Goal: Task Accomplishment & Management: Use online tool/utility

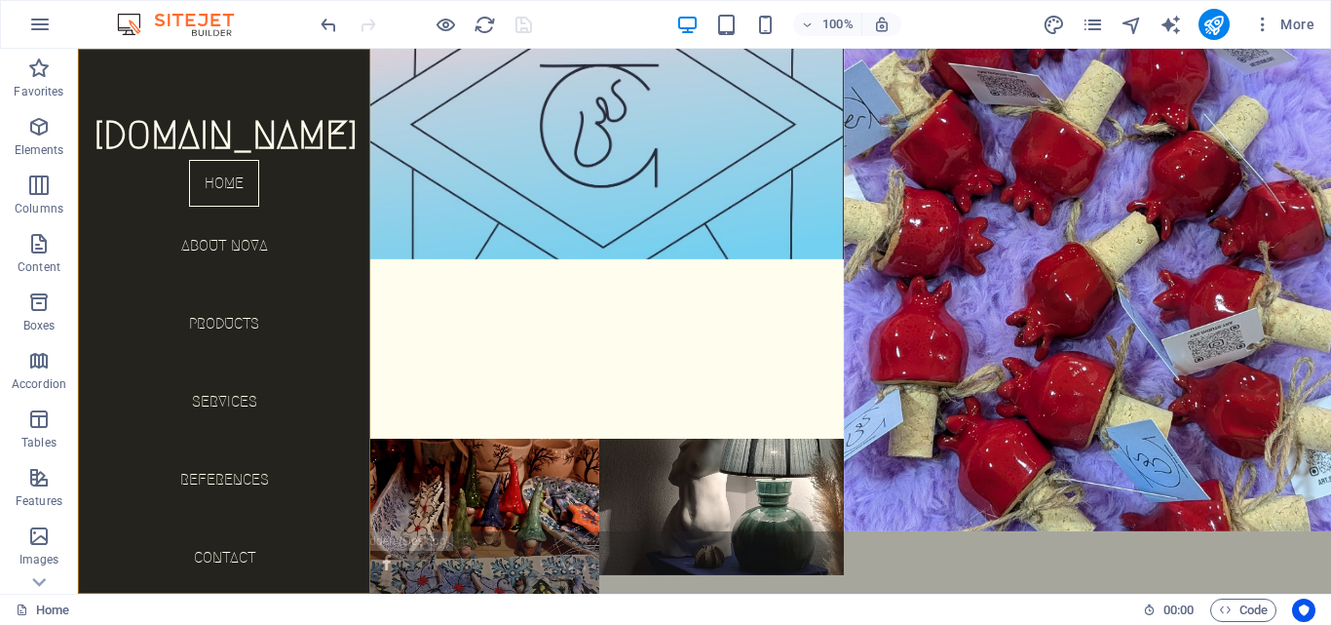
click at [213, 80] on div "[DOMAIN_NAME] Home About Nova Products Services References Contact Legal Notice…" at bounding box center [224, 321] width 292 height 545
click at [220, 72] on div "[DOMAIN_NAME] Home About Nova Products Services References Contact Legal Notice…" at bounding box center [224, 321] width 292 height 545
click at [222, 73] on div "[DOMAIN_NAME] Home About Nova Products Services References Contact Legal Notice…" at bounding box center [224, 321] width 292 height 545
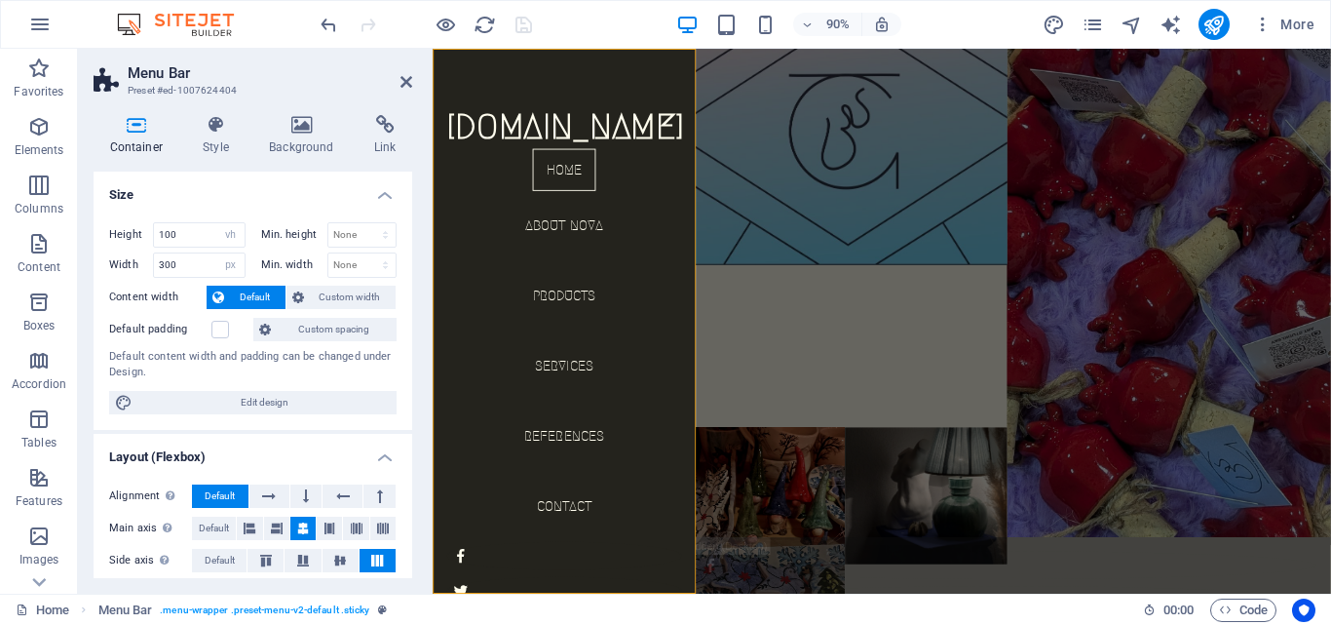
click at [284, 123] on icon at bounding box center [301, 124] width 97 height 19
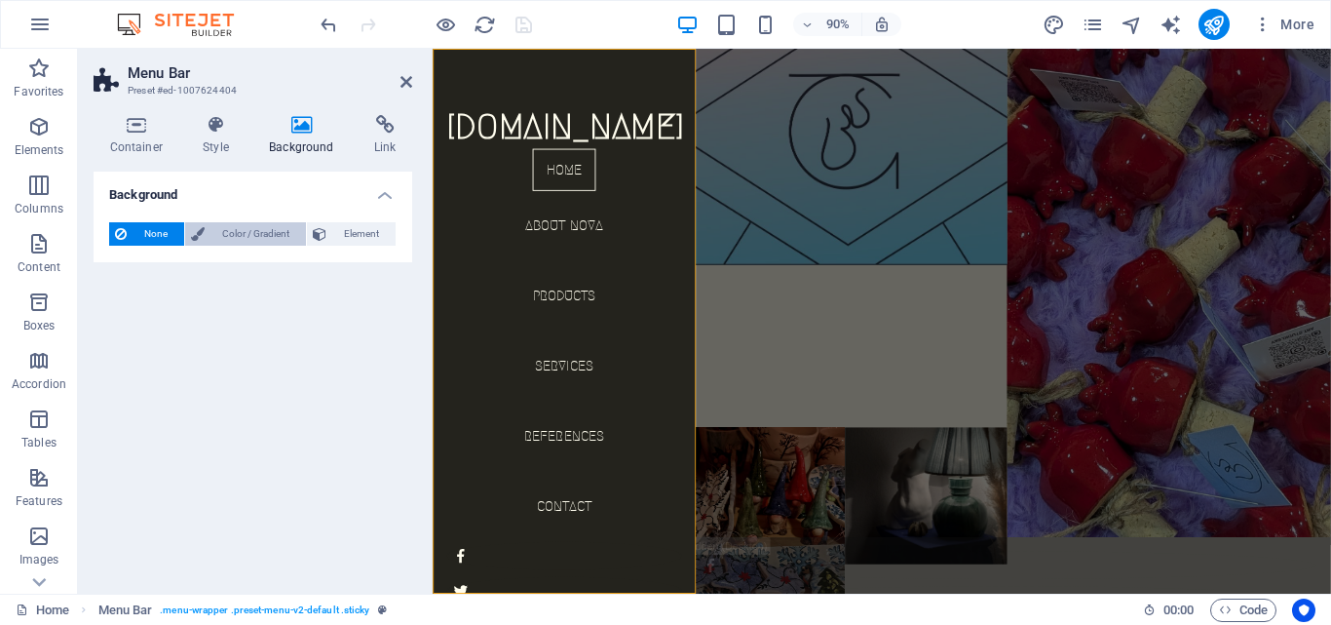
click at [247, 241] on span "Color / Gradient" at bounding box center [255, 233] width 90 height 23
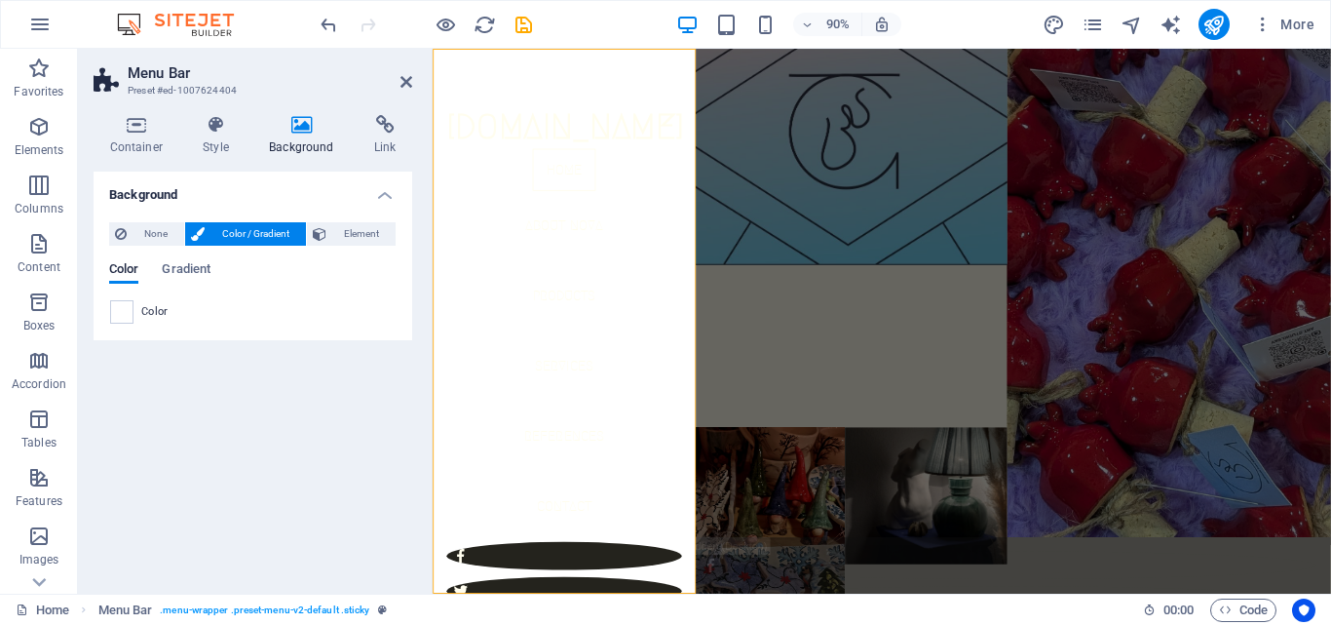
click at [133, 312] on div "Color" at bounding box center [253, 311] width 286 height 23
click at [133, 227] on span "None" at bounding box center [156, 233] width 46 height 23
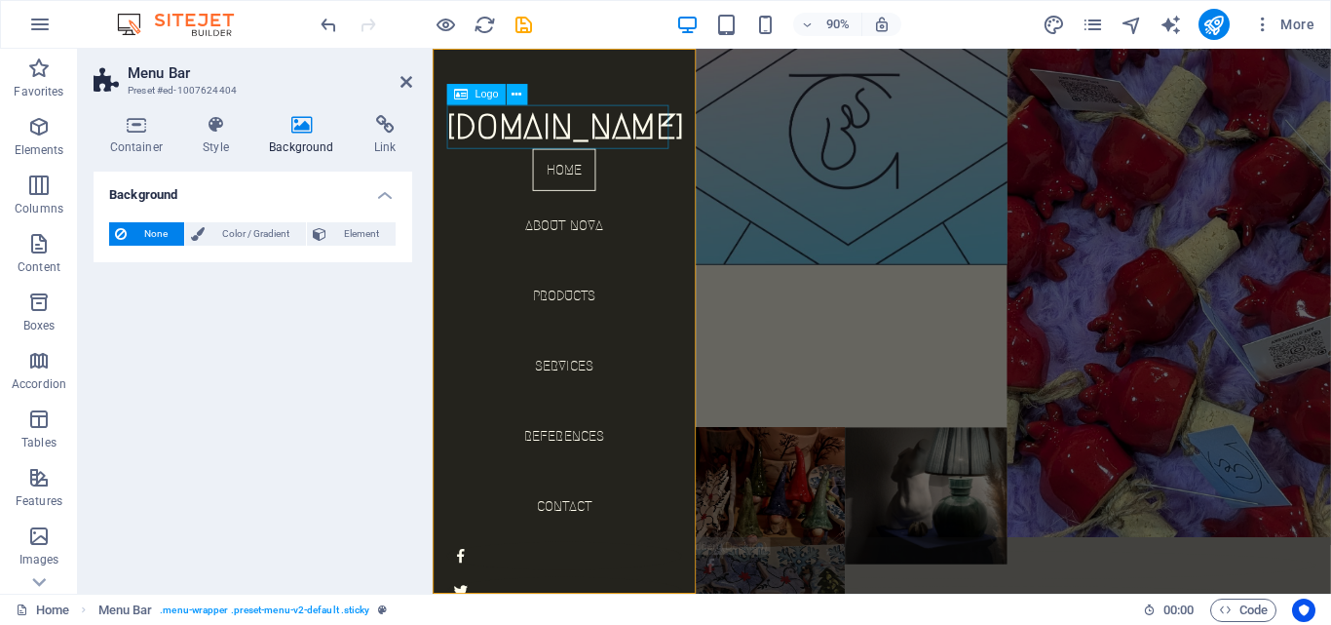
click at [606, 124] on div "[DOMAIN_NAME]" at bounding box center [578, 135] width 261 height 49
click at [552, 133] on div "[DOMAIN_NAME]" at bounding box center [578, 135] width 261 height 49
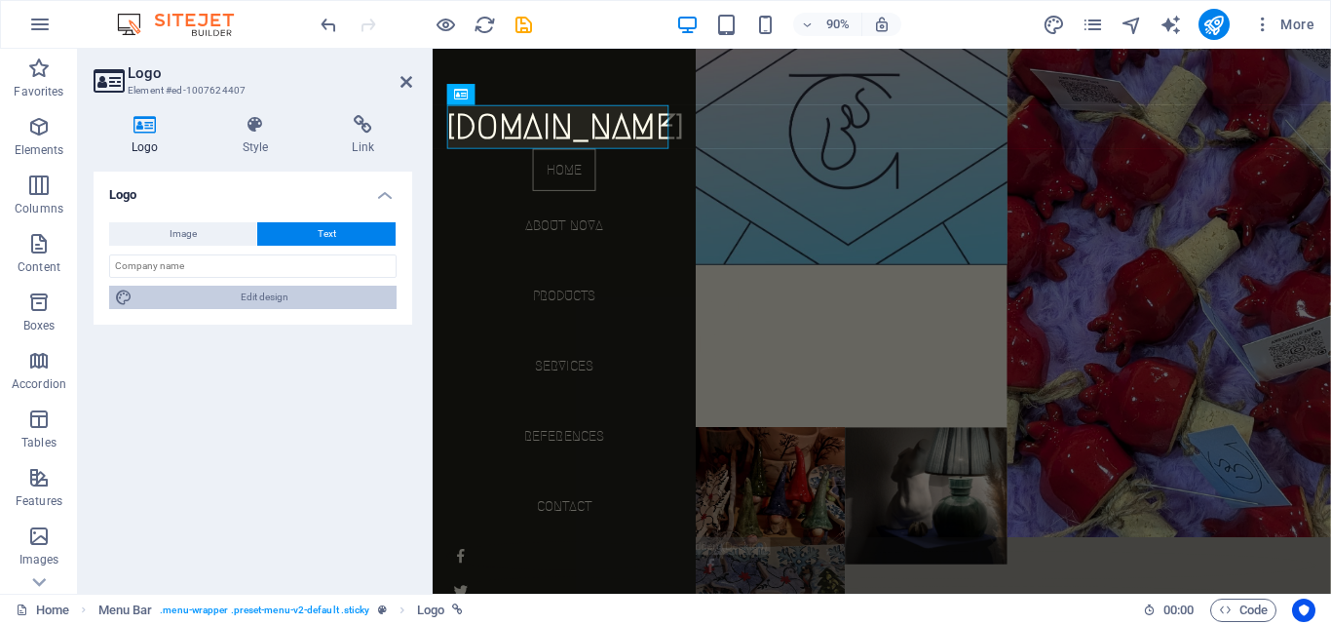
click at [250, 307] on span "Edit design" at bounding box center [264, 297] width 252 height 23
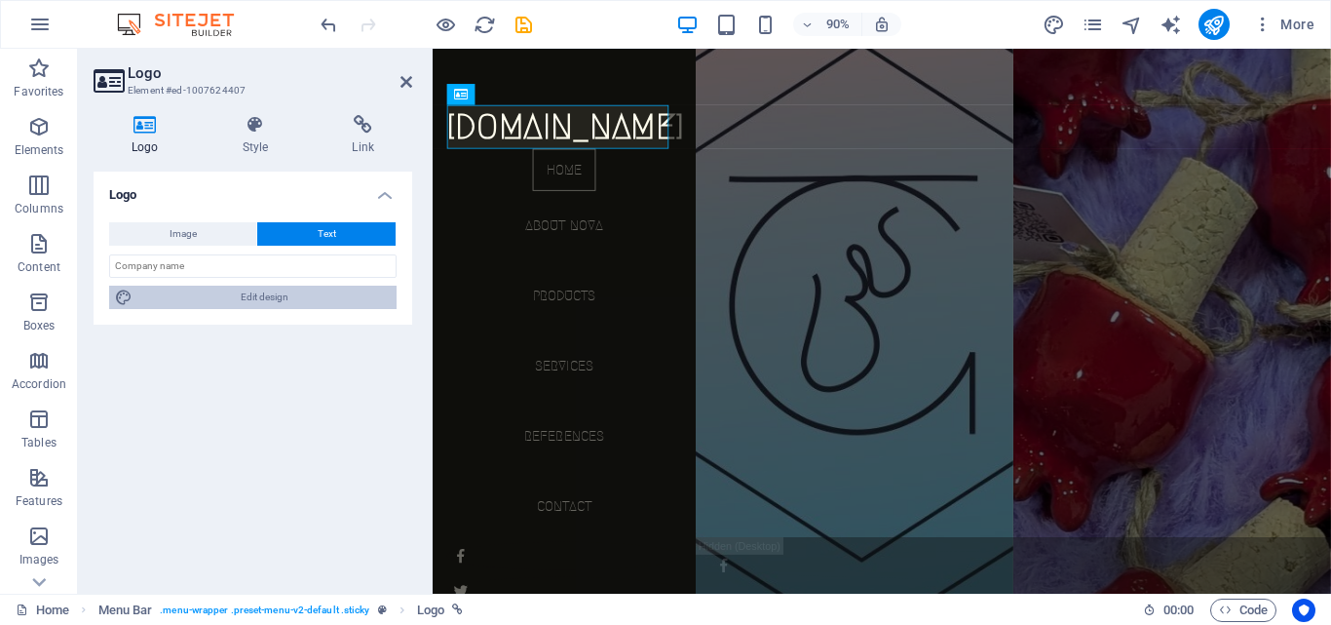
select select "px"
select select "300"
select select "px"
select select "700"
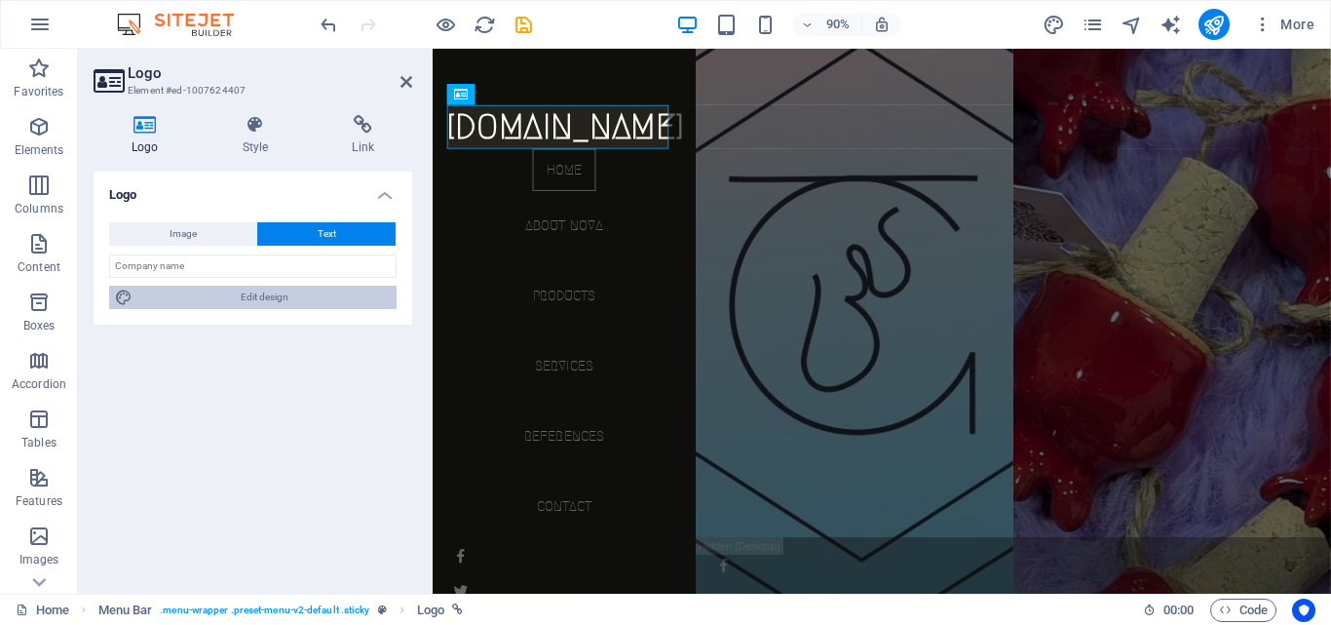
select select "px"
select select "rem"
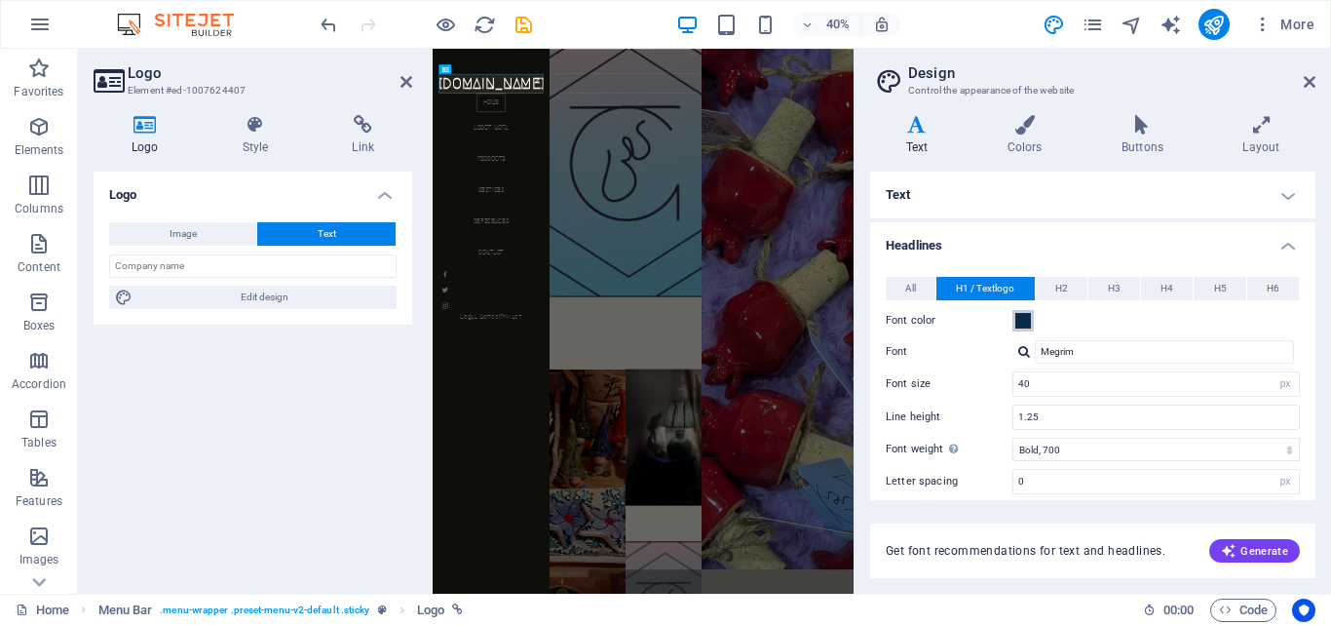
click at [1024, 322] on span at bounding box center [1023, 321] width 16 height 16
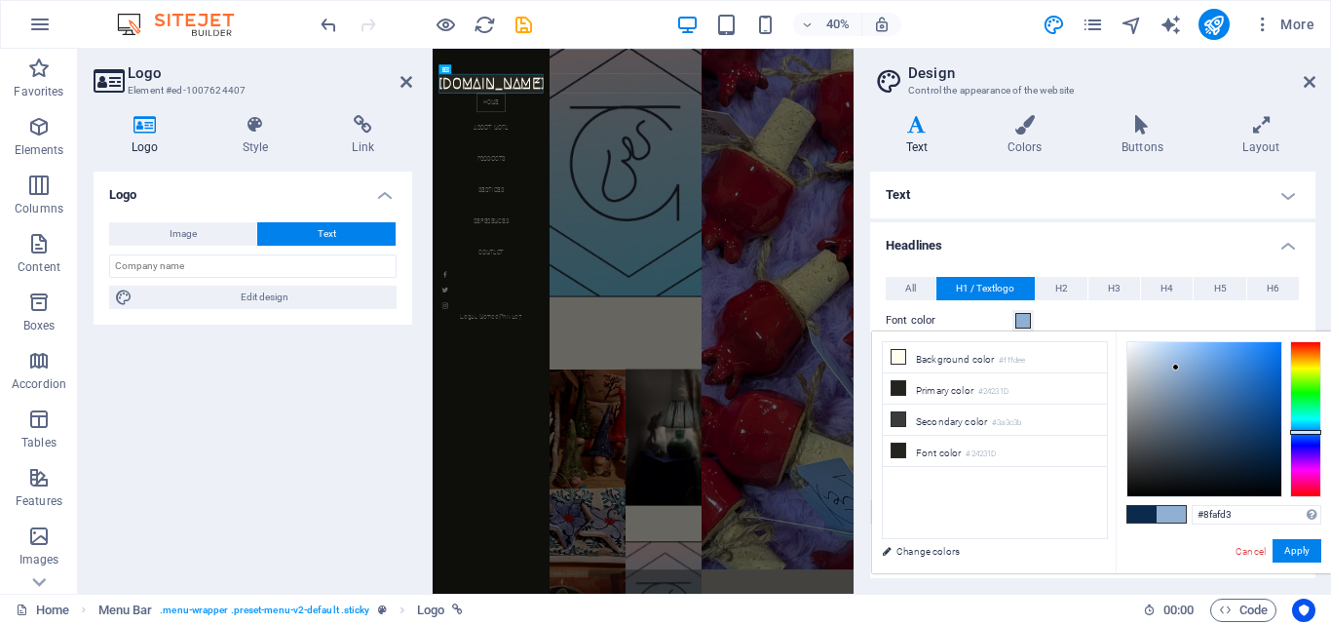
click at [1176, 367] on div at bounding box center [1204, 419] width 154 height 154
type input "#97bde8"
click at [1180, 355] on div at bounding box center [1204, 419] width 154 height 154
click at [1288, 548] on button "Apply" at bounding box center [1297, 550] width 49 height 23
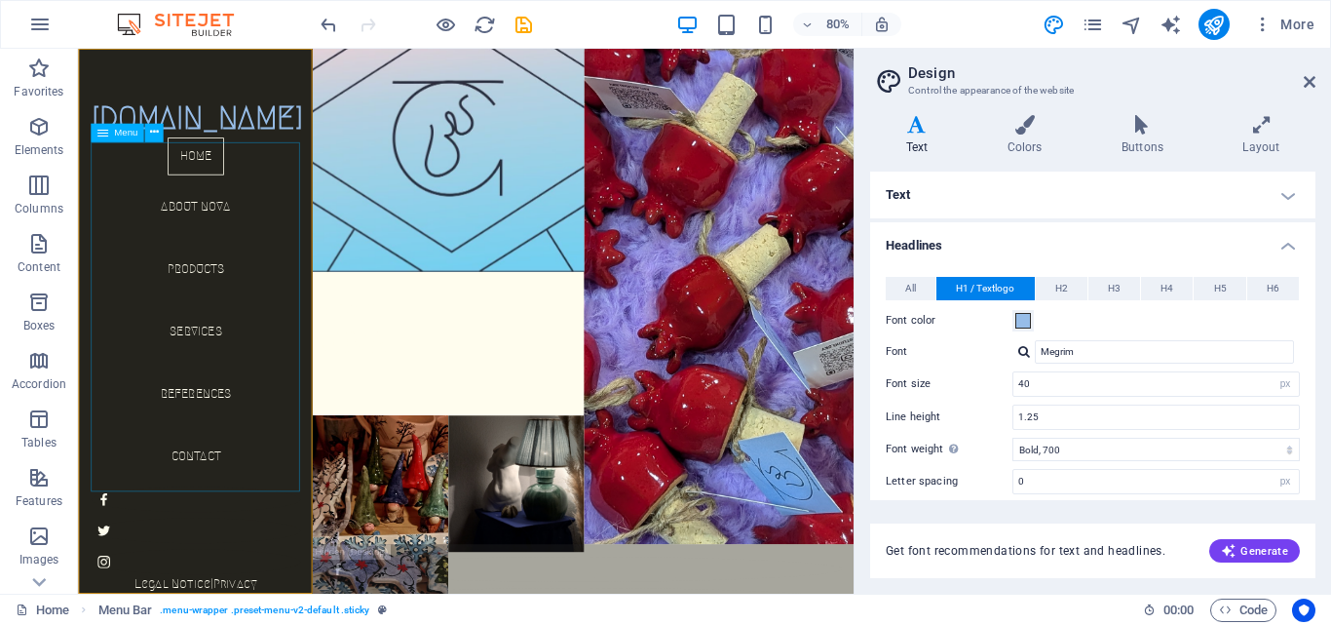
click at [240, 190] on nav "Home About Nova Products Services References Contact" at bounding box center [224, 378] width 261 height 437
click at [214, 180] on nav "Home About Nova Products Services References Contact" at bounding box center [224, 378] width 261 height 437
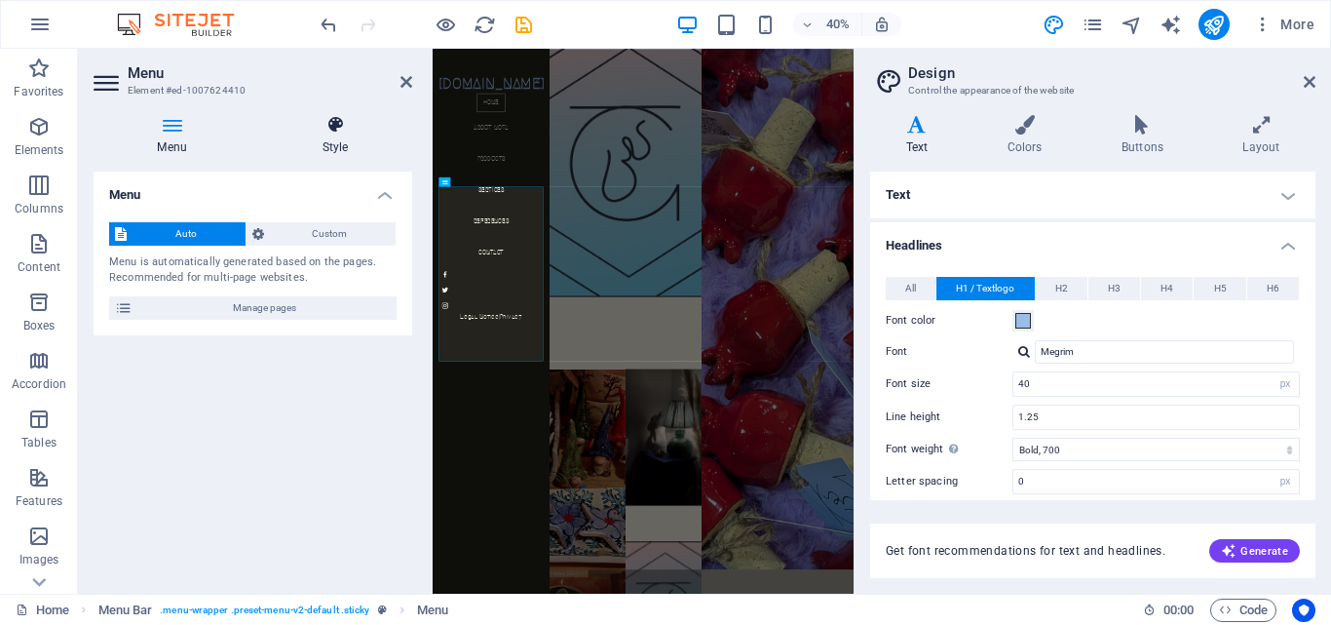
click at [332, 138] on h4 "Style" at bounding box center [335, 135] width 154 height 41
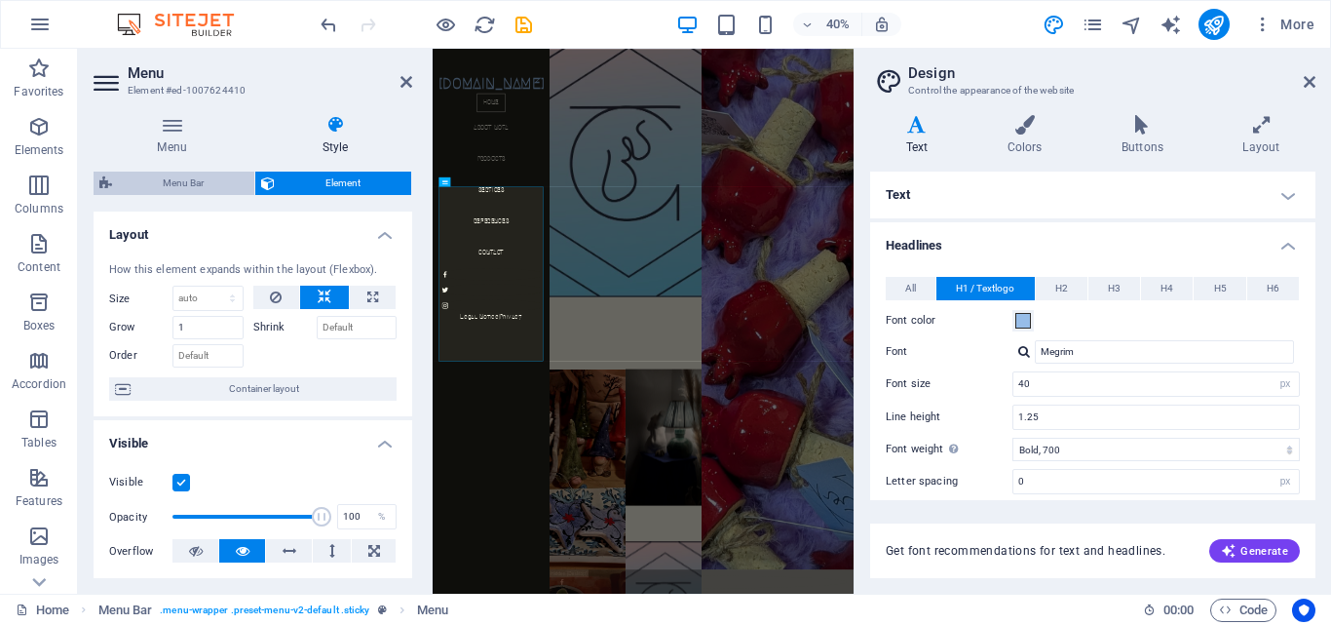
click at [179, 171] on span "Menu Bar" at bounding box center [183, 182] width 131 height 23
select select "rem"
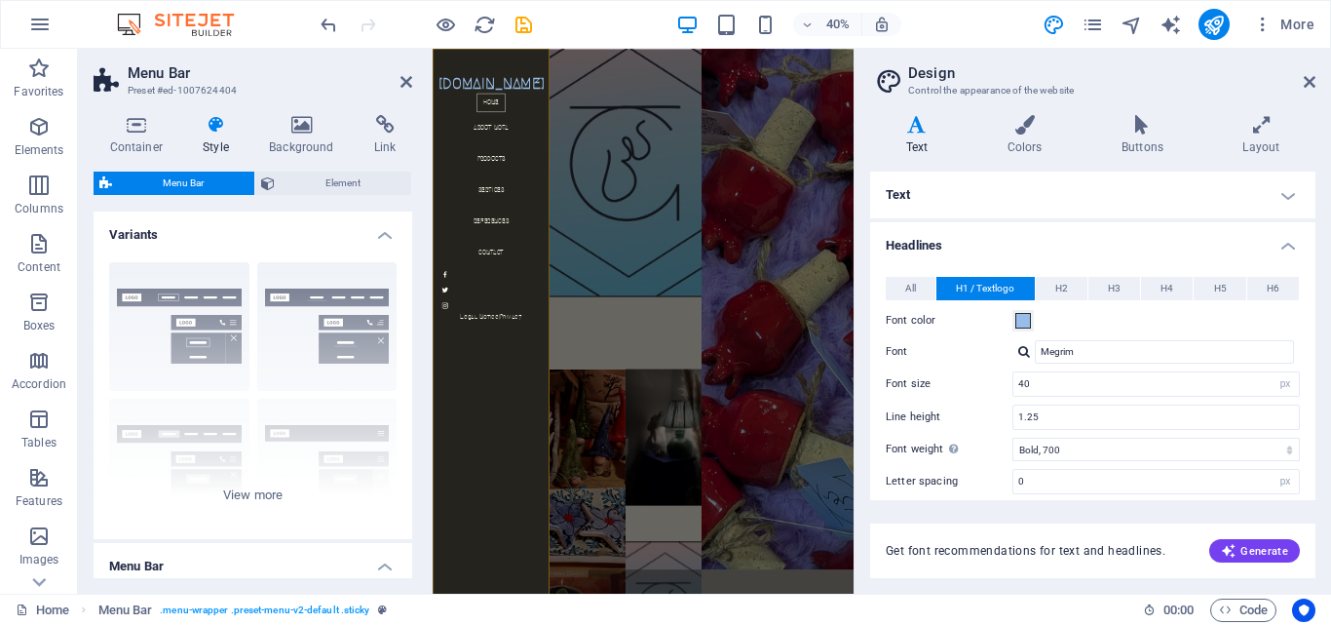
click at [408, 69] on h2 "Menu Bar" at bounding box center [270, 73] width 285 height 18
click at [394, 81] on h2 "Menu Bar" at bounding box center [270, 73] width 285 height 18
click at [405, 84] on icon at bounding box center [406, 82] width 12 height 16
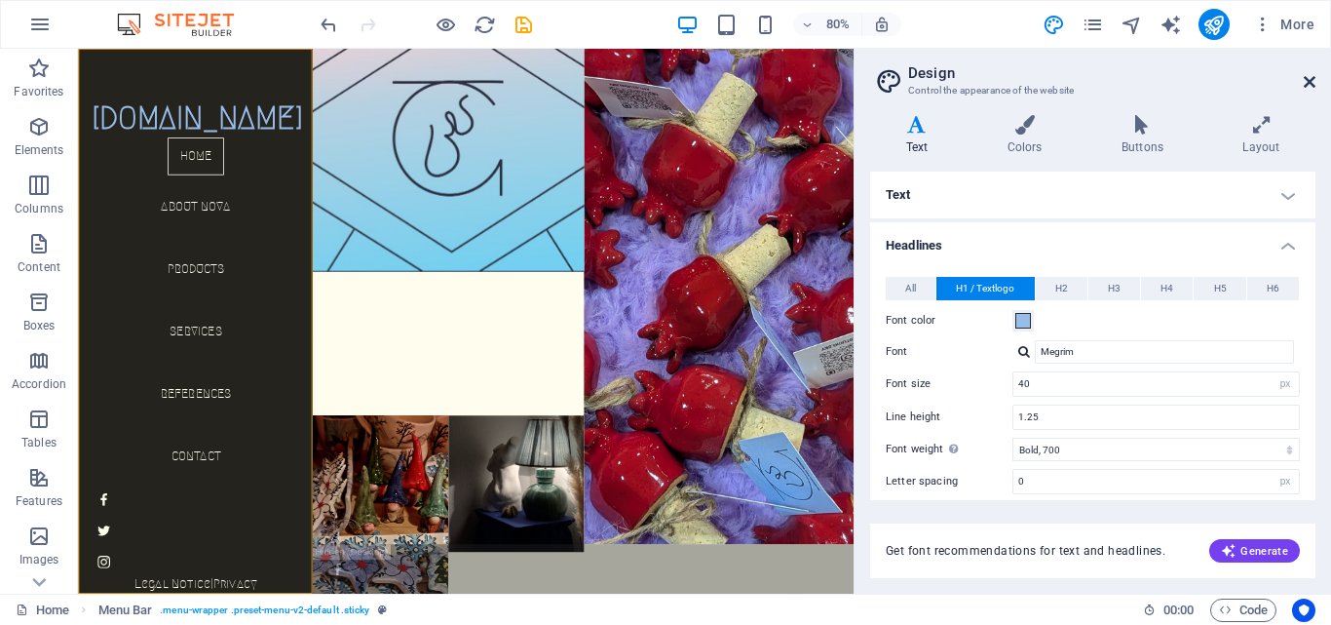
click at [1311, 87] on icon at bounding box center [1310, 82] width 12 height 16
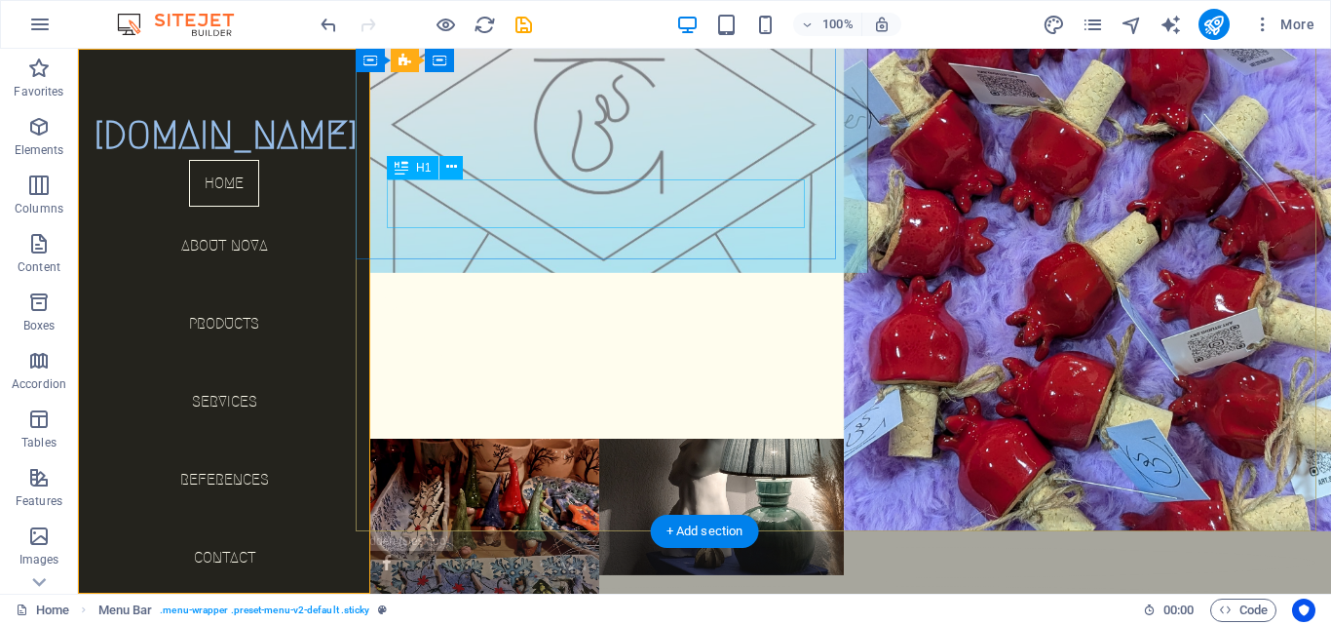
click at [447, 325] on div "NOVA" at bounding box center [600, 349] width 488 height 49
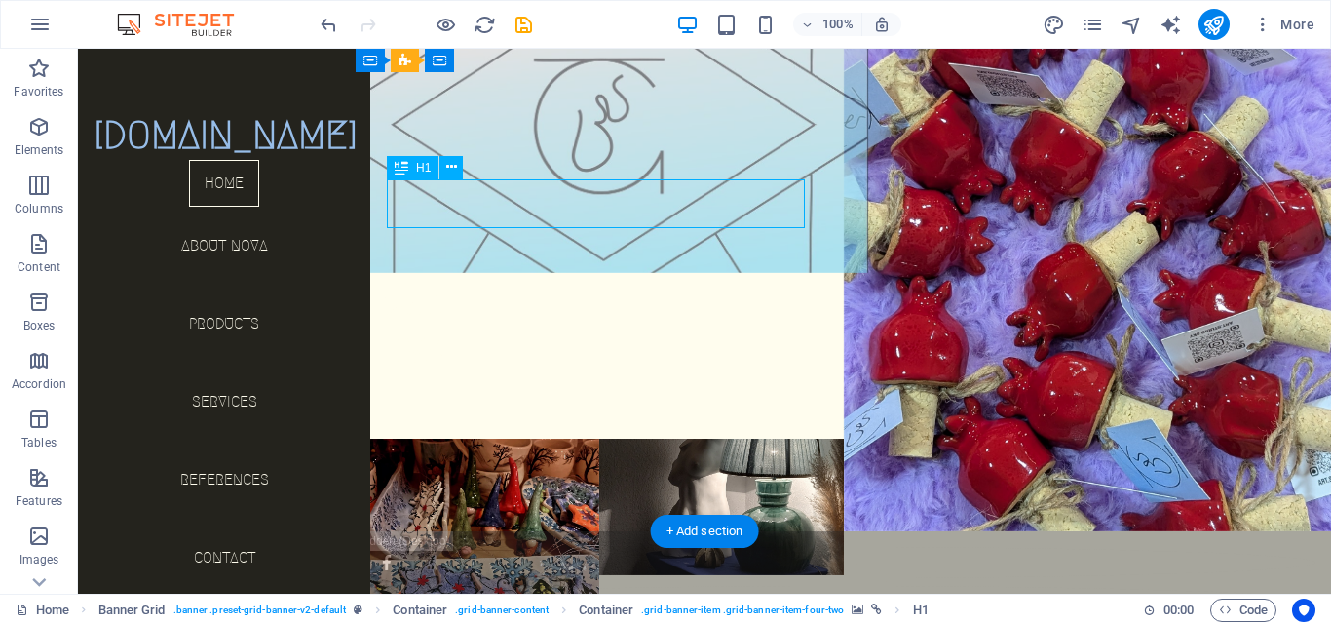
click at [498, 325] on div "NOVA" at bounding box center [600, 349] width 488 height 49
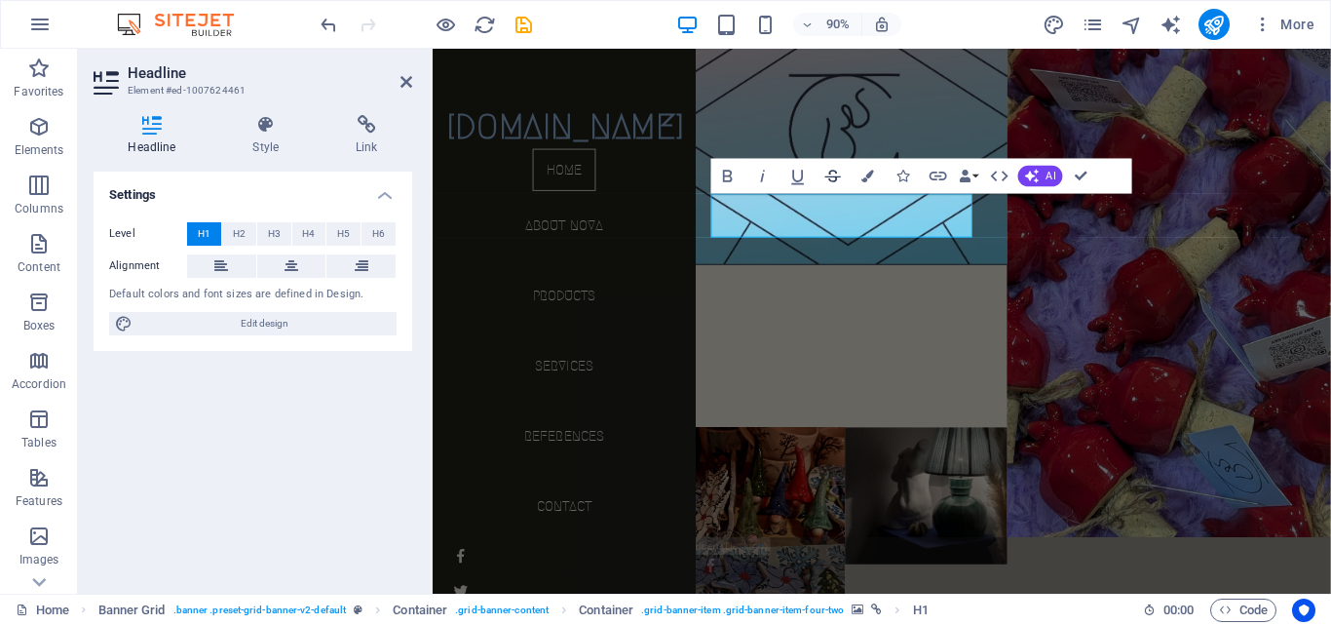
click at [828, 175] on icon "button" at bounding box center [832, 175] width 21 height 21
click at [972, 182] on button "Data Bindings" at bounding box center [968, 175] width 24 height 35
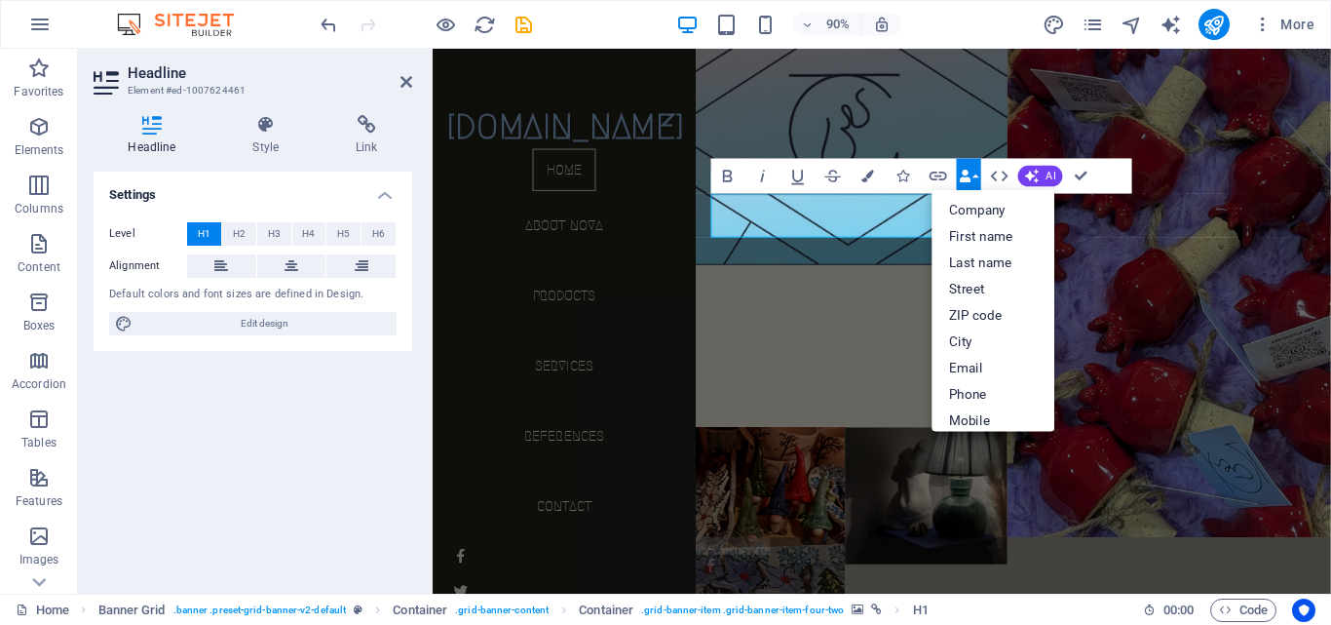
click at [963, 171] on icon "button" at bounding box center [965, 176] width 13 height 13
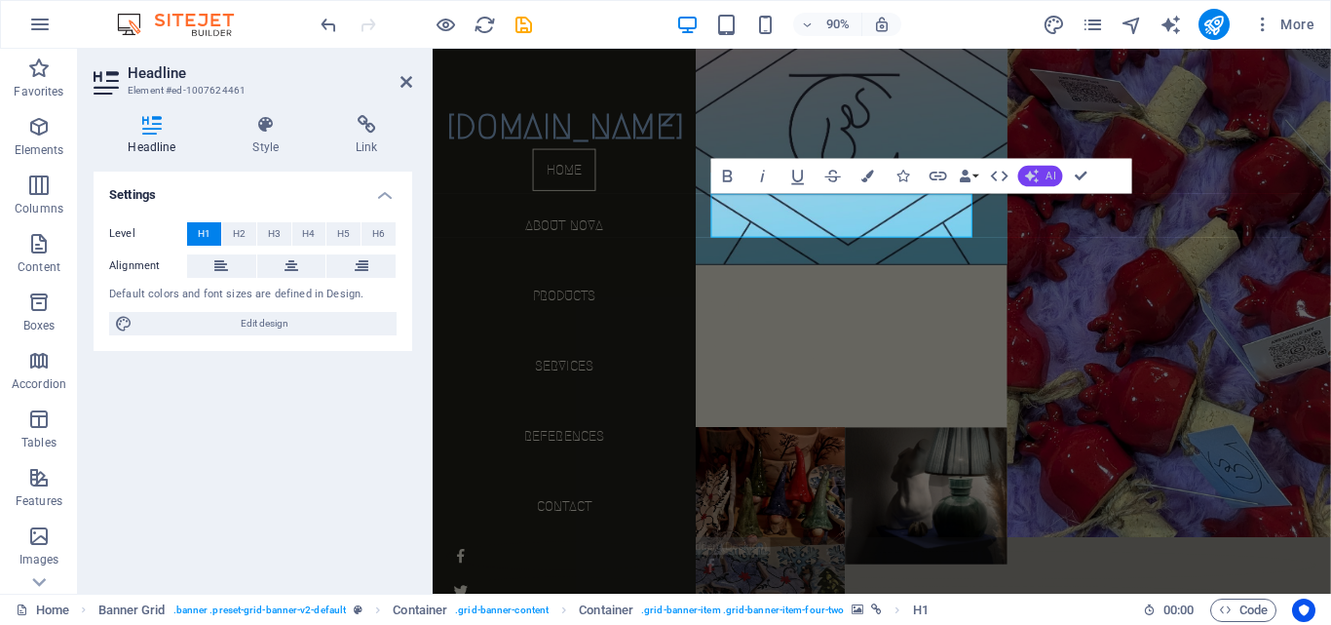
click at [1032, 179] on icon "button" at bounding box center [1032, 176] width 14 height 14
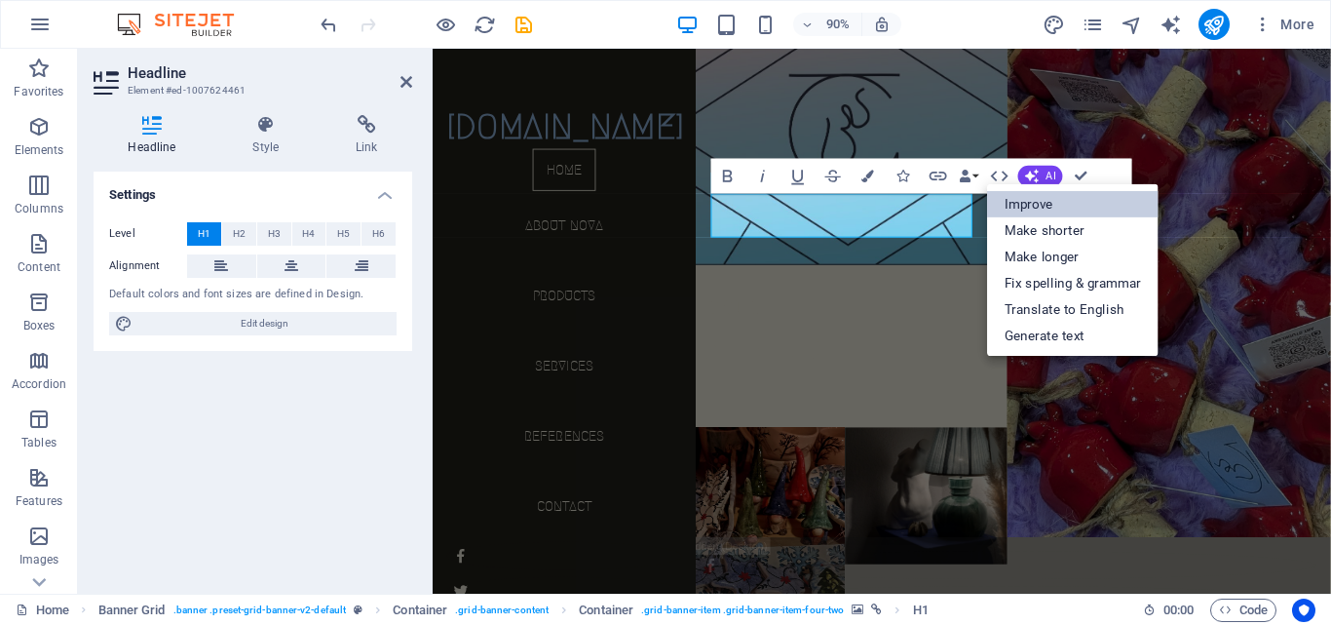
click at [1032, 198] on link "Improve" at bounding box center [1072, 204] width 171 height 26
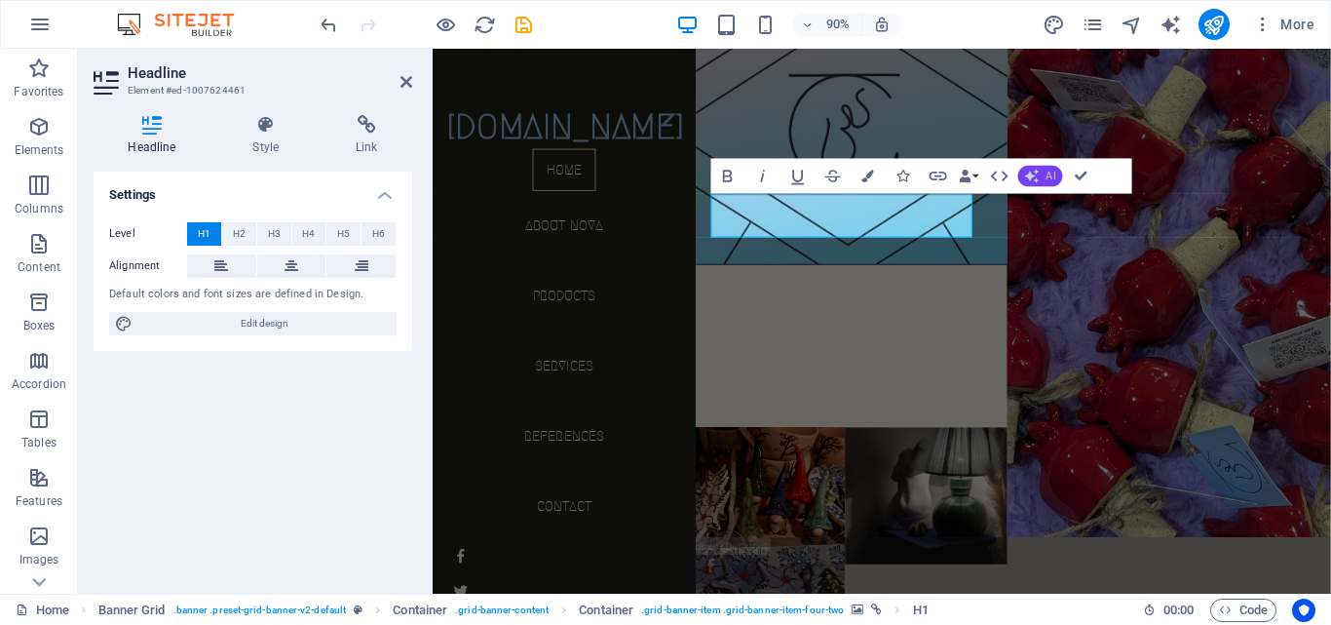
click at [1049, 178] on span "AI" at bounding box center [1051, 176] width 10 height 11
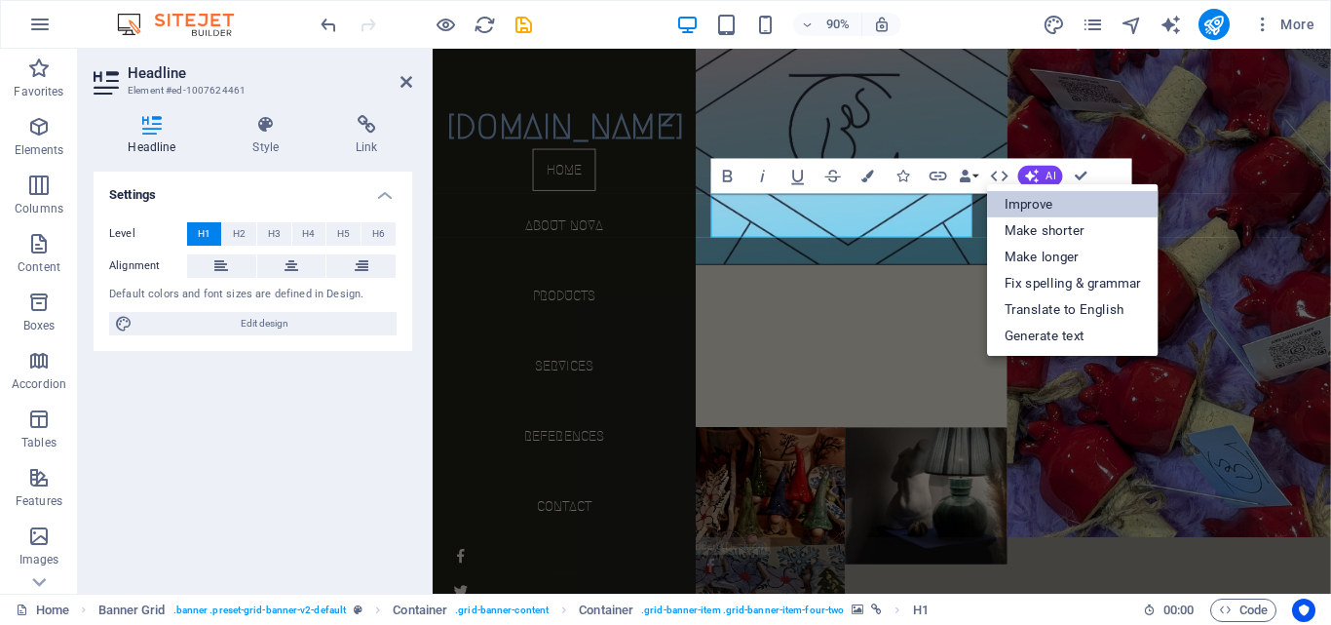
click at [1058, 198] on link "Improve" at bounding box center [1072, 204] width 171 height 26
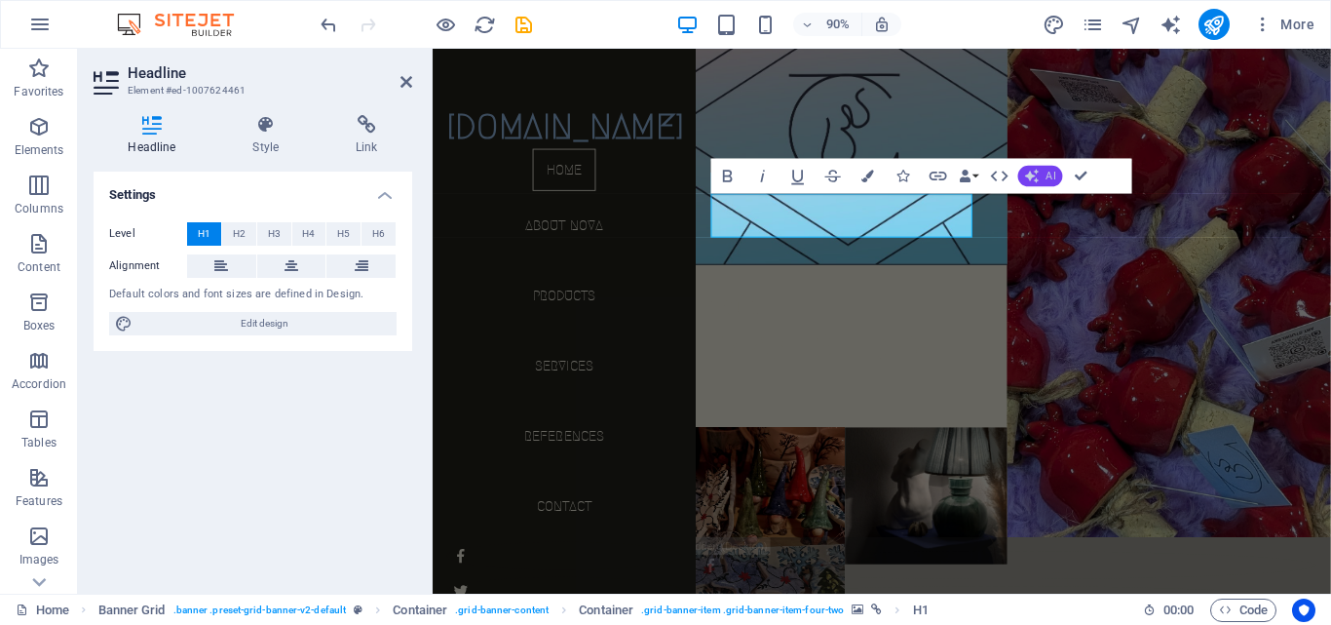
click at [1045, 172] on button "AI" at bounding box center [1039, 175] width 45 height 21
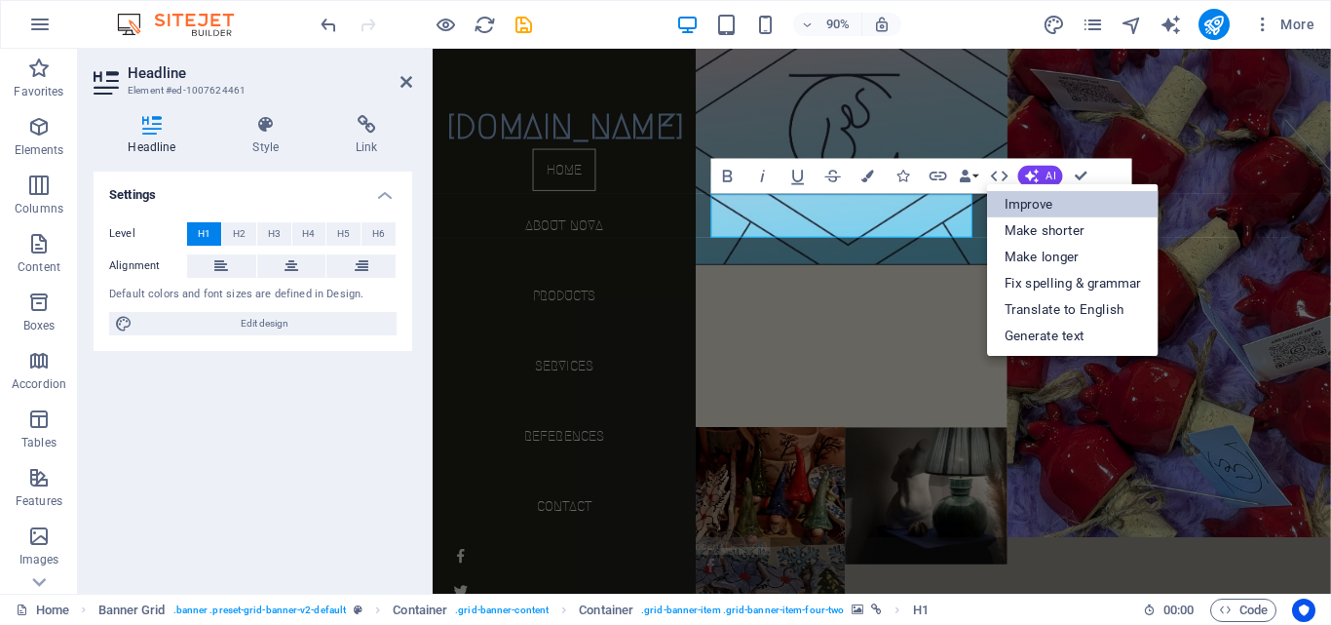
click at [1033, 204] on link "Improve" at bounding box center [1072, 204] width 171 height 26
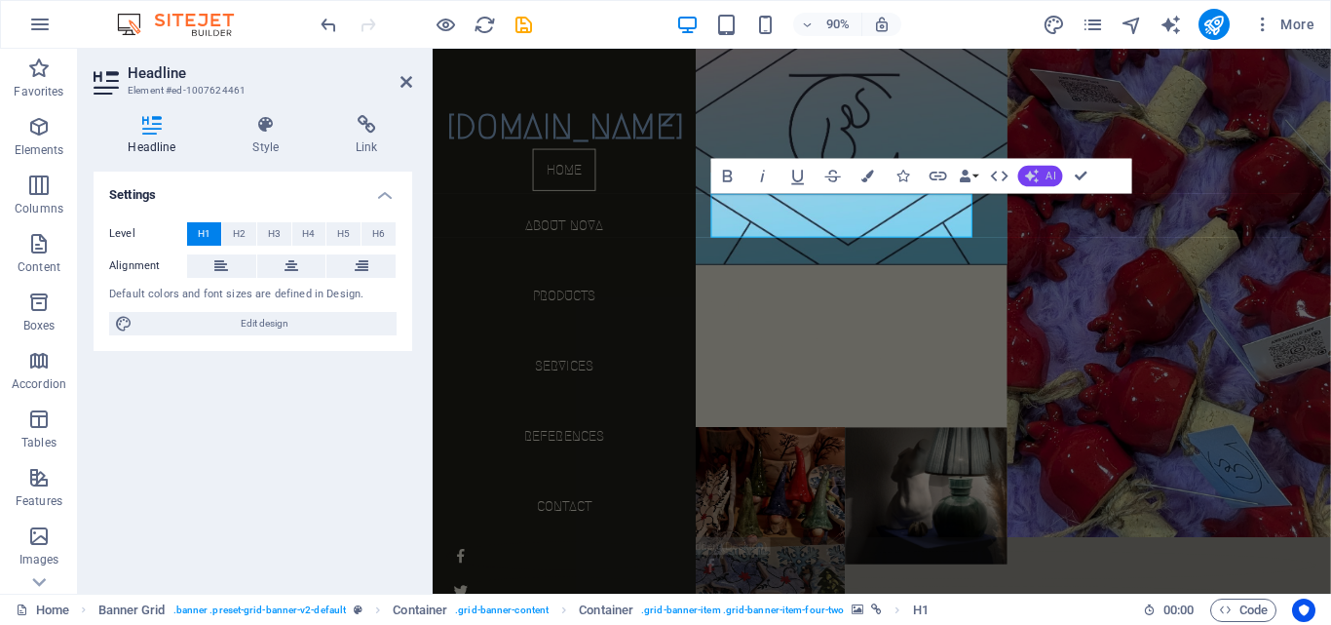
click at [1041, 175] on button "AI" at bounding box center [1039, 175] width 45 height 21
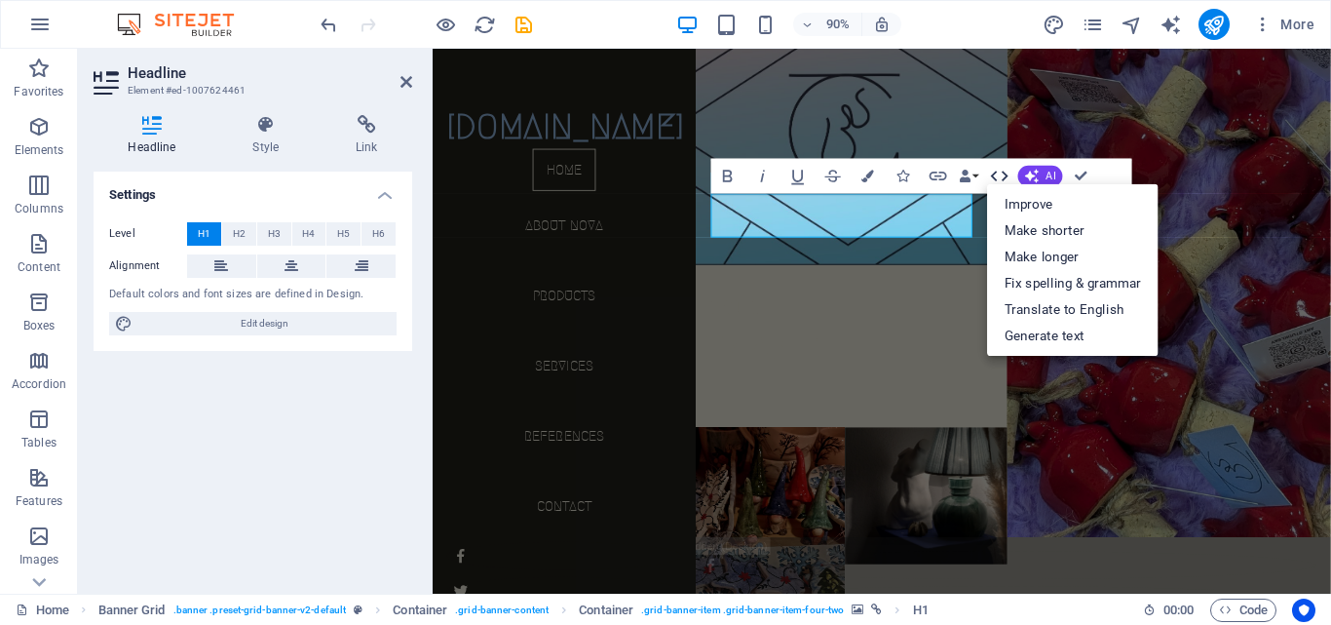
click at [1002, 168] on icon "button" at bounding box center [999, 175] width 21 height 21
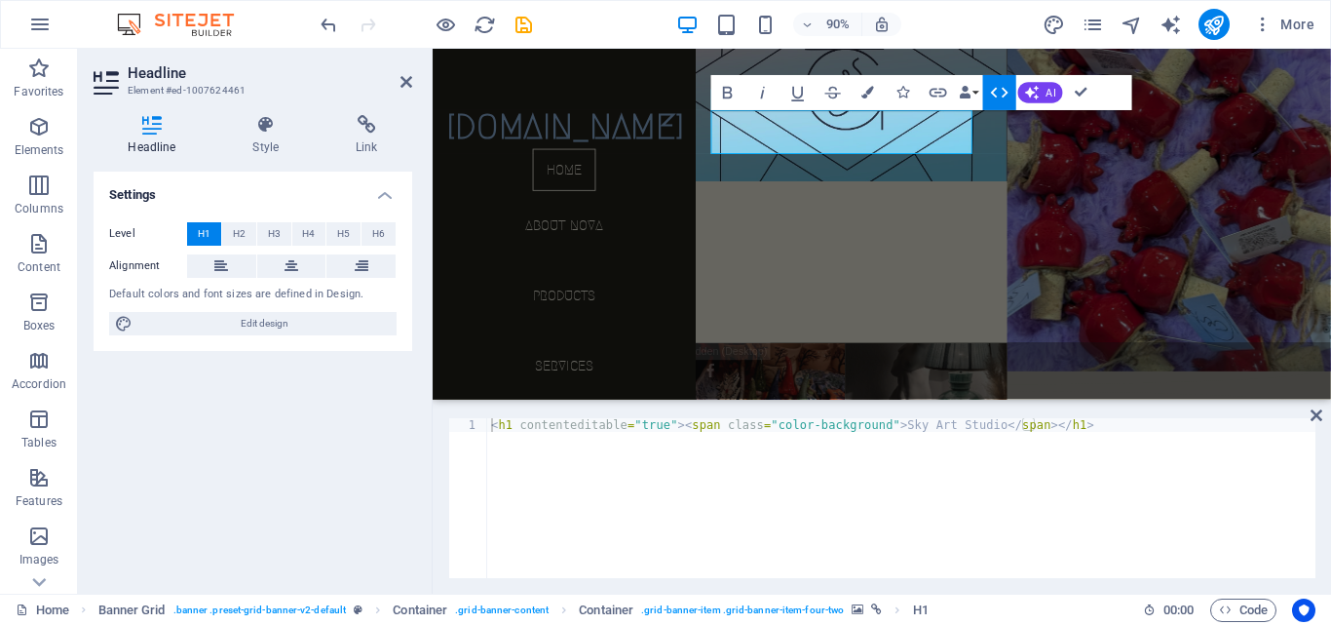
click at [998, 94] on icon "button" at bounding box center [999, 92] width 21 height 21
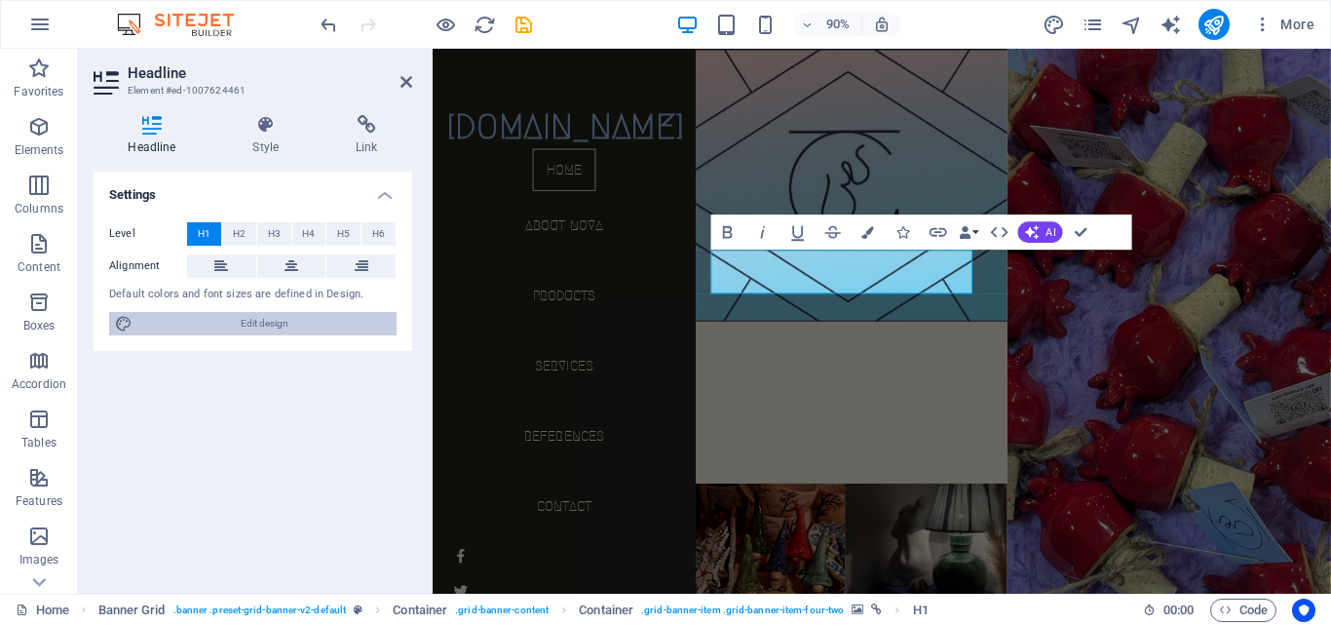
click at [224, 329] on span "Edit design" at bounding box center [264, 323] width 252 height 23
select select "px"
select select "700"
select select "px"
select select "rem"
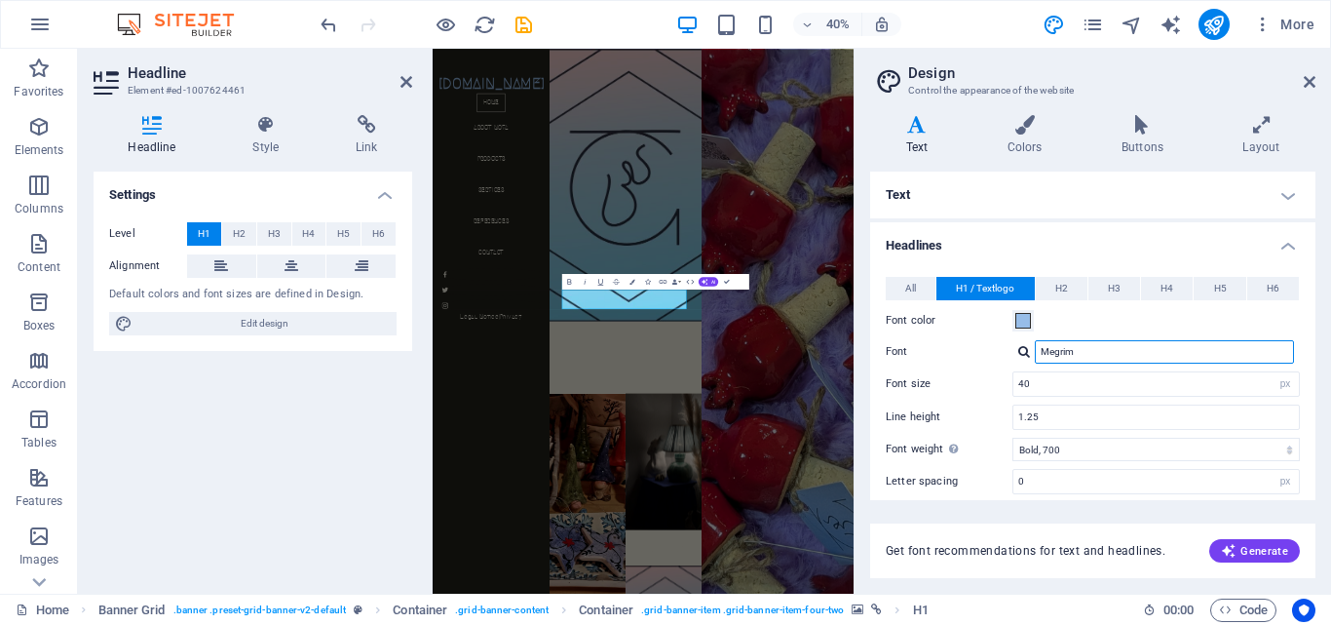
click at [1115, 356] on input "Megrim" at bounding box center [1164, 351] width 259 height 23
click at [1028, 358] on div at bounding box center [1024, 351] width 12 height 13
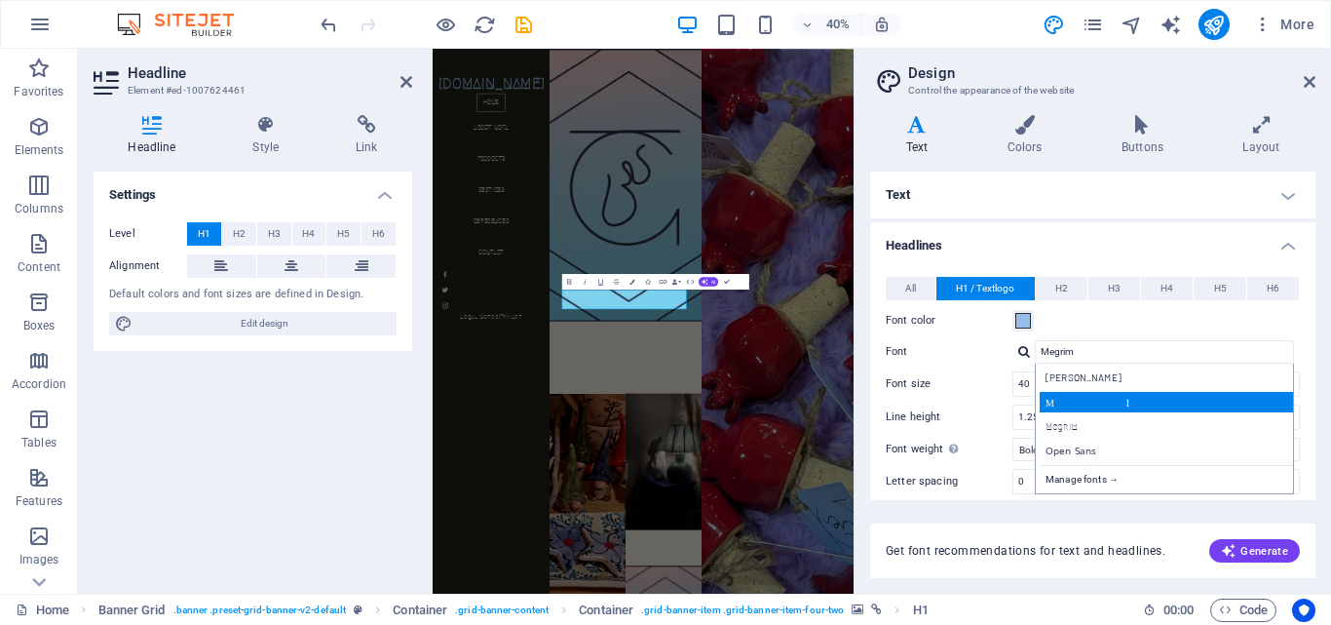
scroll to position [97, 0]
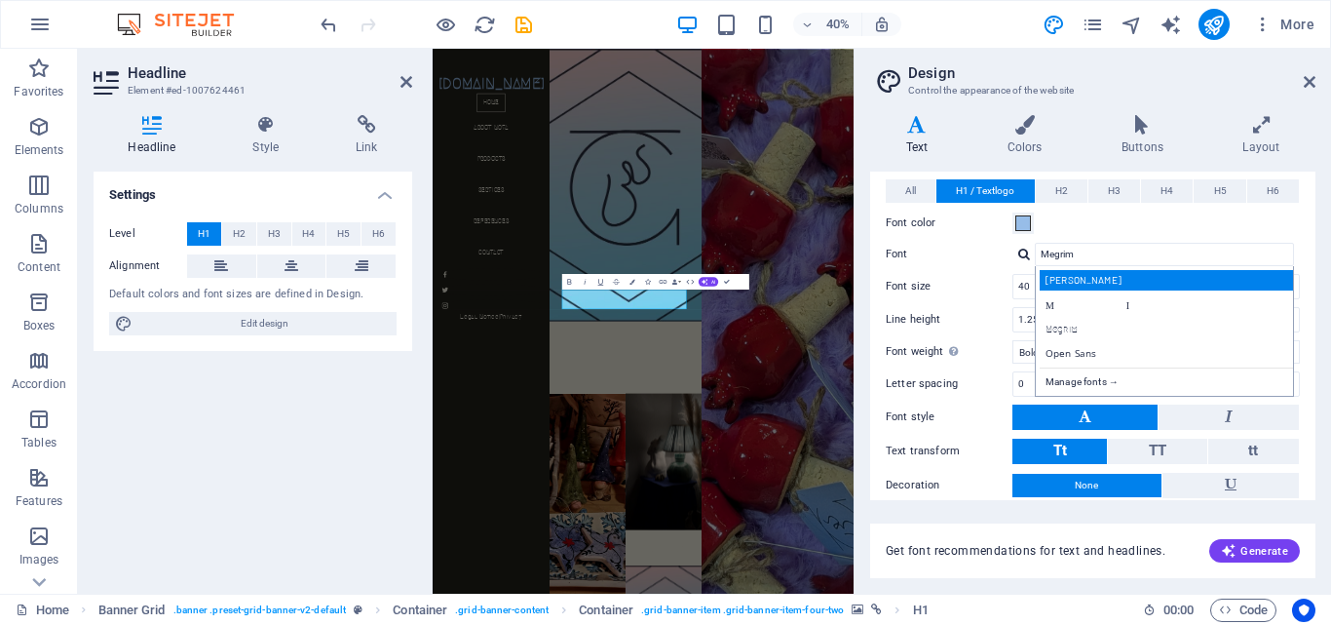
click at [1088, 287] on div "[PERSON_NAME]" at bounding box center [1168, 280] width 257 height 20
type input "[PERSON_NAME]"
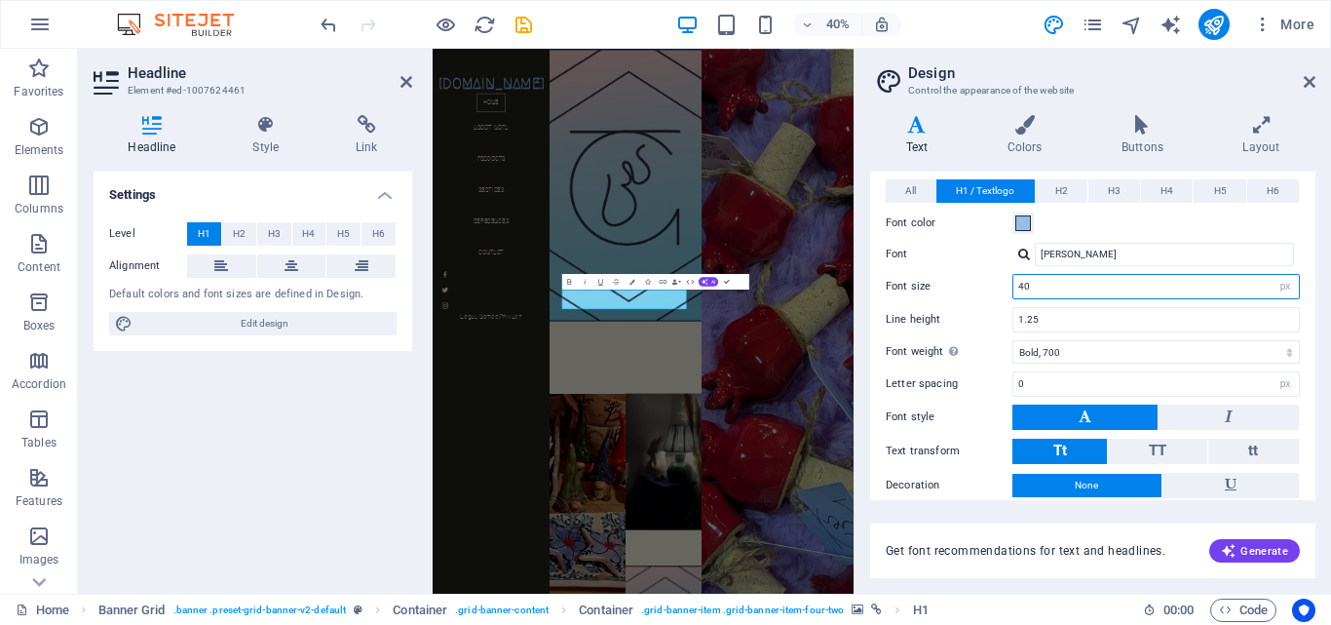
click at [1044, 286] on input "40" at bounding box center [1156, 286] width 286 height 23
click at [1306, 77] on icon at bounding box center [1310, 82] width 12 height 16
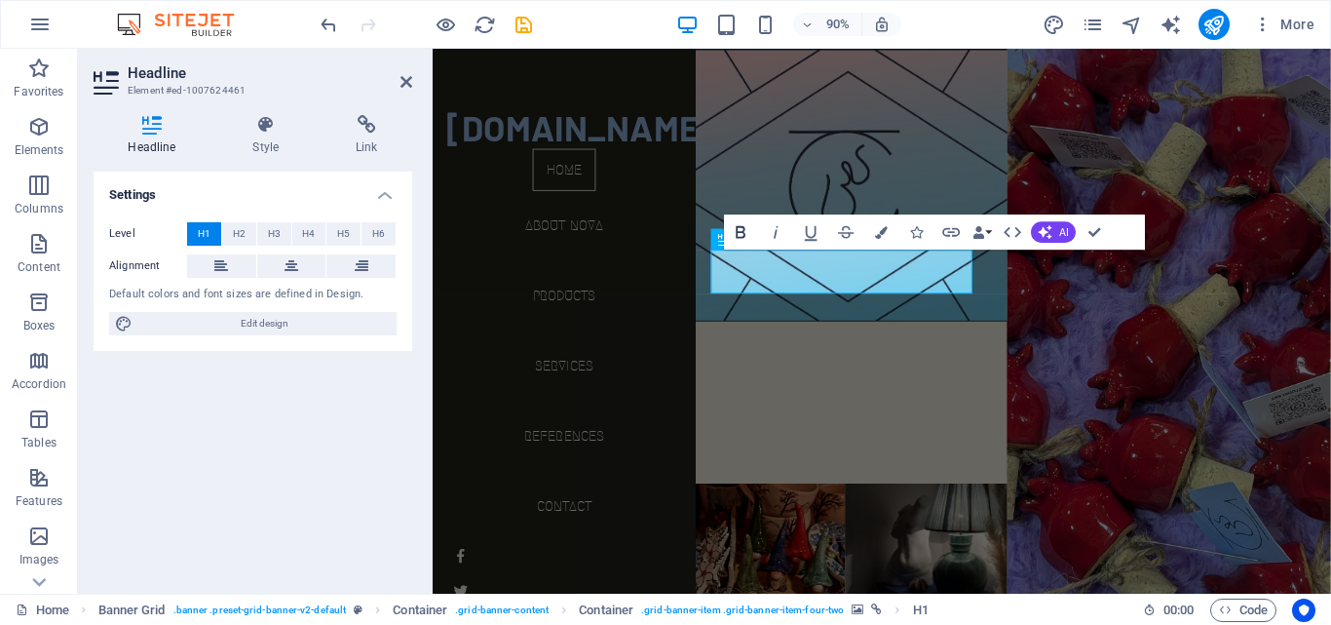
click at [744, 233] on icon "button" at bounding box center [741, 231] width 10 height 13
click at [730, 226] on icon "button" at bounding box center [728, 231] width 10 height 13
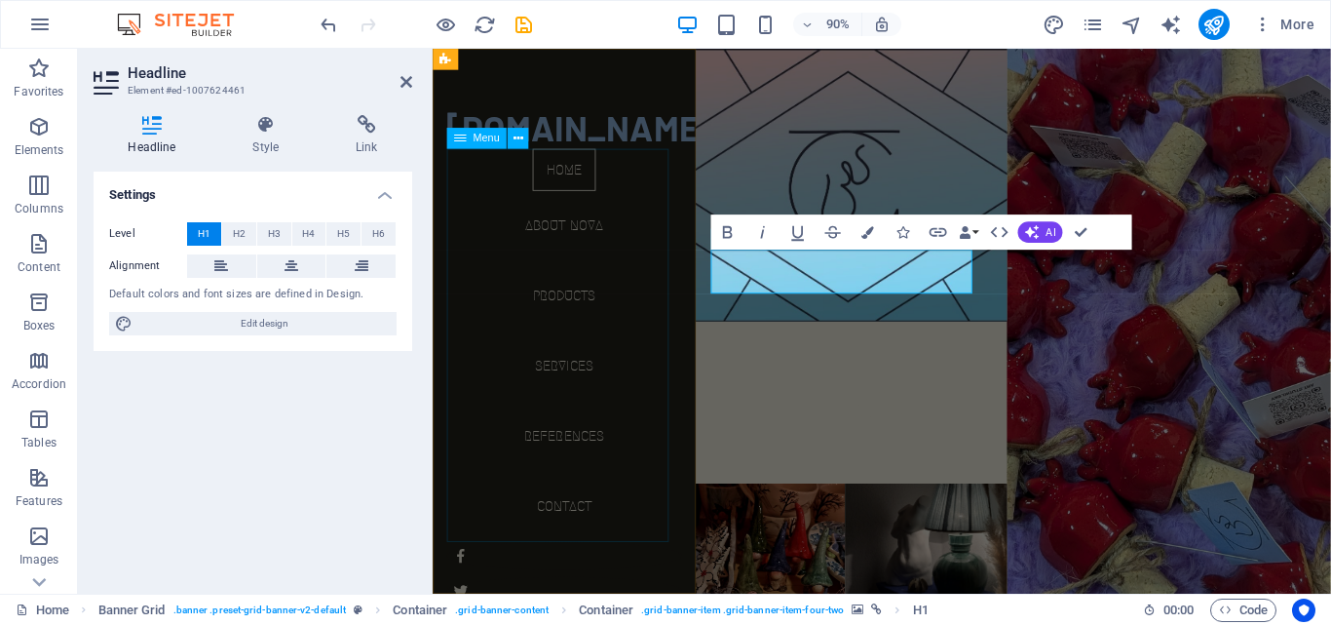
click at [627, 367] on nav "Home About Nova Products Services References Contact" at bounding box center [578, 378] width 261 height 437
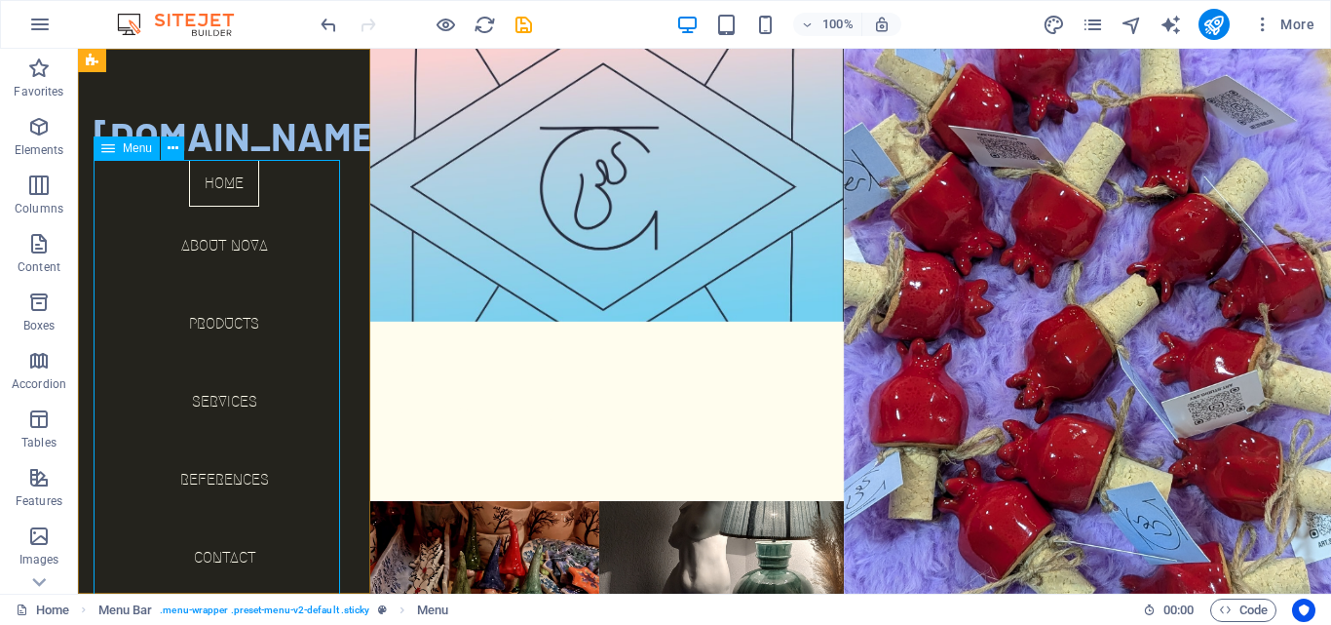
click at [214, 244] on nav "Home About Nova Products Services References Contact" at bounding box center [224, 378] width 261 height 437
click at [210, 187] on nav "Home About Nova Products Services References Contact" at bounding box center [224, 378] width 261 height 437
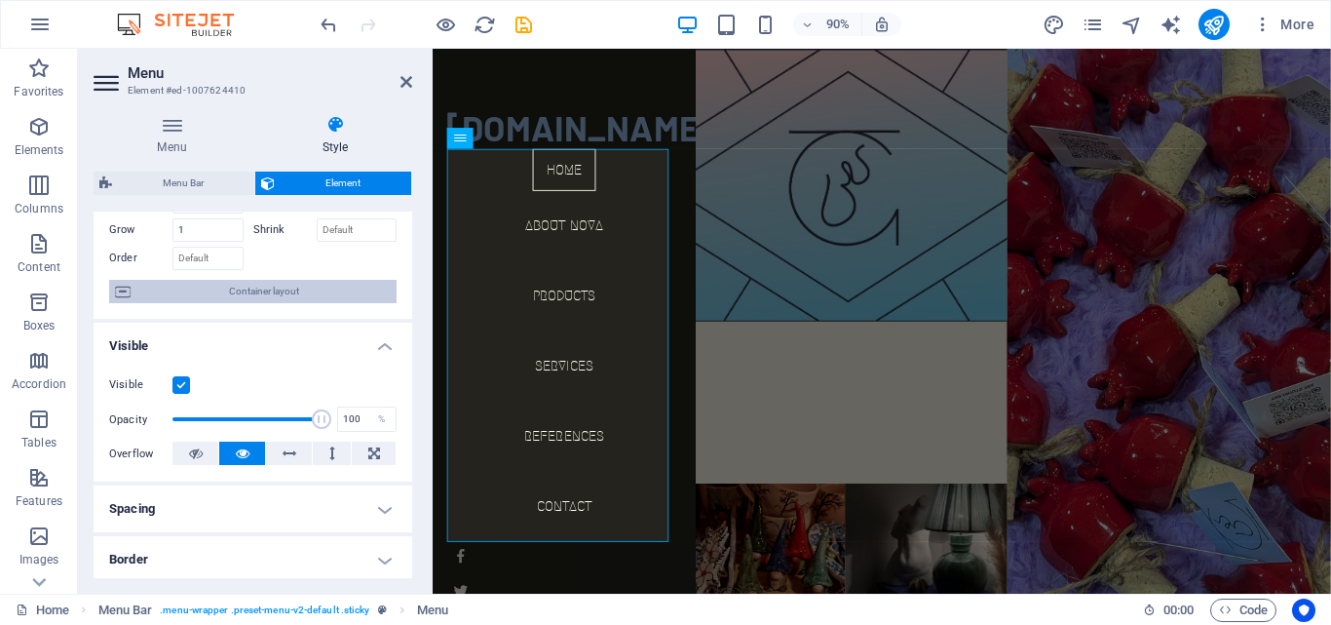
scroll to position [0, 0]
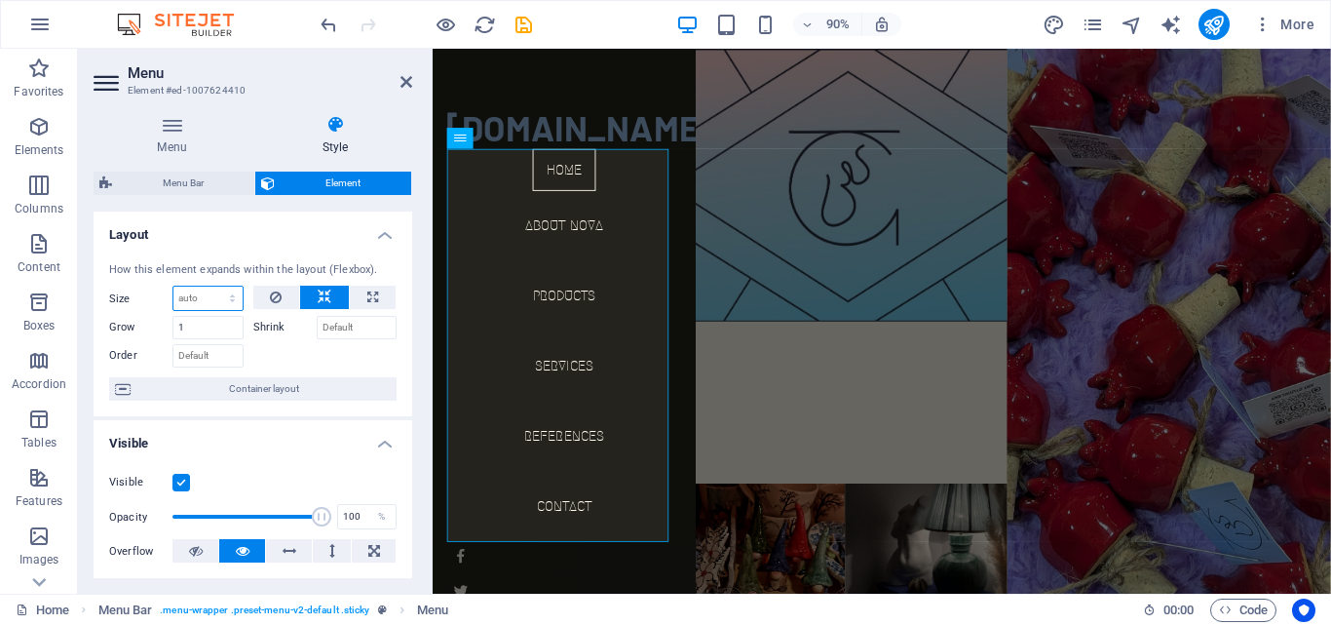
click at [229, 299] on select "Default auto px % 1/1 1/2 1/3 1/4 1/5 1/6 1/7 1/8 1/9 1/10" at bounding box center [207, 297] width 69 height 23
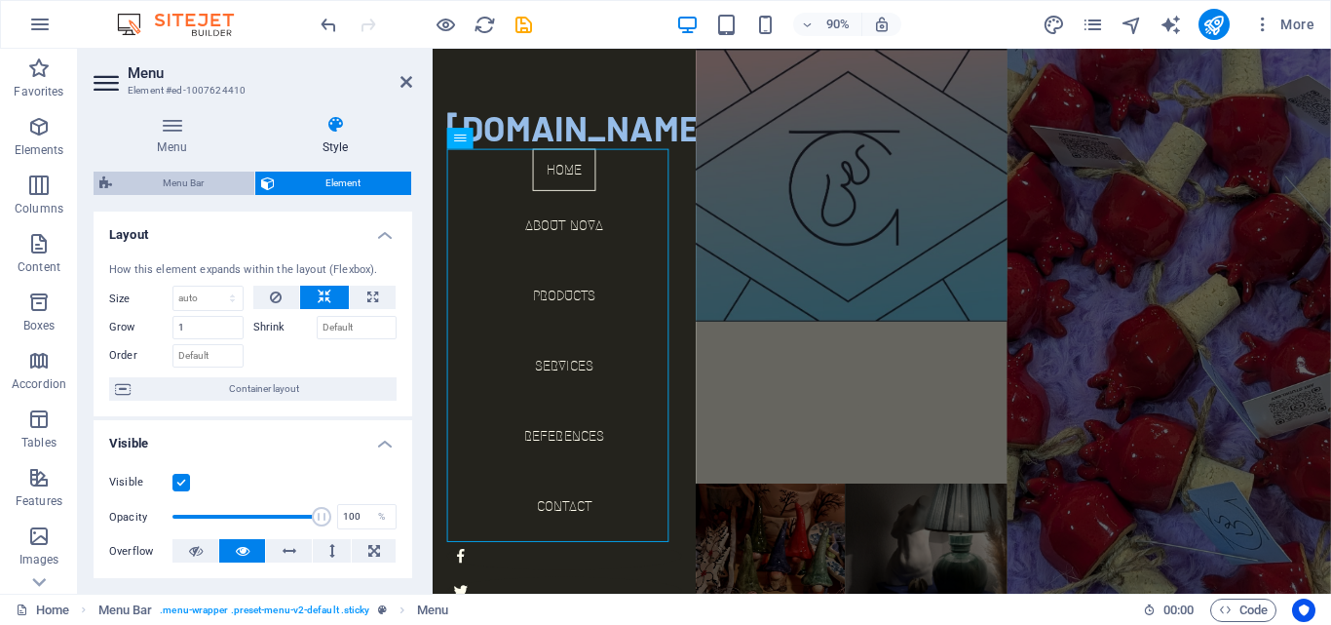
click at [185, 186] on span "Menu Bar" at bounding box center [183, 182] width 131 height 23
select select "rem"
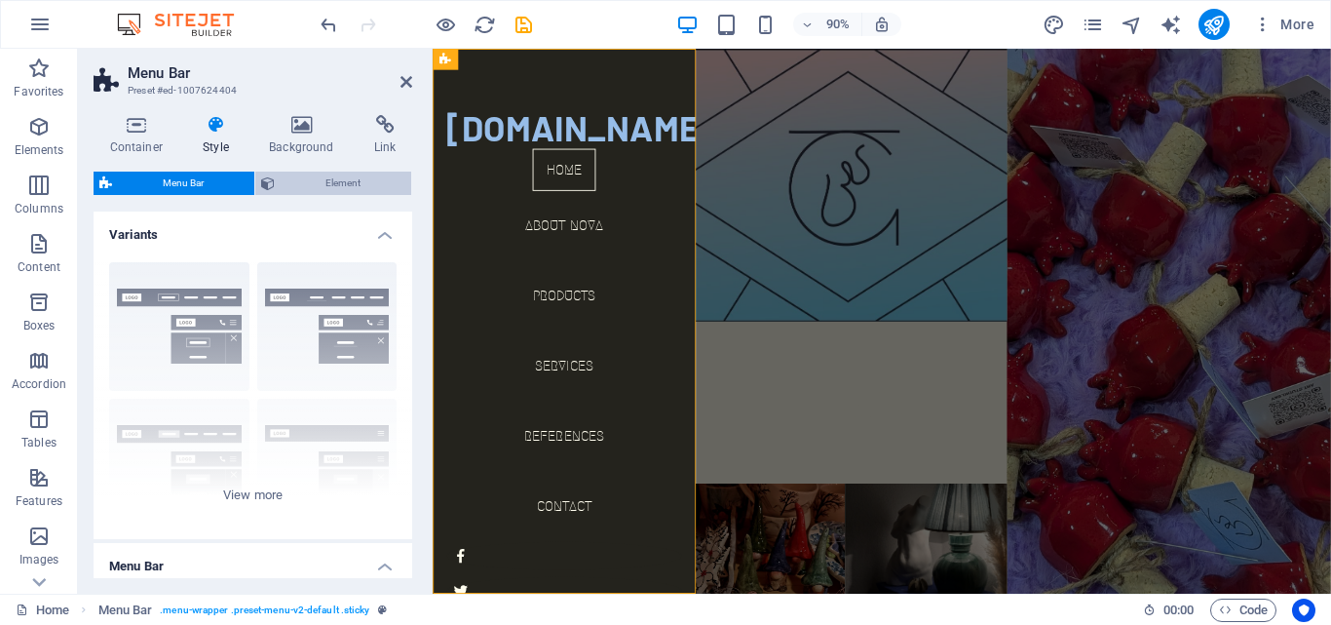
click at [360, 189] on span "Element" at bounding box center [343, 182] width 125 height 23
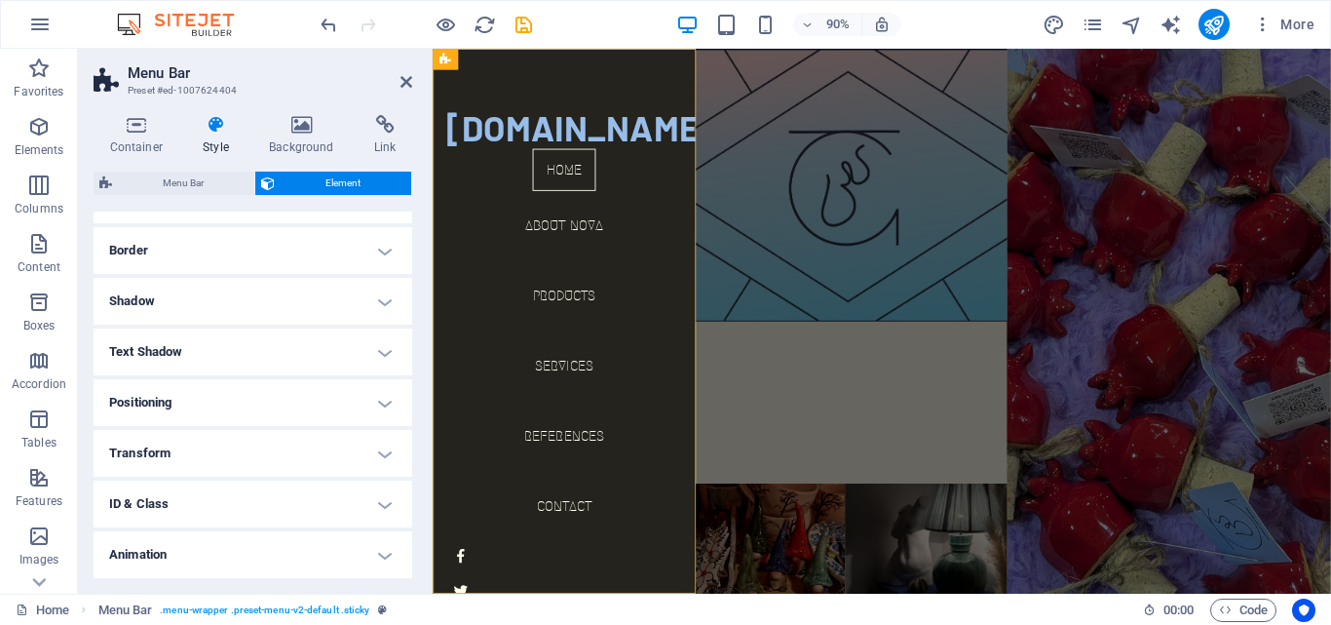
scroll to position [248, 0]
click at [292, 308] on h4 "Text Shadow" at bounding box center [253, 301] width 319 height 47
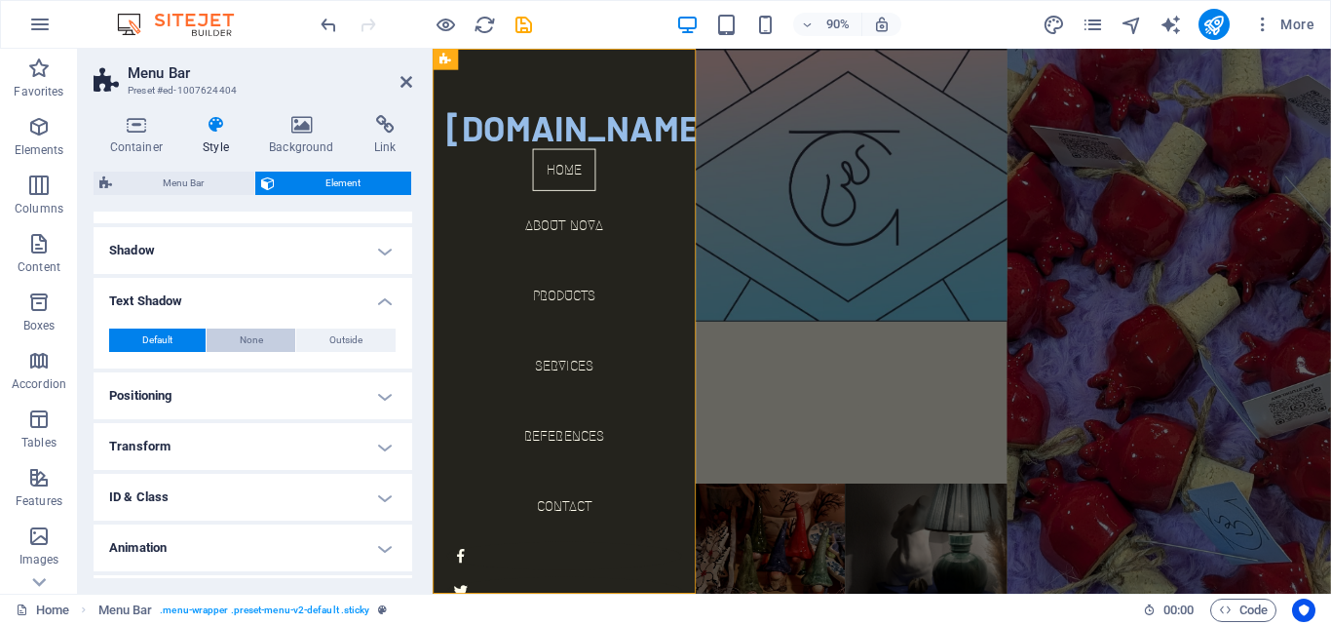
click at [249, 336] on span "None" at bounding box center [251, 339] width 23 height 23
click at [144, 336] on span "Default" at bounding box center [157, 339] width 30 height 23
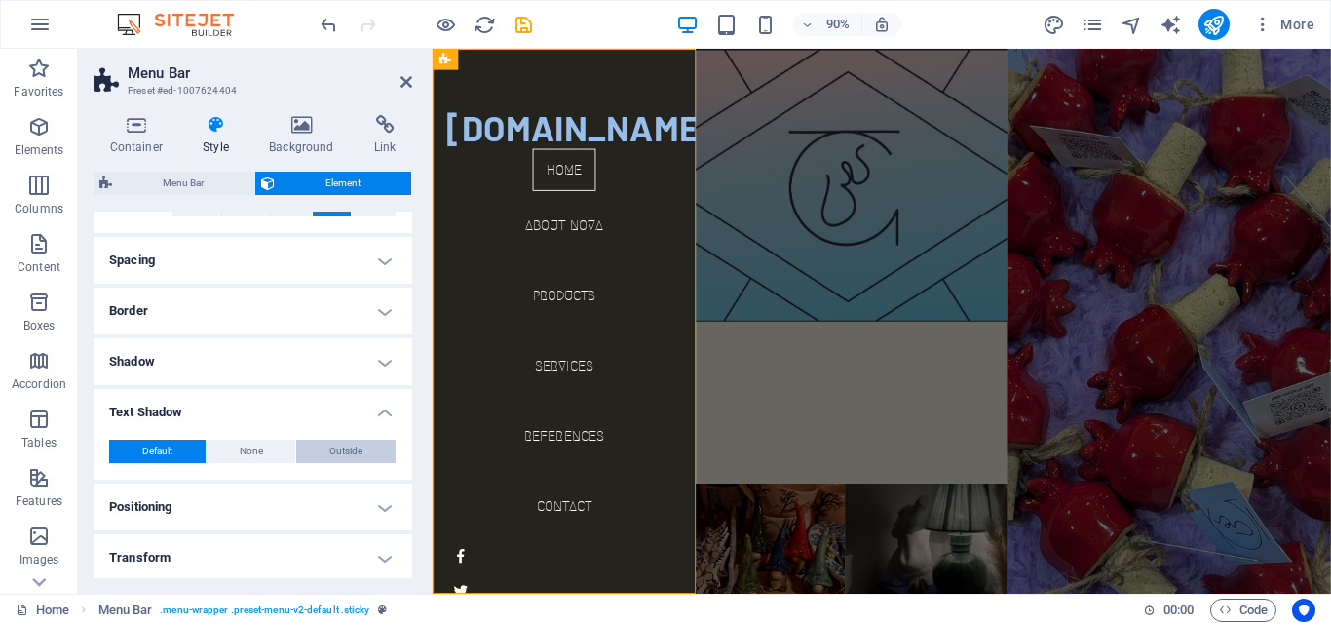
scroll to position [0, 0]
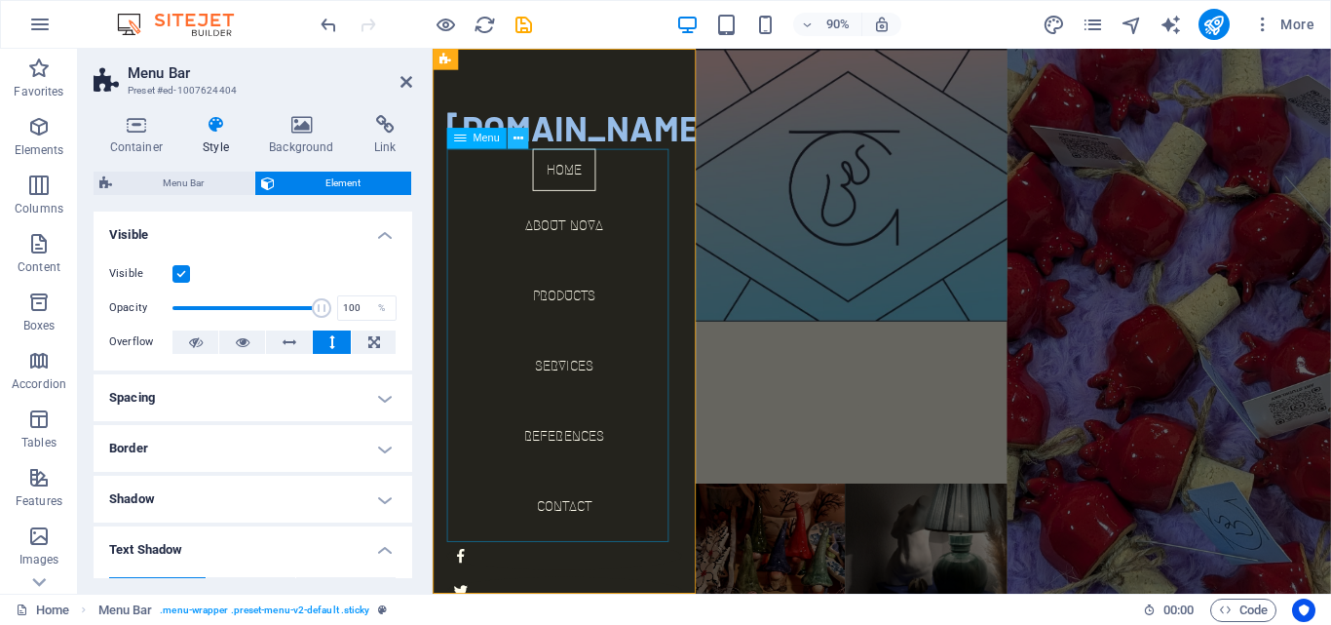
click at [514, 139] on icon at bounding box center [518, 138] width 10 height 19
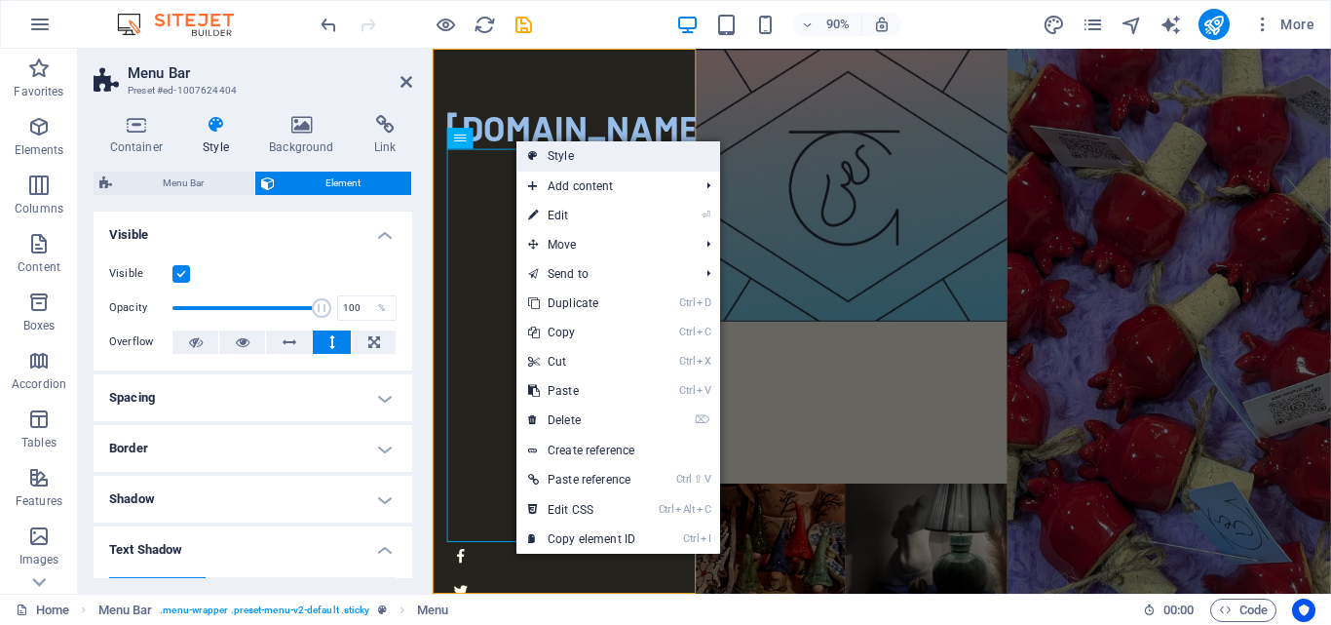
click at [550, 149] on link "Style" at bounding box center [618, 155] width 204 height 29
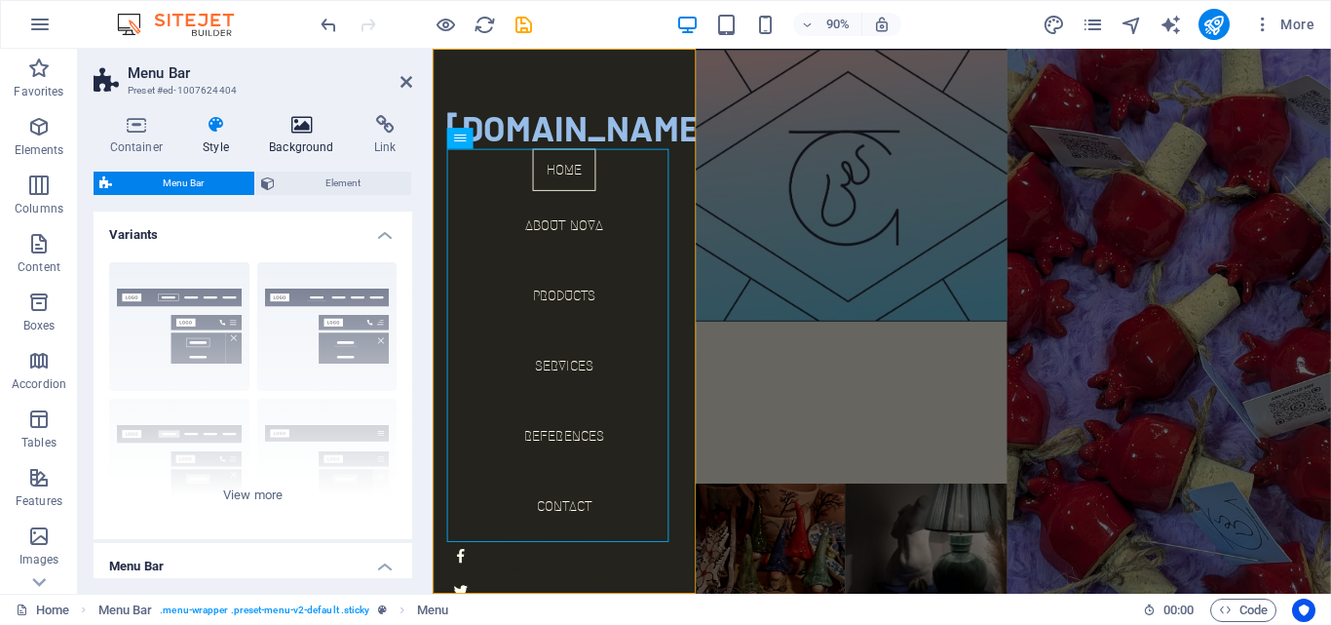
click at [309, 149] on h4 "Background" at bounding box center [305, 135] width 105 height 41
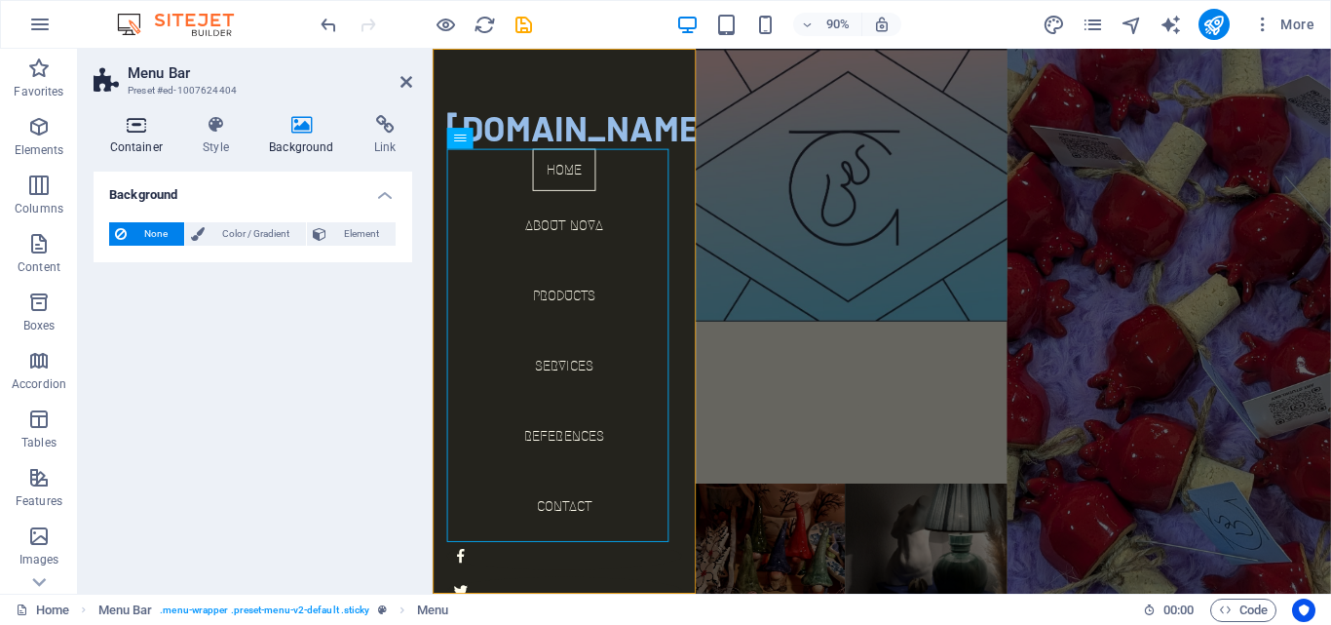
click at [150, 131] on icon at bounding box center [137, 124] width 86 height 19
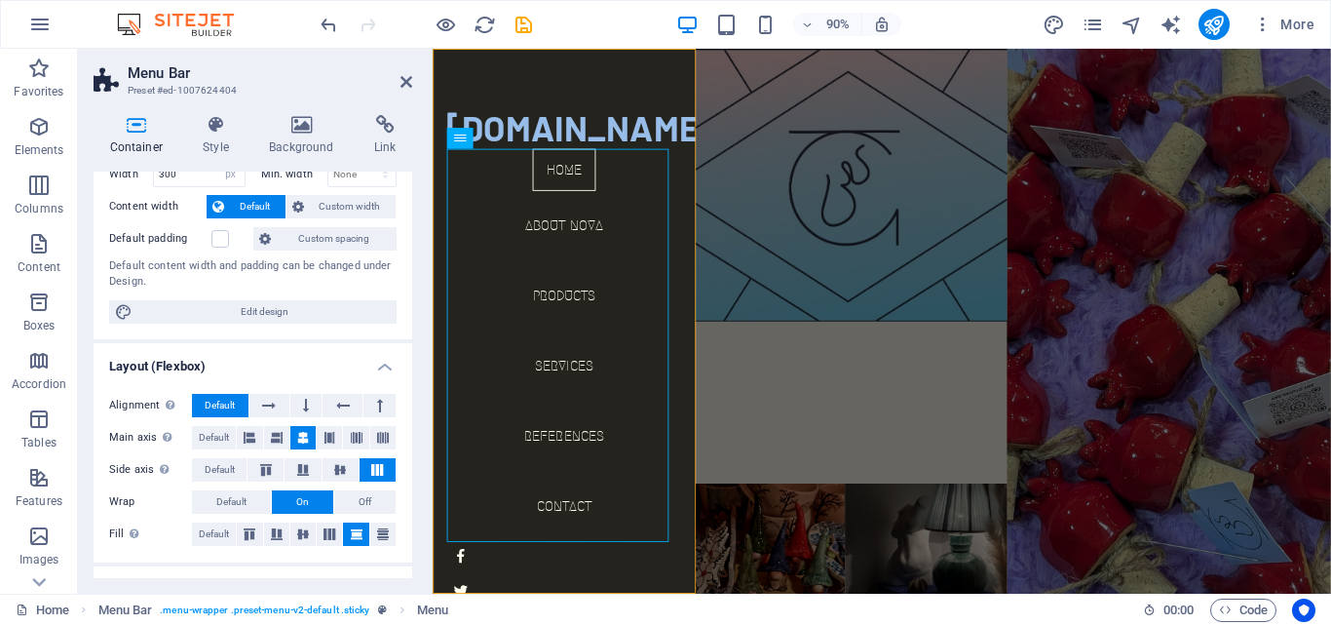
scroll to position [41, 0]
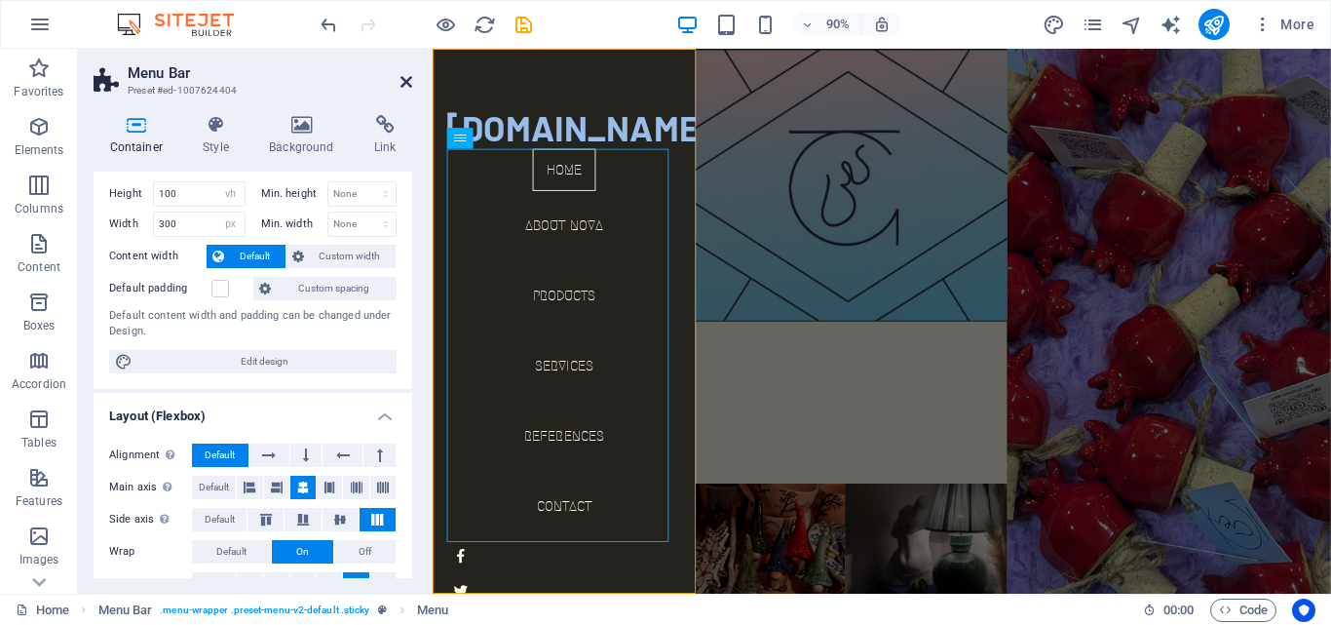
click at [406, 81] on icon at bounding box center [406, 82] width 12 height 16
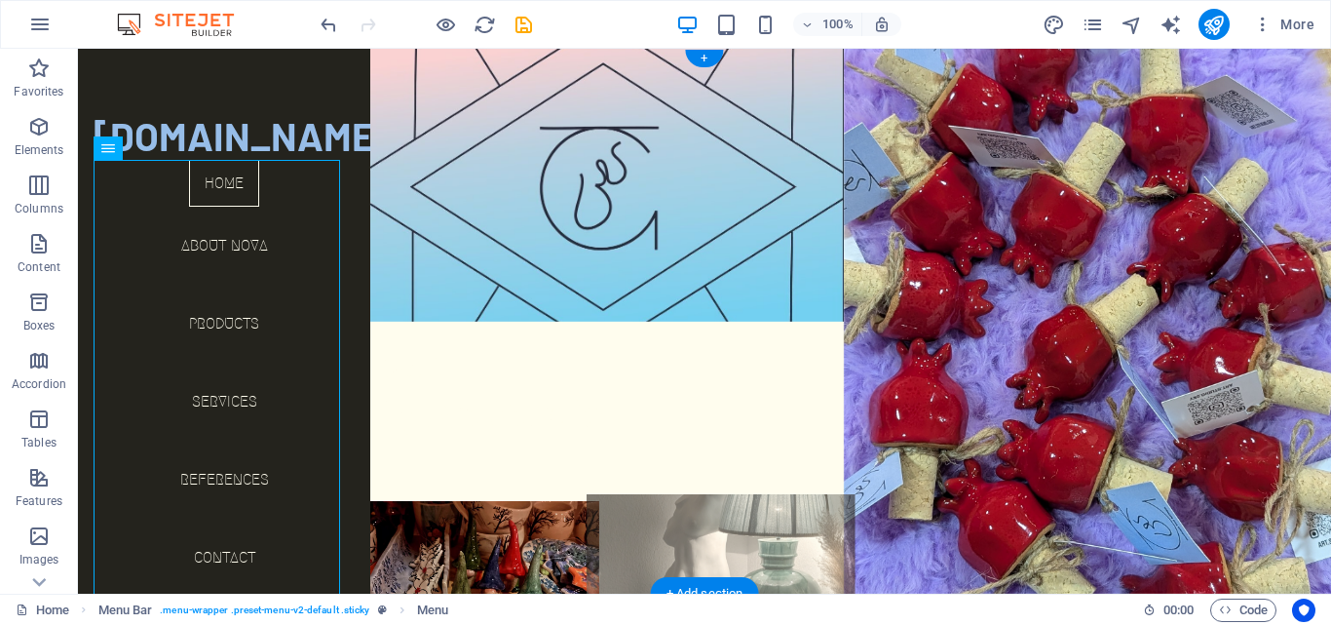
scroll to position [62, 0]
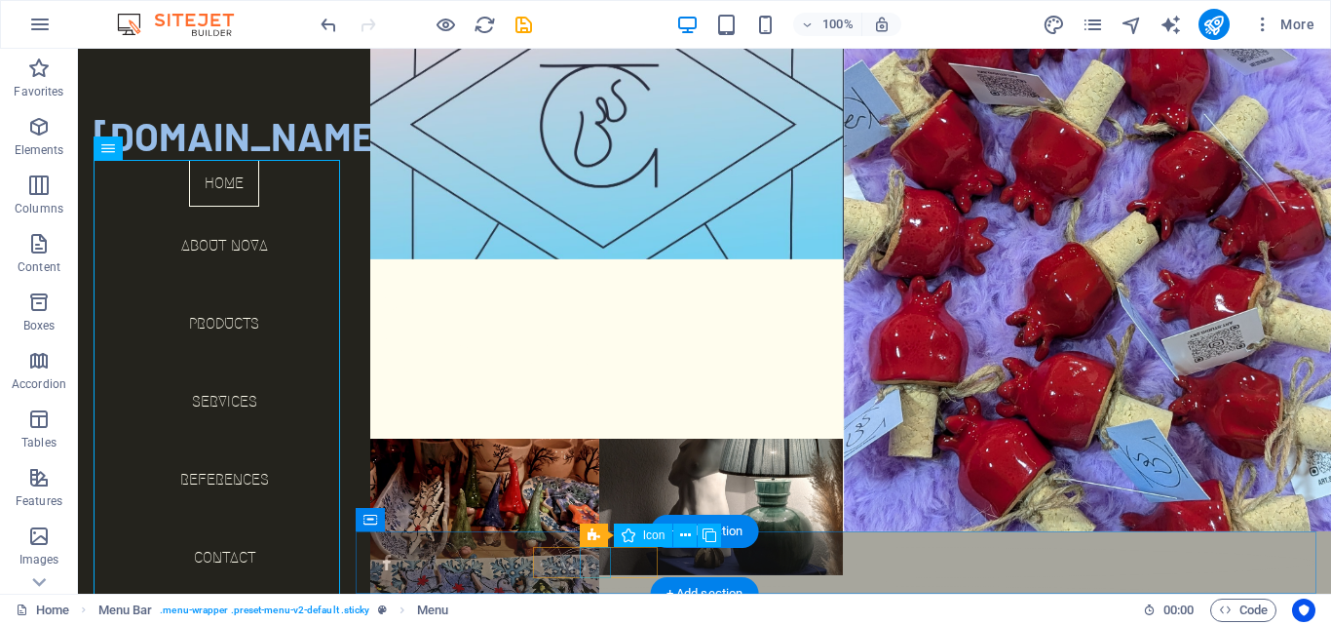
click at [595, 586] on figure at bounding box center [843, 601] width 944 height 31
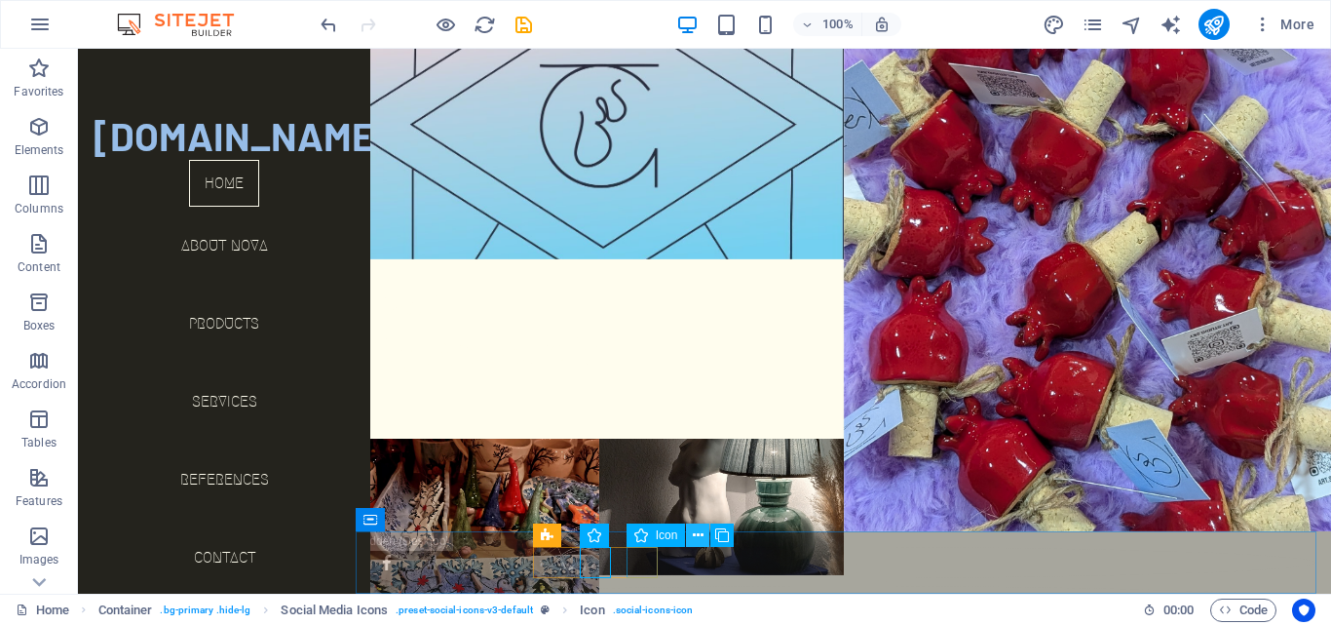
click at [695, 537] on icon at bounding box center [698, 535] width 11 height 20
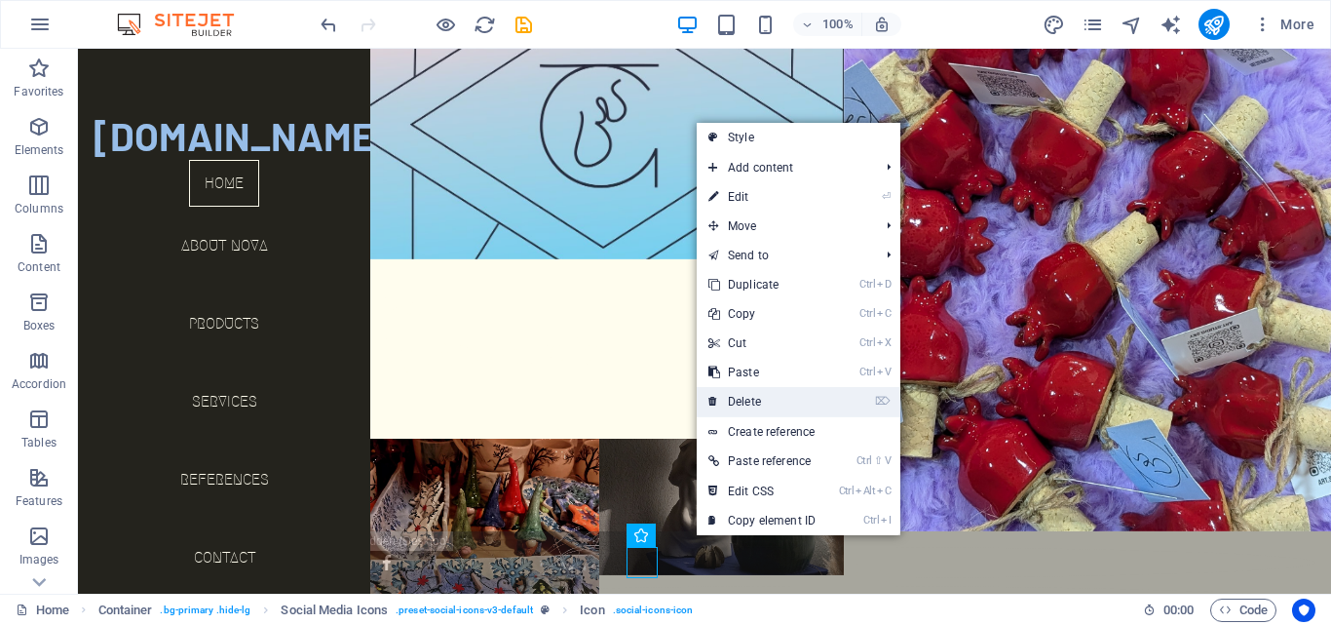
click at [759, 400] on link "⌦ Delete" at bounding box center [762, 401] width 131 height 29
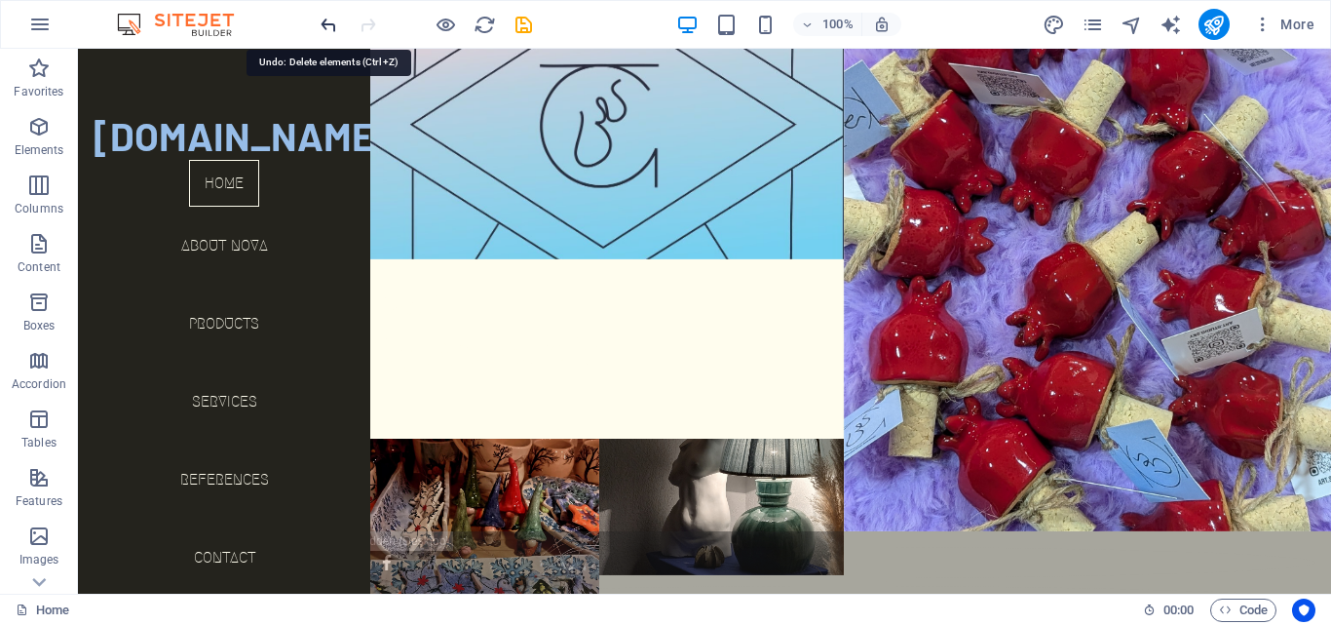
click at [324, 28] on icon "undo" at bounding box center [329, 25] width 22 height 22
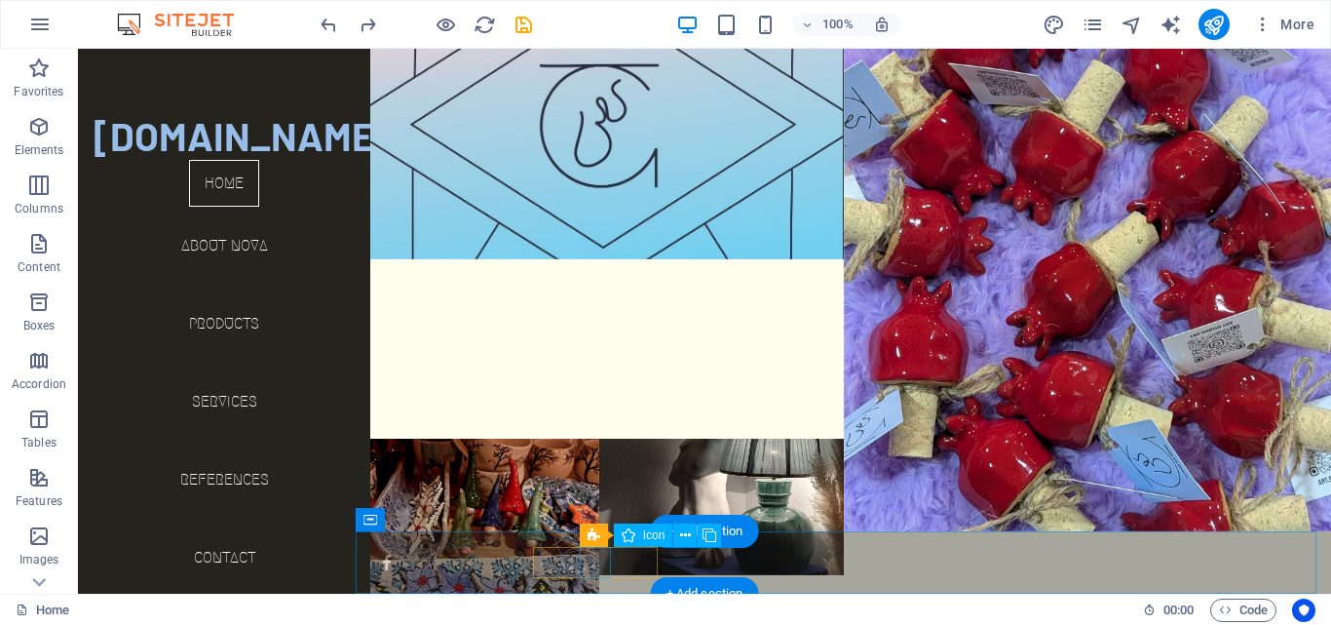
click at [590, 586] on figure at bounding box center [843, 601] width 944 height 31
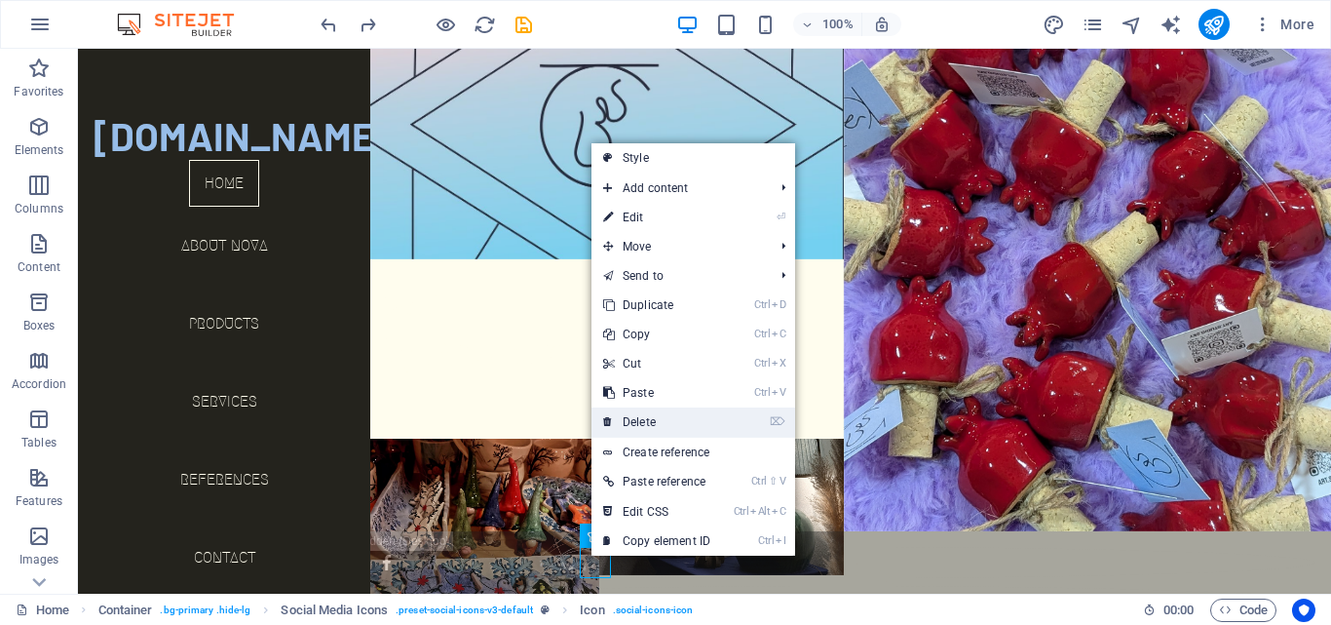
click at [634, 420] on link "⌦ Delete" at bounding box center [656, 421] width 131 height 29
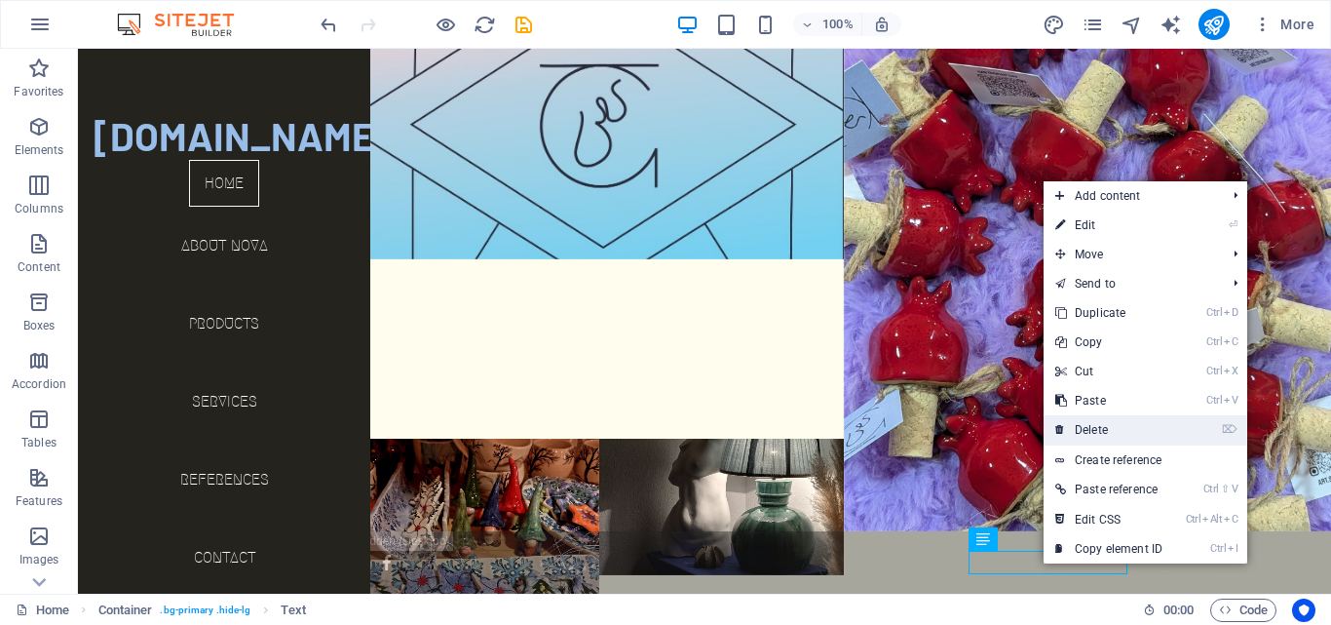
click at [1092, 429] on link "⌦ Delete" at bounding box center [1109, 429] width 131 height 29
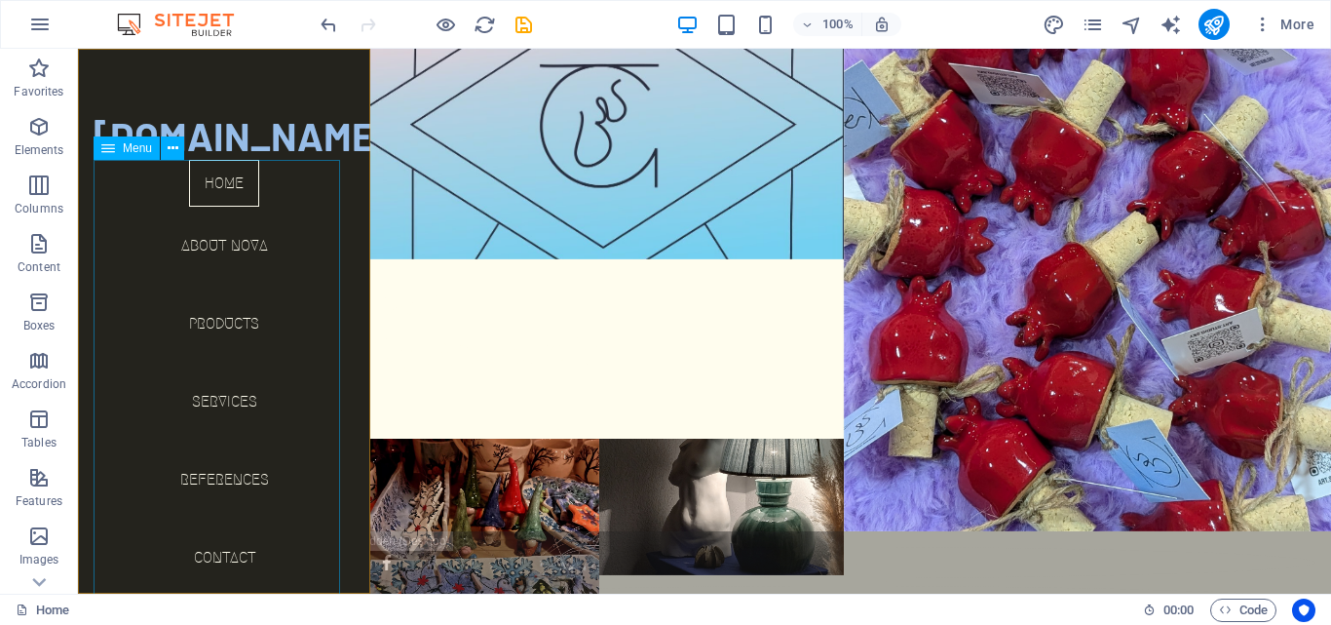
click at [227, 556] on nav "Home About Nova Products Services References Contact" at bounding box center [224, 378] width 261 height 437
click at [230, 485] on nav "Home About Nova Products Services References Contact" at bounding box center [224, 378] width 261 height 437
click at [202, 367] on nav "Home About Nova Products Services References Contact" at bounding box center [224, 378] width 261 height 437
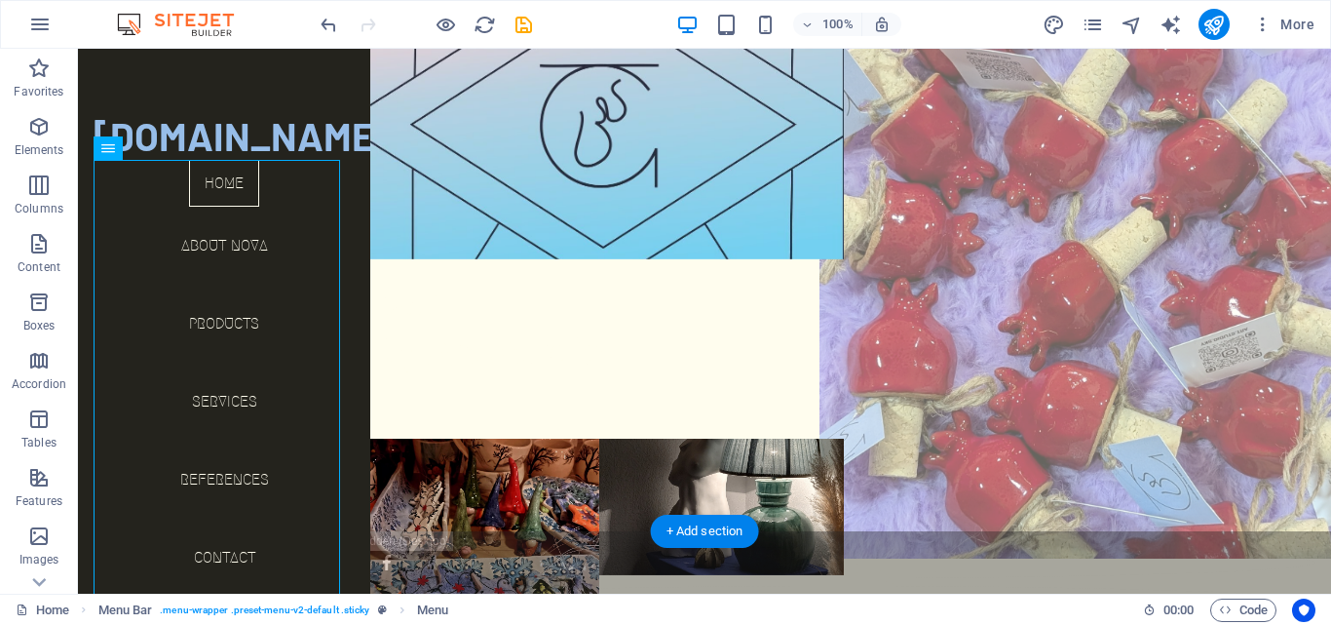
scroll to position [0, 0]
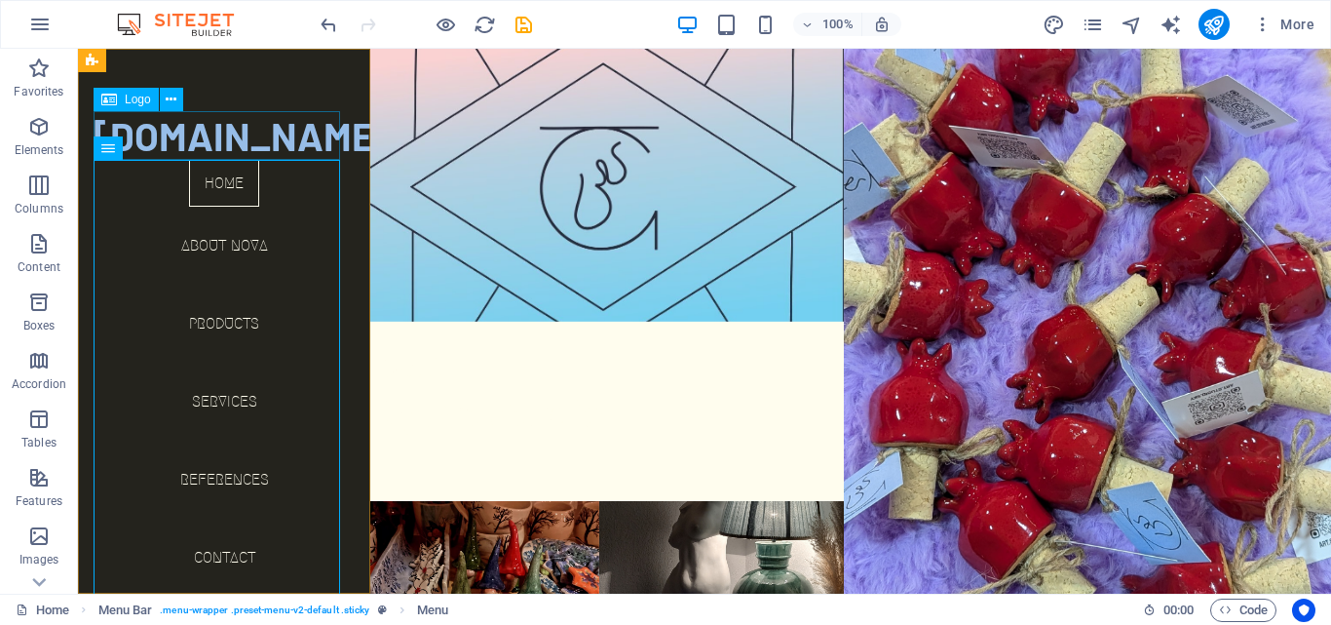
click at [267, 134] on div "[DOMAIN_NAME]" at bounding box center [224, 135] width 261 height 49
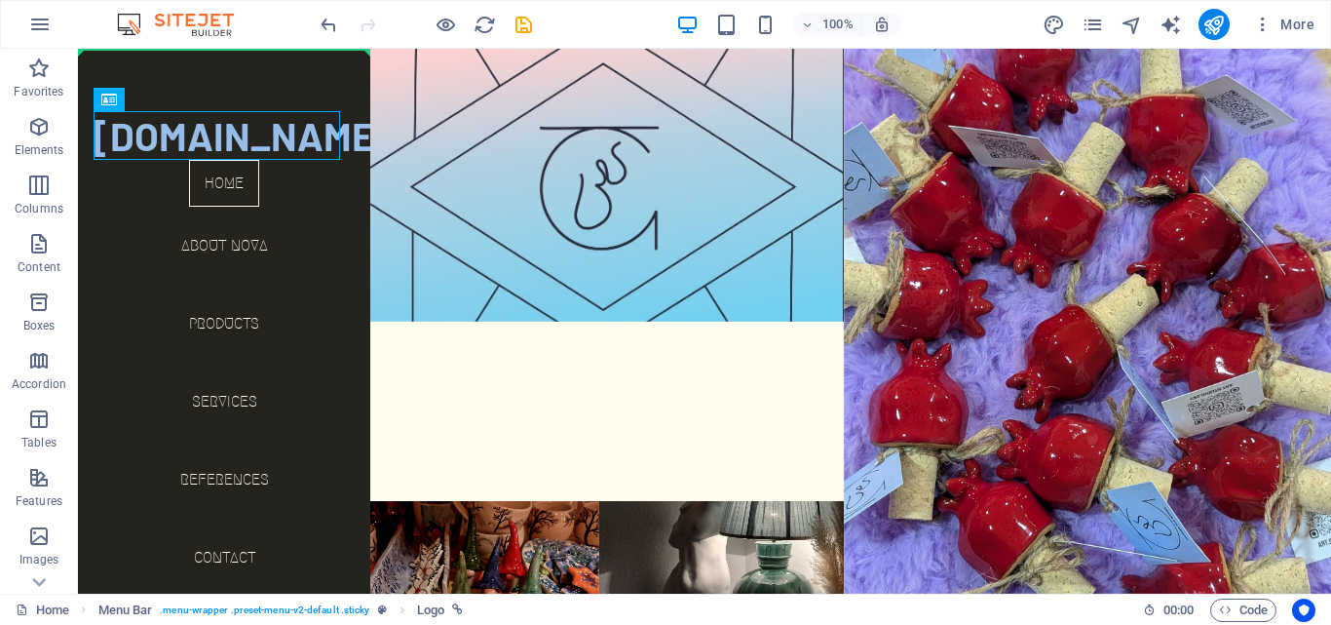
drag, startPoint x: 238, startPoint y: 140, endPoint x: 236, endPoint y: 68, distance: 72.1
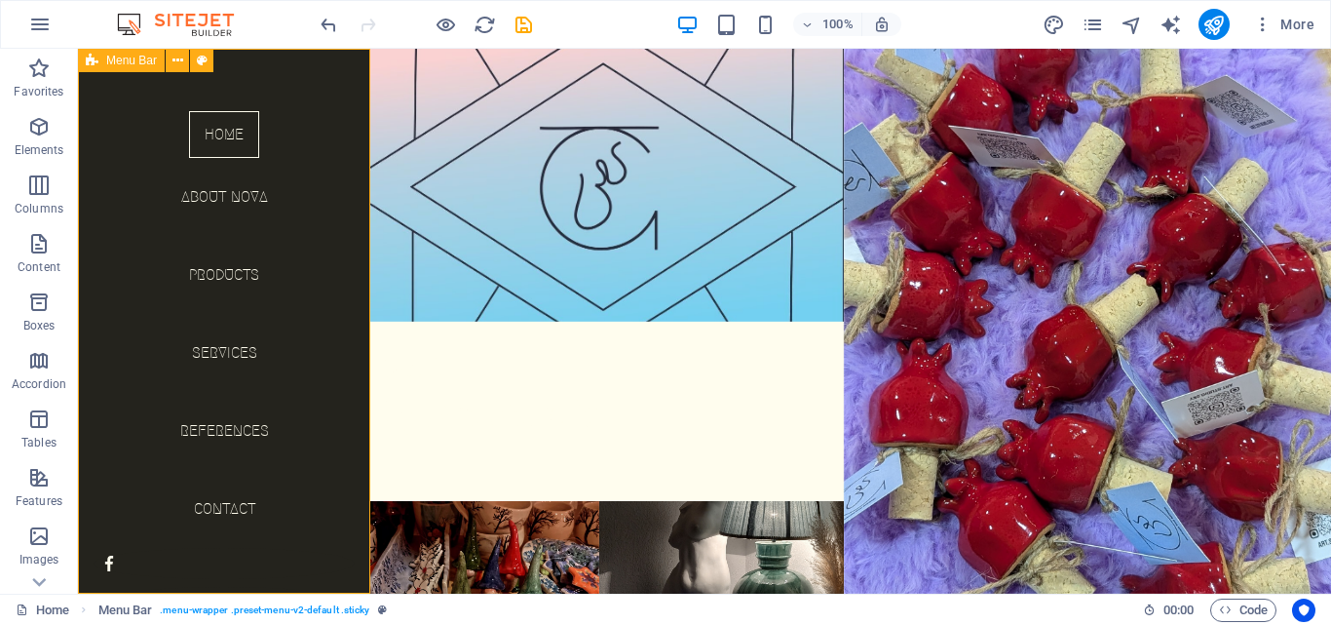
drag, startPoint x: 273, startPoint y: 86, endPoint x: 267, endPoint y: 111, distance: 26.0
click at [267, 111] on div "Home About Nova Products Services References Contact Legal Notice | Privacy Menu" at bounding box center [224, 321] width 292 height 545
click at [322, 19] on icon "undo" at bounding box center [329, 25] width 22 height 22
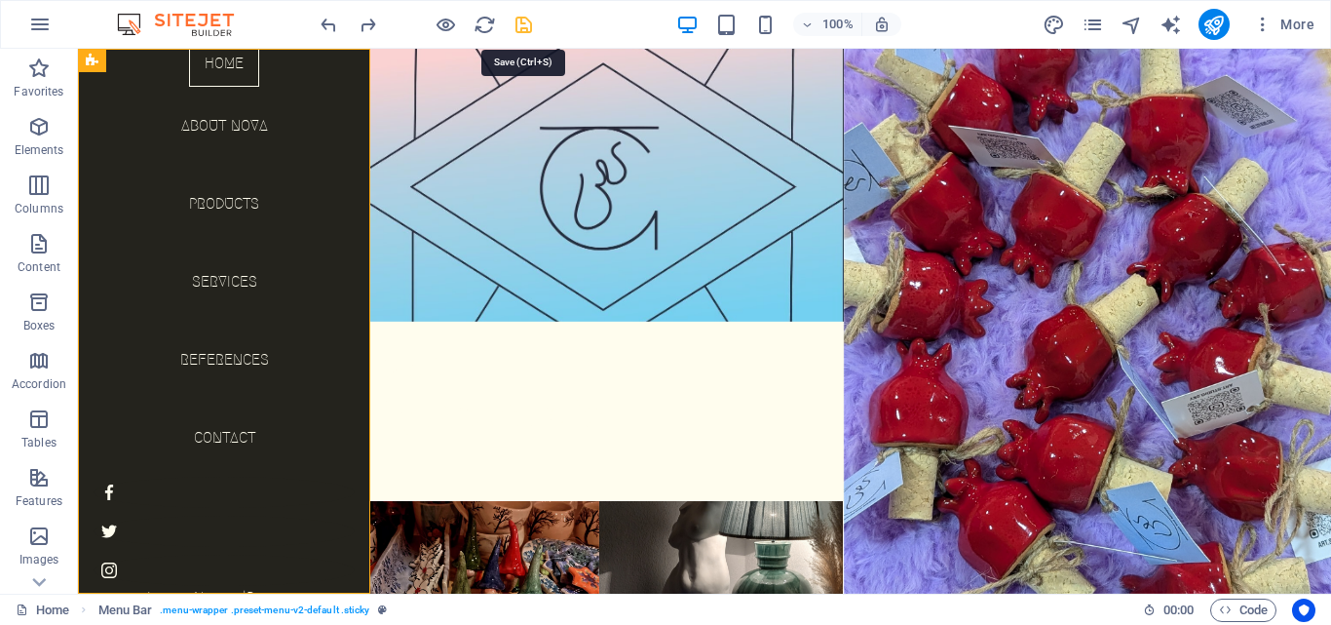
click at [528, 23] on icon "save" at bounding box center [524, 25] width 22 height 22
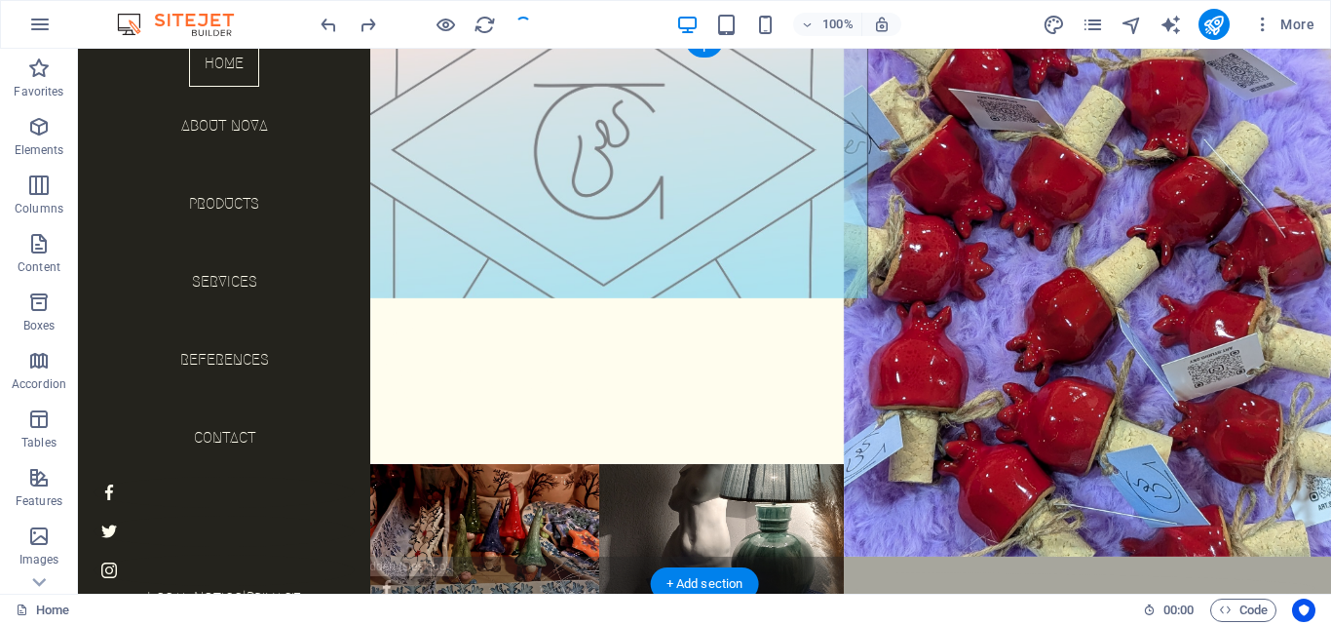
scroll to position [62, 0]
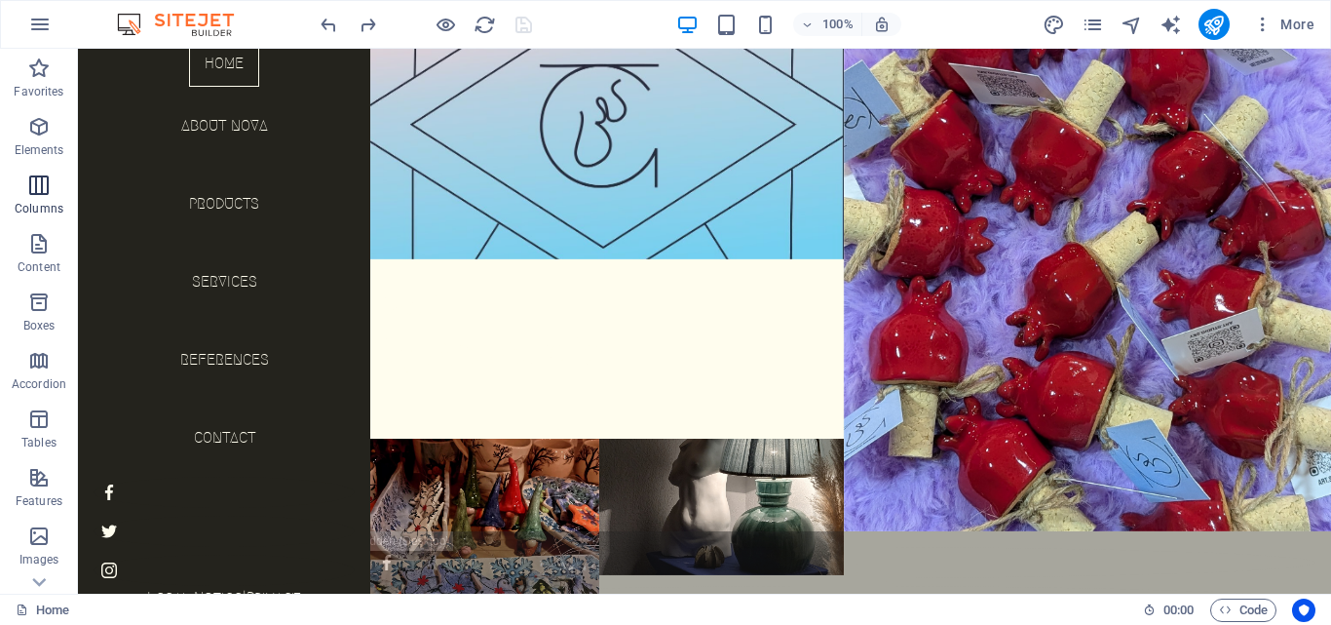
click at [57, 209] on p "Columns" at bounding box center [39, 209] width 49 height 16
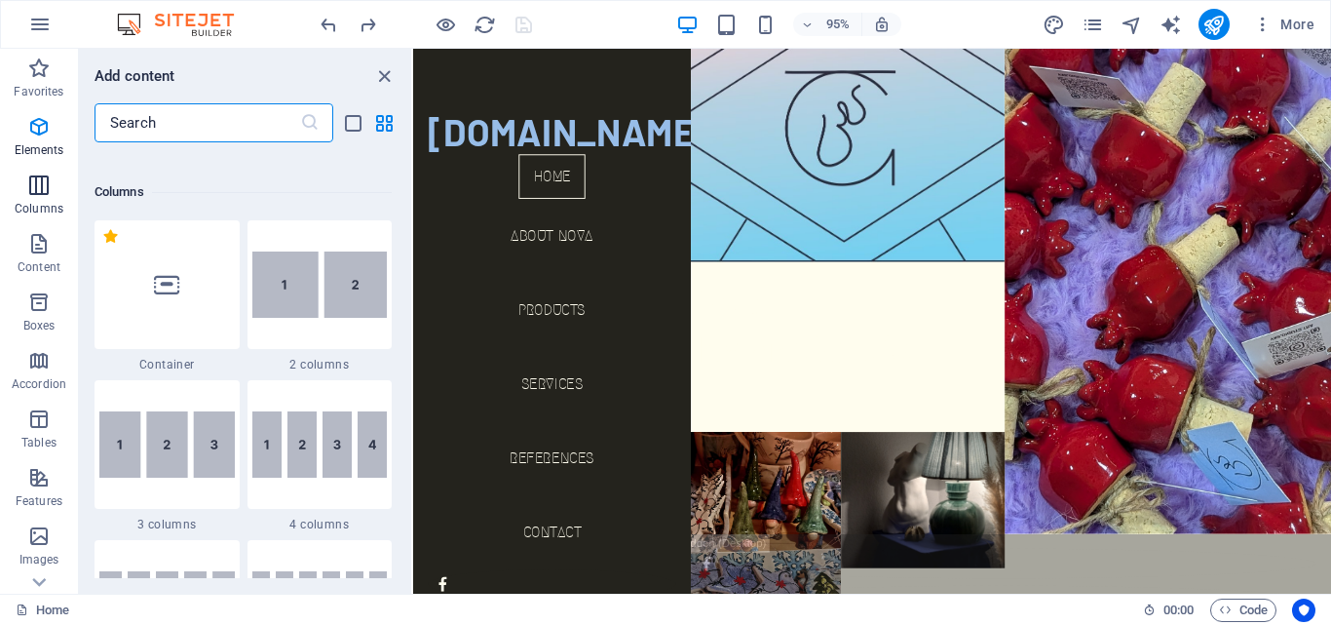
scroll to position [965, 0]
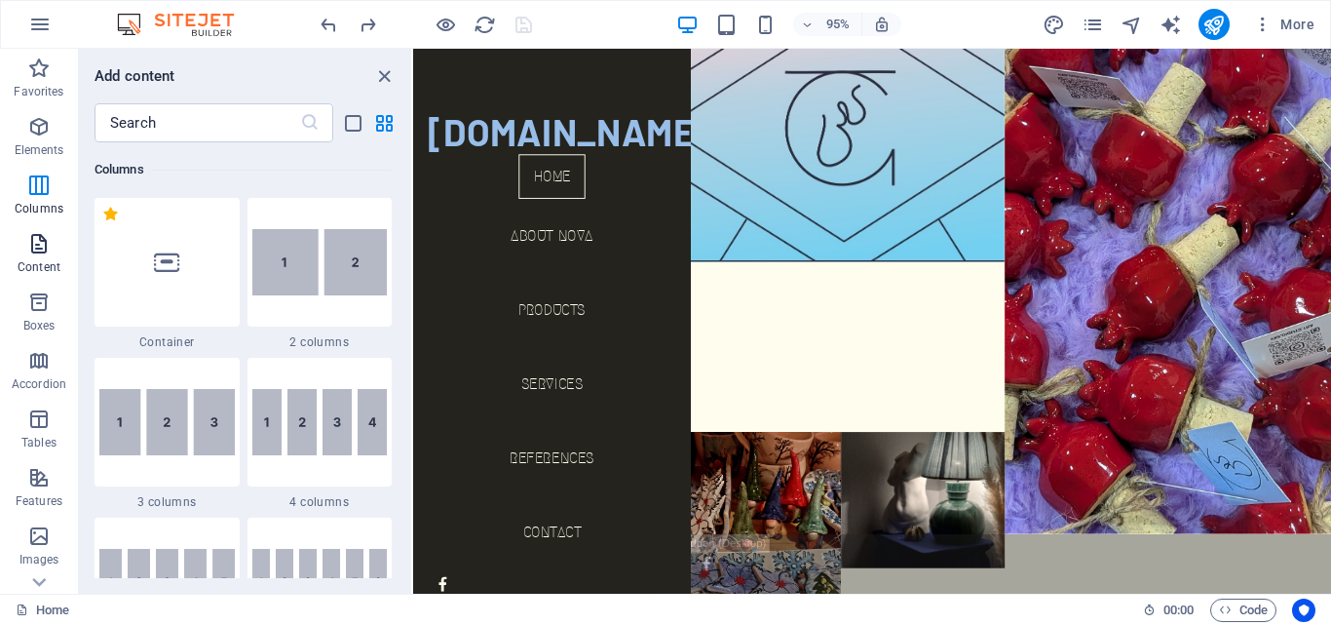
click at [33, 248] on icon "button" at bounding box center [38, 243] width 23 height 23
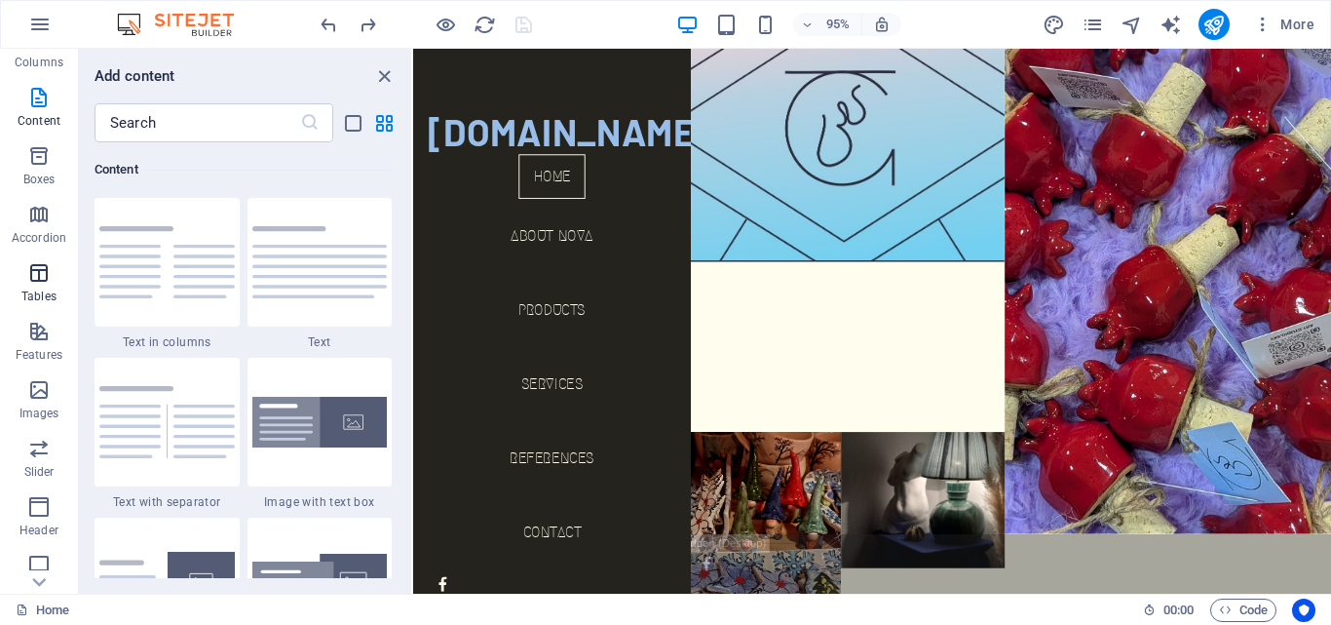
scroll to position [332, 0]
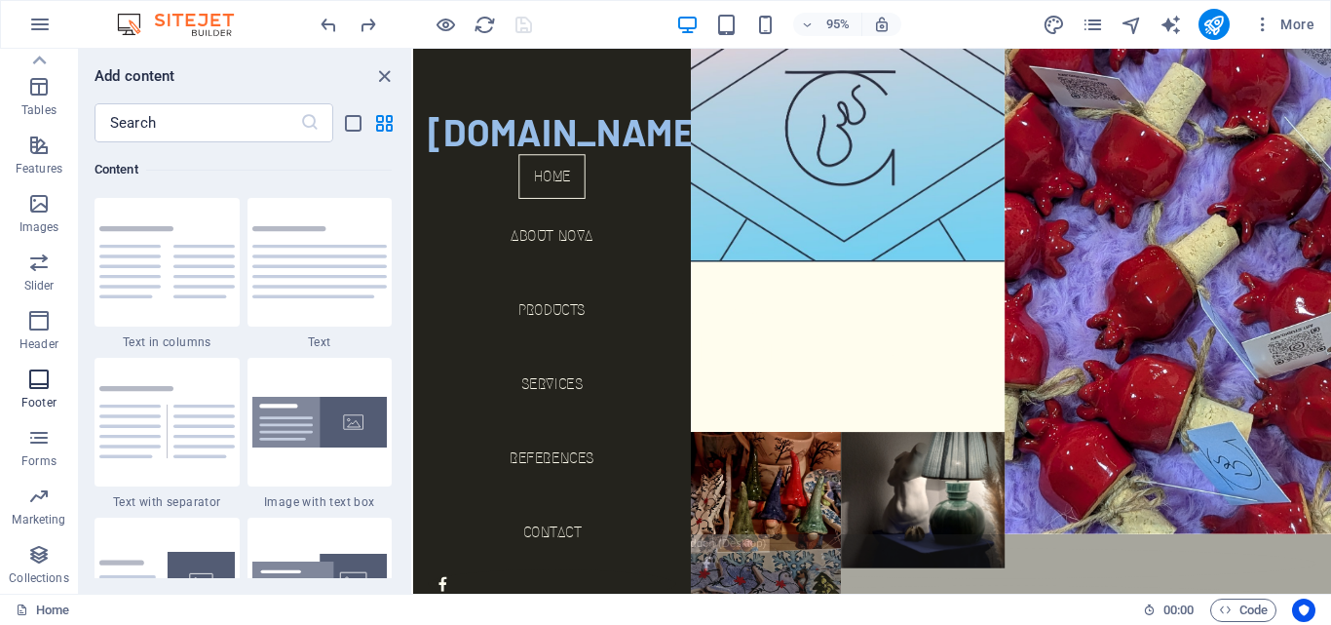
click at [48, 364] on button "Footer" at bounding box center [39, 389] width 78 height 58
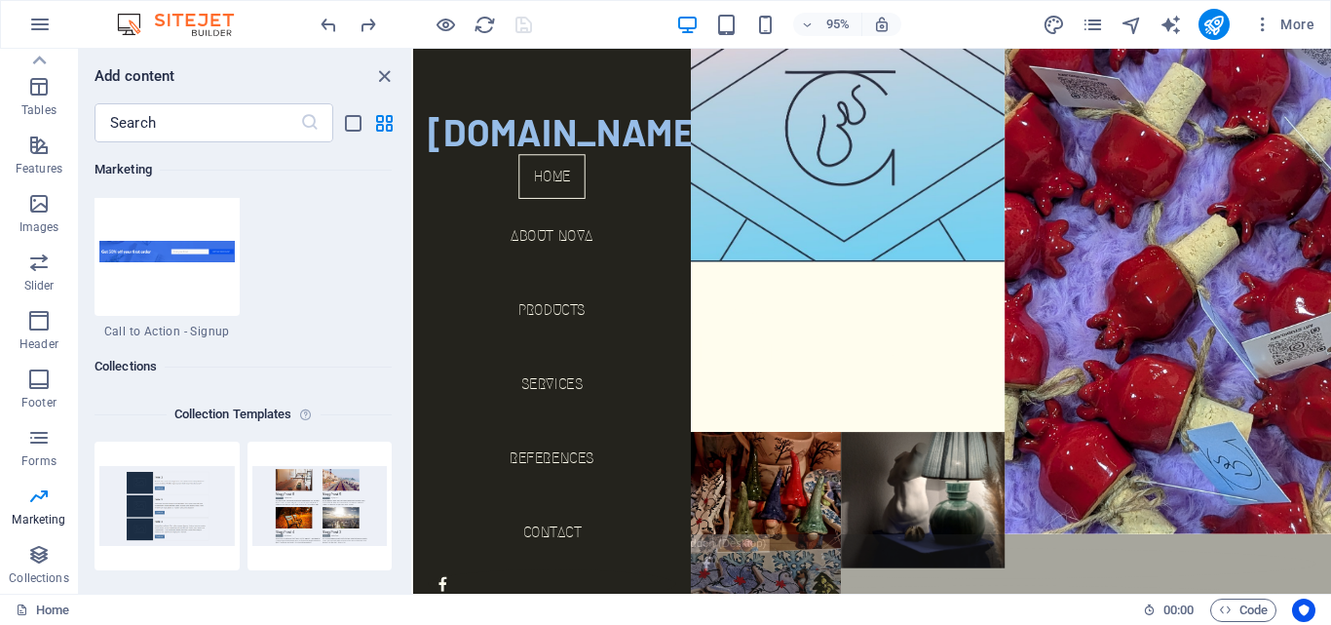
scroll to position [17675, 0]
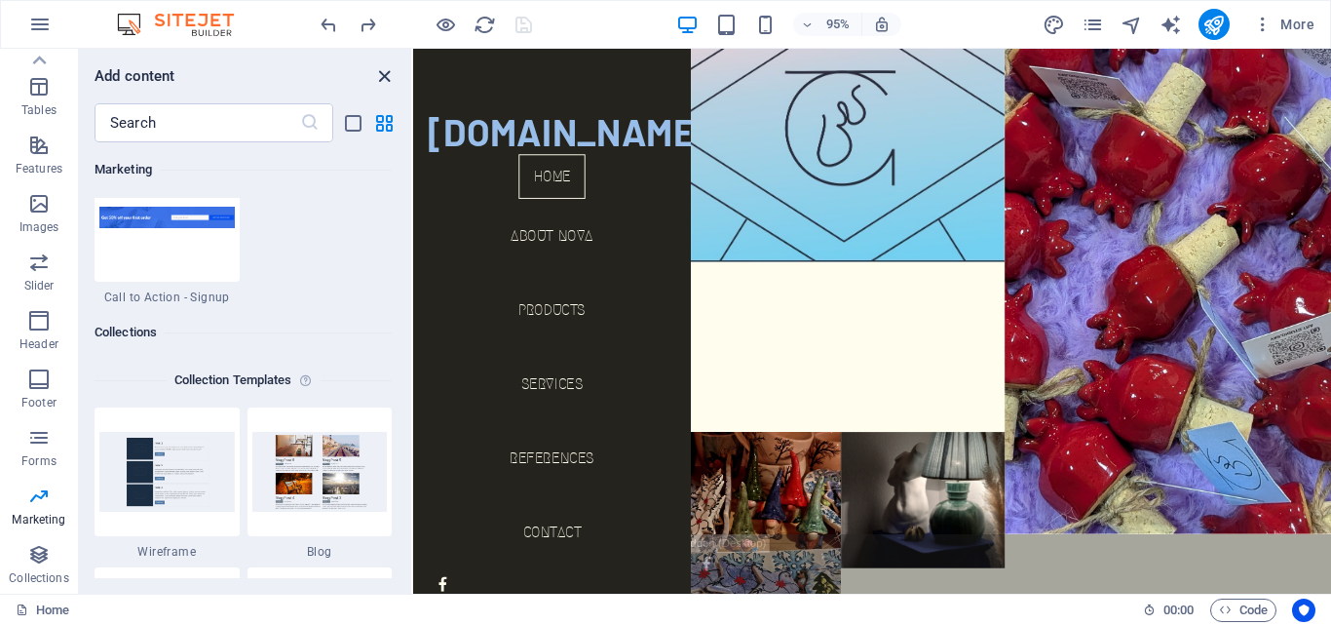
click at [390, 77] on icon "close panel" at bounding box center [384, 76] width 22 height 22
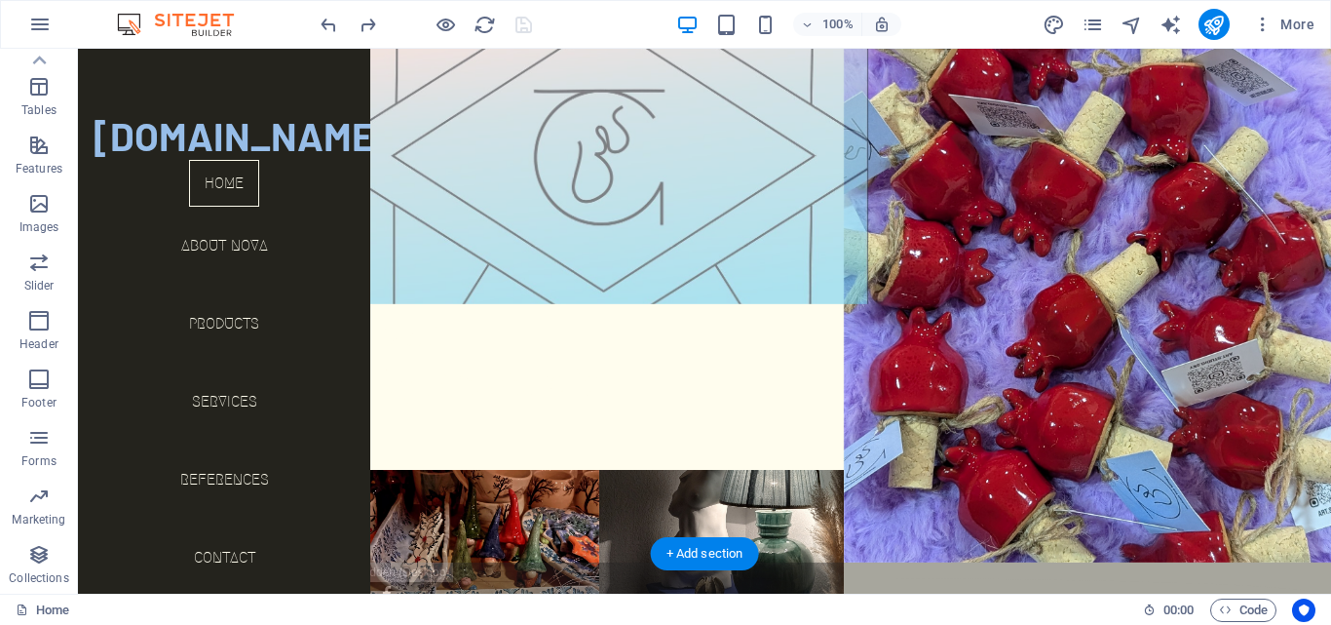
scroll to position [0, 0]
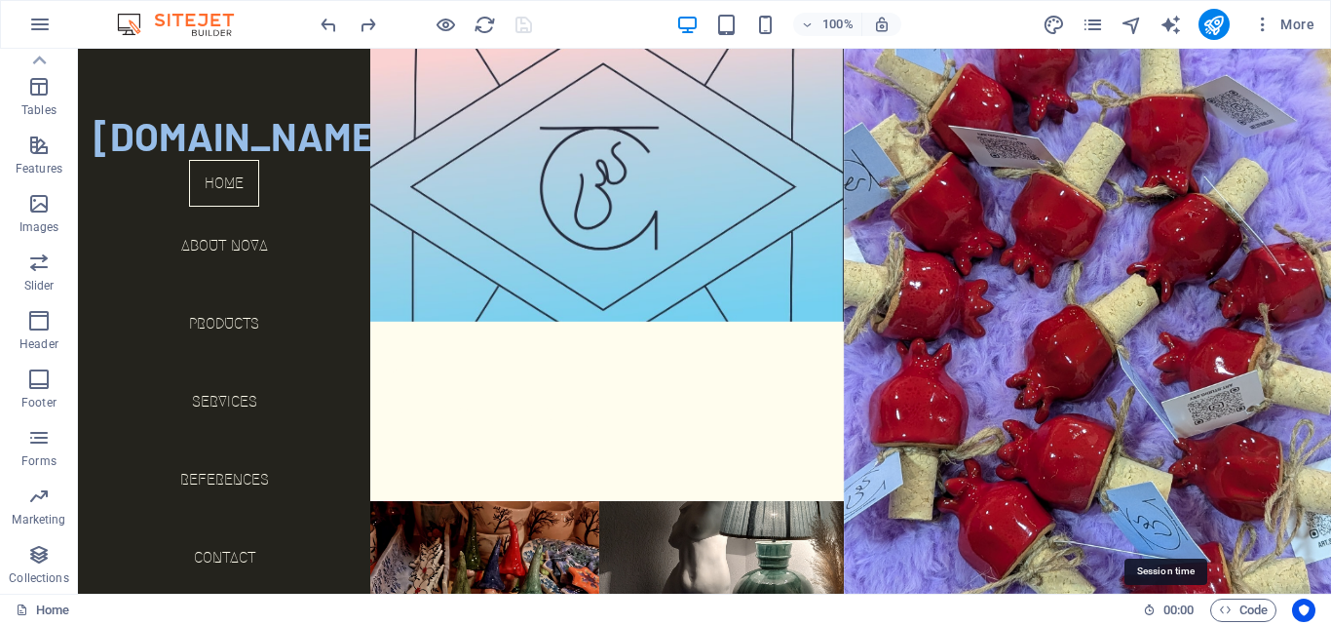
click at [1158, 613] on h6 "00 : 00" at bounding box center [1169, 609] width 52 height 23
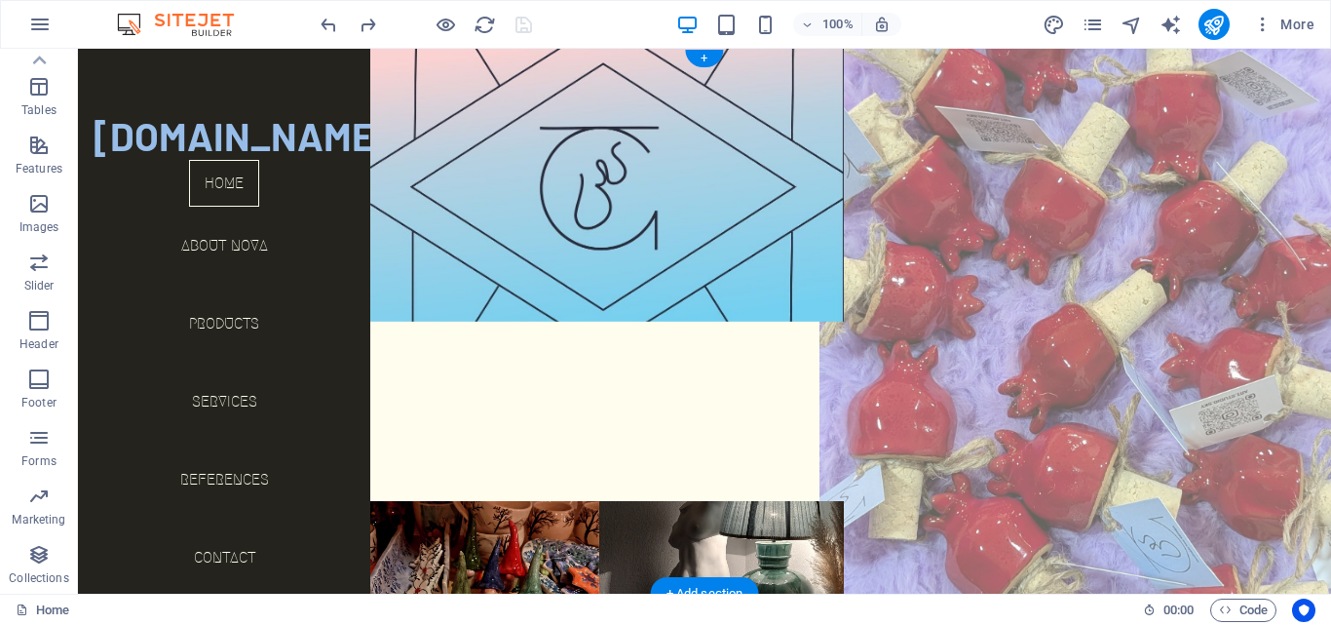
scroll to position [62, 0]
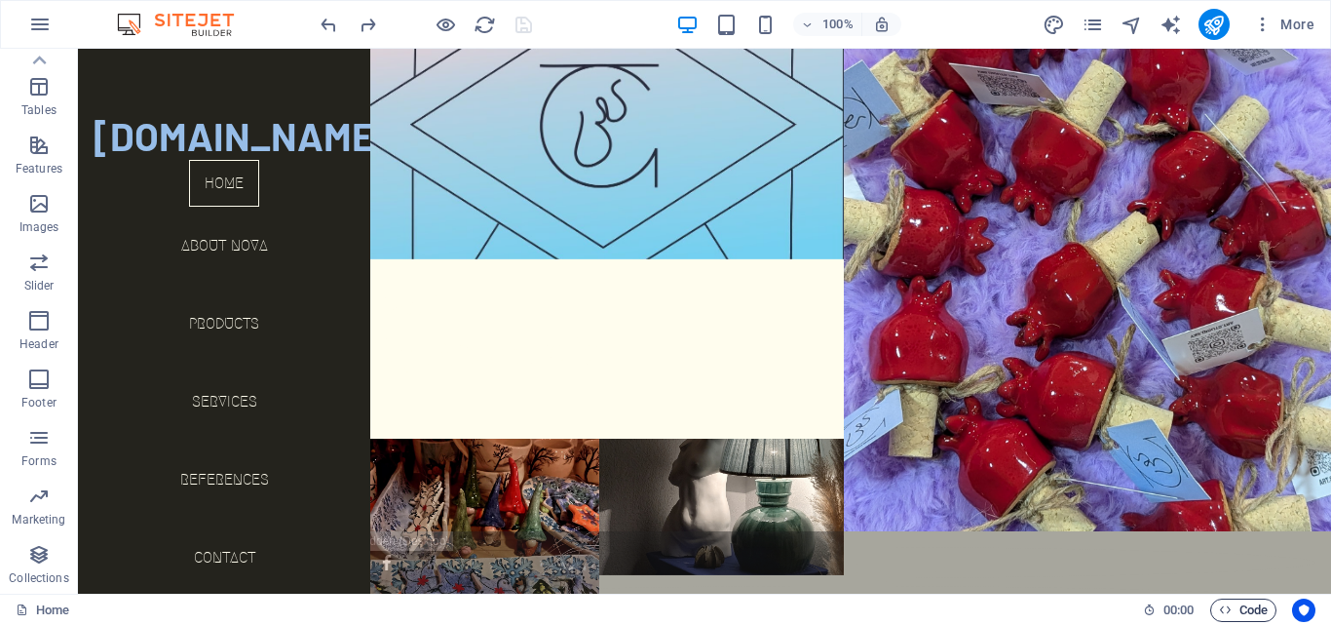
click at [1249, 613] on span "Code" at bounding box center [1243, 609] width 49 height 23
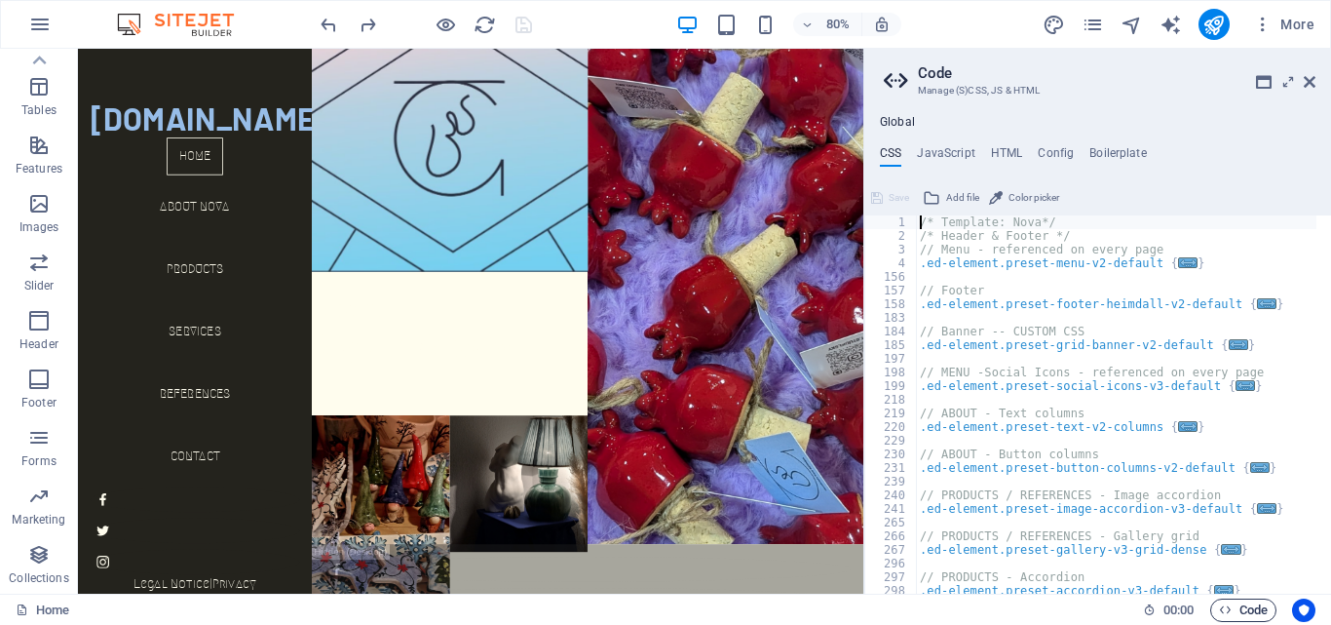
click at [1249, 613] on span "Code" at bounding box center [1243, 609] width 49 height 23
click at [1031, 223] on div "/* Template: Nova*/ /* Header & Footer */ // Menu - referenced on every page .e…" at bounding box center [1116, 417] width 400 height 405
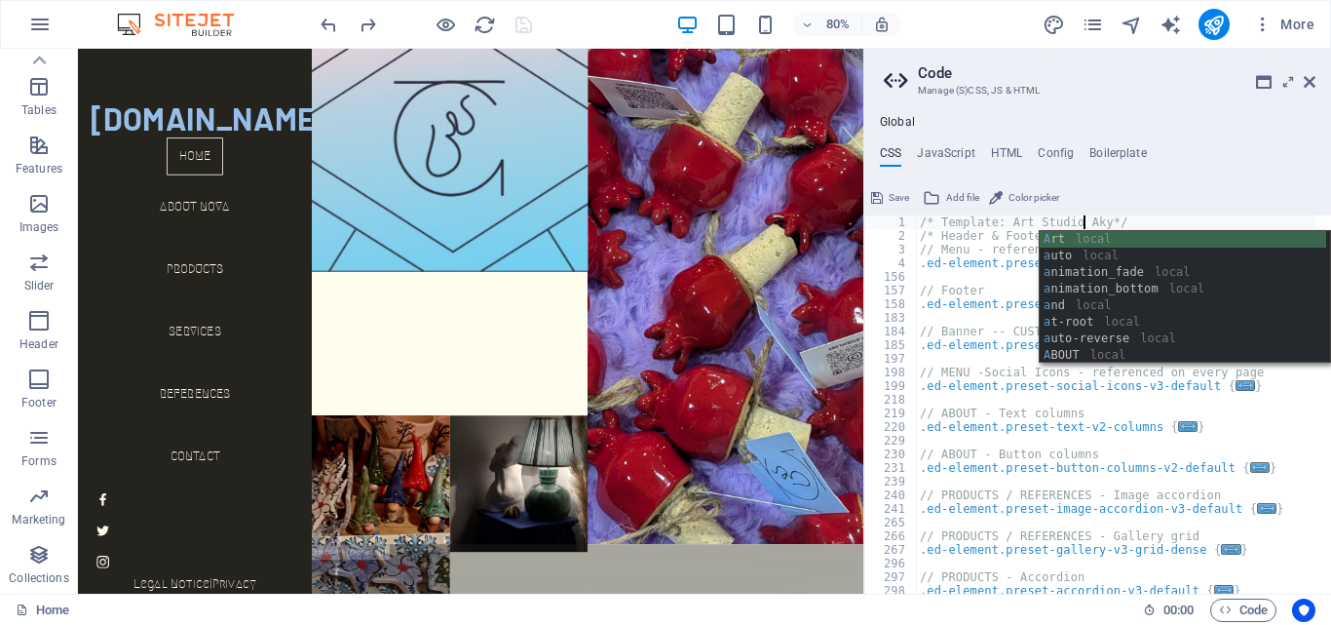
scroll to position [0, 13]
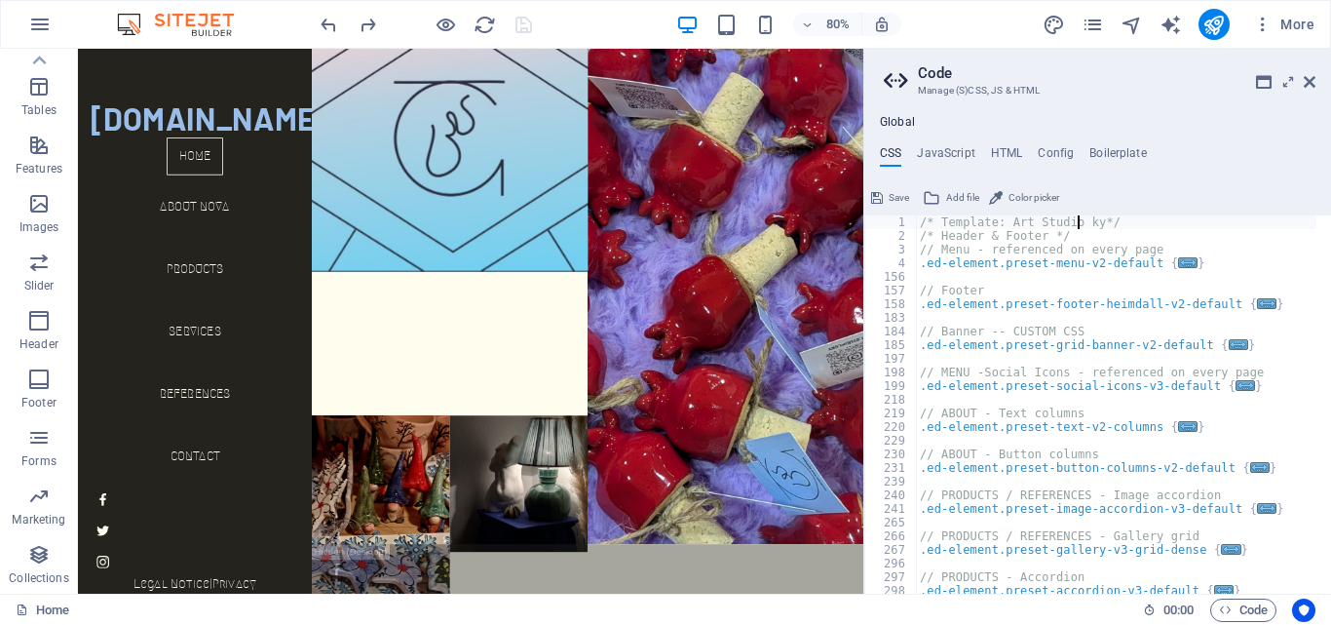
type textarea "/* Template: Art Studio Sky*/"
click at [1091, 278] on div "/* Template: Art Studio Sky*/ /* Header & Footer */ // Menu - referenced on eve…" at bounding box center [1116, 417] width 400 height 405
click at [966, 164] on h4 "JavaScript" at bounding box center [945, 156] width 57 height 21
type textarea "/* JS for preset "Menu V2" */"
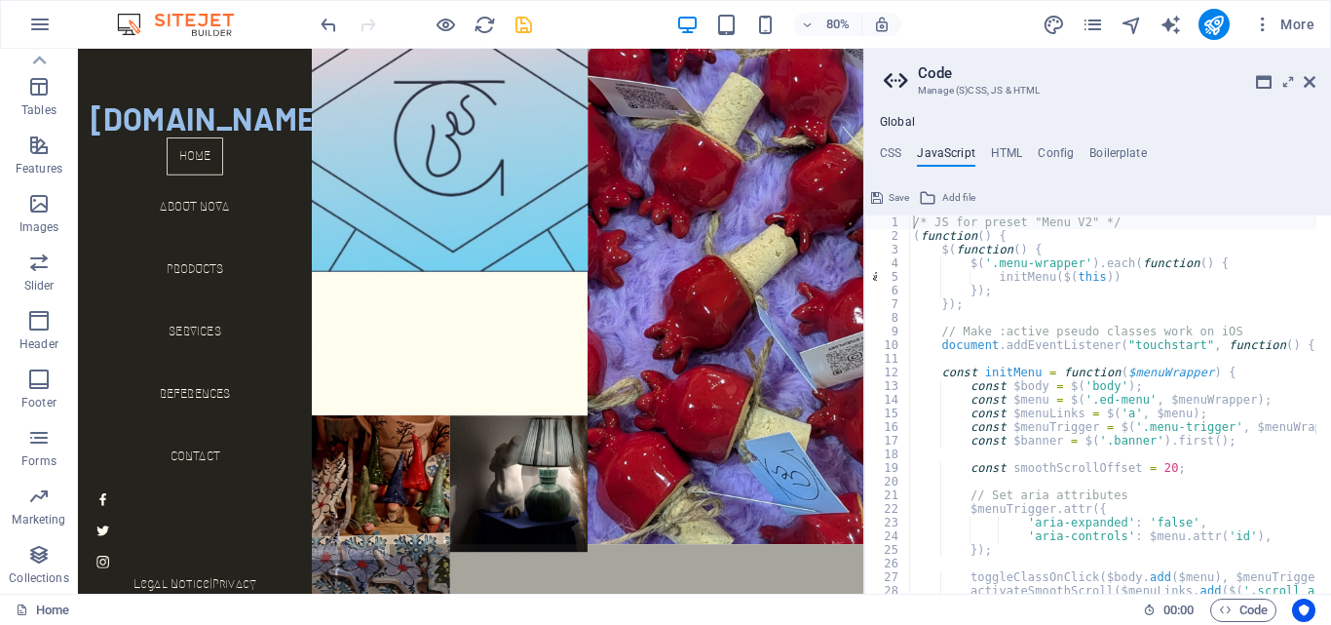
click at [1027, 149] on ul "CSS JavaScript HTML Config Boilerplate" at bounding box center [1097, 156] width 467 height 21
click at [1009, 153] on h4 "HTML" at bounding box center [1007, 156] width 32 height 21
type textarea "<a href="#main-content" class="wv-link-content button">Skip to main content</a>"
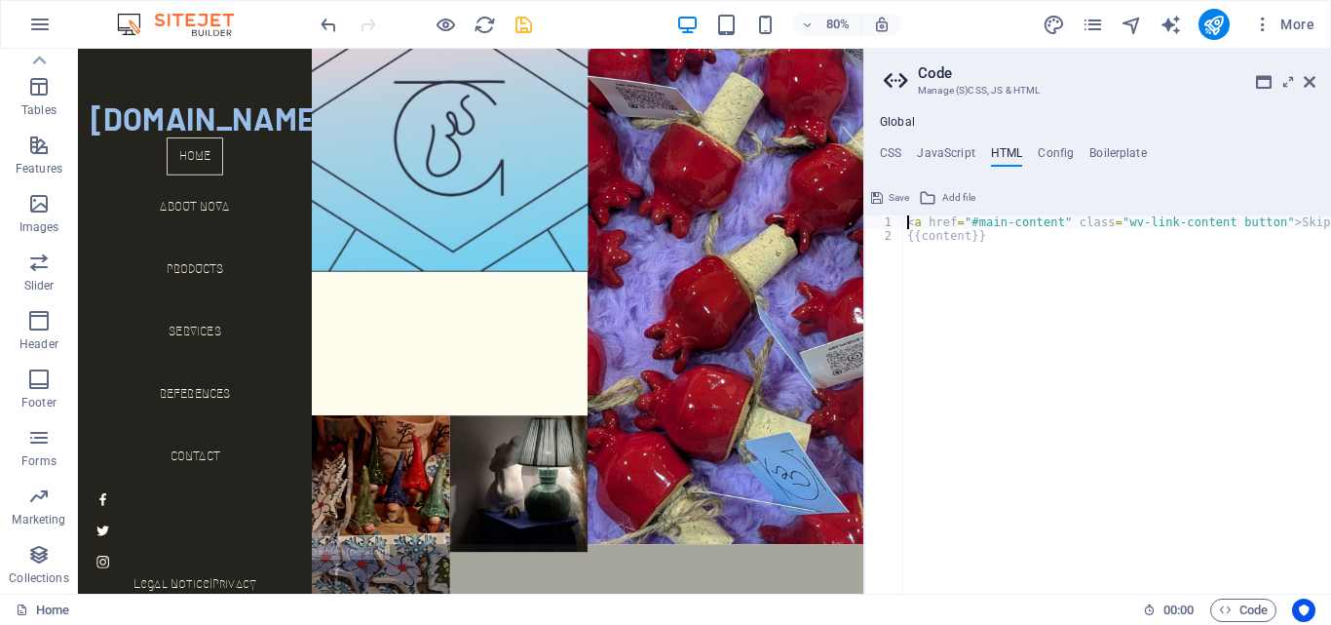
click at [1074, 153] on ul "CSS JavaScript HTML Config Boilerplate" at bounding box center [1097, 156] width 467 height 21
click at [1111, 153] on h4 "Boilerplate" at bounding box center [1117, 156] width 57 height 21
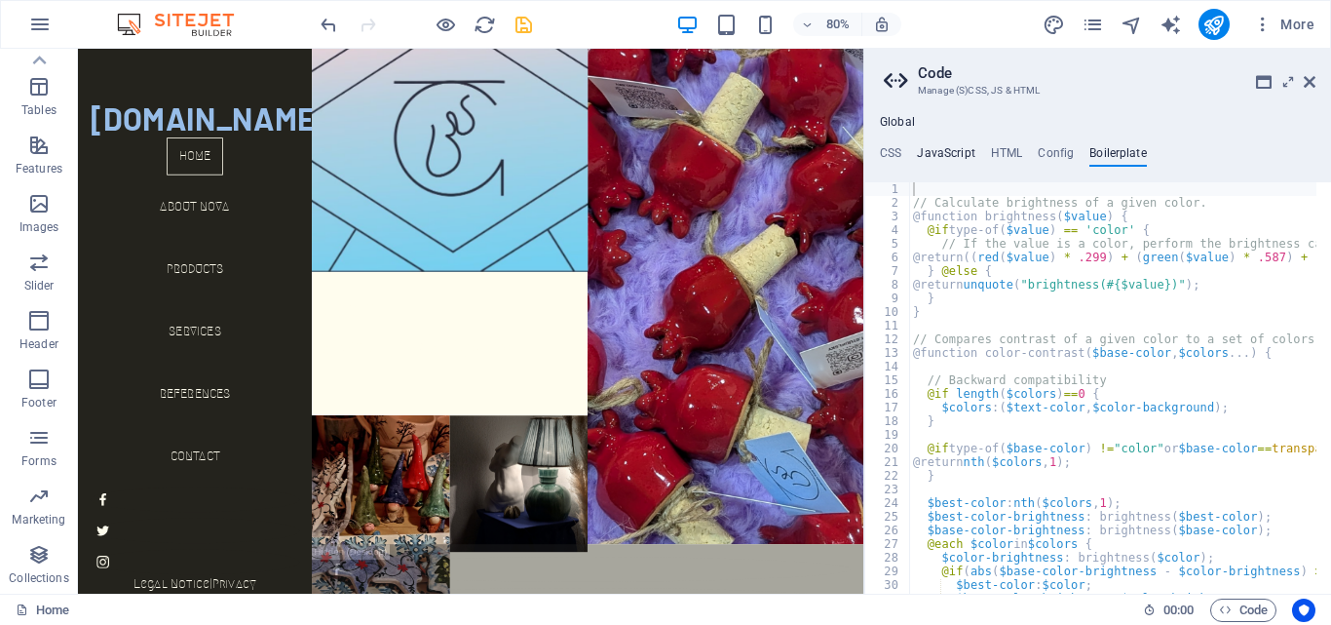
click at [933, 153] on h4 "JavaScript" at bounding box center [945, 156] width 57 height 21
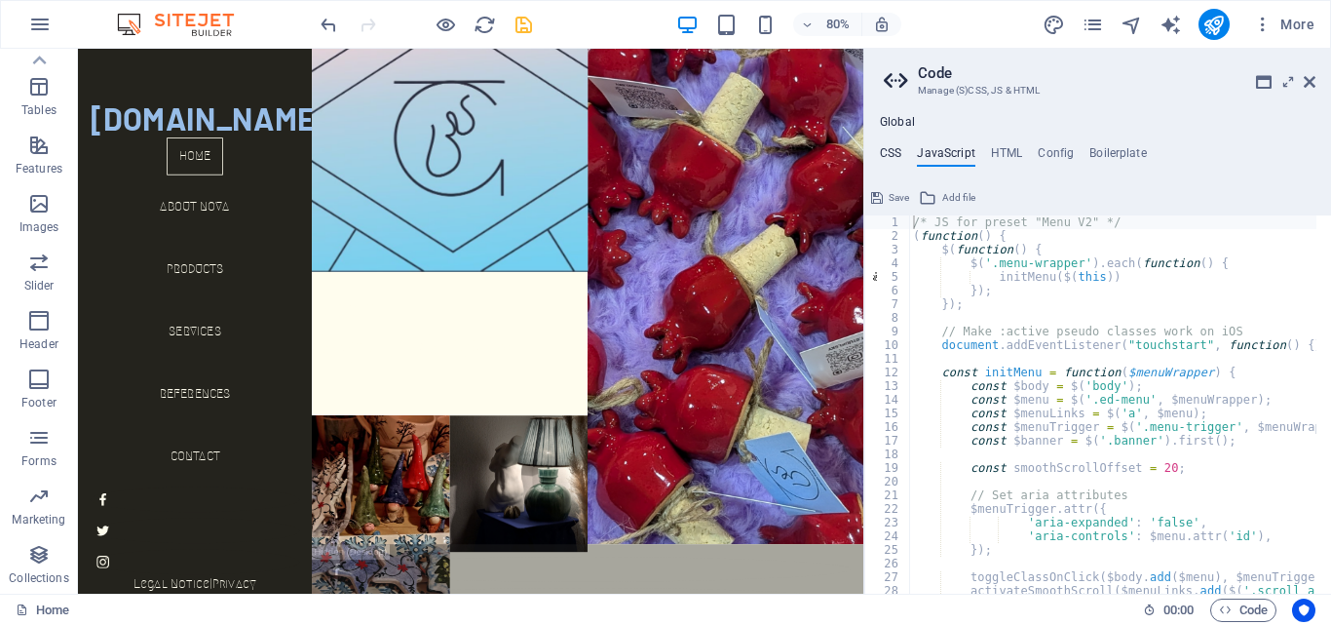
click at [888, 153] on h4 "CSS" at bounding box center [890, 156] width 21 height 21
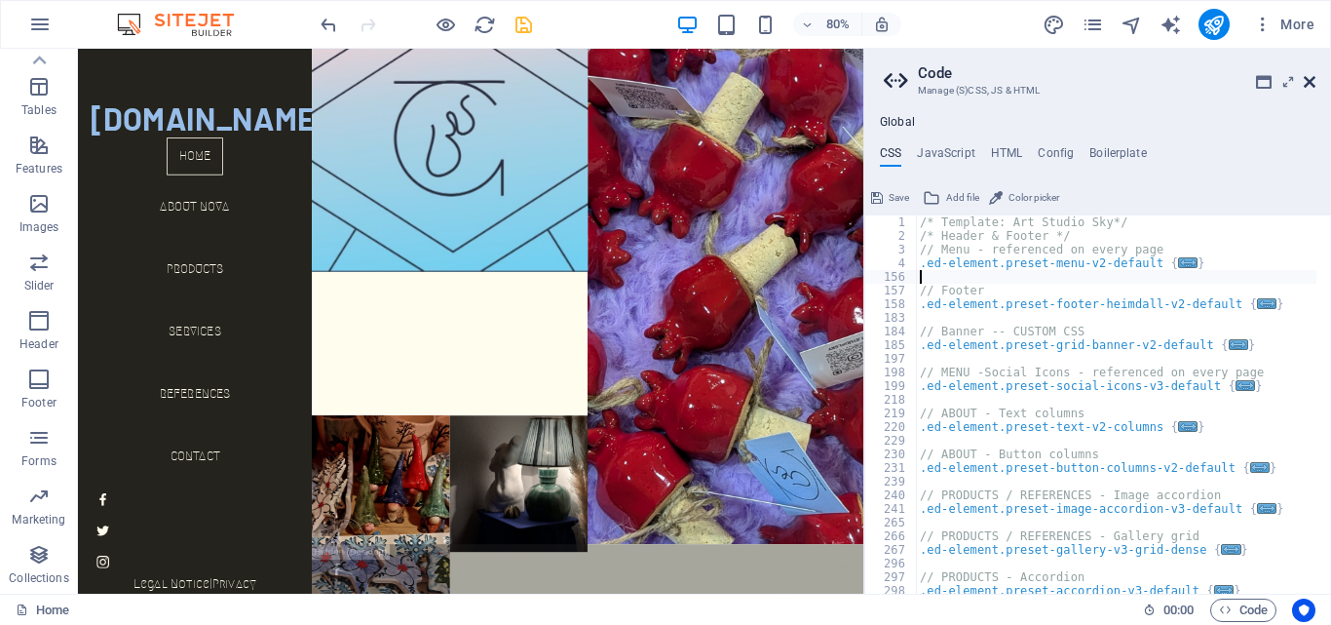
click at [1313, 82] on icon at bounding box center [1310, 82] width 12 height 16
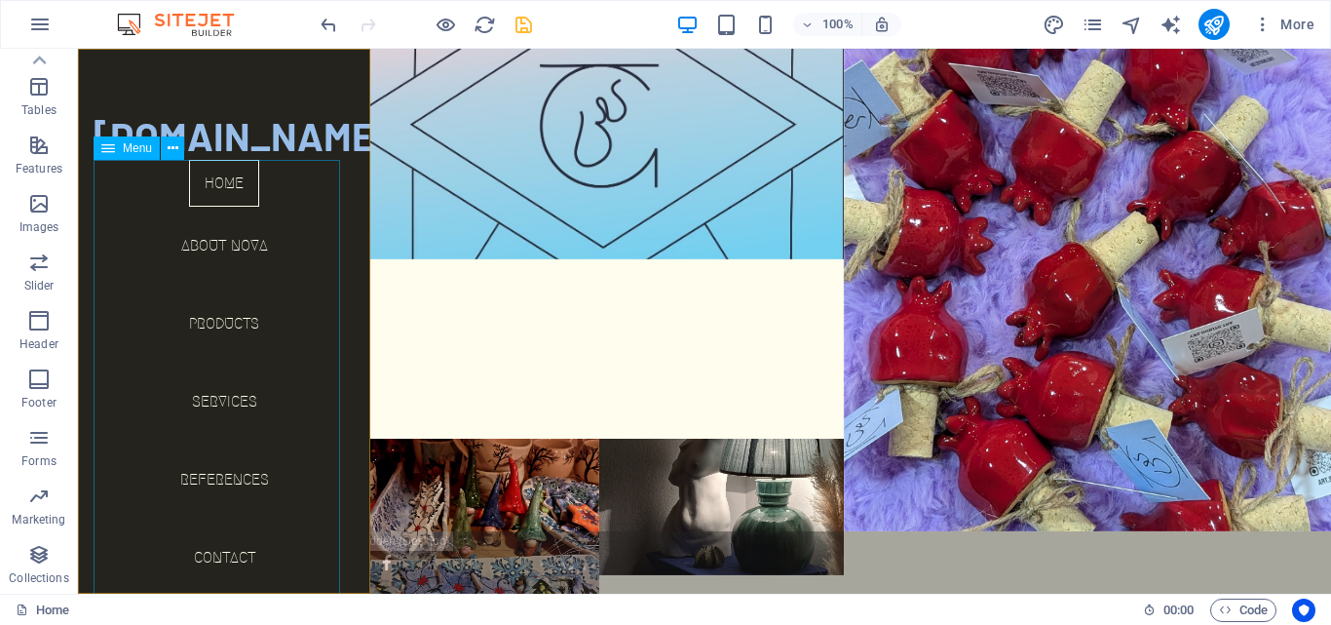
click at [250, 248] on nav "Home About Nova Products Services References Contact" at bounding box center [224, 378] width 261 height 437
click at [248, 240] on nav "Home About Nova Products Services References Contact" at bounding box center [224, 378] width 261 height 437
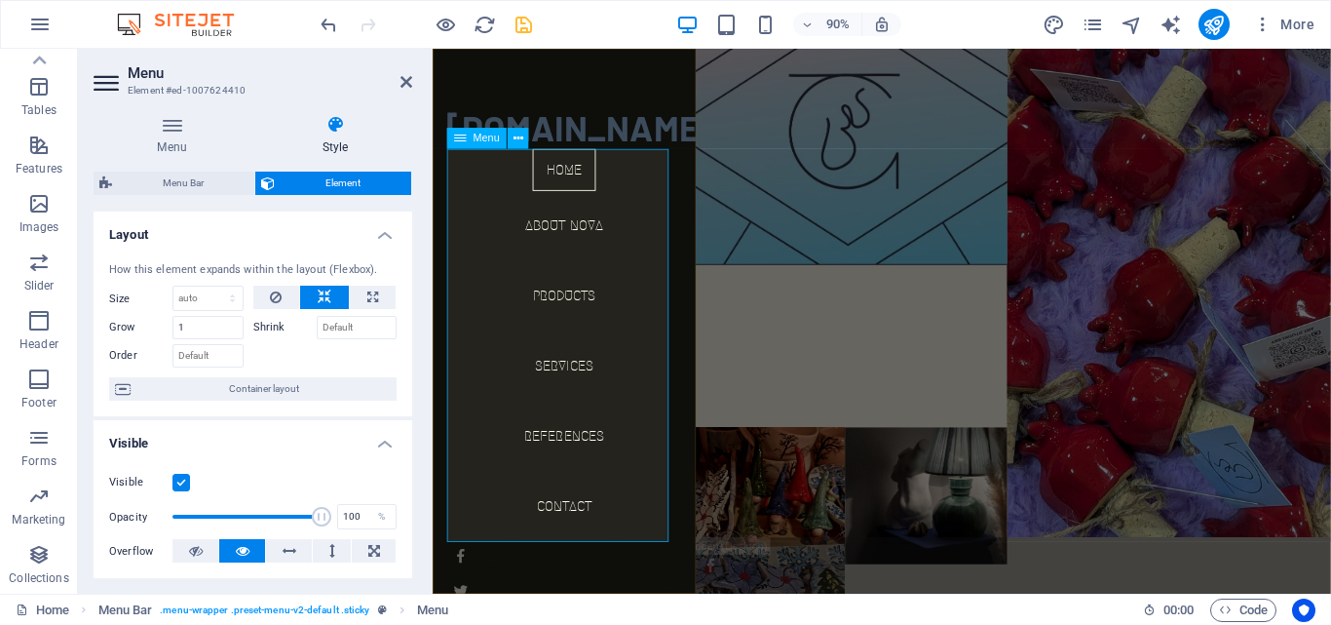
click at [577, 241] on nav "Home About Nova Products Services References Contact" at bounding box center [578, 378] width 261 height 437
click at [525, 144] on button at bounding box center [518, 138] width 21 height 21
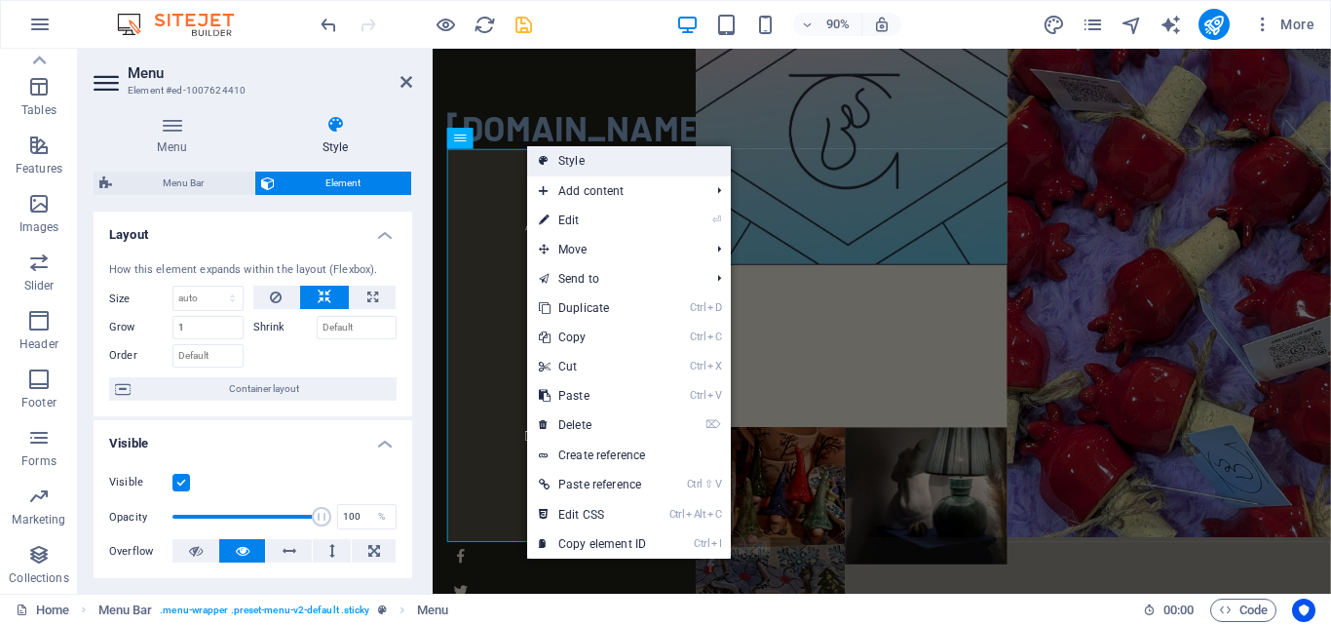
click at [558, 150] on link "Style" at bounding box center [629, 160] width 204 height 29
select select "rem"
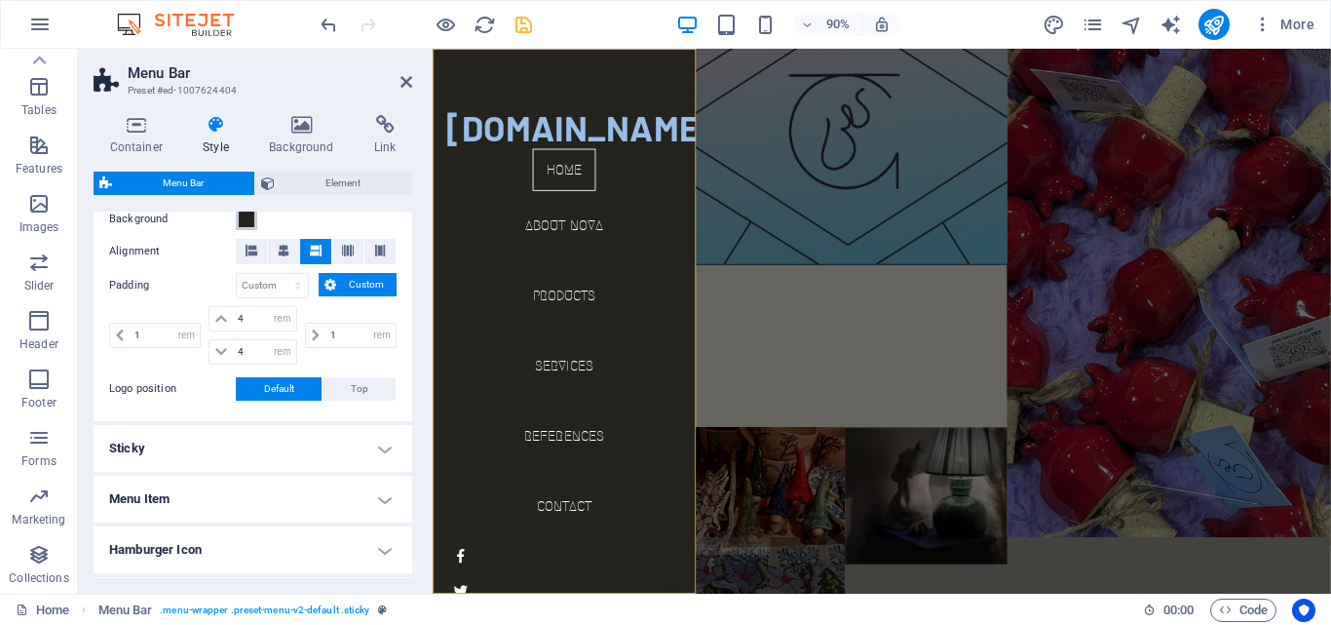
scroll to position [195, 0]
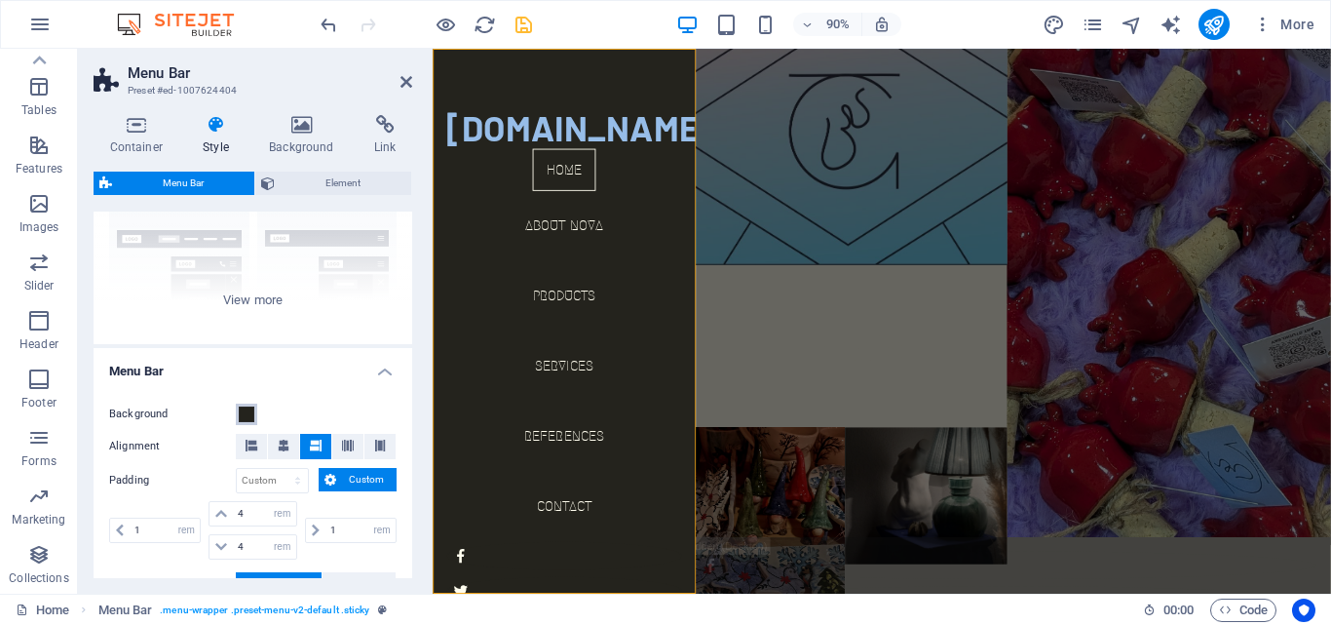
click at [254, 408] on button "Background" at bounding box center [246, 413] width 21 height 21
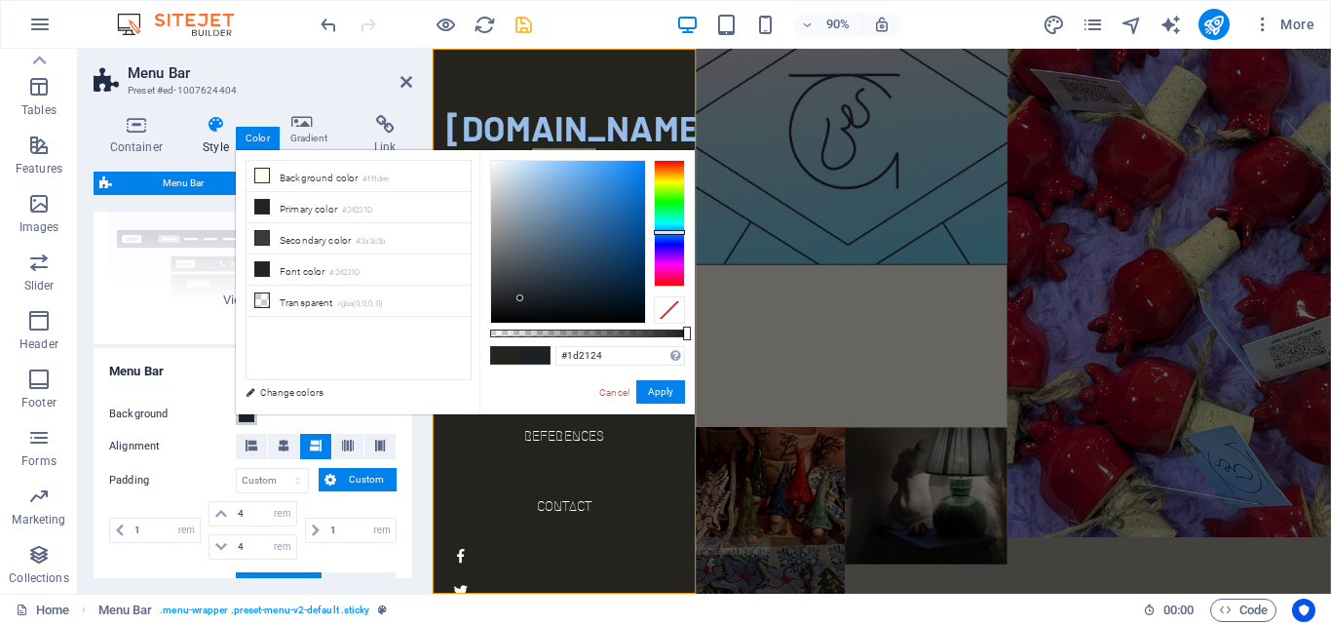
click at [667, 232] on div at bounding box center [669, 223] width 31 height 127
click at [527, 270] on div at bounding box center [568, 242] width 154 height 162
click at [544, 265] on div at bounding box center [568, 242] width 154 height 162
click at [560, 271] on div at bounding box center [568, 242] width 154 height 162
type input "#2a435c"
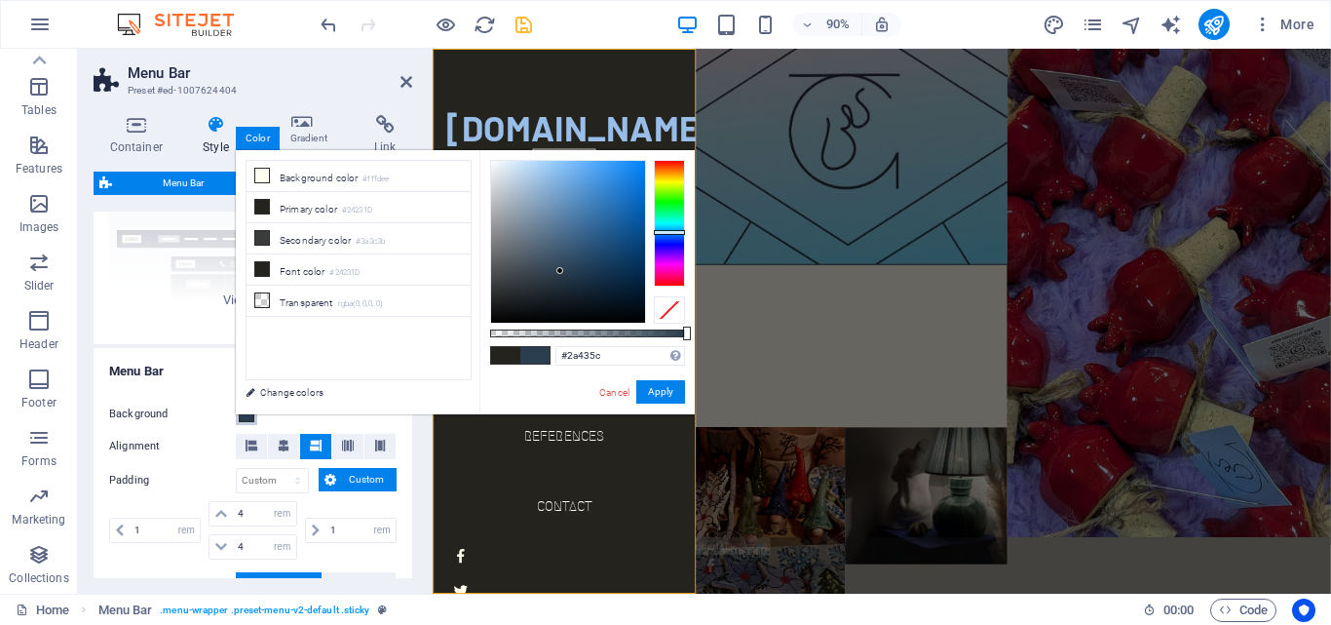
click at [574, 263] on div at bounding box center [568, 242] width 154 height 162
click at [655, 390] on button "Apply" at bounding box center [660, 391] width 49 height 23
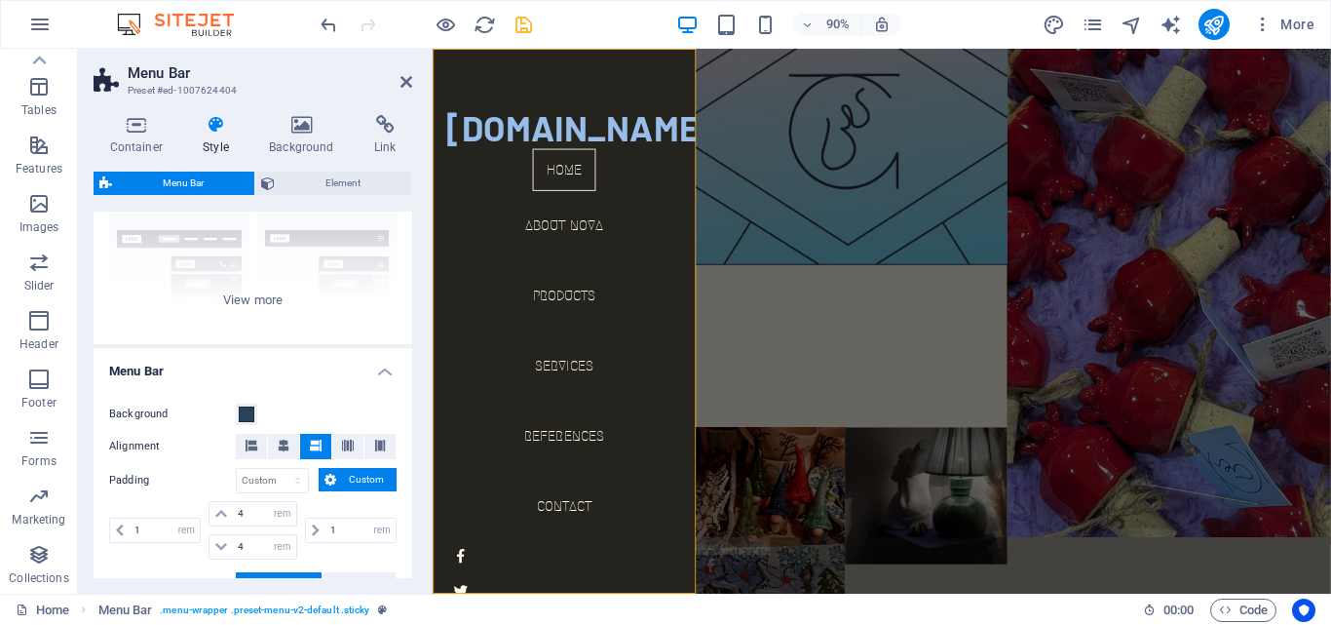
click at [324, 365] on h4 "Menu Bar" at bounding box center [253, 365] width 319 height 35
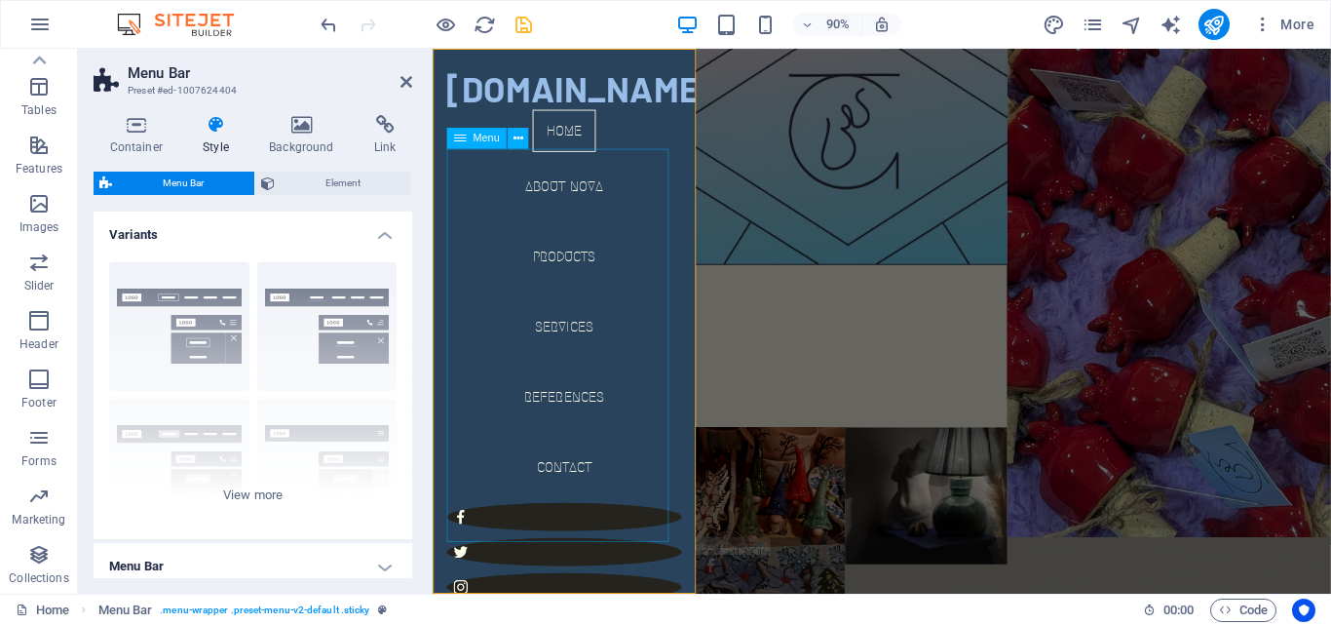
scroll to position [59, 0]
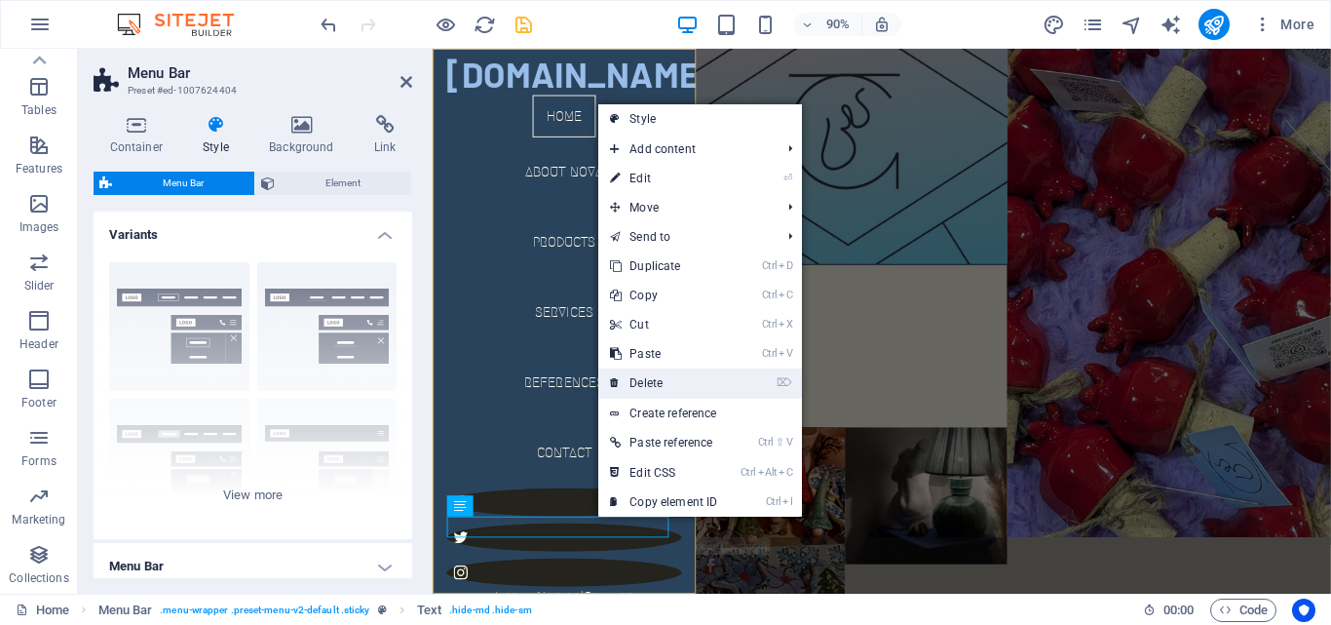
click at [680, 385] on link "⌦ Delete" at bounding box center [663, 382] width 131 height 29
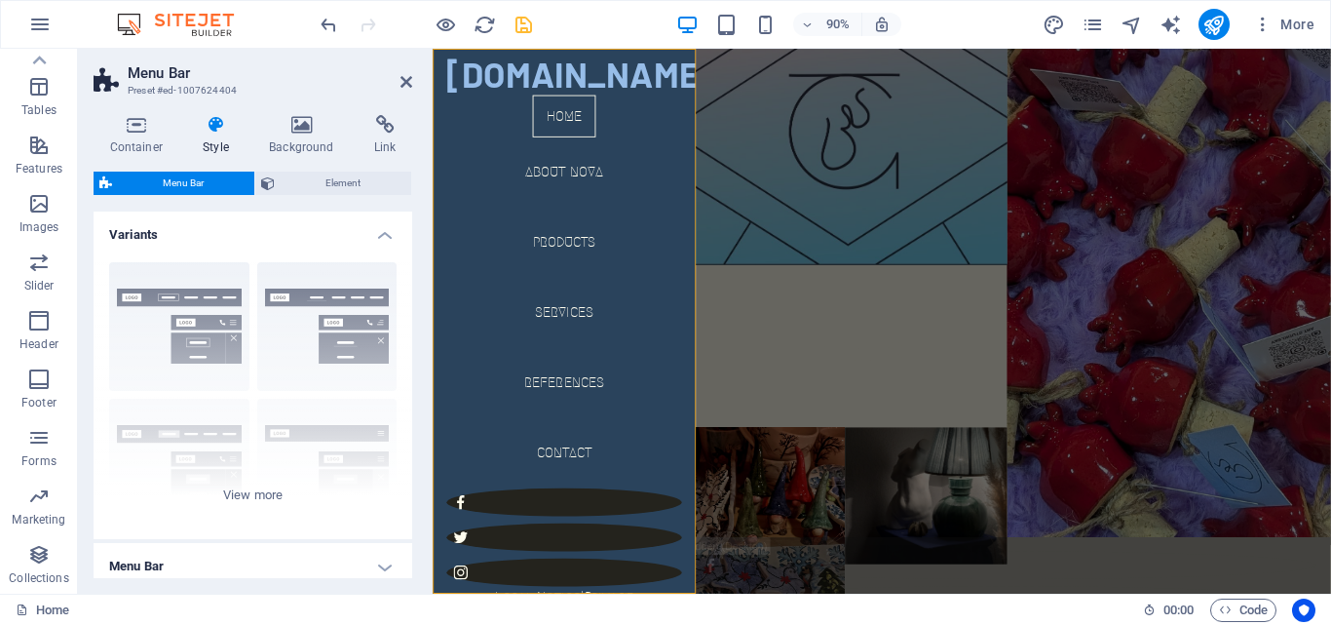
scroll to position [36, 0]
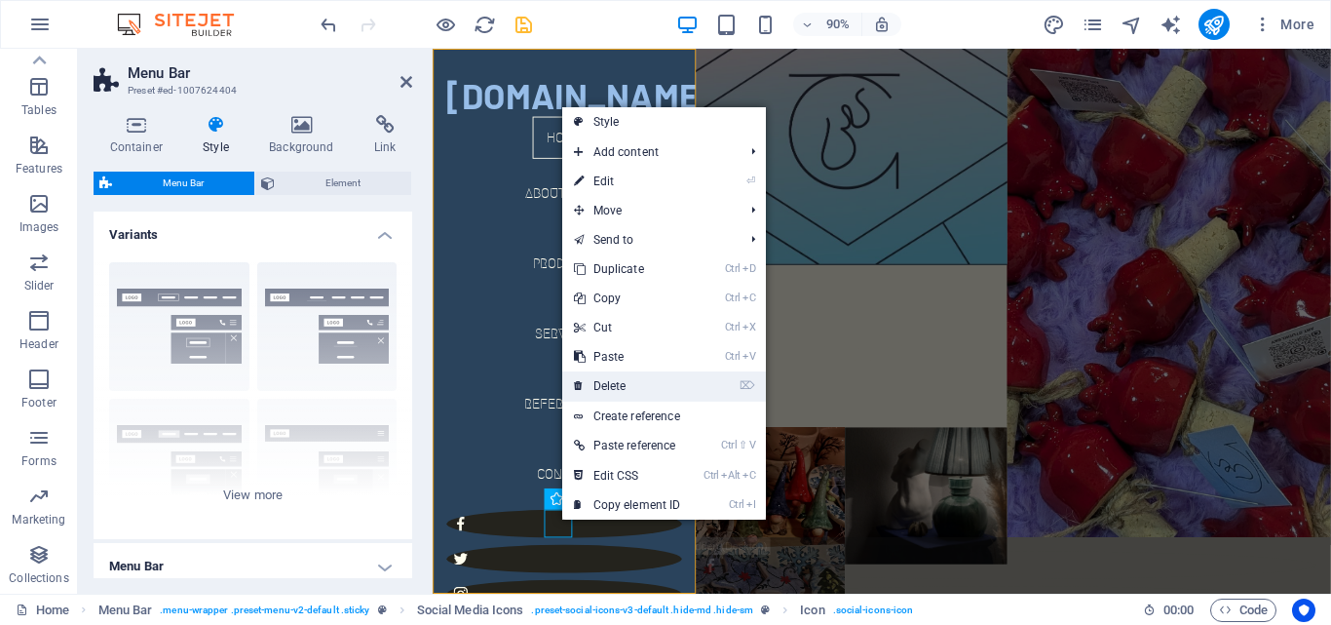
click at [618, 379] on link "⌦ Delete" at bounding box center [627, 385] width 131 height 29
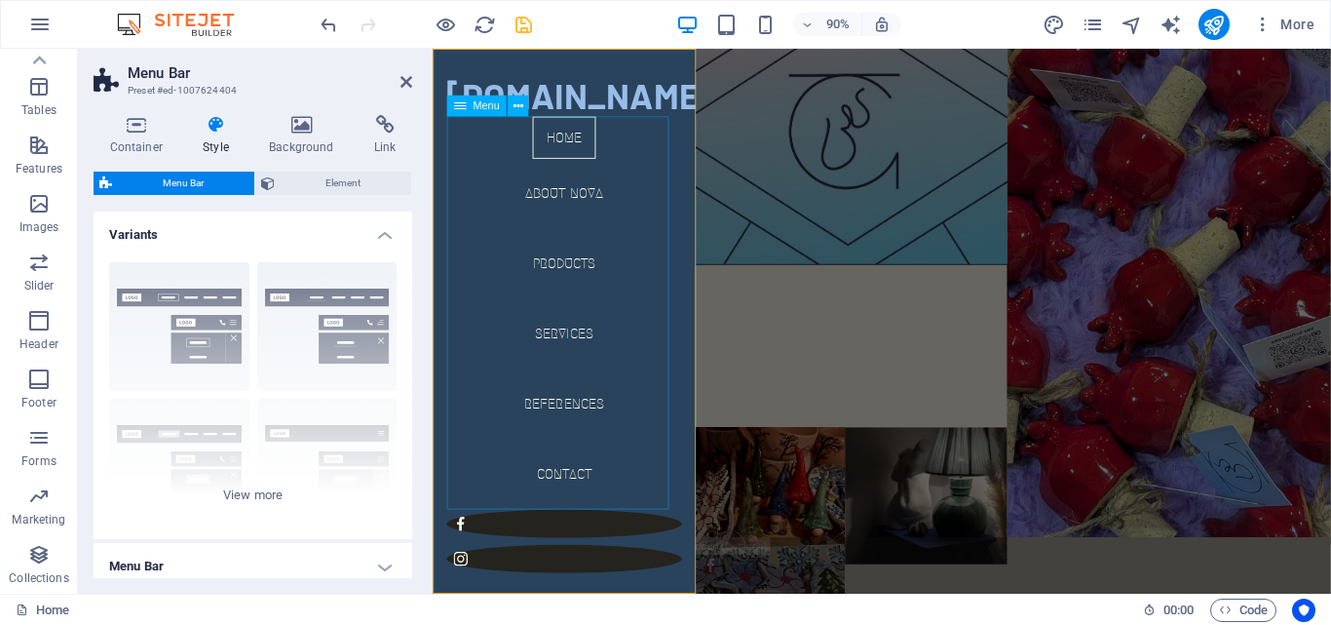
click at [575, 520] on nav "Home About Nova Products Services References Contact" at bounding box center [578, 342] width 261 height 437
click at [512, 107] on button at bounding box center [518, 105] width 21 height 21
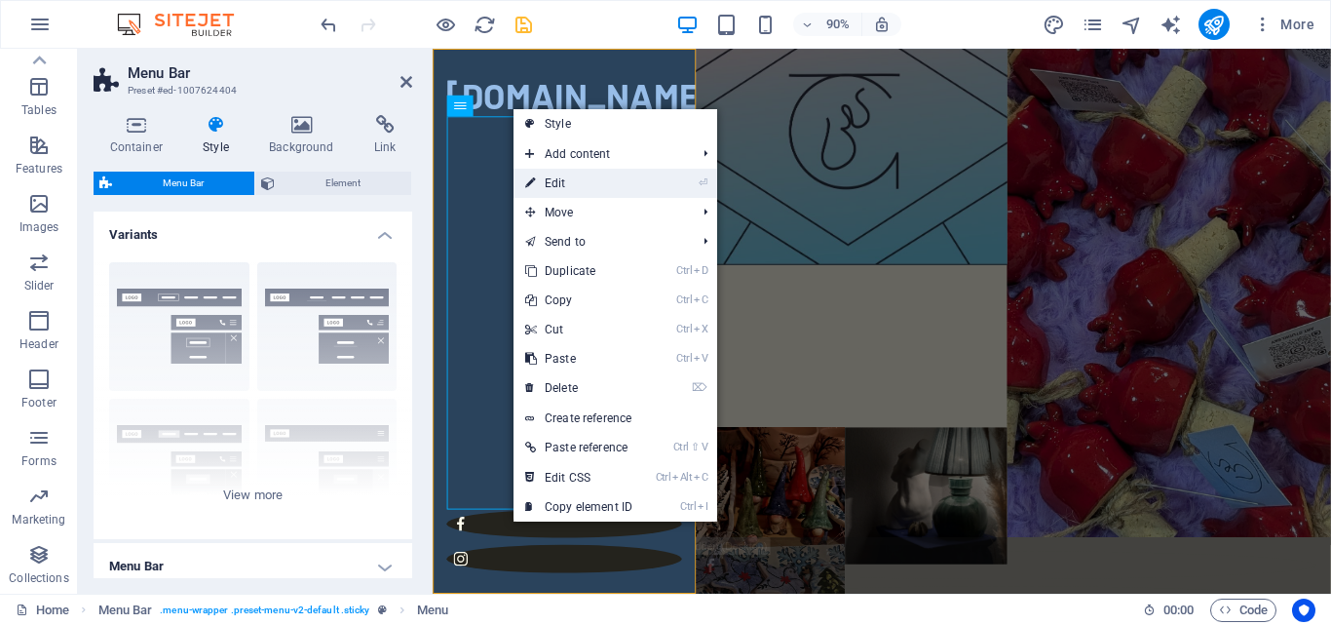
click at [578, 181] on link "⏎ Edit" at bounding box center [579, 183] width 131 height 29
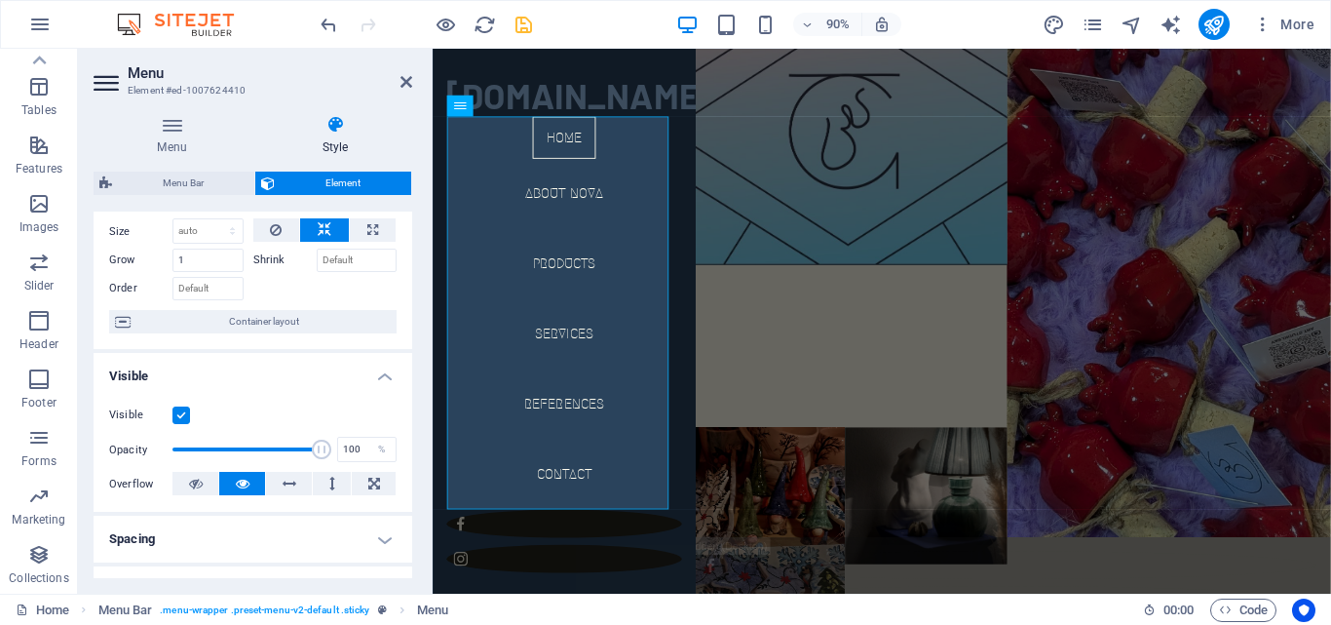
scroll to position [0, 0]
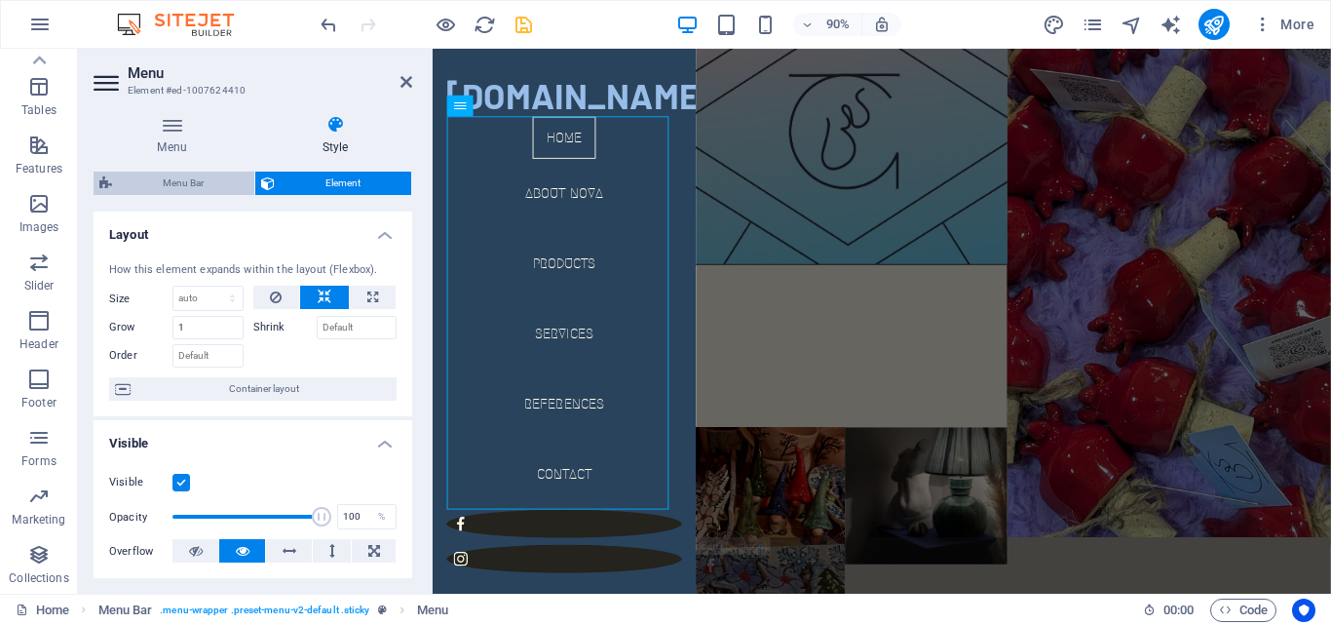
click at [194, 181] on span "Menu Bar" at bounding box center [183, 182] width 131 height 23
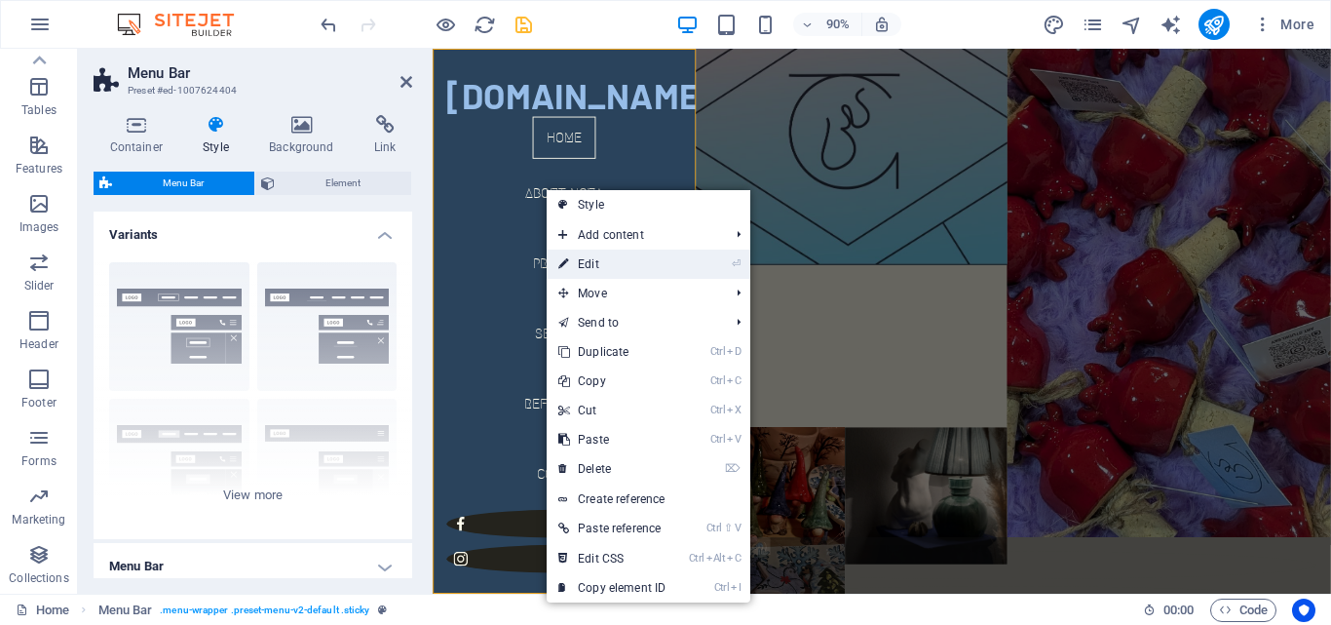
click at [596, 270] on link "⏎ Edit" at bounding box center [612, 263] width 131 height 29
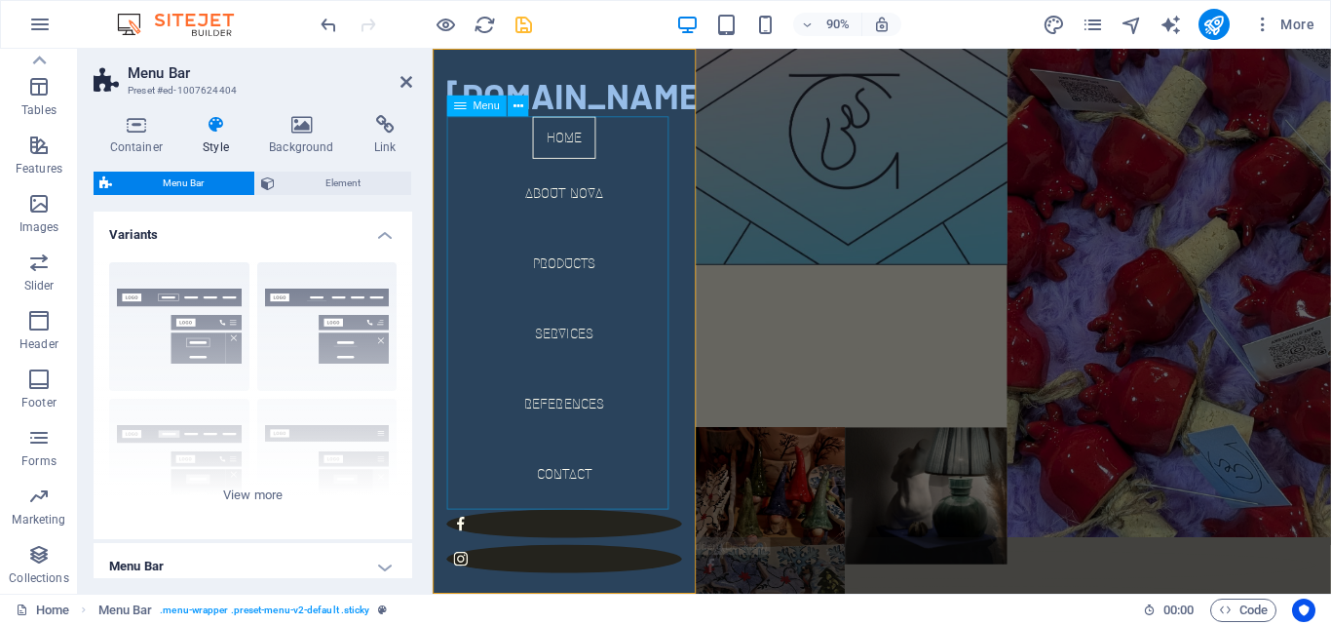
click at [568, 213] on nav "Home About Nova Products Services References Contact" at bounding box center [578, 342] width 261 height 437
click at [572, 206] on nav "Home About Nova Products Services References Contact" at bounding box center [578, 342] width 261 height 437
click at [351, 190] on span "Element" at bounding box center [343, 182] width 125 height 23
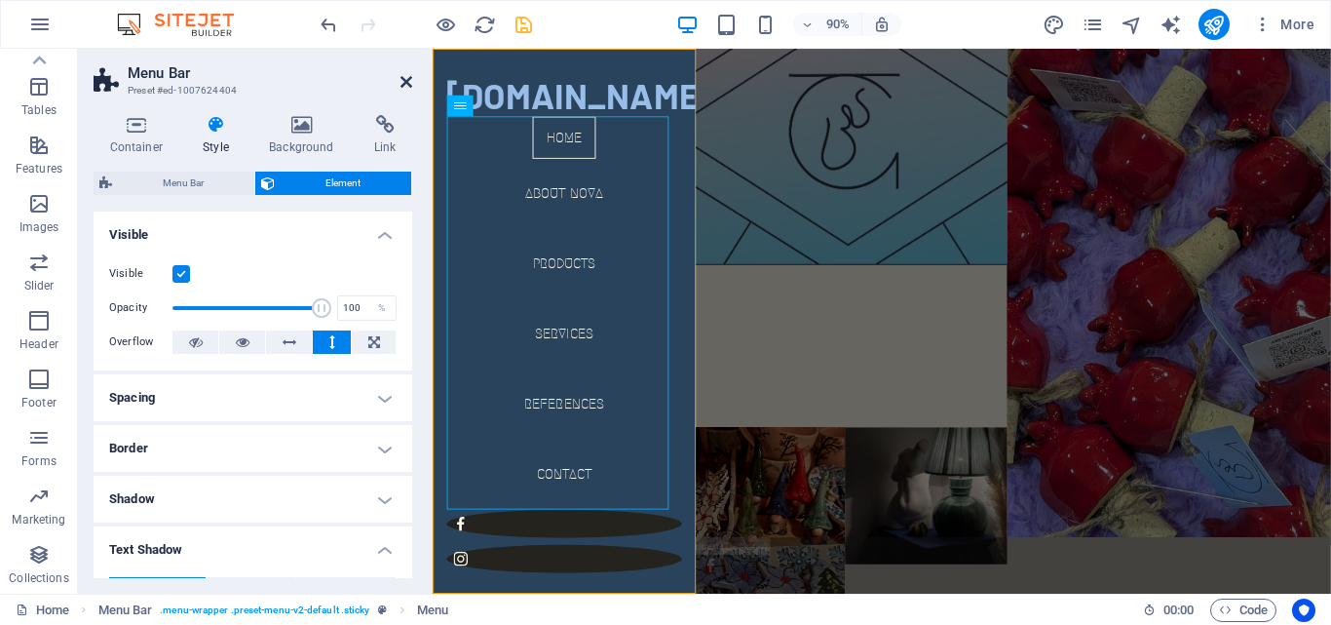
click at [400, 84] on icon at bounding box center [406, 82] width 12 height 16
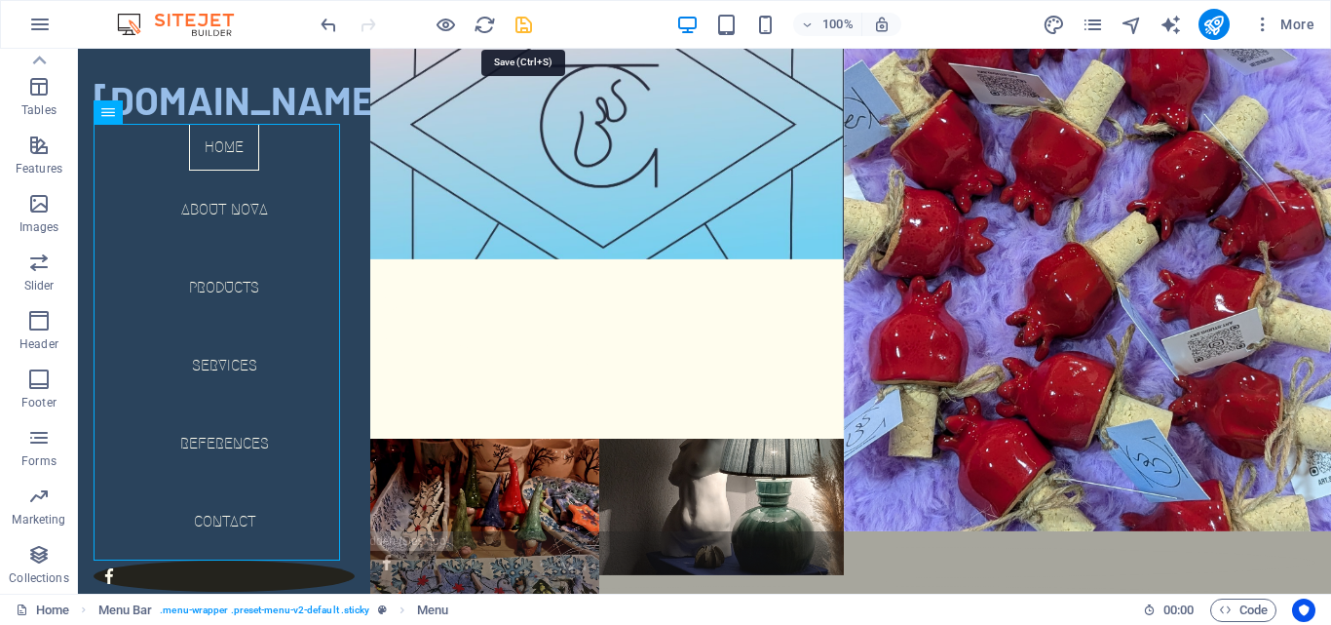
click at [516, 26] on icon "save" at bounding box center [524, 25] width 22 height 22
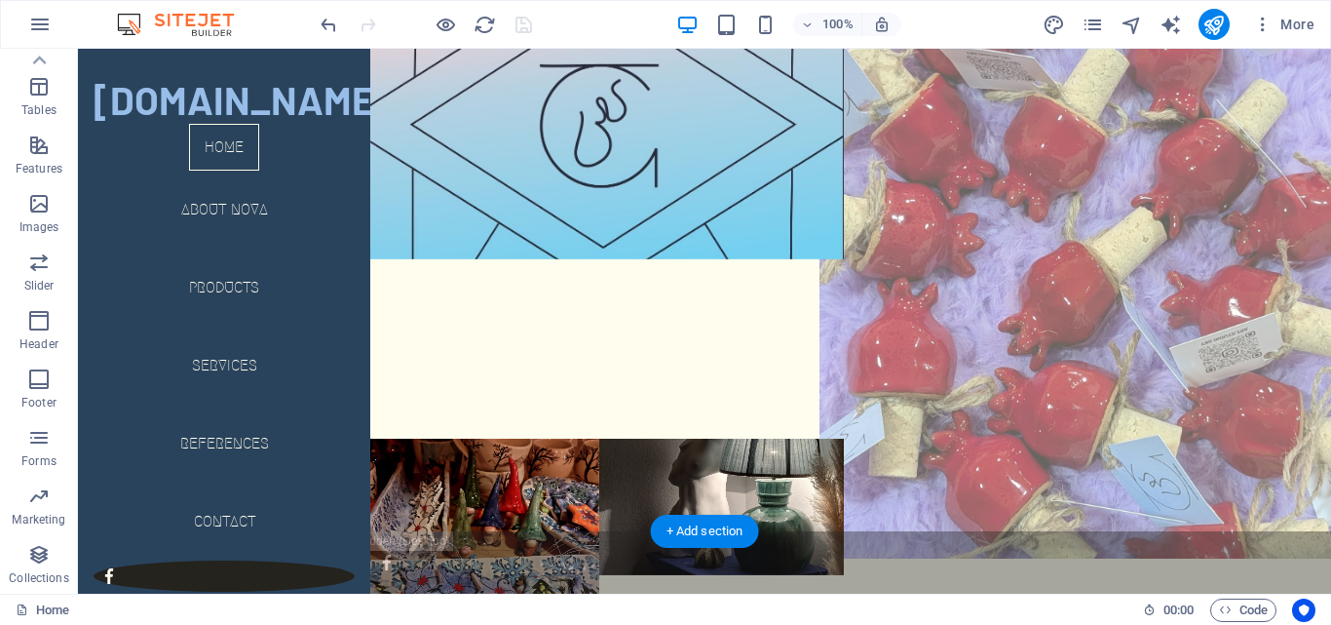
click at [1080, 388] on figure at bounding box center [1087, 258] width 537 height 599
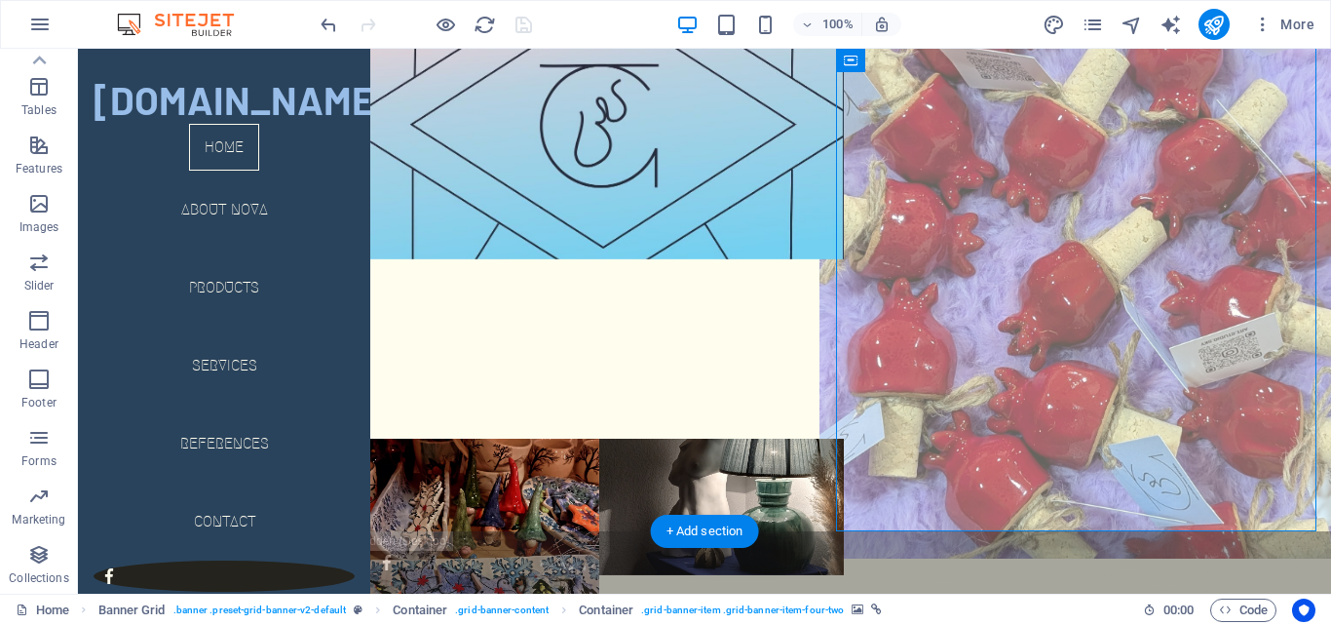
click at [1080, 388] on figure at bounding box center [1087, 258] width 537 height 599
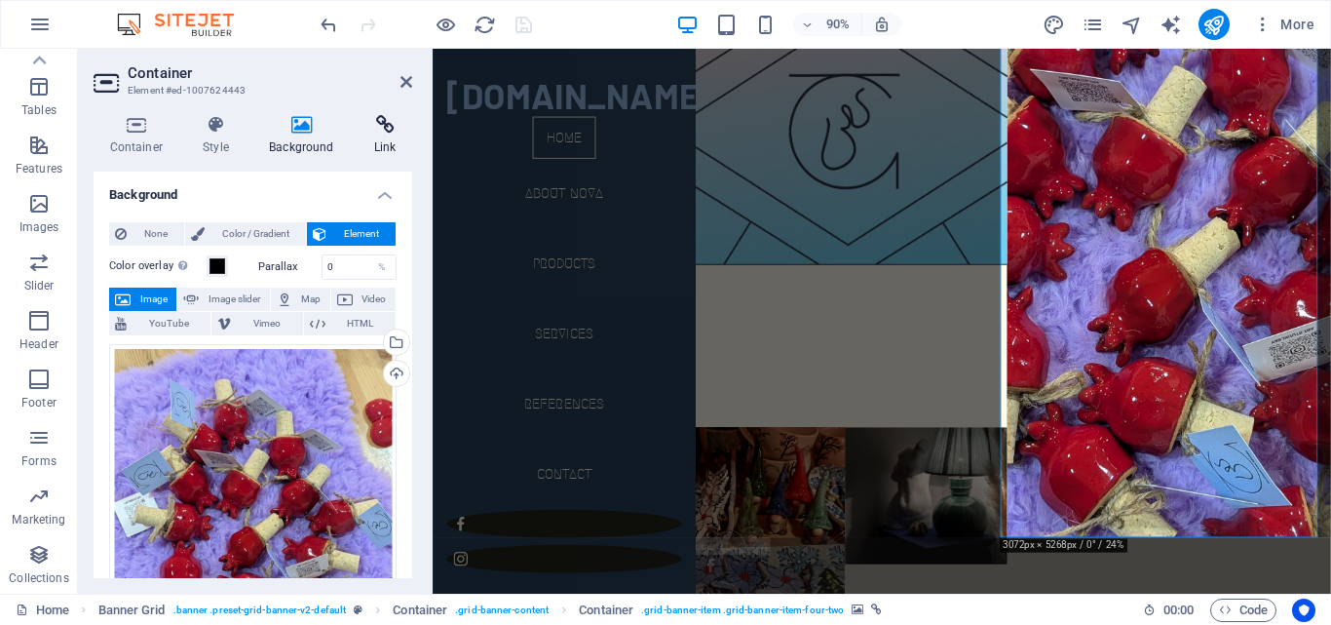
click at [396, 138] on h4 "Link" at bounding box center [385, 135] width 55 height 41
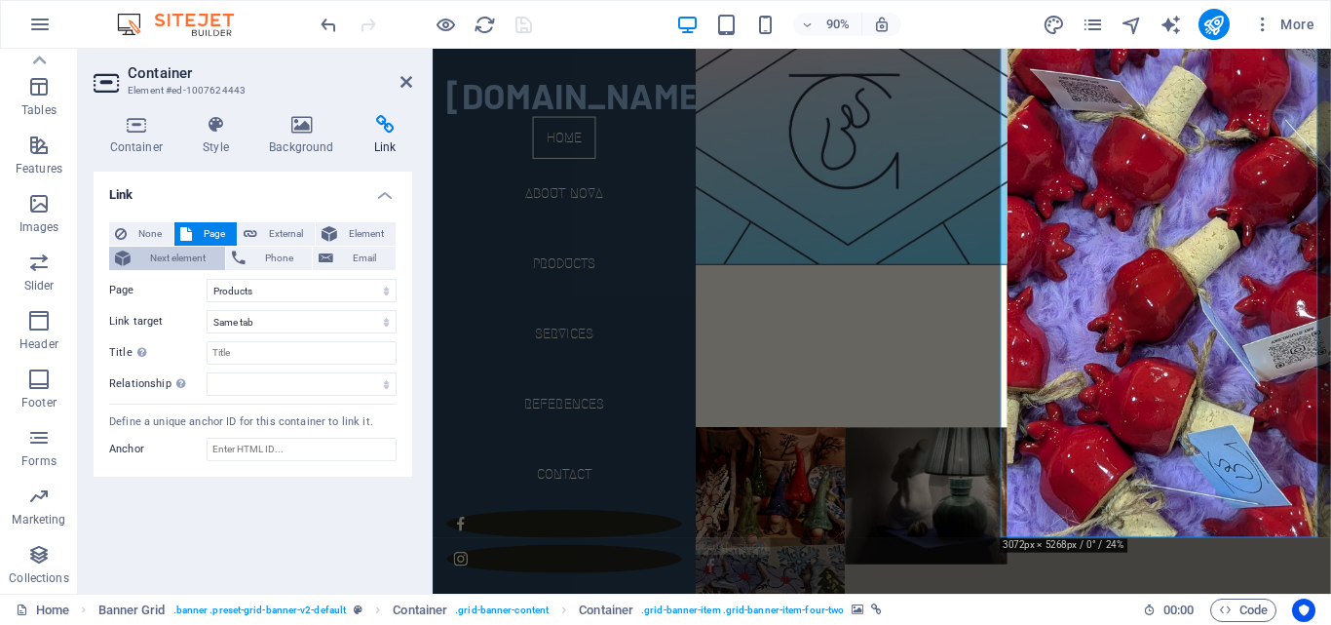
click at [191, 257] on span "Next element" at bounding box center [177, 258] width 83 height 23
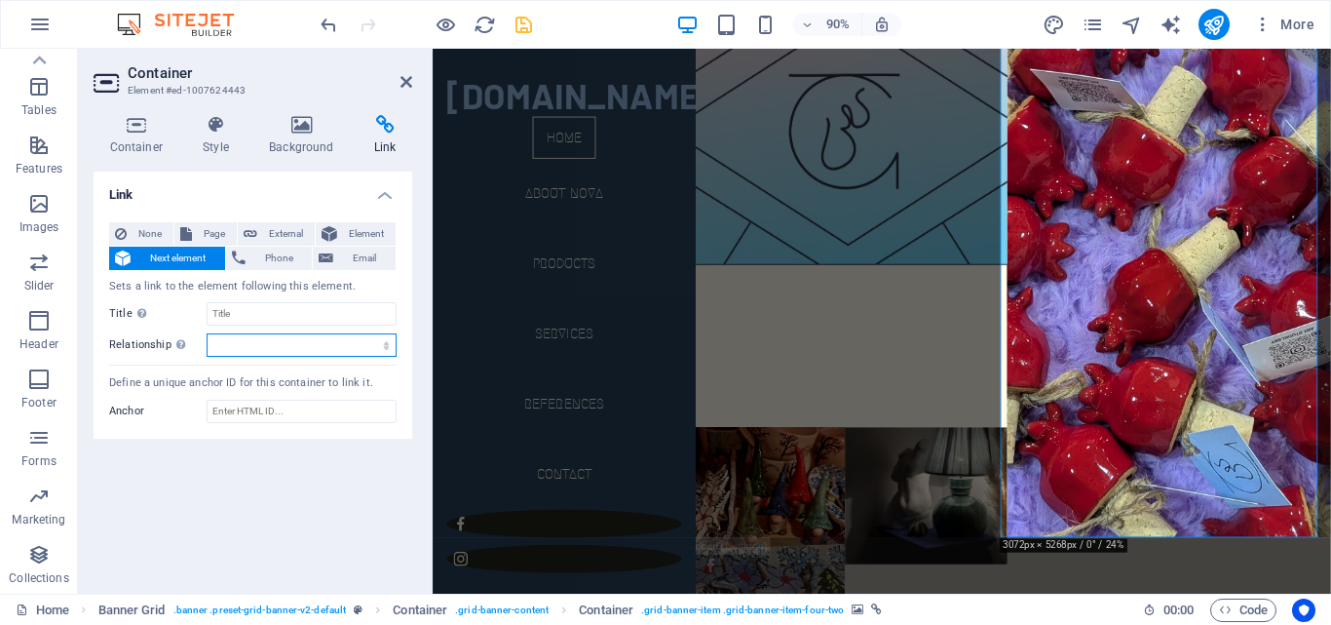
click at [255, 339] on select "alternate author bookmark external help license next nofollow noreferrer noopen…" at bounding box center [302, 344] width 190 height 23
select select "alternate"
click at [207, 333] on select "alternate author bookmark external help license next nofollow noreferrer noopen…" at bounding box center [302, 344] width 190 height 23
click at [329, 483] on div "Link None Page External Element Next element Phone Email Sets a link to the ele…" at bounding box center [253, 374] width 319 height 406
click at [362, 232] on span "Element" at bounding box center [366, 233] width 47 height 23
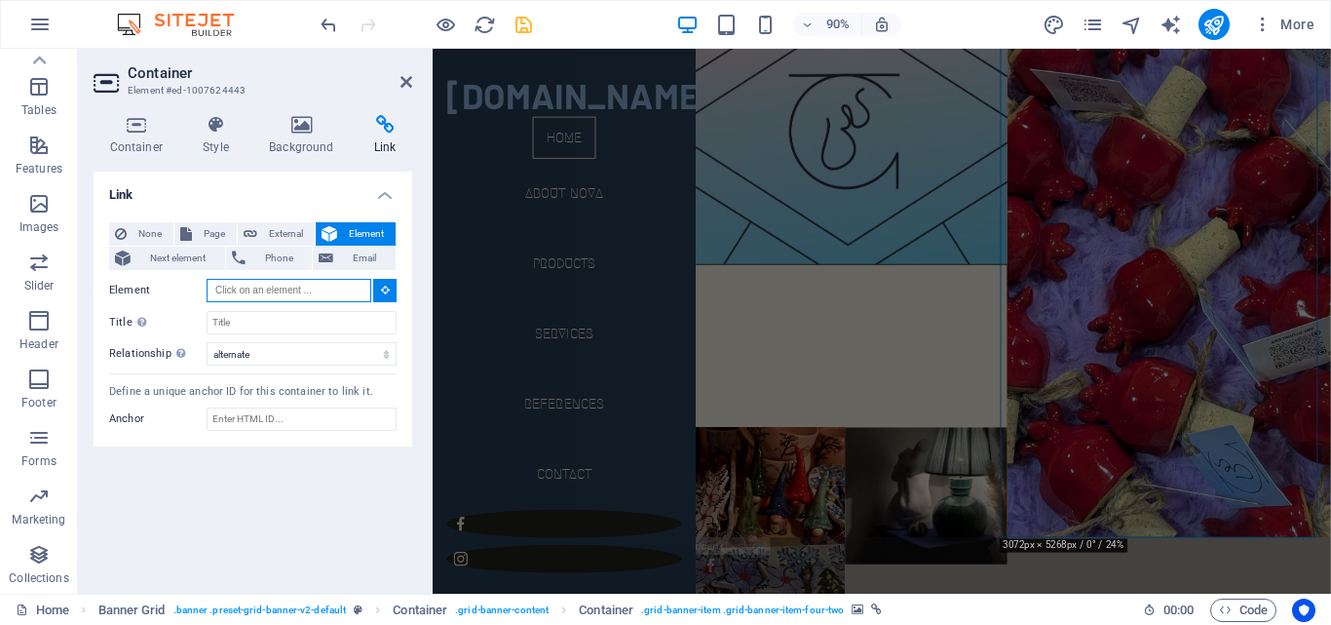
click at [310, 296] on input "Element" at bounding box center [289, 290] width 165 height 23
click at [301, 286] on input "Element" at bounding box center [289, 290] width 165 height 23
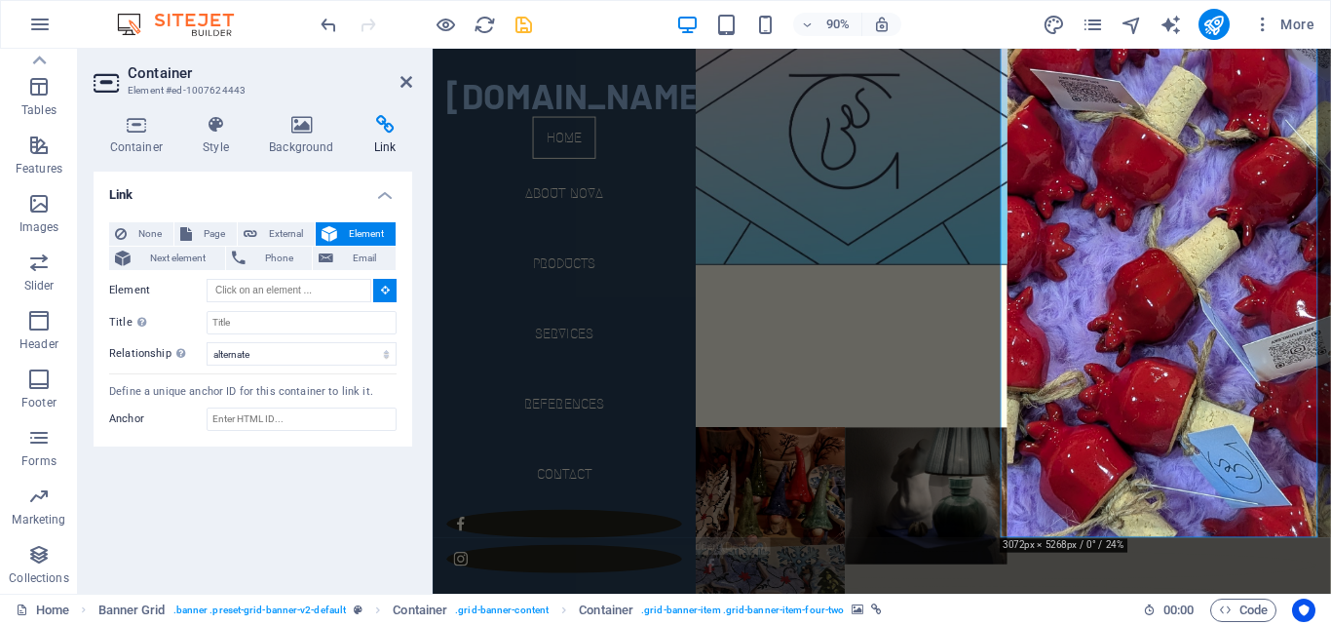
click at [385, 293] on icon at bounding box center [385, 290] width 9 height 10
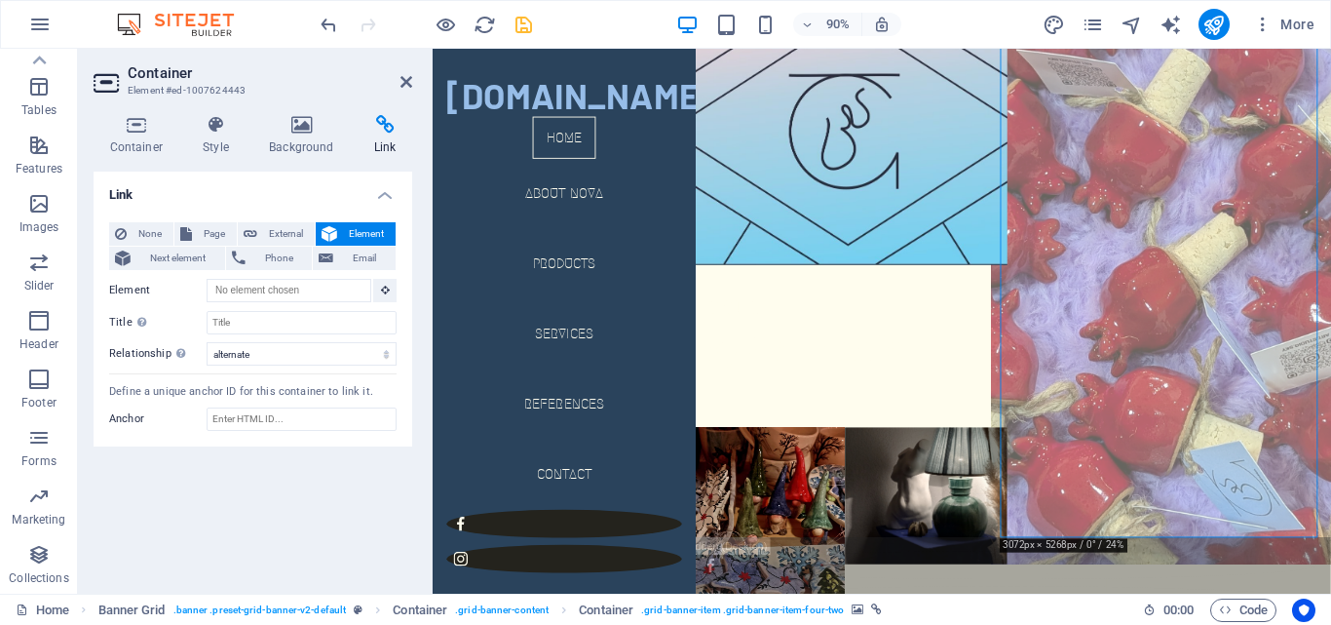
click at [1226, 439] on figure at bounding box center [1250, 289] width 396 height 666
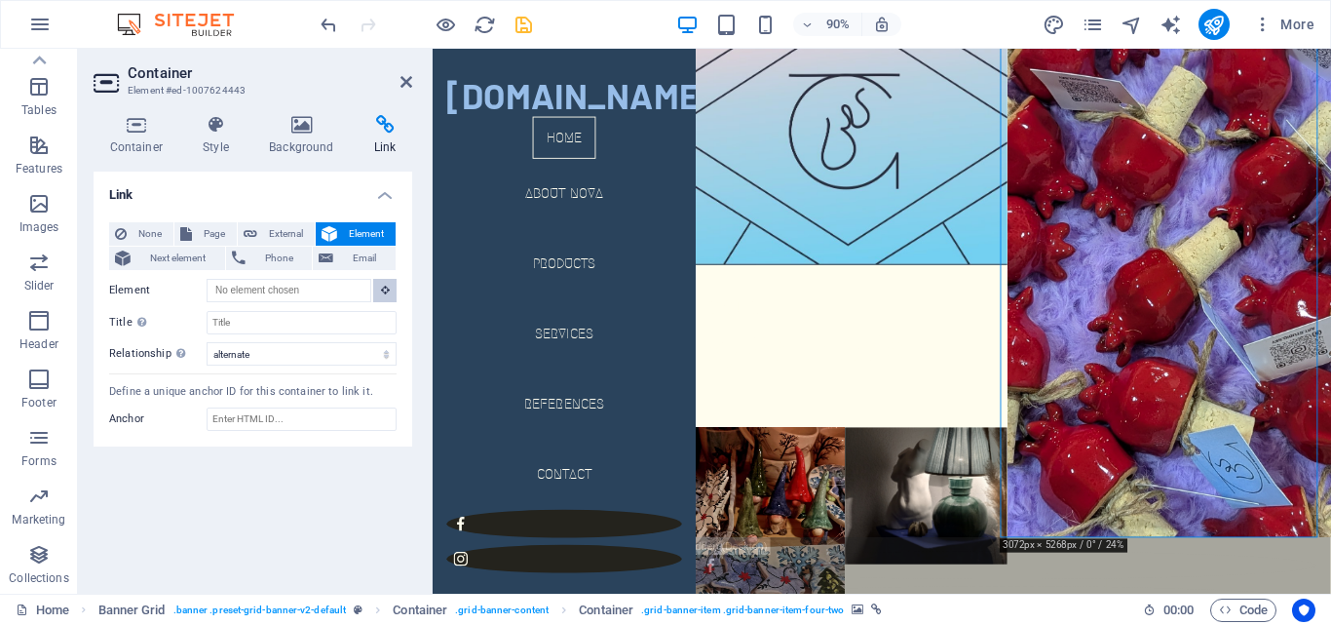
click at [387, 287] on icon at bounding box center [385, 290] width 9 height 10
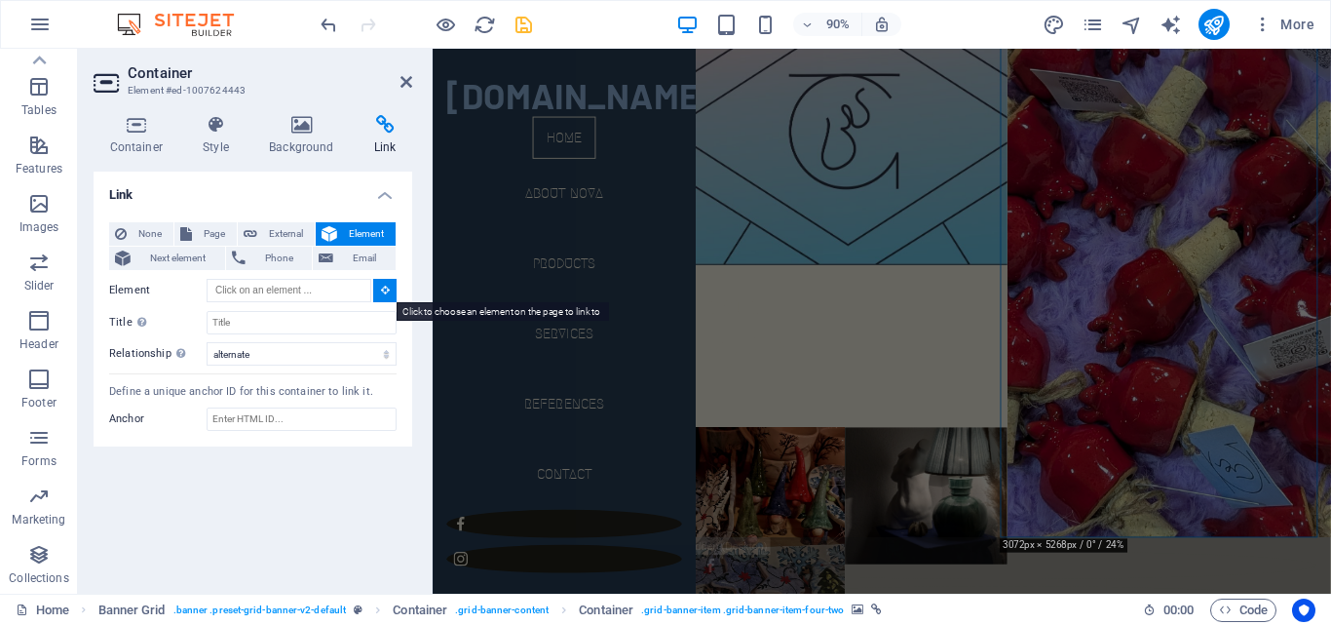
click at [387, 287] on icon at bounding box center [385, 290] width 9 height 10
click at [287, 293] on input "Element" at bounding box center [289, 290] width 165 height 23
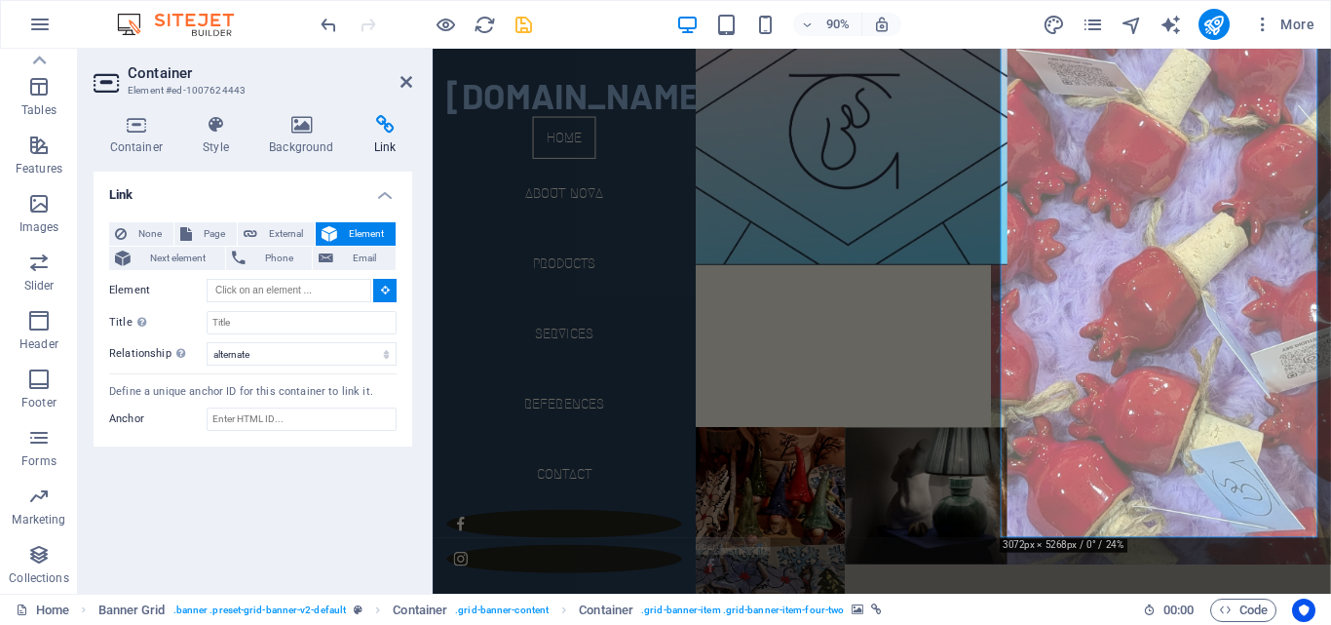
click at [1158, 387] on figure at bounding box center [1250, 289] width 396 height 666
type input "#ed-1007624443"
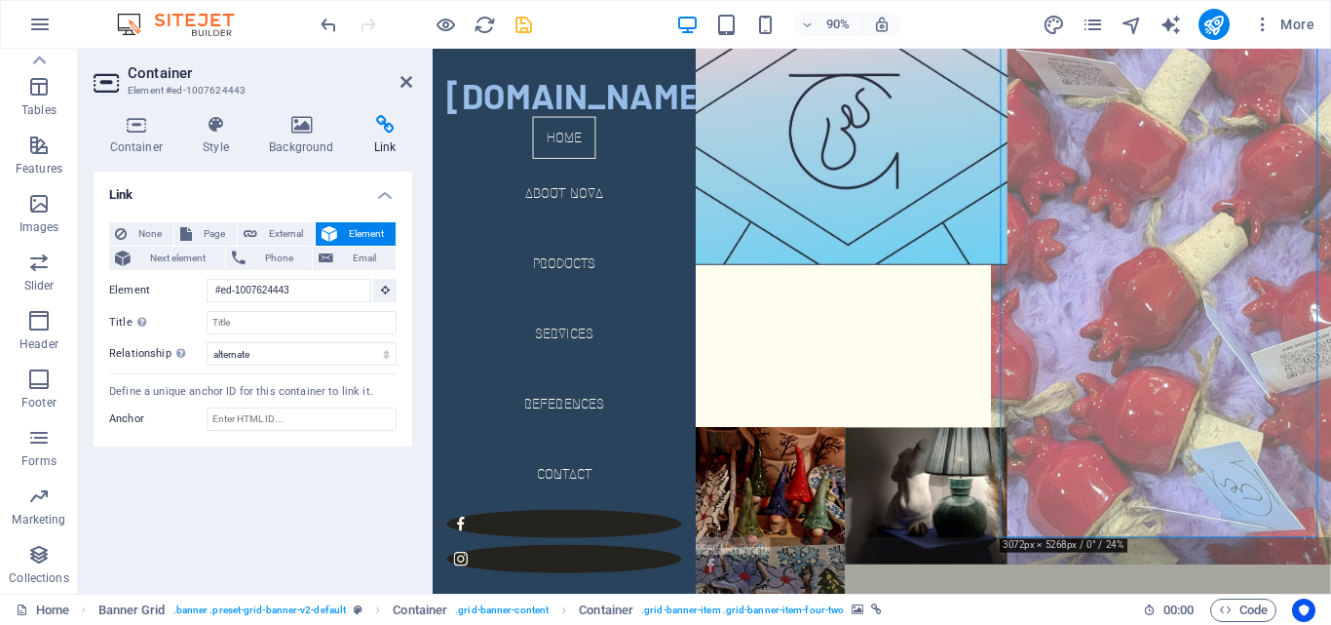
click at [1158, 387] on figure at bounding box center [1250, 289] width 396 height 666
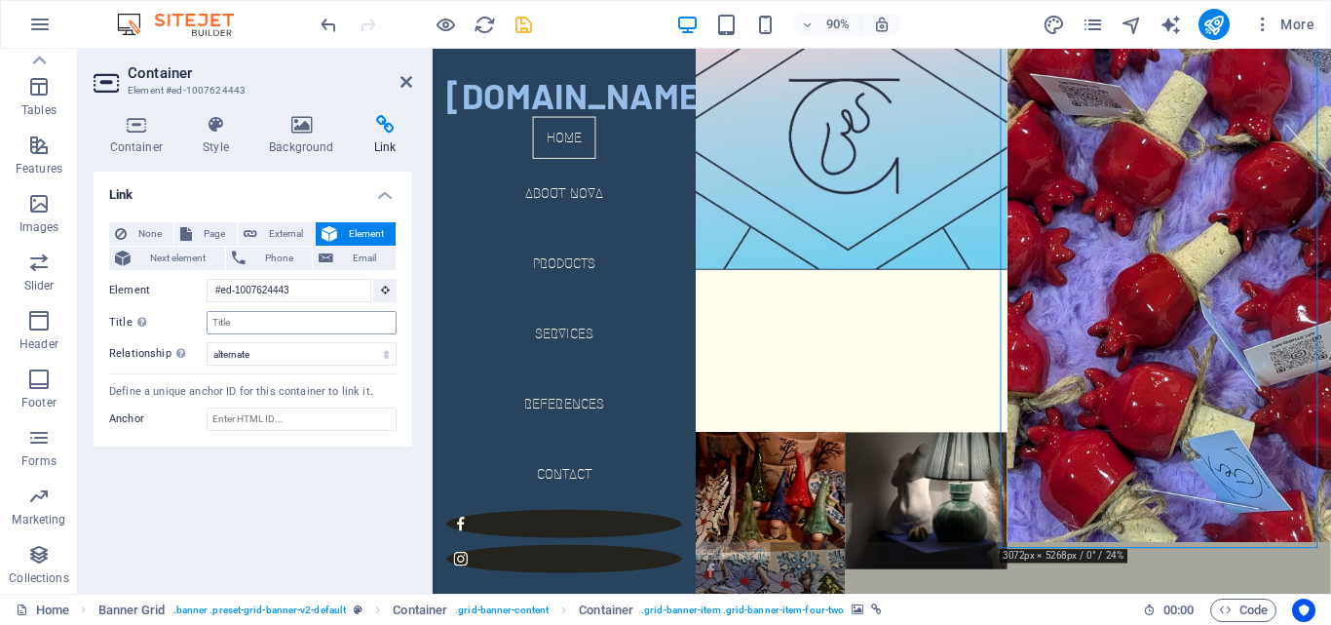
scroll to position [62, 0]
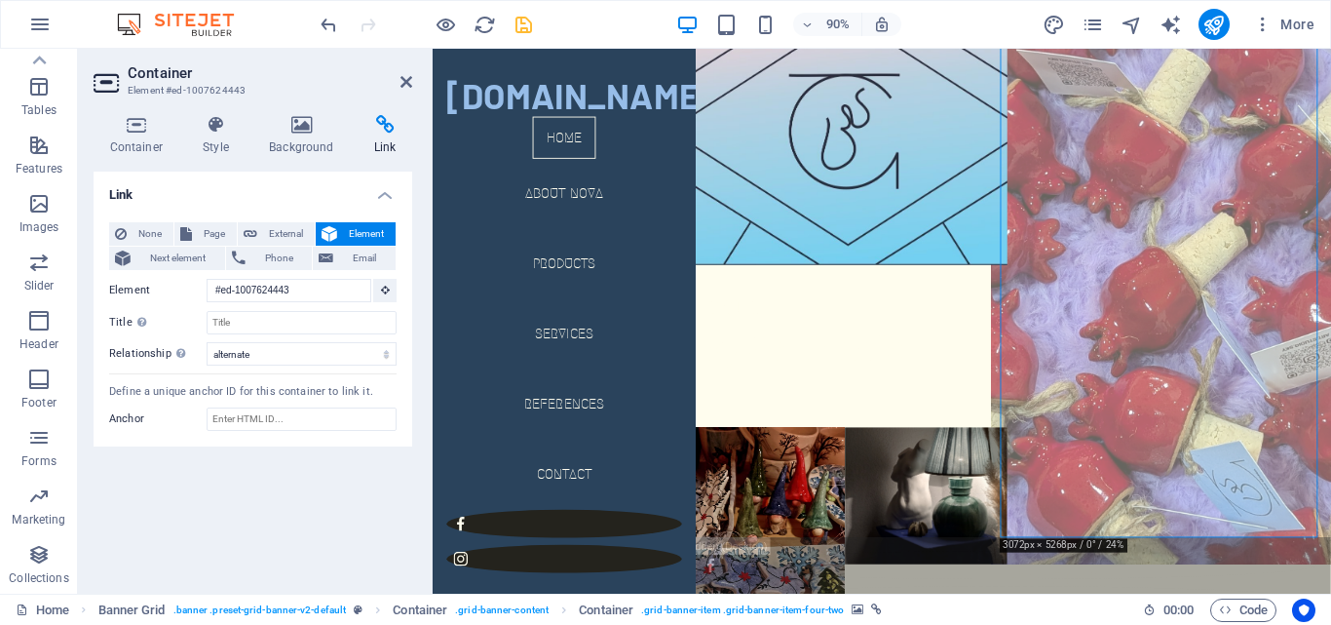
click at [1245, 423] on figure at bounding box center [1250, 289] width 396 height 666
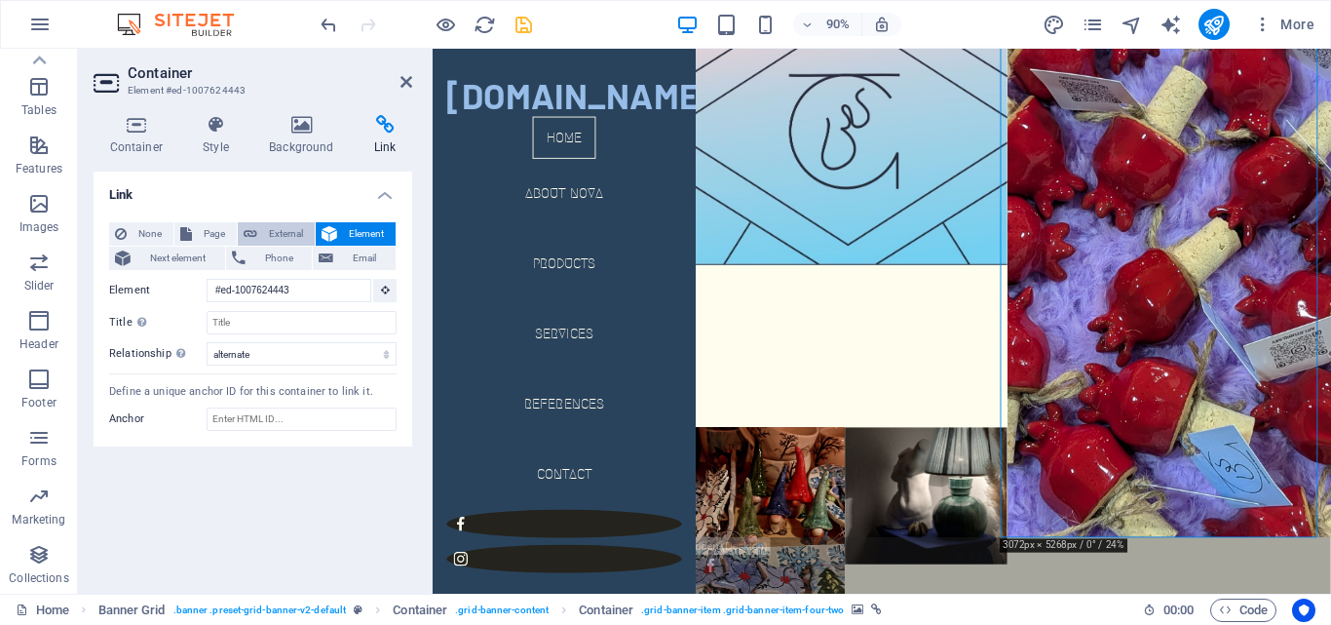
click at [283, 225] on span "External" at bounding box center [286, 233] width 46 height 23
select select "blank"
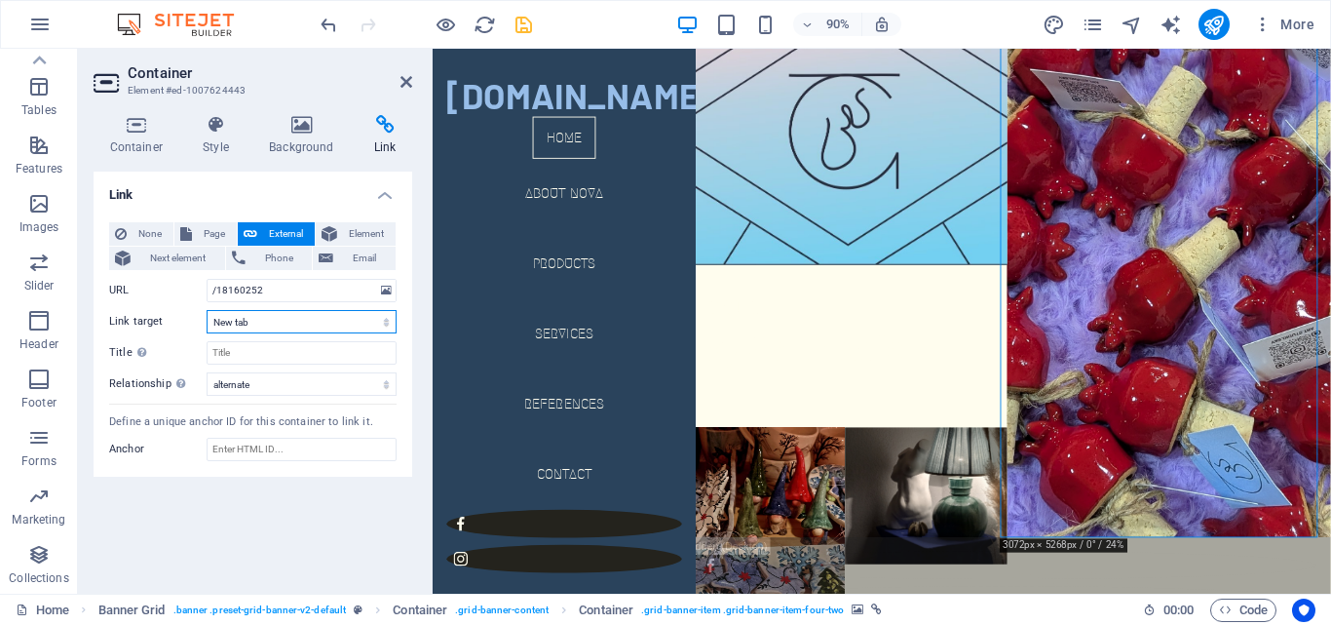
click at [307, 324] on select "New tab Same tab Overlay" at bounding box center [302, 321] width 190 height 23
click at [377, 323] on select "New tab Same tab Overlay" at bounding box center [302, 321] width 190 height 23
drag, startPoint x: 146, startPoint y: 277, endPoint x: 156, endPoint y: 270, distance: 11.9
click at [151, 273] on div "None Page External Element Next element Phone Email Page Home About Nova Produc…" at bounding box center [252, 308] width 287 height 173
click at [156, 270] on div "None Page External Element Next element Phone Email" at bounding box center [252, 246] width 287 height 49
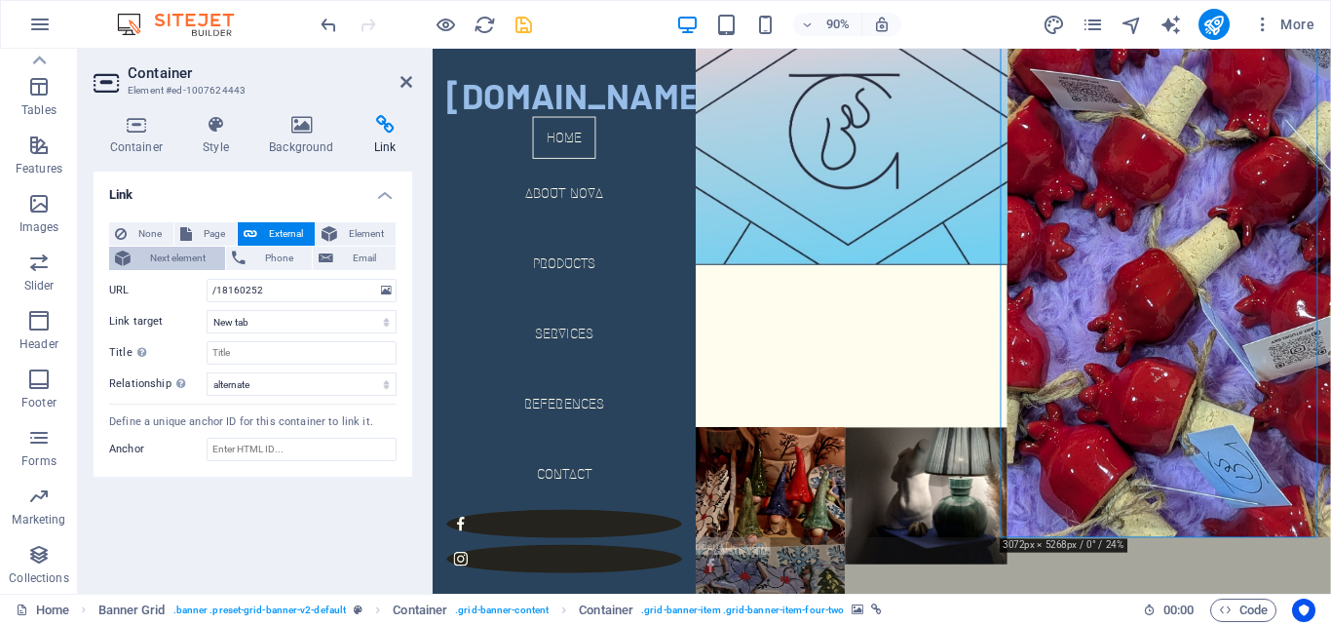
click at [162, 257] on span "Next element" at bounding box center [177, 258] width 83 height 23
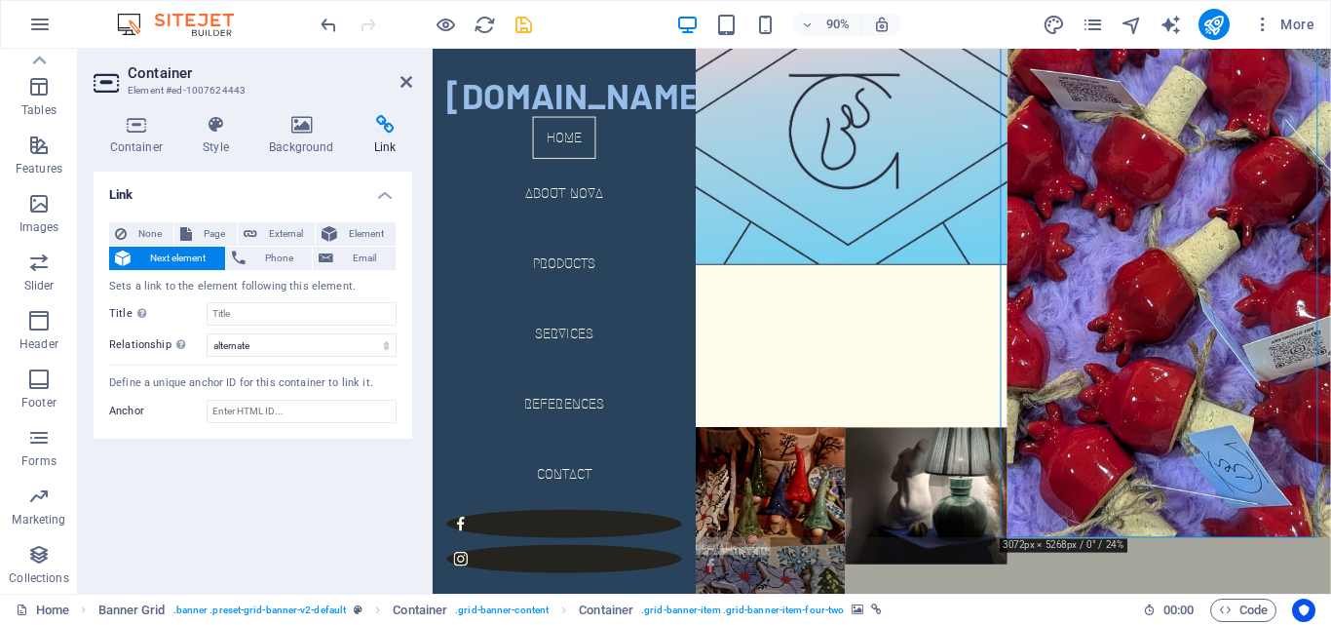
click at [300, 530] on div "Link None Page External Element Next element Phone Email Sets a link to the ele…" at bounding box center [253, 374] width 319 height 406
click at [158, 466] on div "Link None Page External Element Next element Phone Email Sets a link to the ele…" at bounding box center [253, 374] width 319 height 406
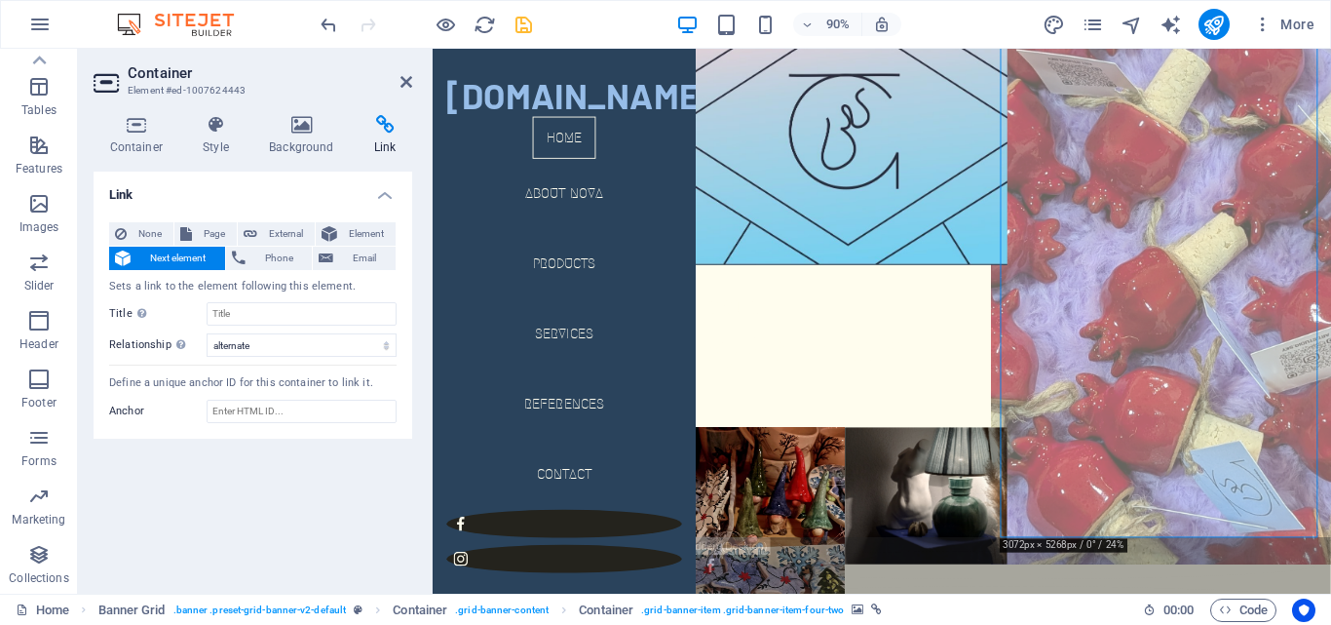
click at [1145, 461] on figure at bounding box center [1250, 289] width 396 height 666
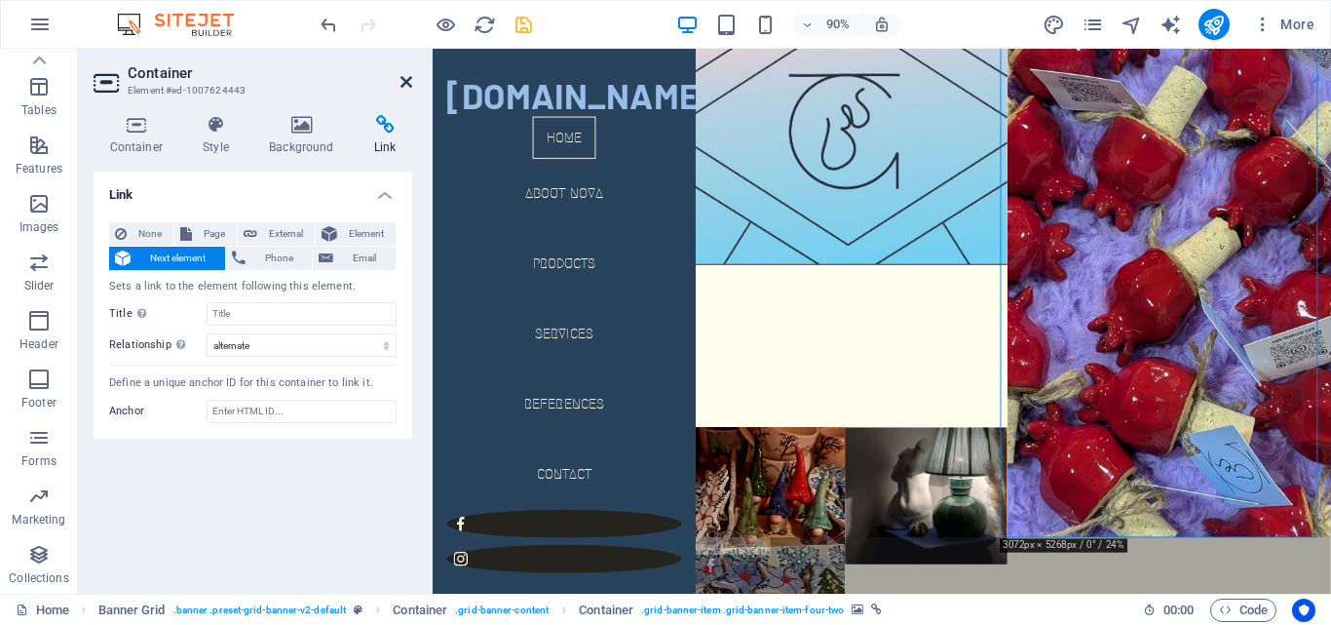
drag, startPoint x: 402, startPoint y: 82, endPoint x: 323, endPoint y: 34, distance: 93.1
click at [401, 83] on icon at bounding box center [406, 82] width 12 height 16
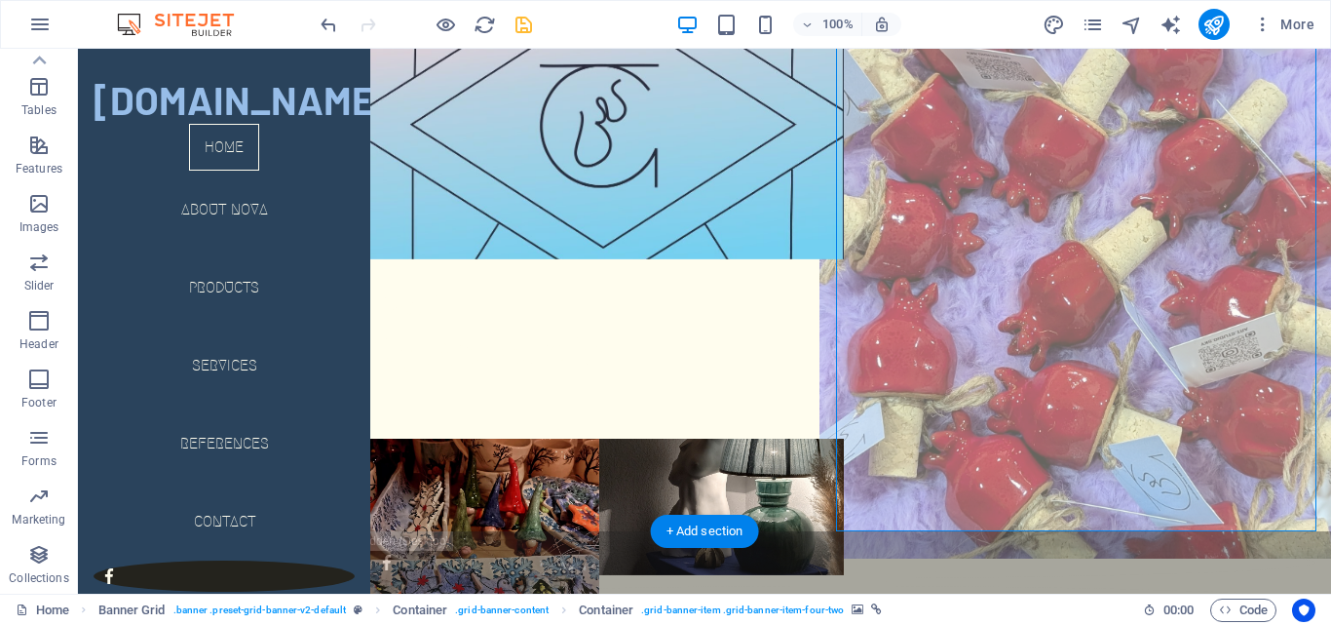
click at [1125, 334] on figure at bounding box center [1087, 258] width 537 height 599
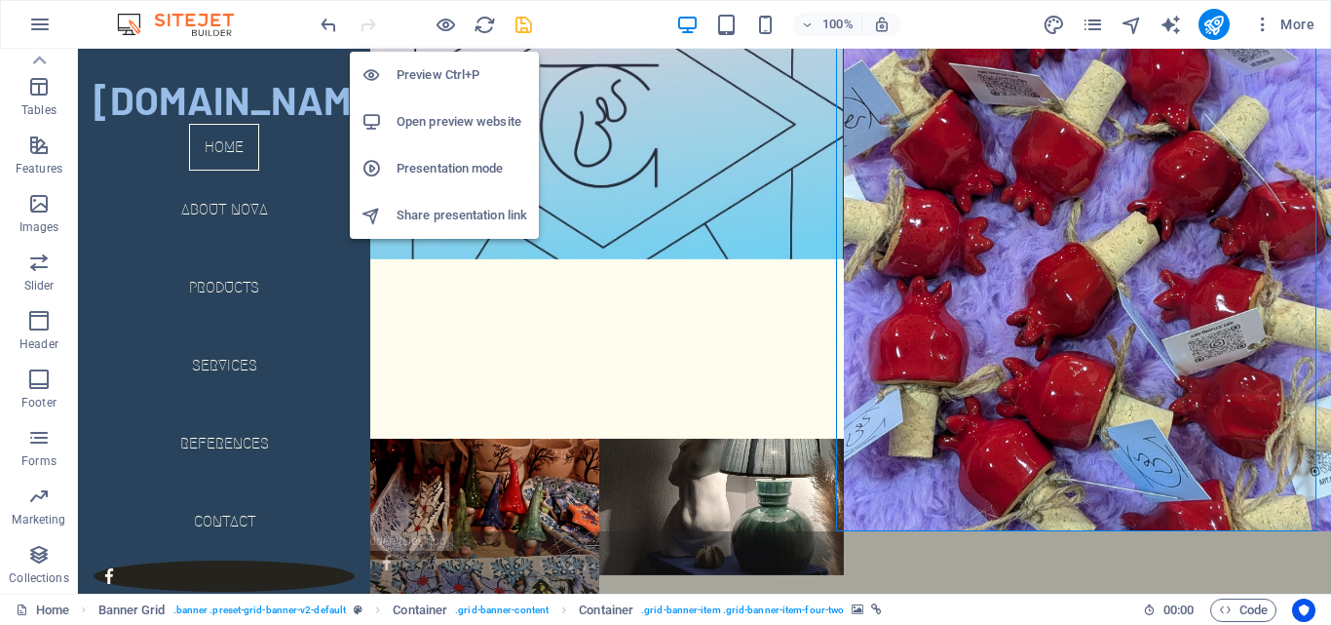
click at [450, 79] on h6 "Preview Ctrl+P" at bounding box center [462, 74] width 131 height 23
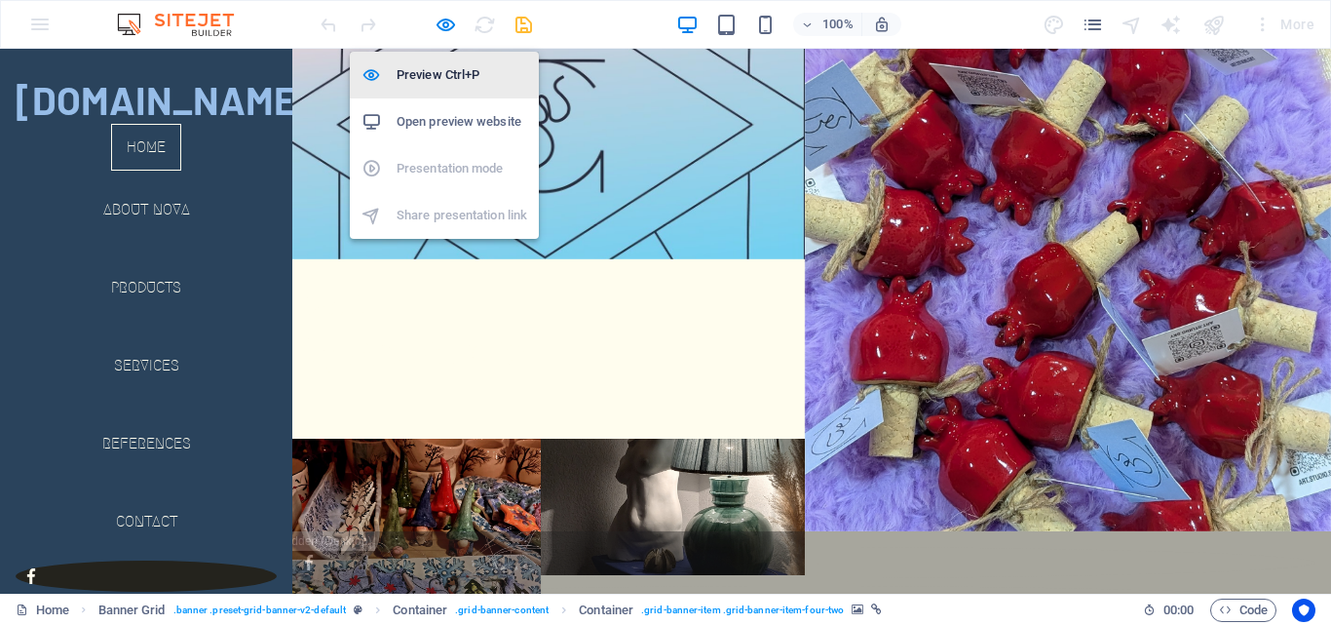
scroll to position [0, 0]
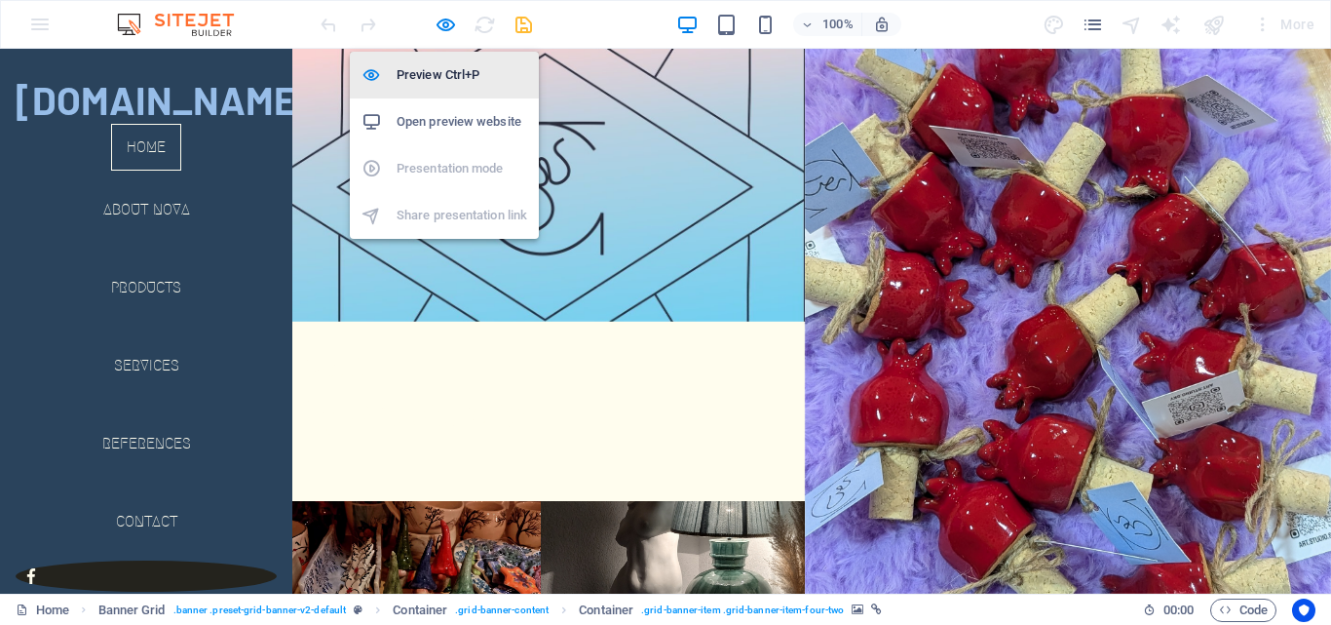
click at [450, 79] on h6 "Preview Ctrl+P" at bounding box center [462, 74] width 131 height 23
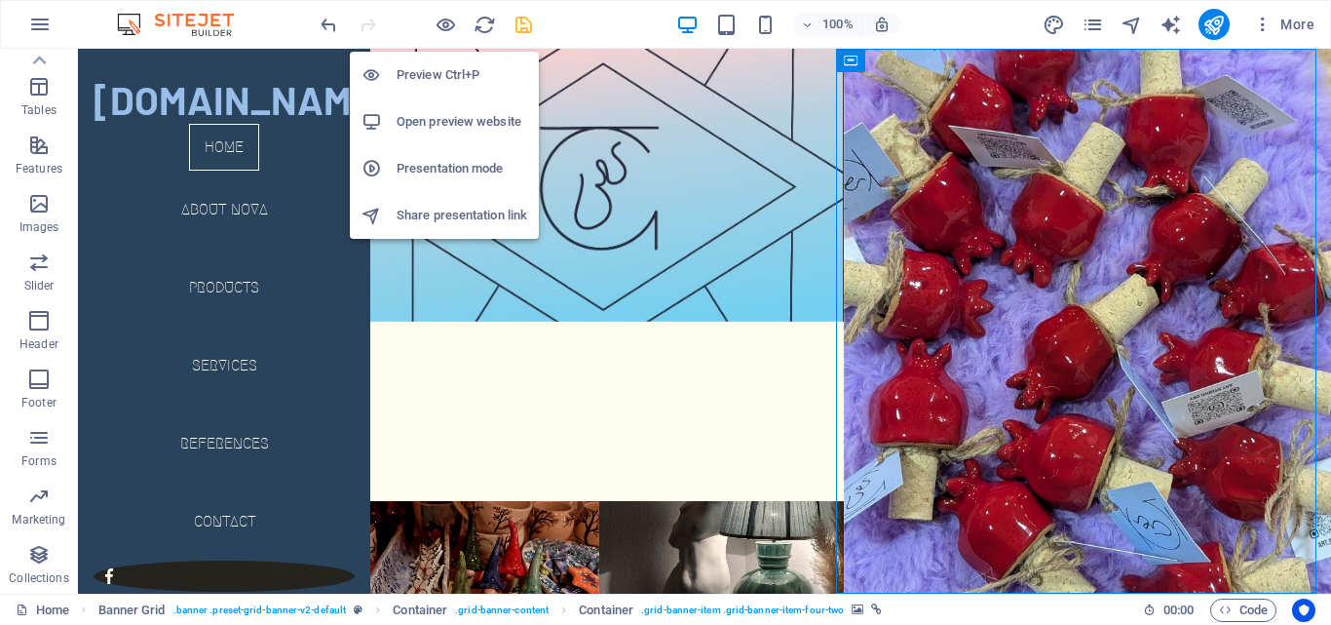
click at [432, 121] on h6 "Open preview website" at bounding box center [462, 121] width 131 height 23
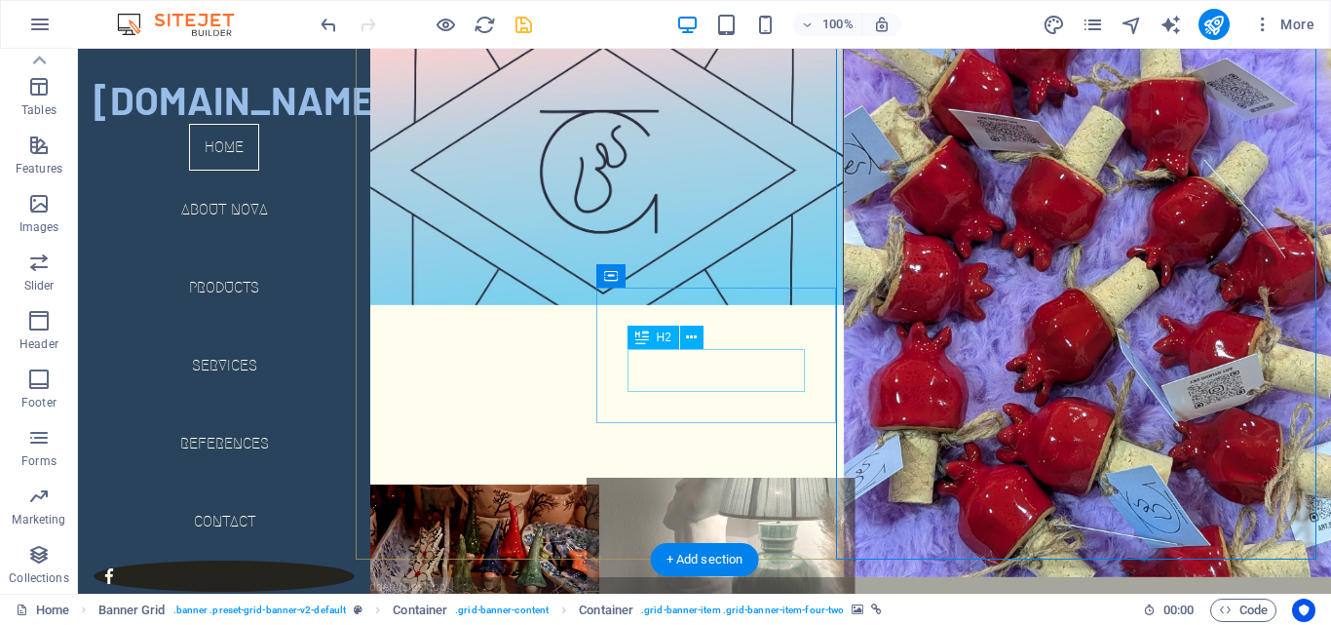
scroll to position [62, 0]
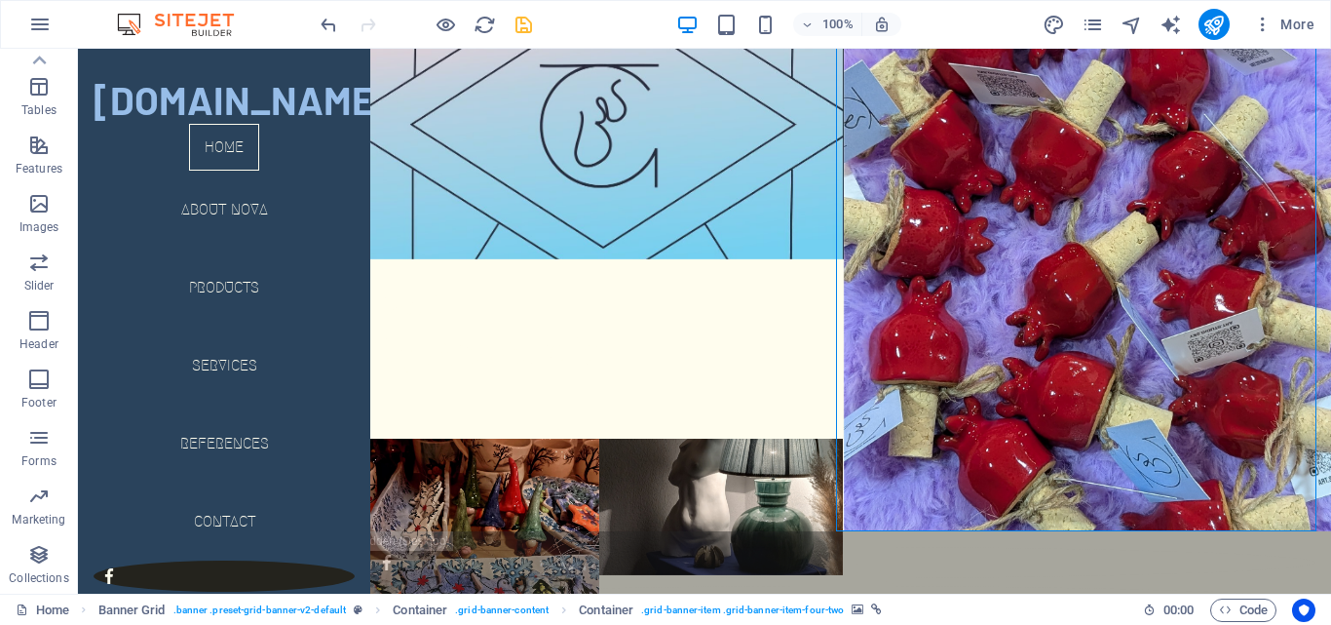
click at [95, 608] on div "Home Banner Grid . banner .preset-grid-banner-v2-default Container . grid-banne…" at bounding box center [572, 609] width 1112 height 23
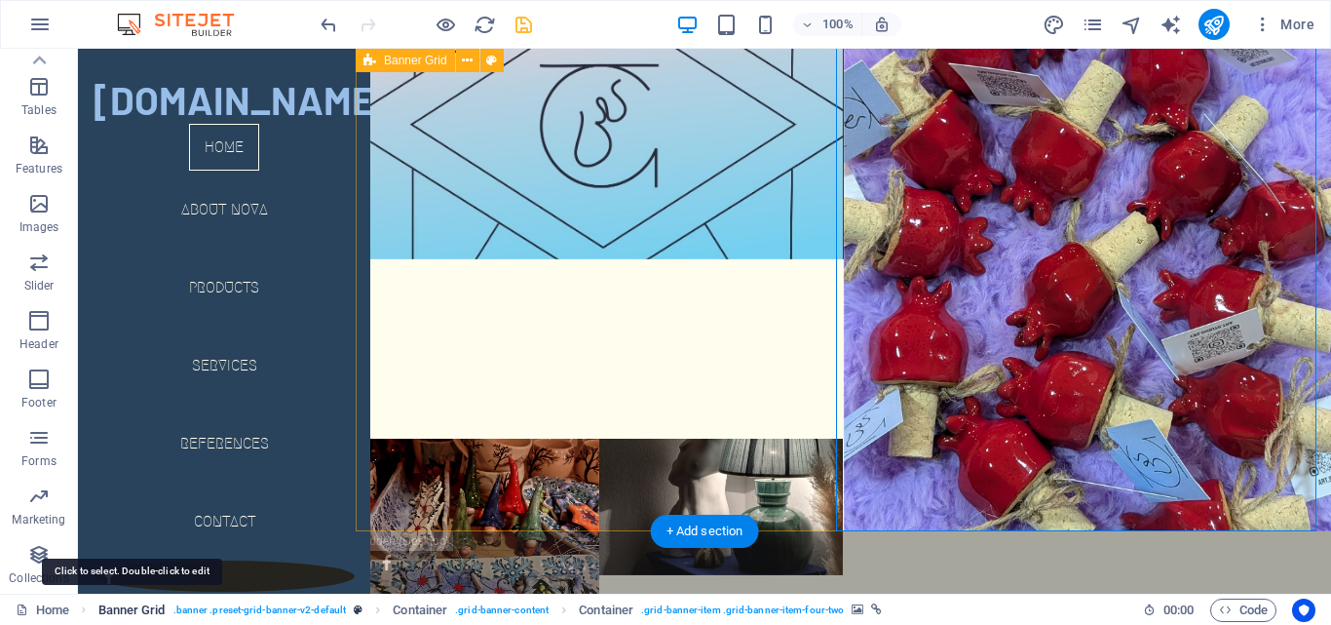
click at [109, 611] on span "Banner Grid" at bounding box center [131, 609] width 67 height 23
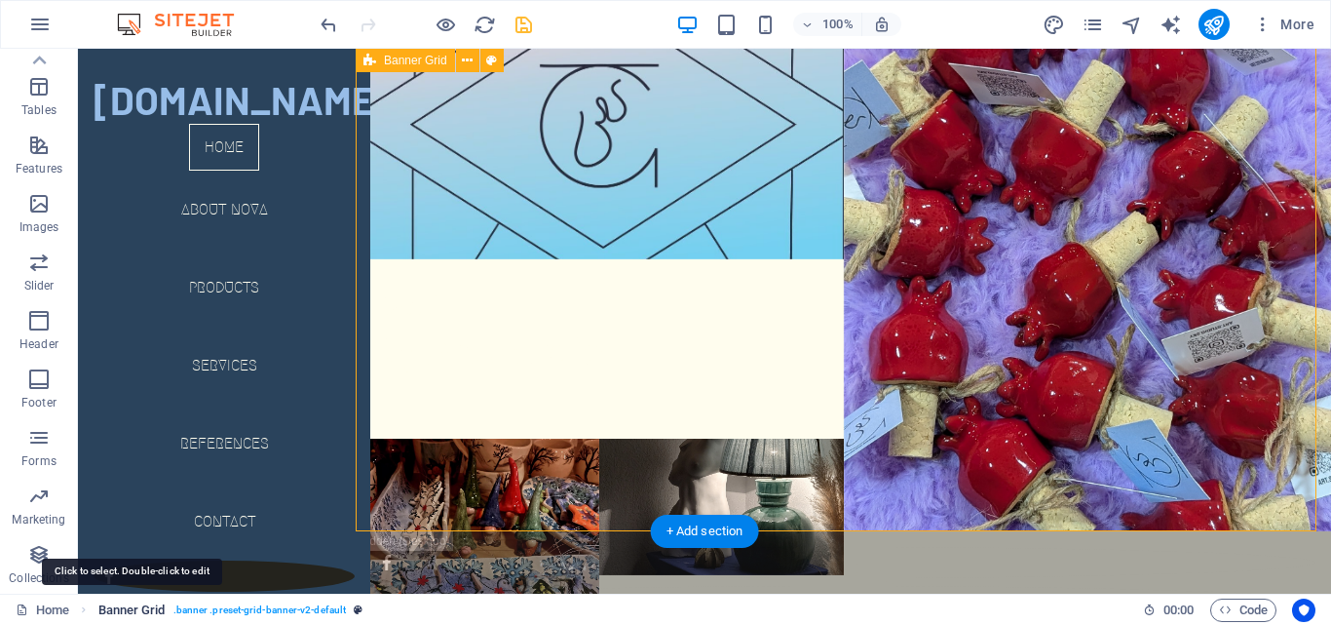
click at [133, 617] on span "Banner Grid" at bounding box center [131, 609] width 67 height 23
click at [140, 616] on span "Banner Grid" at bounding box center [131, 609] width 67 height 23
select select "vh"
select select "banner"
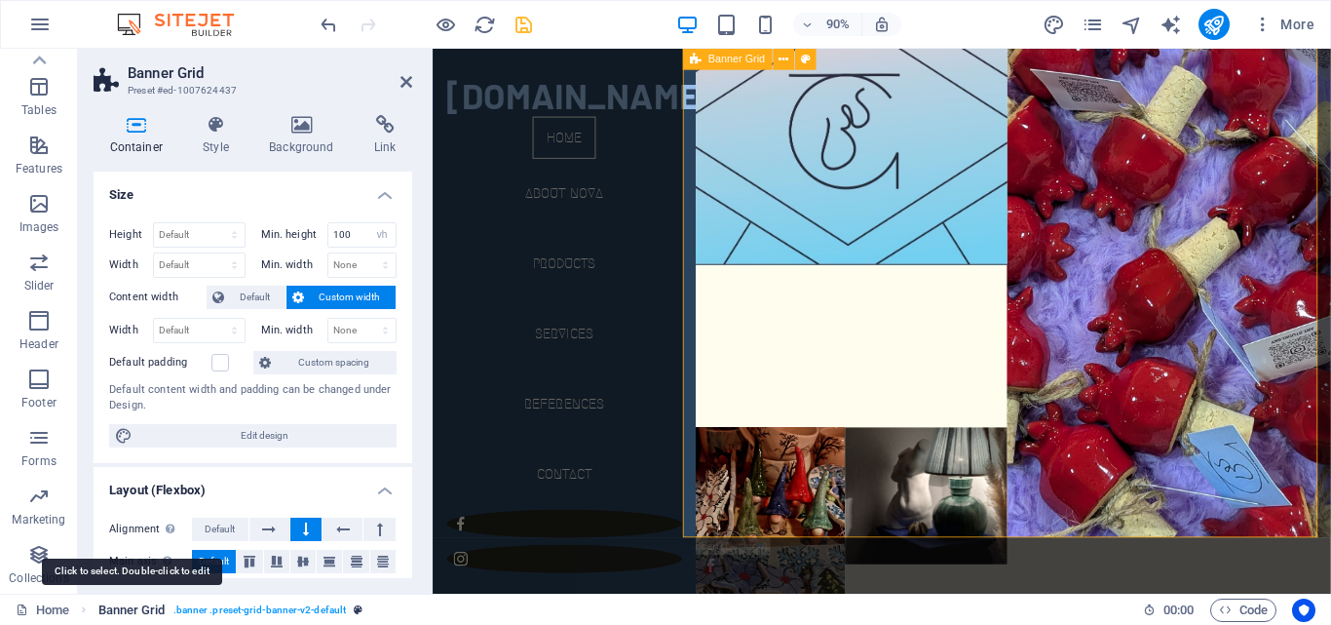
click at [128, 616] on span "Banner Grid" at bounding box center [131, 609] width 67 height 23
click at [46, 607] on link "Home" at bounding box center [43, 609] width 54 height 23
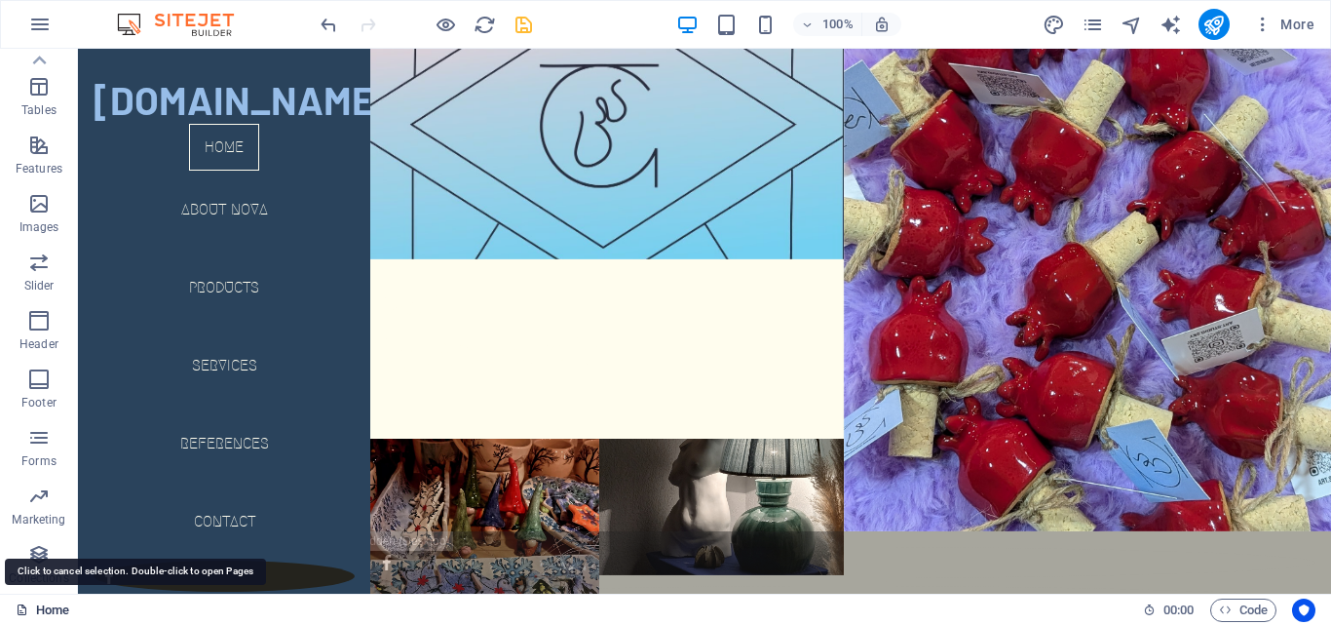
click at [56, 611] on link "Home" at bounding box center [43, 609] width 54 height 23
click at [46, 609] on link "Home" at bounding box center [43, 609] width 54 height 23
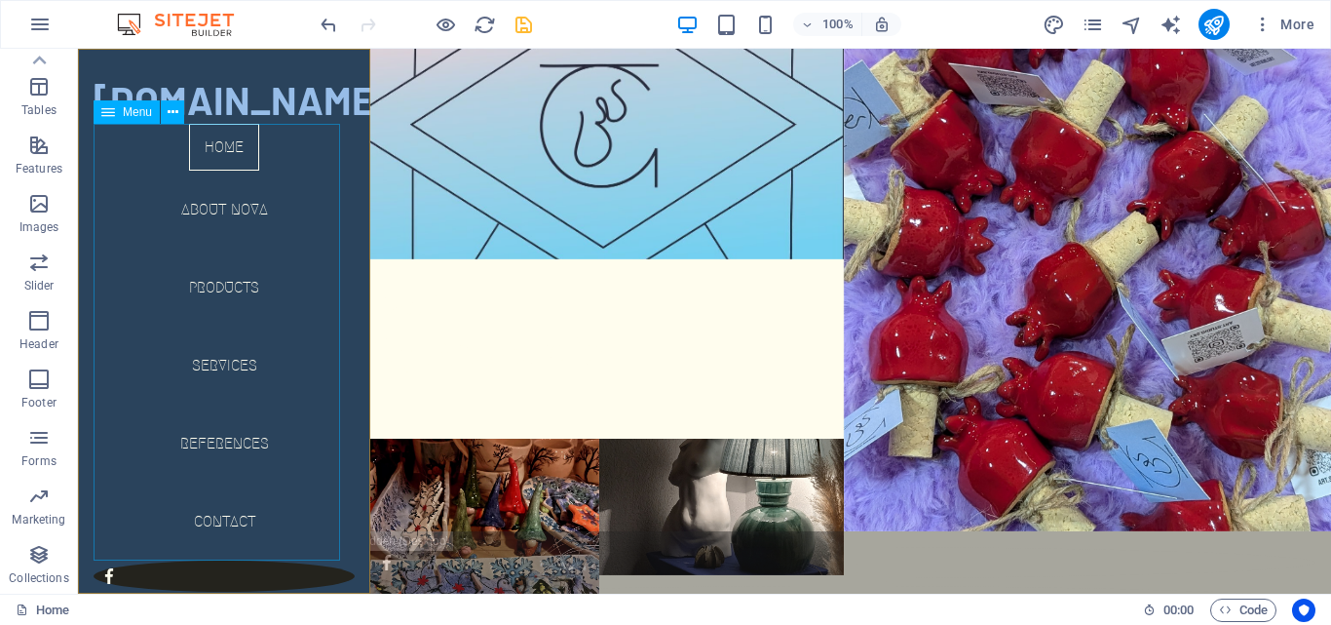
click at [324, 244] on nav "Home About Nova Products Services References Contact" at bounding box center [224, 342] width 261 height 437
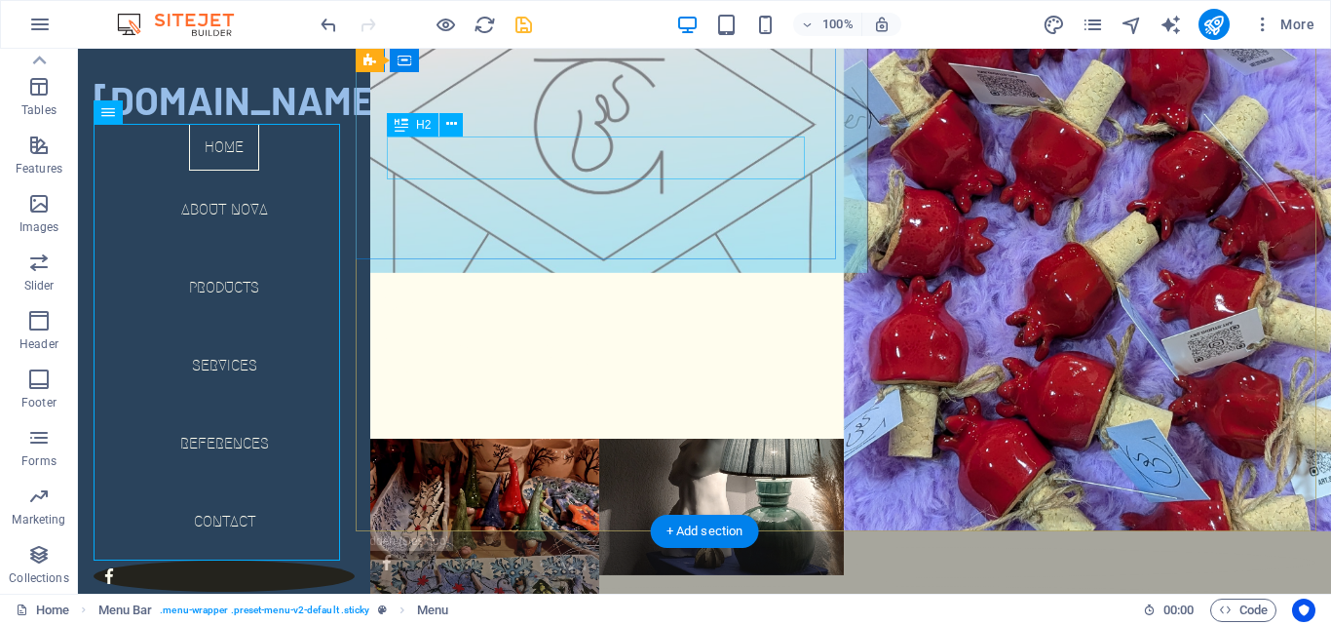
click at [658, 283] on div "About" at bounding box center [600, 304] width 488 height 43
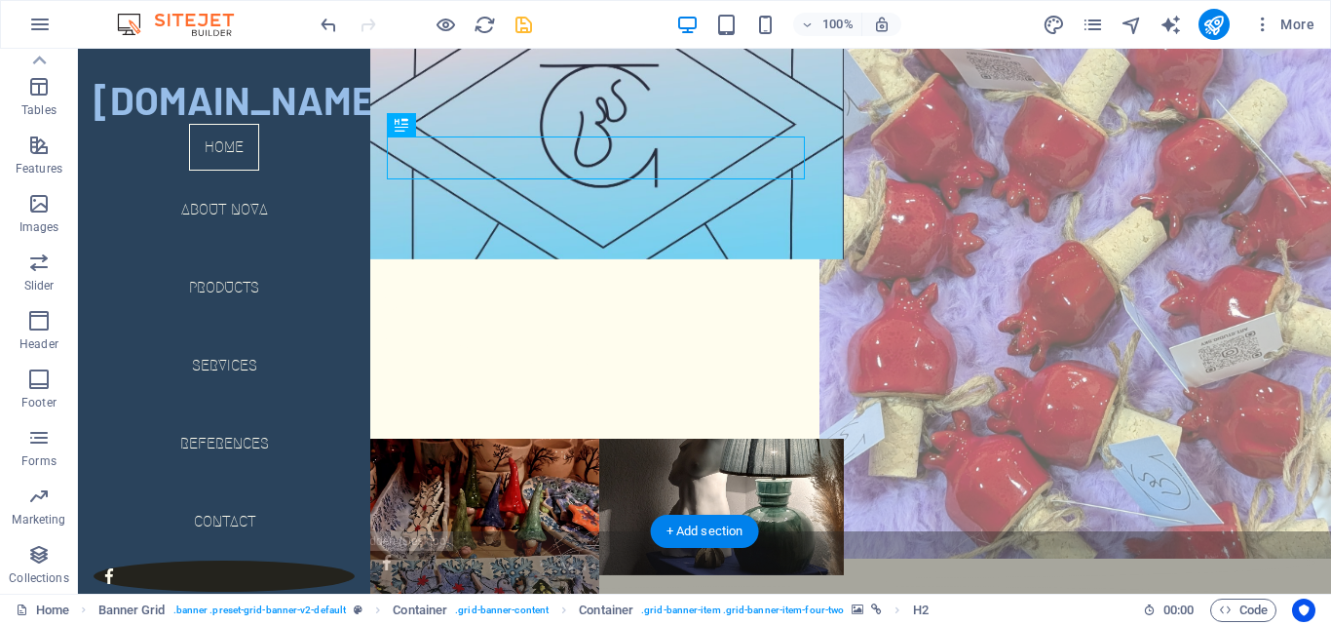
click at [908, 371] on figure at bounding box center [1087, 258] width 537 height 599
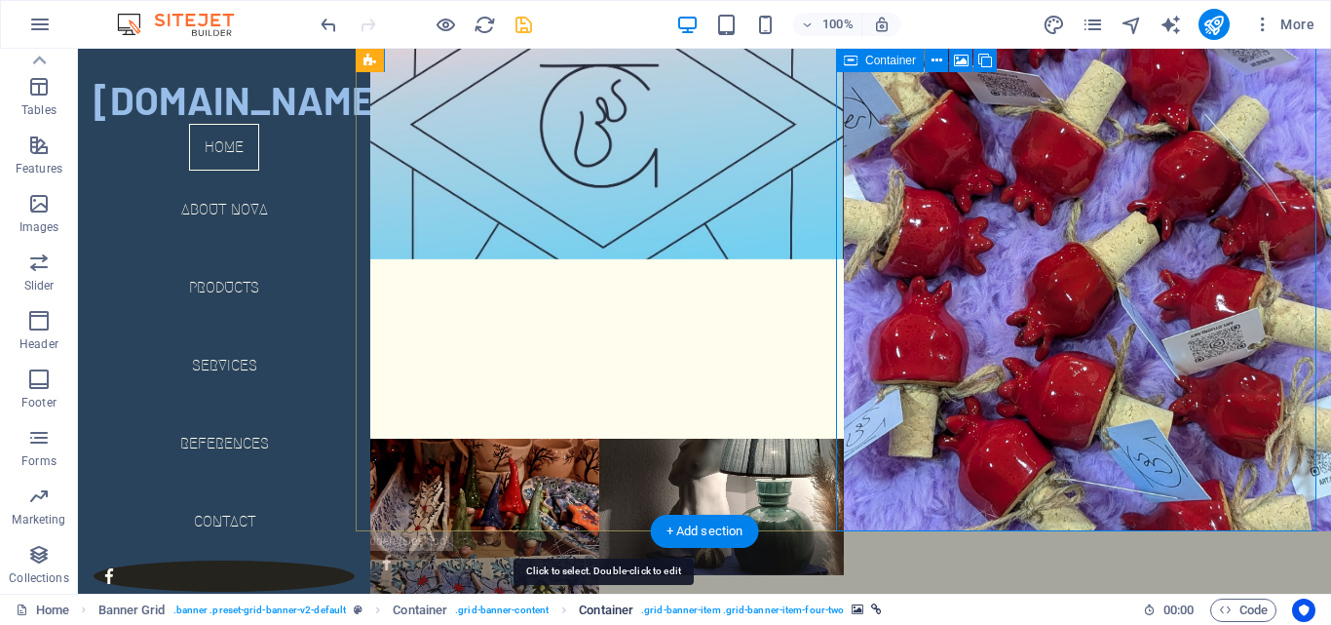
click at [601, 604] on span "Container" at bounding box center [606, 609] width 55 height 23
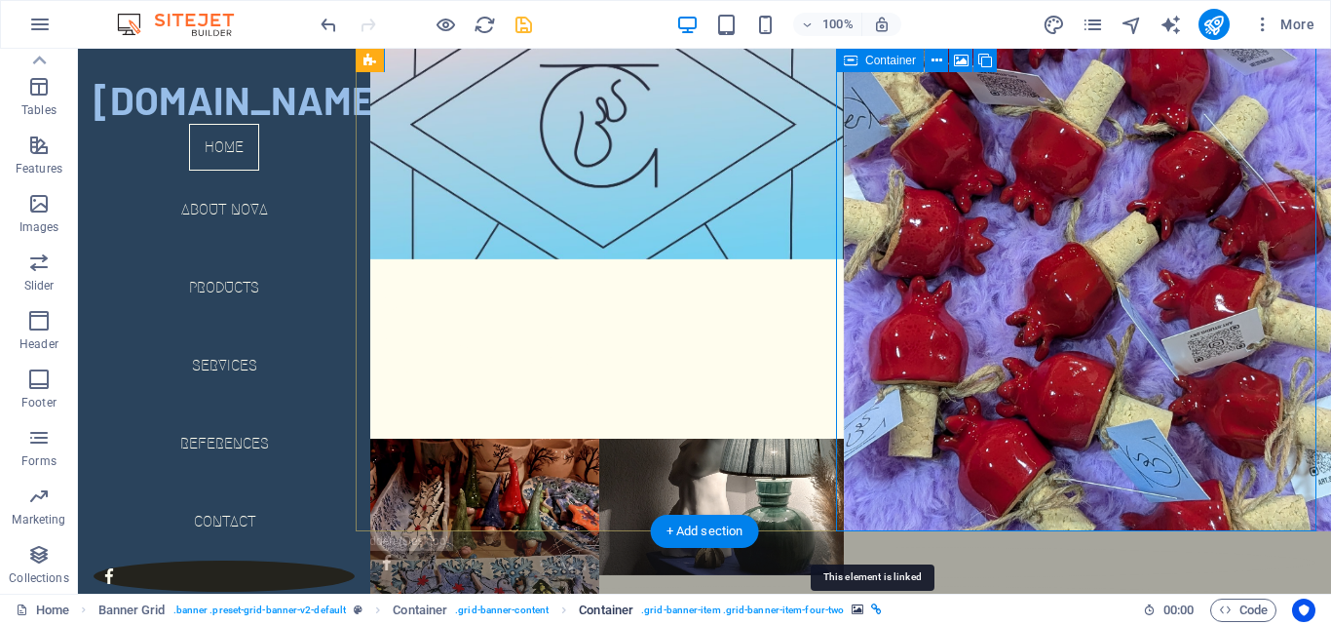
click at [875, 609] on icon "breadcrumb" at bounding box center [876, 609] width 11 height 11
select select "alternate"
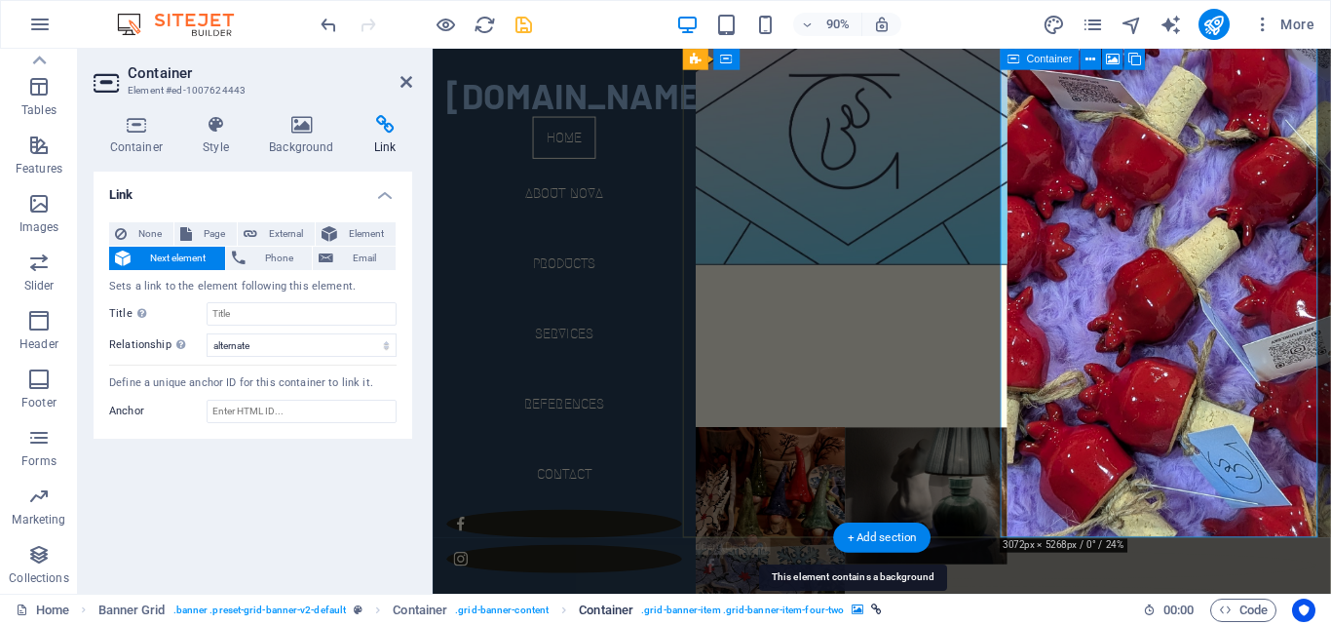
click at [852, 614] on icon "breadcrumb" at bounding box center [858, 609] width 12 height 11
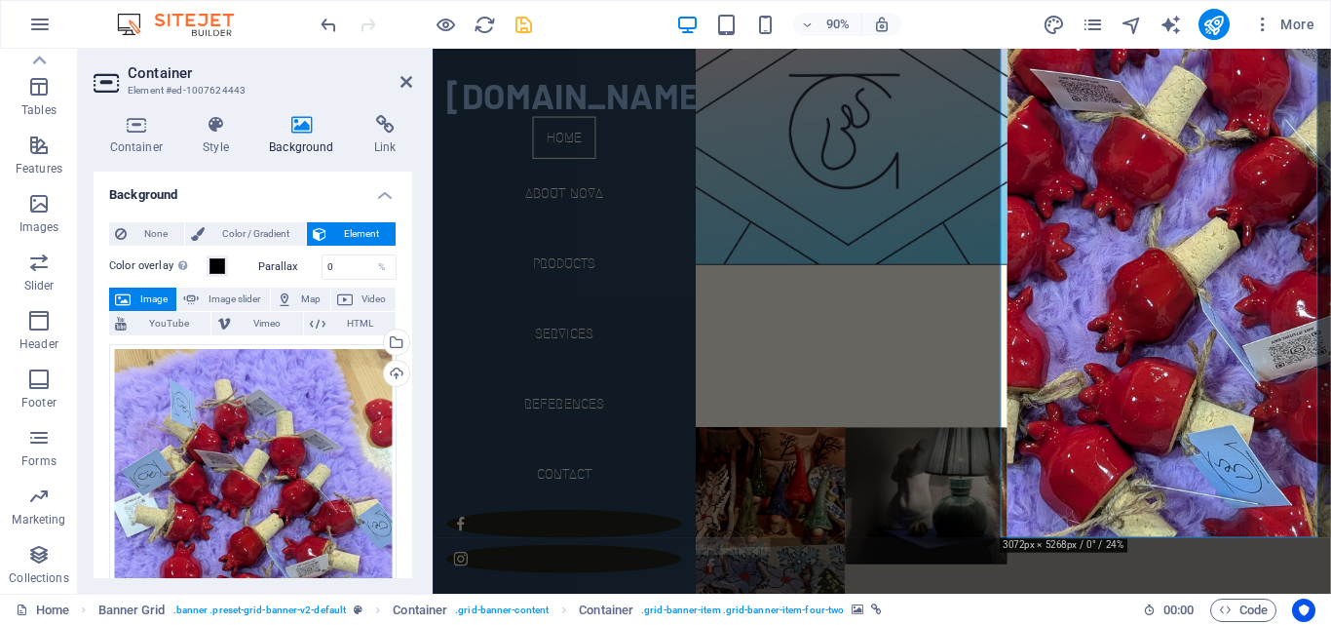
click at [622, 622] on div "Home Banner Grid . banner .preset-grid-banner-v2-default Container . grid-banne…" at bounding box center [665, 608] width 1331 height 31
click at [614, 616] on span "Container" at bounding box center [606, 609] width 55 height 23
click at [510, 608] on span ". grid-banner-content" at bounding box center [502, 609] width 94 height 23
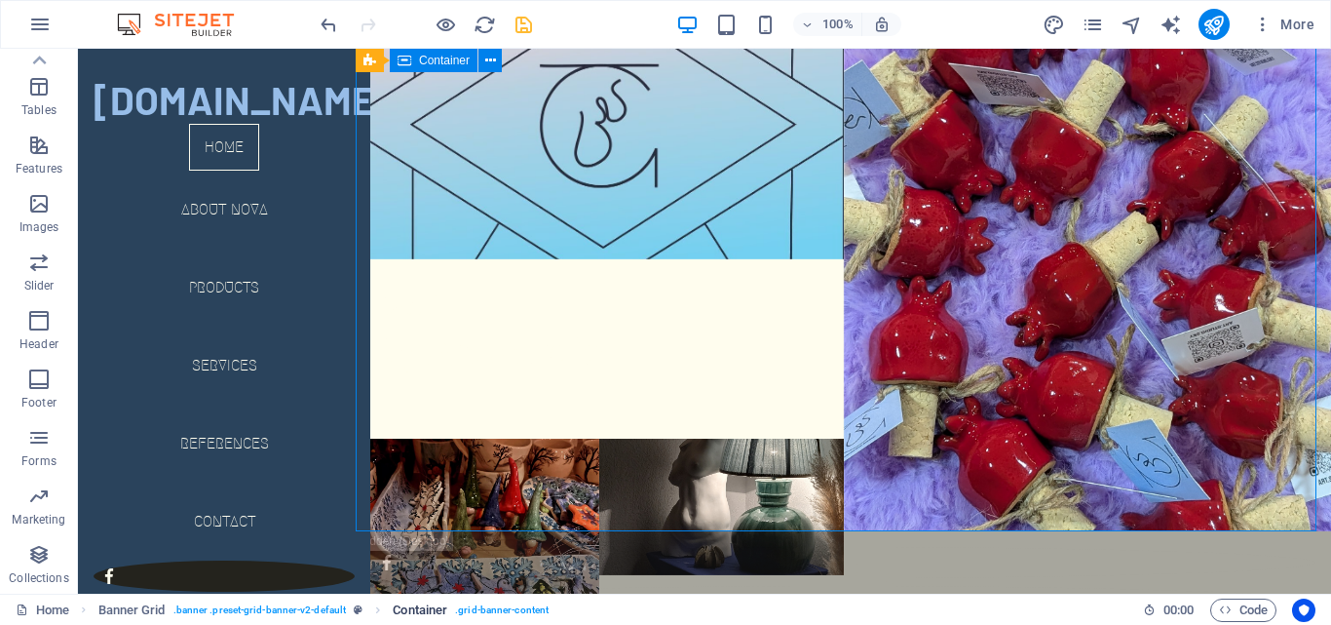
click at [510, 608] on span ". grid-banner-content" at bounding box center [502, 609] width 94 height 23
select select "px"
select select "%"
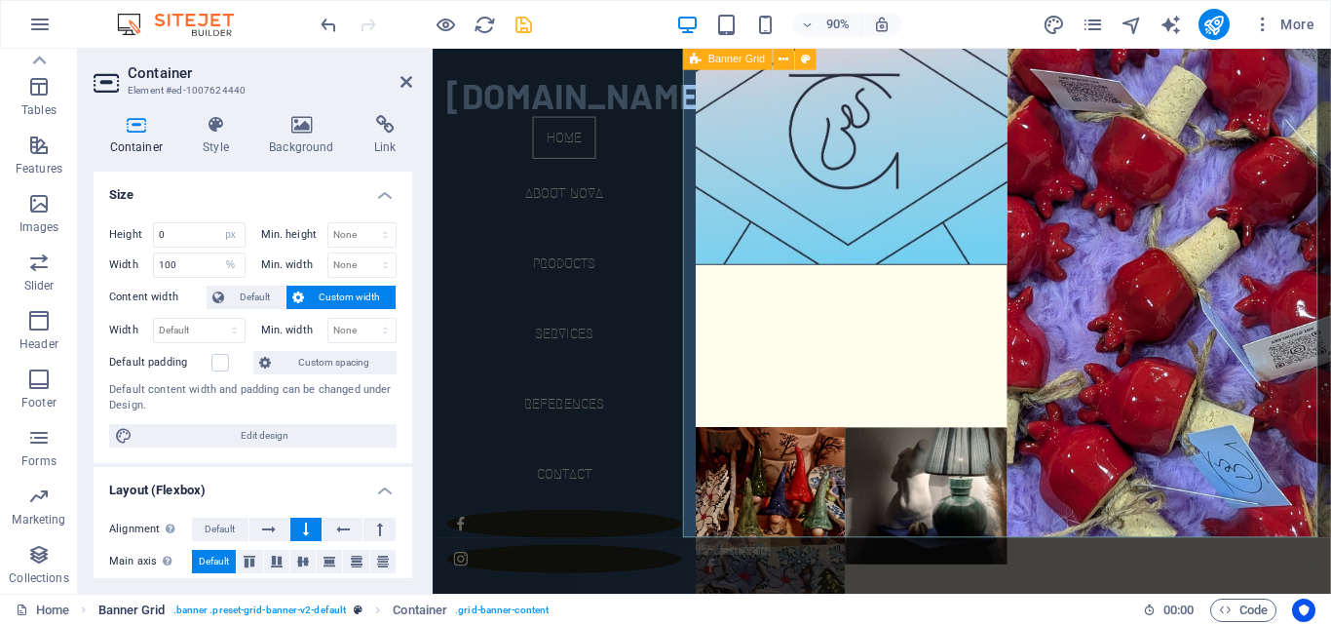
click at [305, 606] on span ". banner .preset-grid-banner-v2-default" at bounding box center [259, 609] width 173 height 23
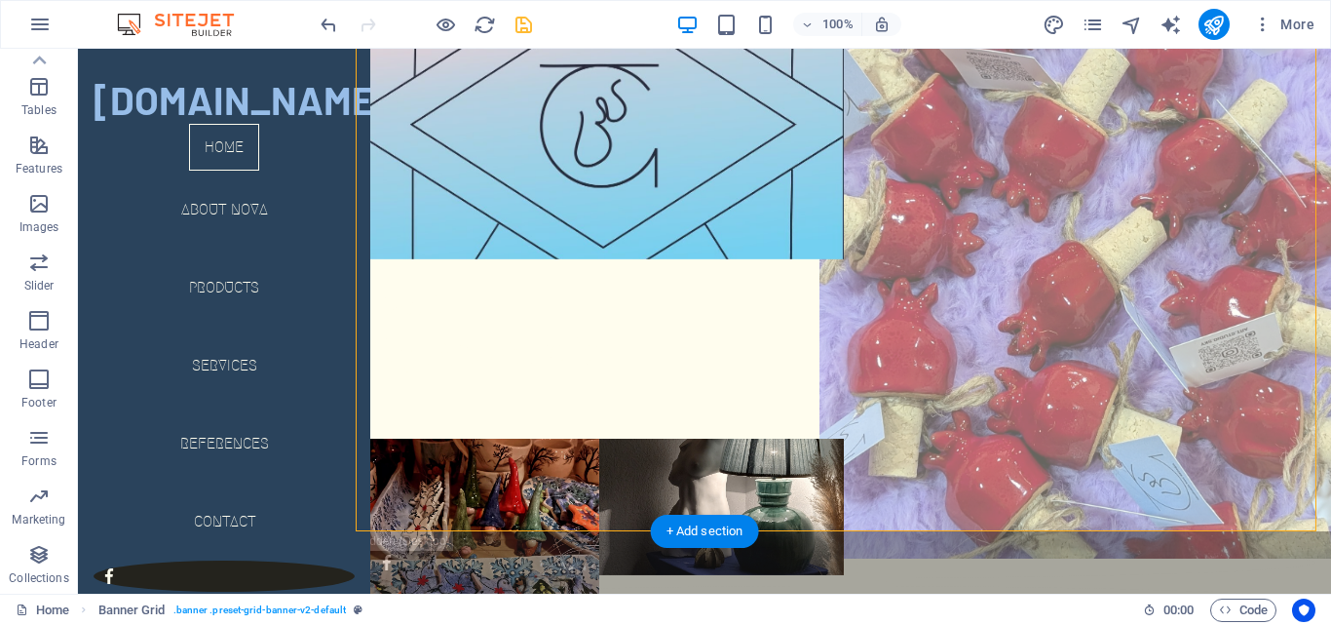
click at [1104, 305] on figure at bounding box center [1087, 258] width 537 height 599
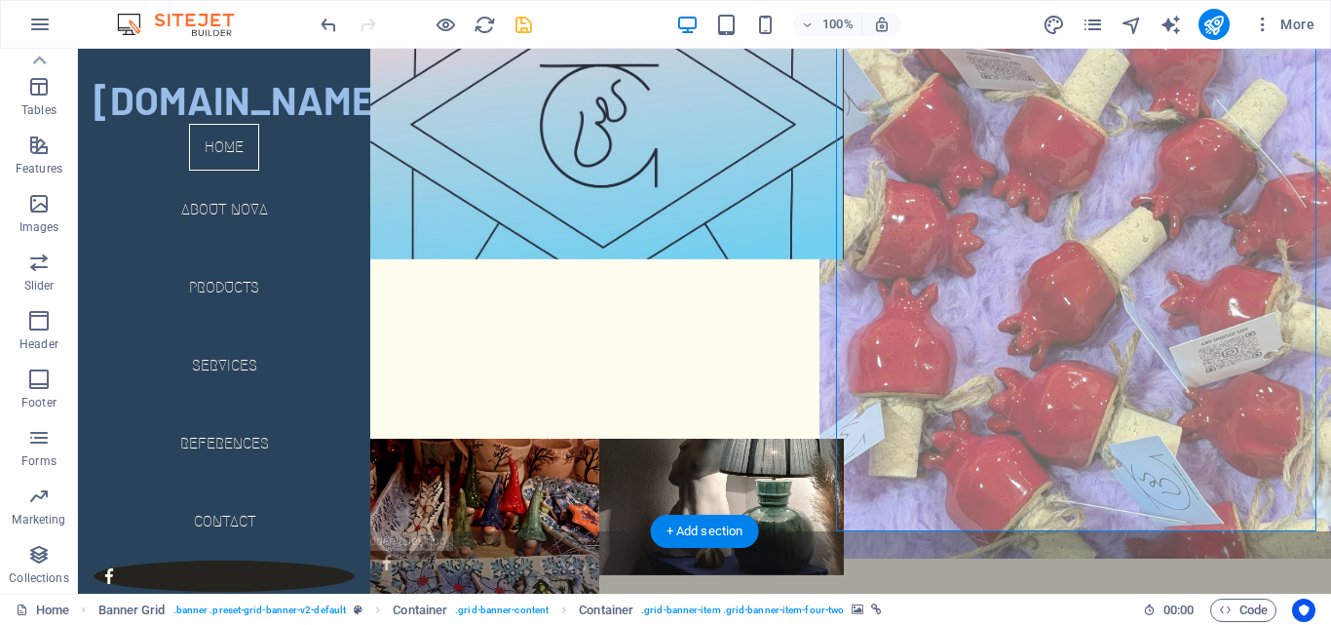
click at [1104, 305] on figure at bounding box center [1087, 258] width 537 height 599
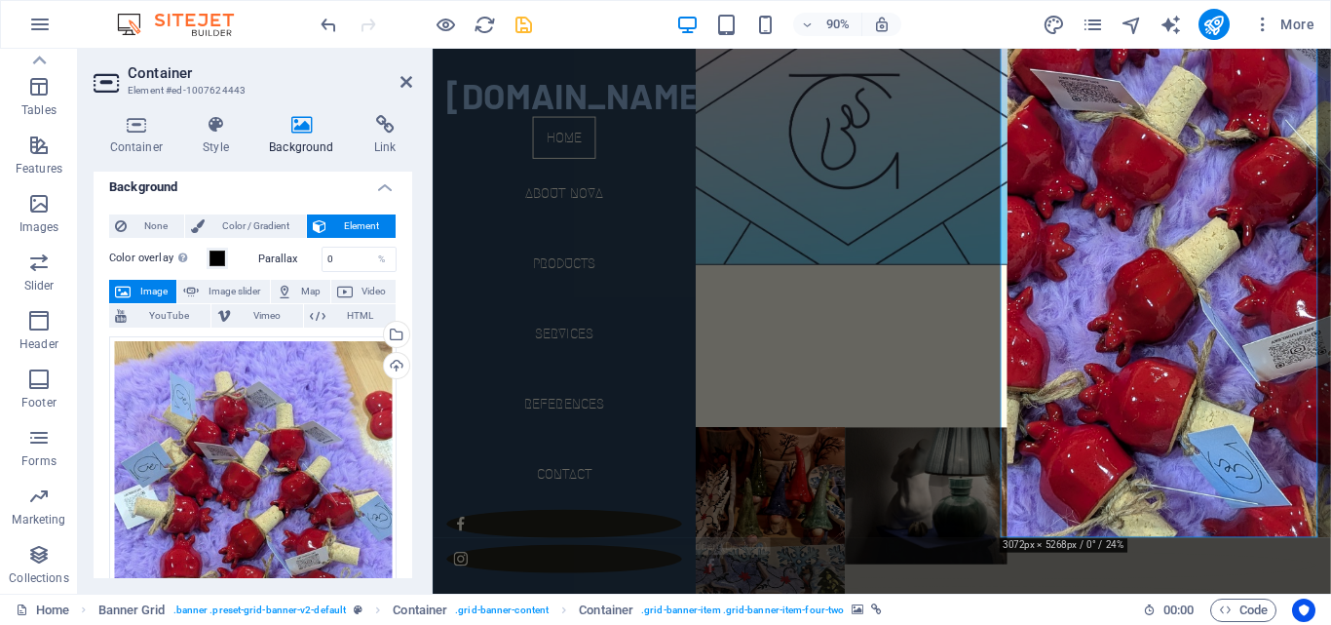
scroll to position [0, 0]
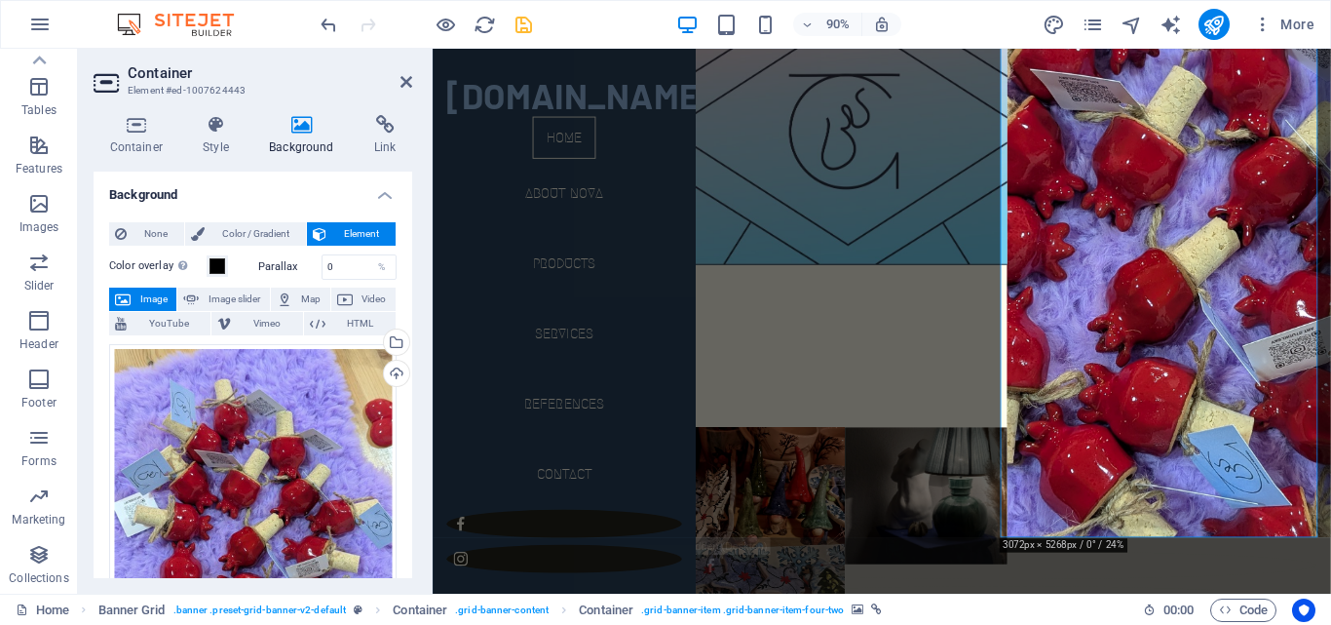
click at [395, 107] on div "Container Style Background Link Size Height Default px rem % vh vw Min. height …" at bounding box center [253, 346] width 350 height 494
click at [371, 138] on h4 "Link" at bounding box center [385, 135] width 55 height 41
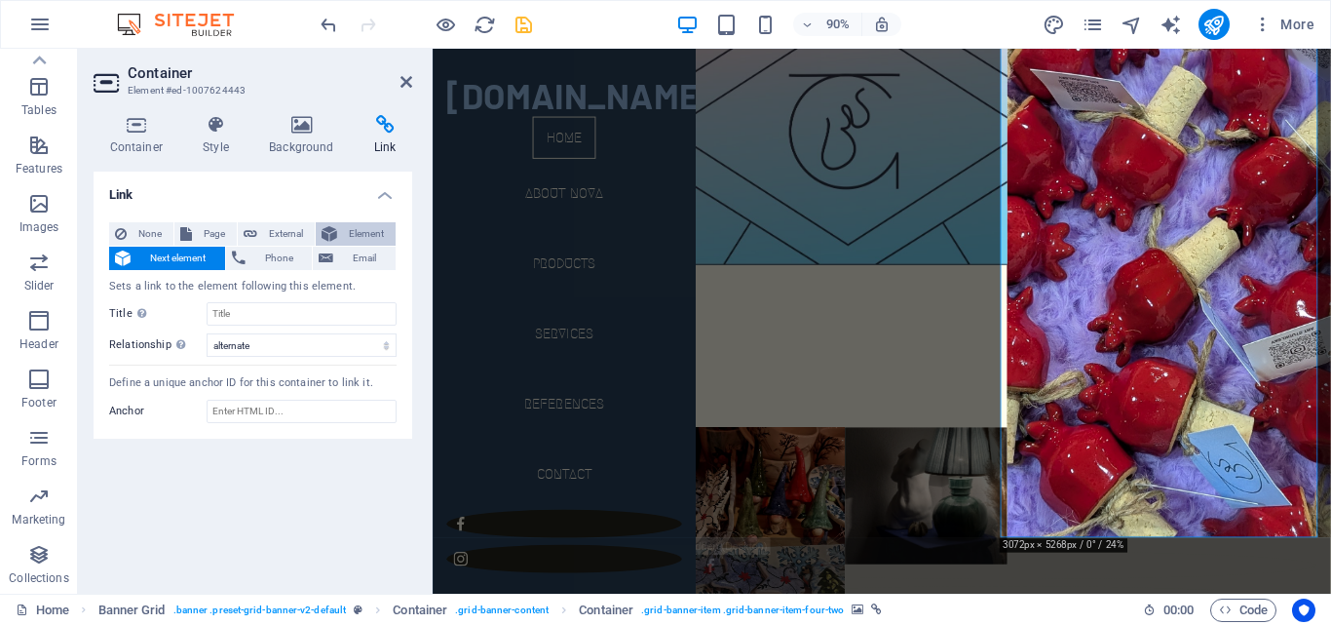
click at [381, 234] on span "Element" at bounding box center [366, 233] width 47 height 23
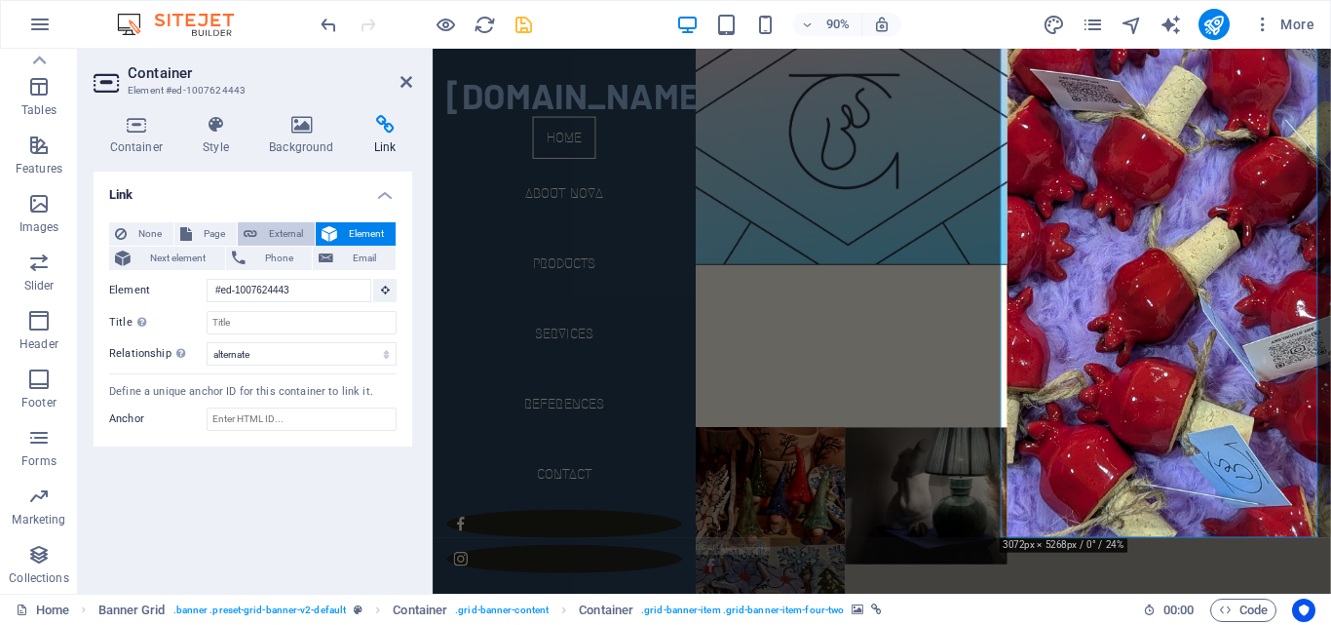
click at [292, 235] on span "External" at bounding box center [286, 233] width 46 height 23
select select "blank"
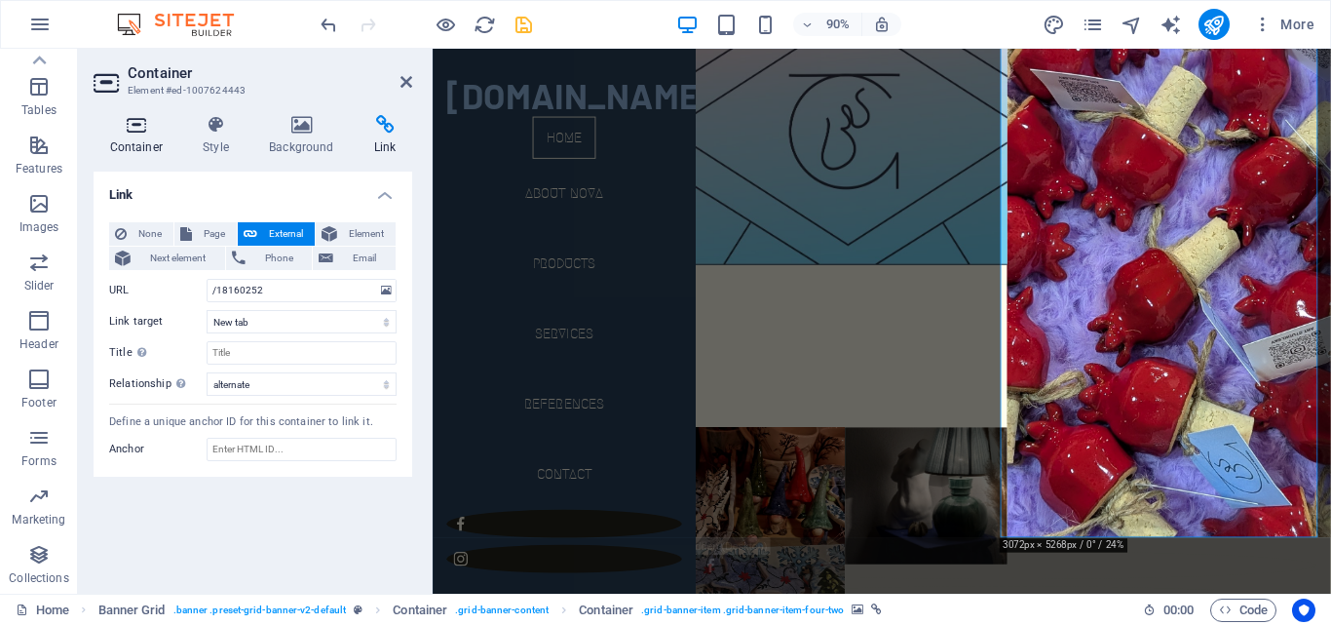
click at [153, 124] on icon at bounding box center [137, 124] width 86 height 19
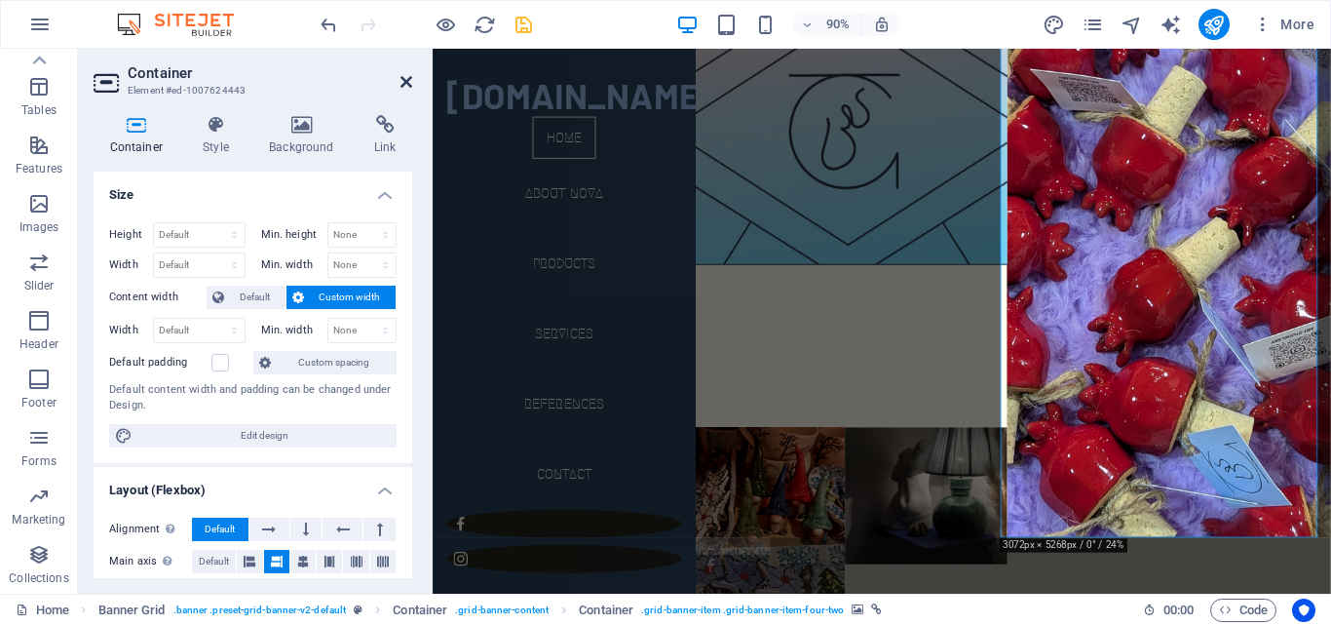
click at [405, 85] on icon at bounding box center [406, 82] width 12 height 16
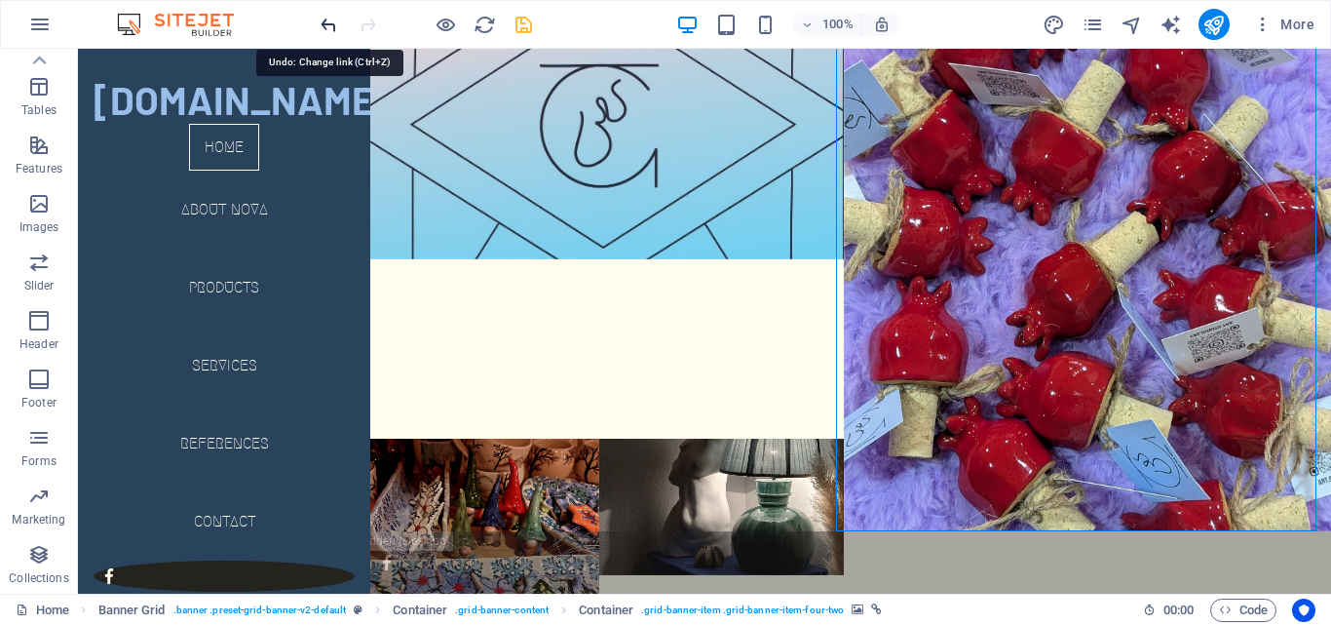
click at [325, 24] on icon "undo" at bounding box center [329, 25] width 22 height 22
click at [904, 606] on div "Home Banner Grid . banner .preset-grid-banner-v2-default Container . grid-banne…" at bounding box center [572, 609] width 1112 height 23
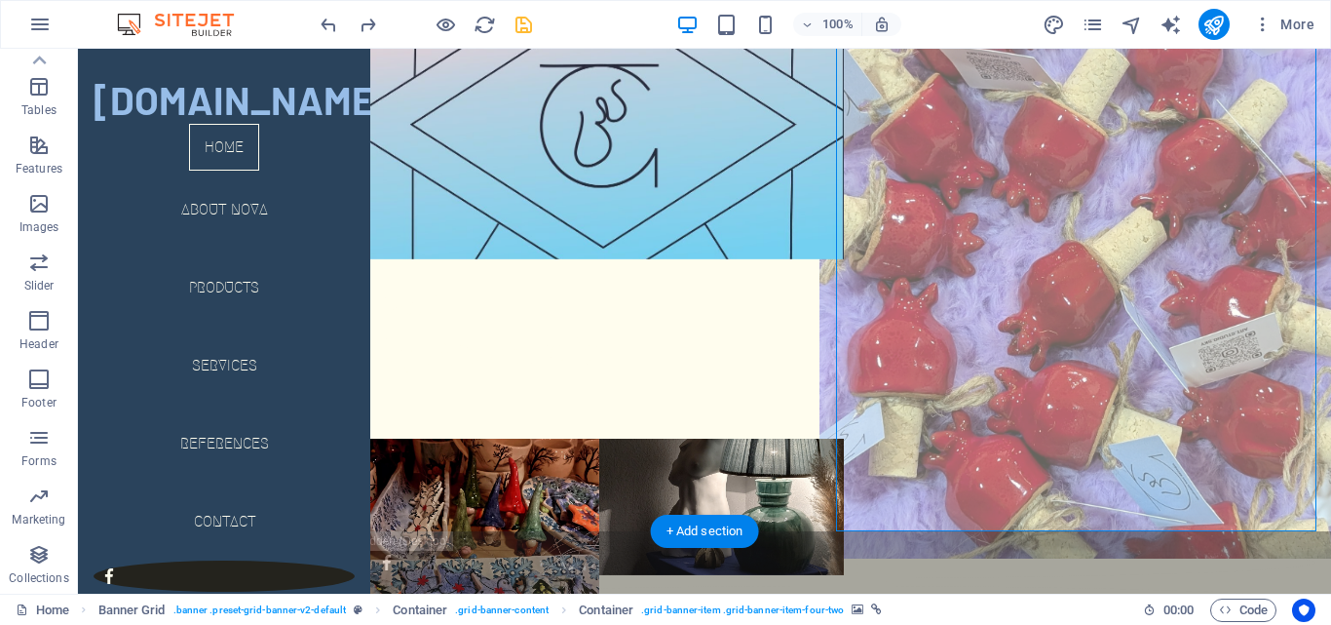
click at [957, 318] on figure at bounding box center [1087, 258] width 537 height 599
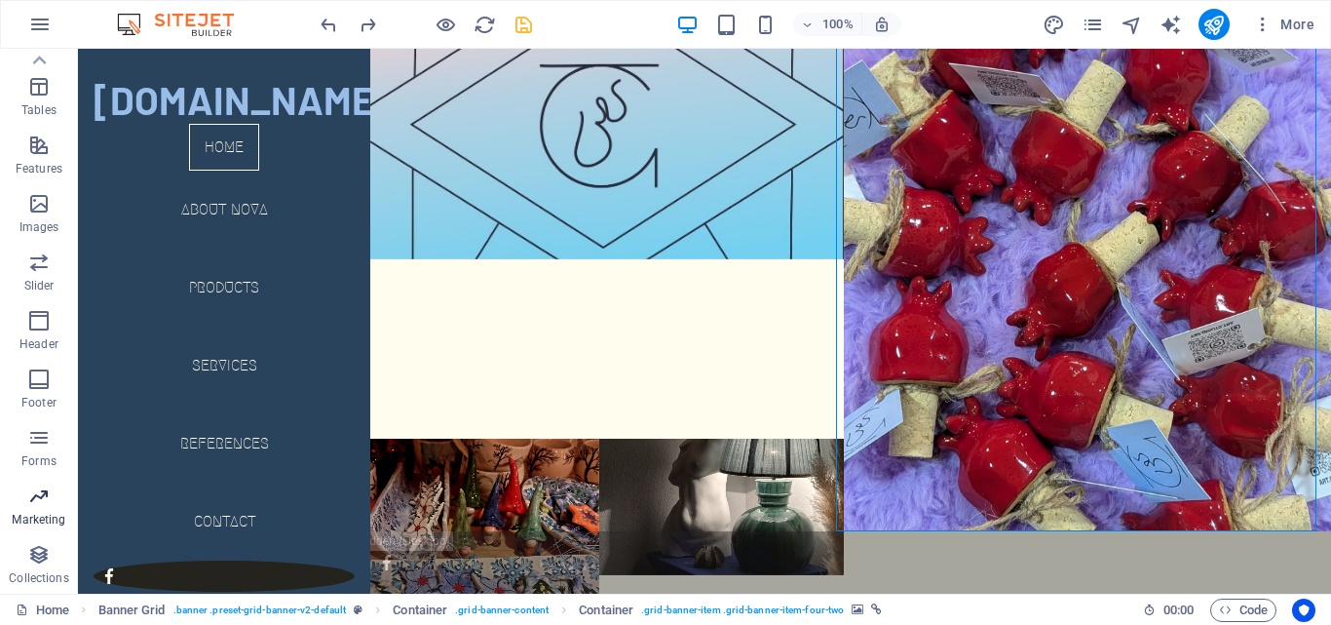
click at [51, 521] on p "Marketing" at bounding box center [39, 520] width 54 height 16
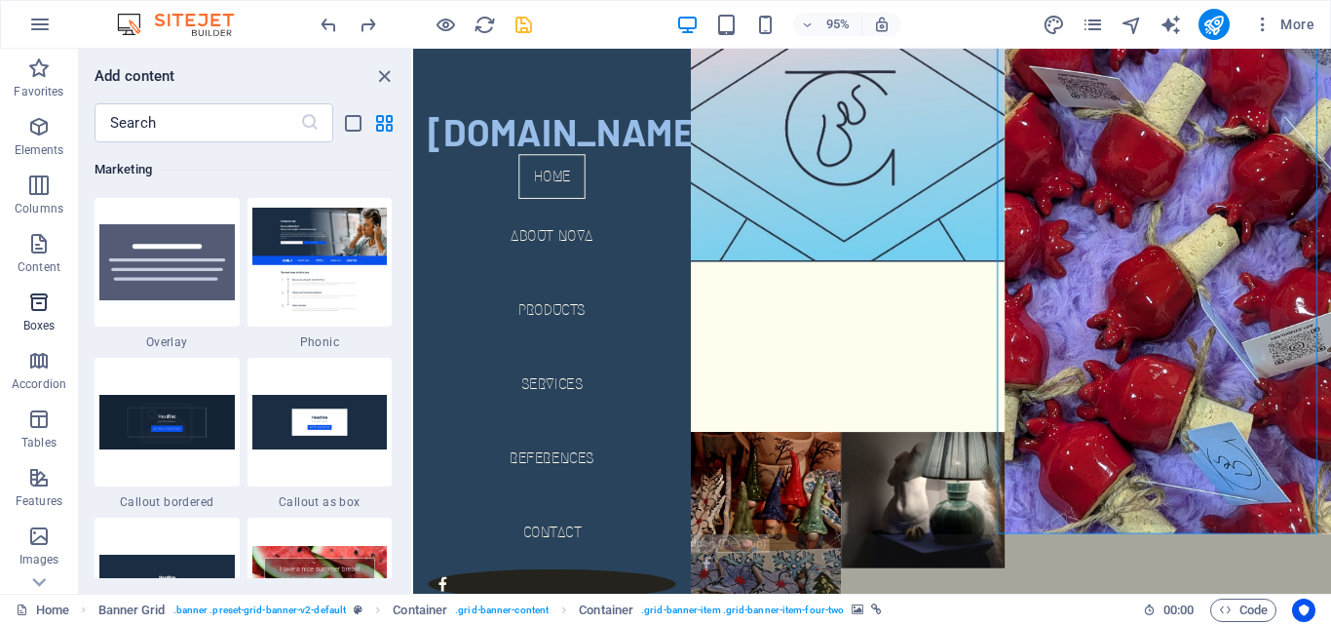
click at [42, 312] on icon "button" at bounding box center [38, 301] width 23 height 23
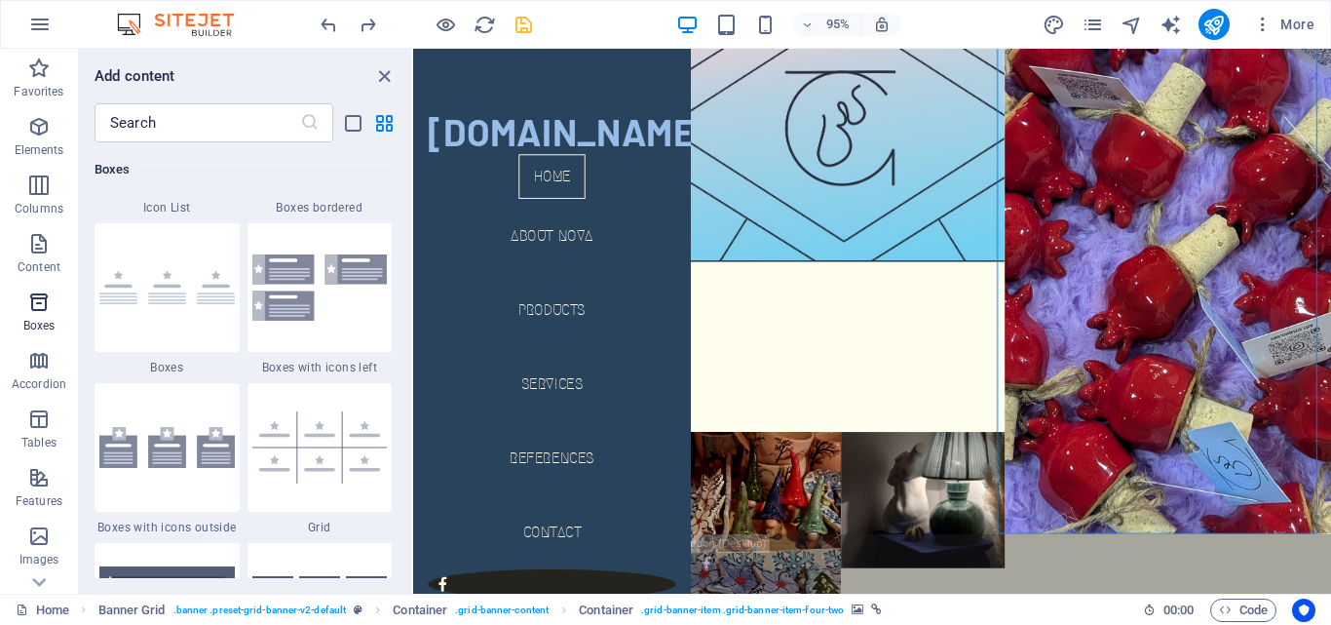
scroll to position [5375, 0]
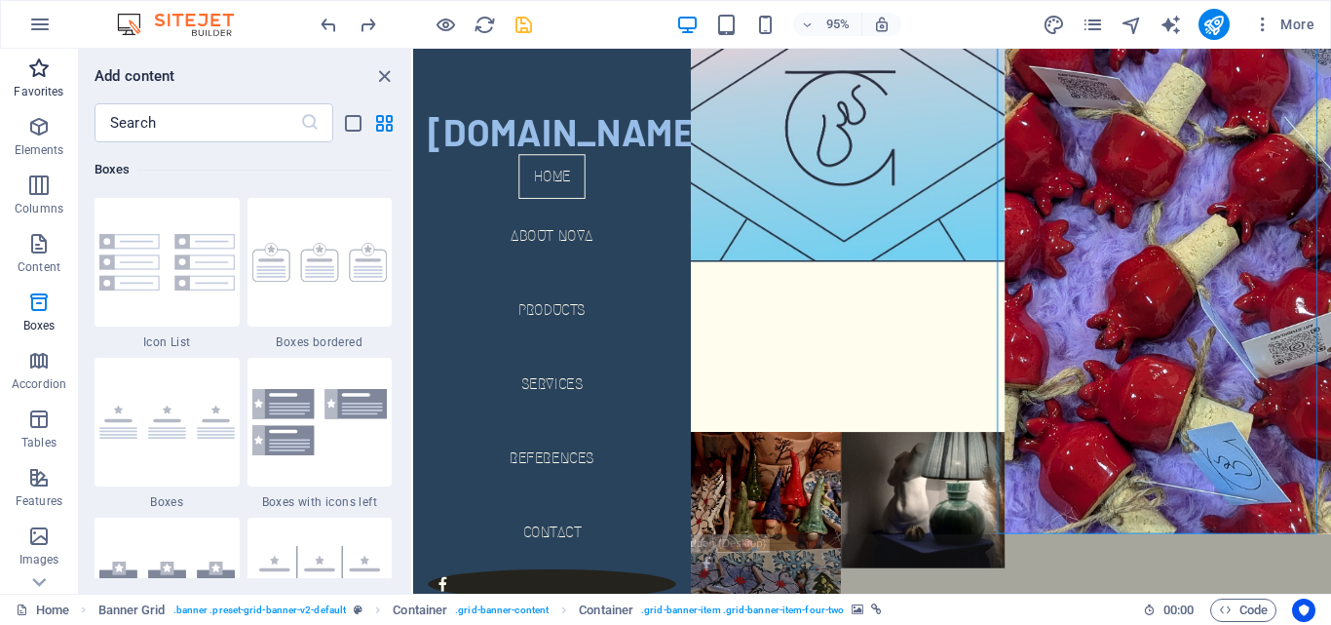
click at [36, 92] on p "Favorites" at bounding box center [39, 92] width 50 height 16
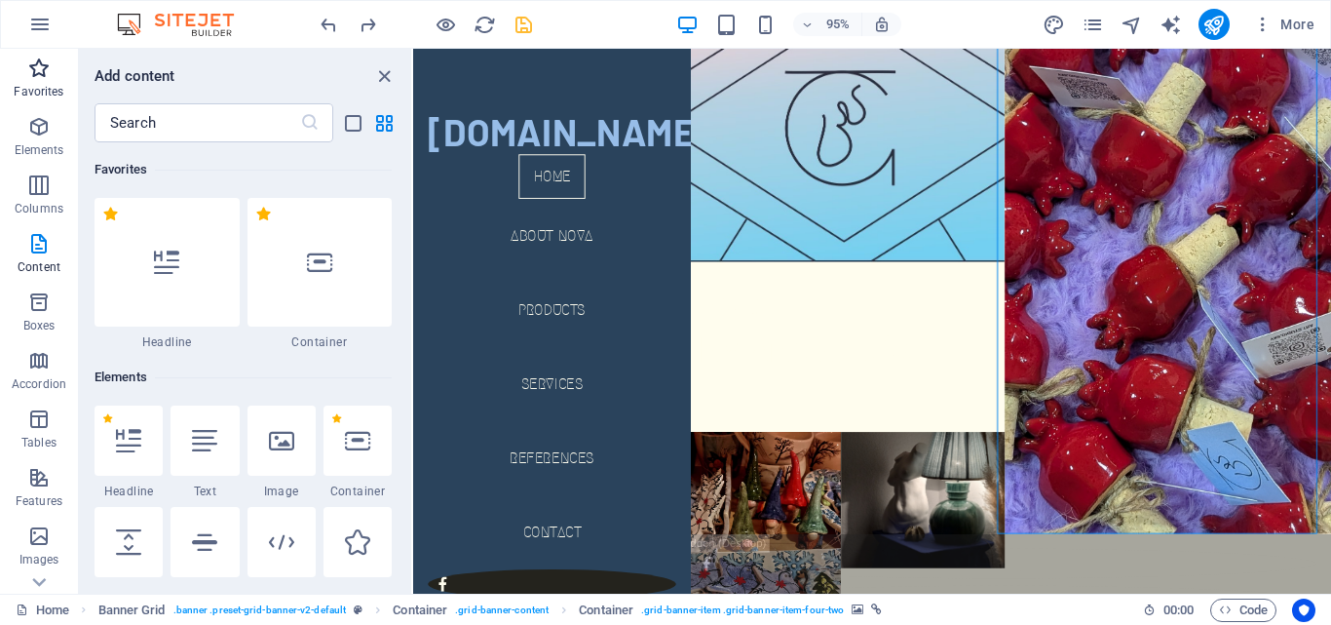
scroll to position [0, 0]
click at [34, 149] on p "Elements" at bounding box center [40, 150] width 50 height 16
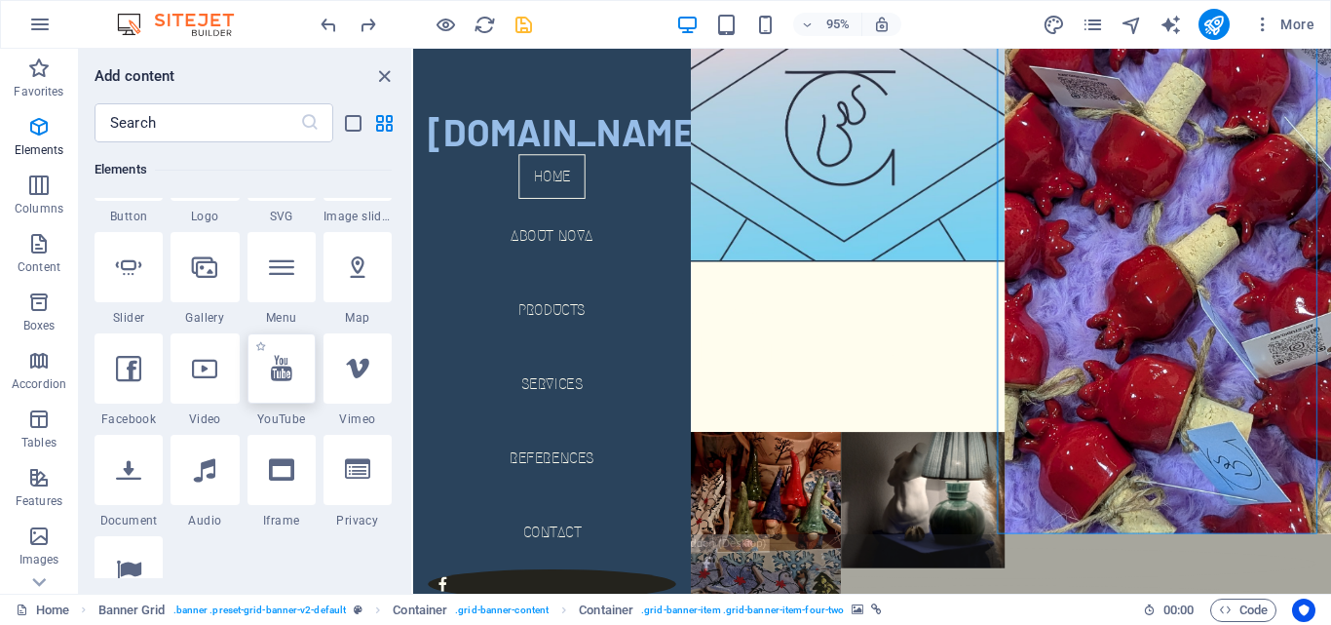
scroll to position [500, 0]
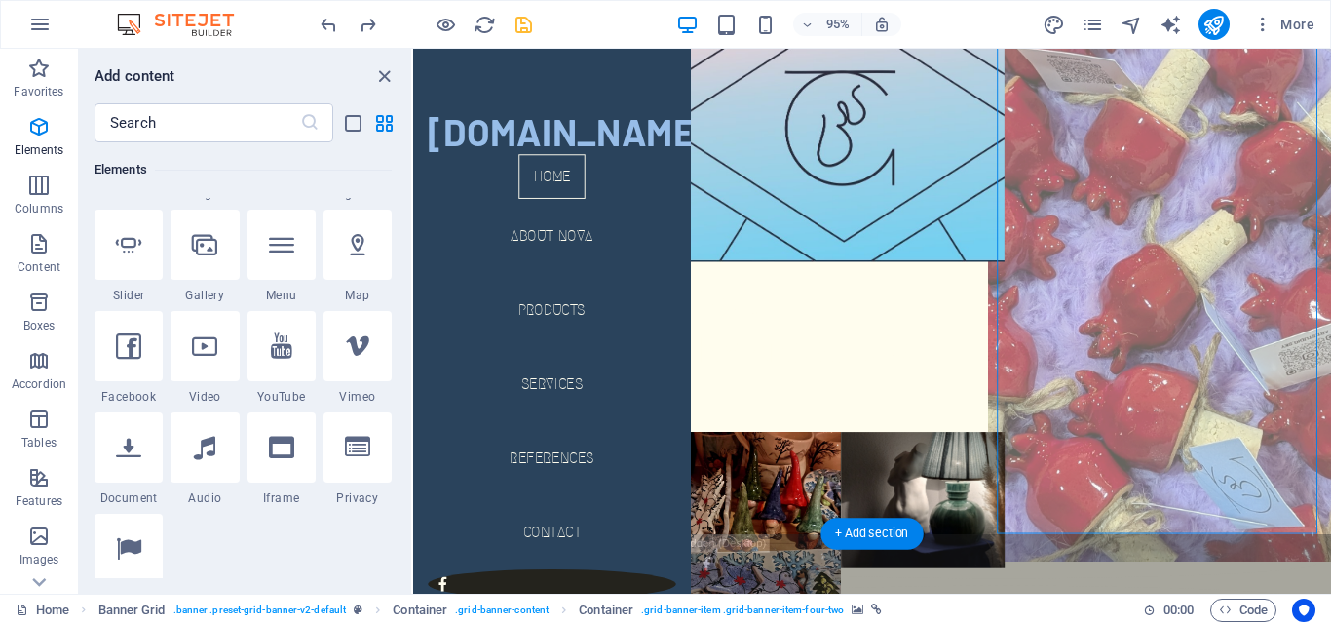
click at [1183, 325] on figure at bounding box center [1207, 273] width 379 height 630
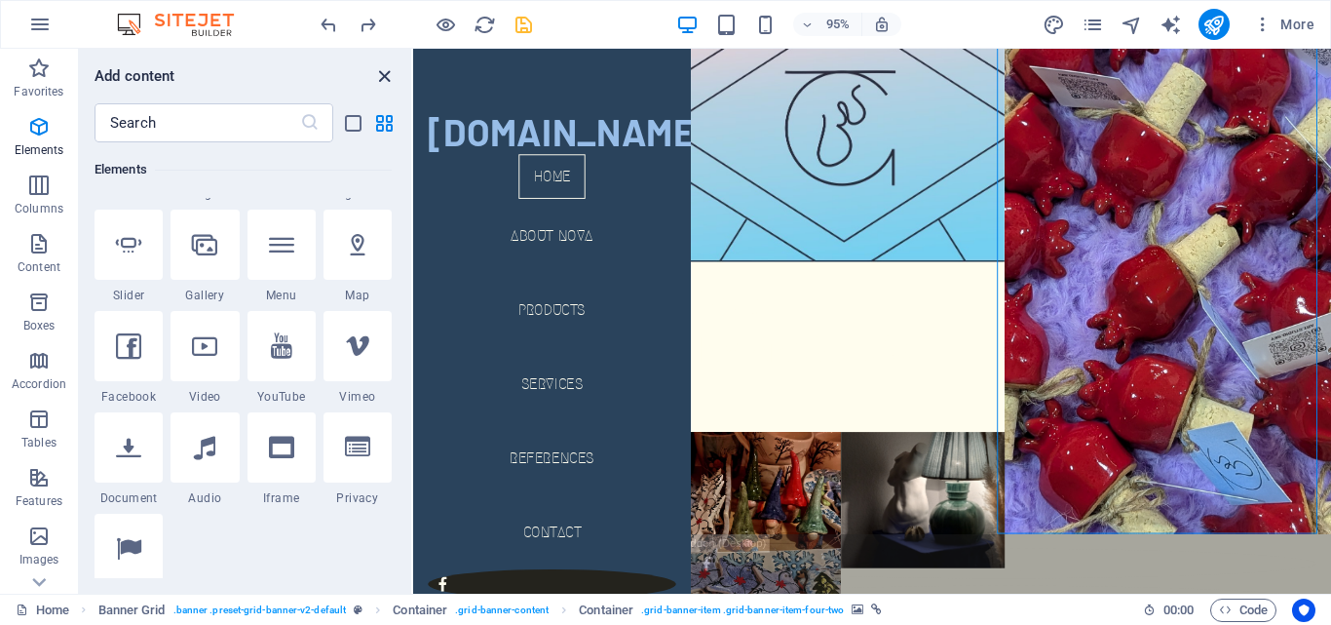
click at [387, 76] on icon "close panel" at bounding box center [384, 76] width 22 height 22
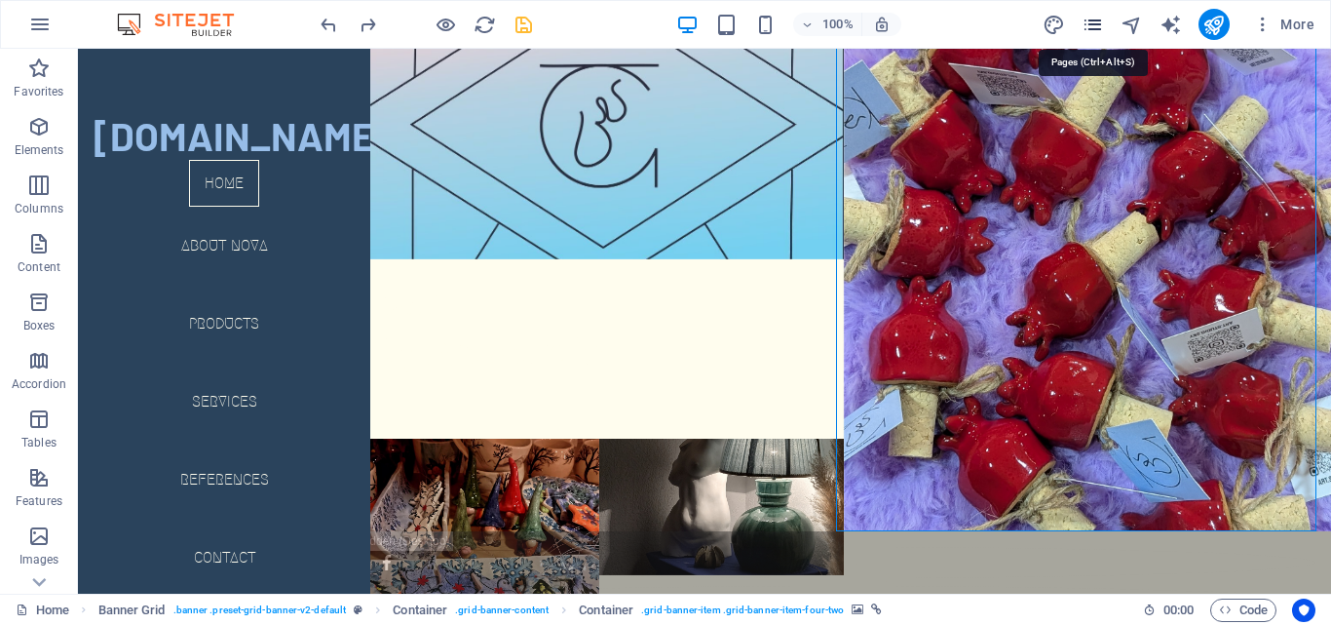
click at [1088, 19] on icon "pages" at bounding box center [1093, 25] width 22 height 22
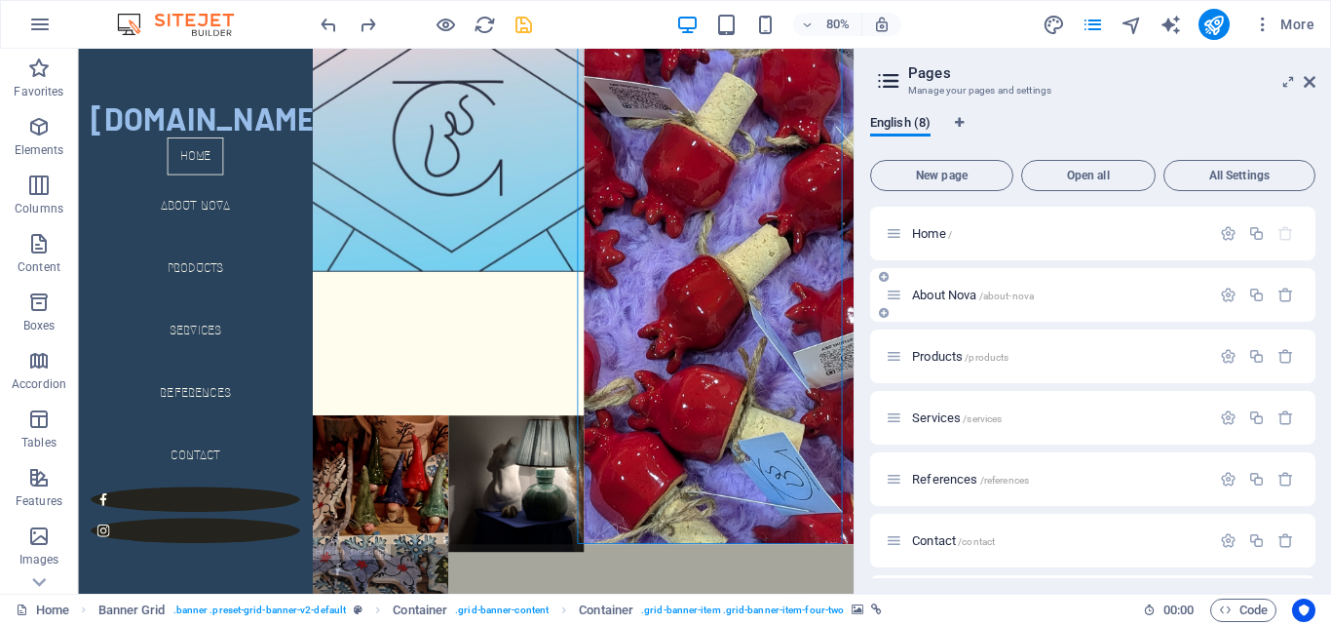
click at [1049, 293] on p "About Nova /about-nova" at bounding box center [1058, 294] width 292 height 13
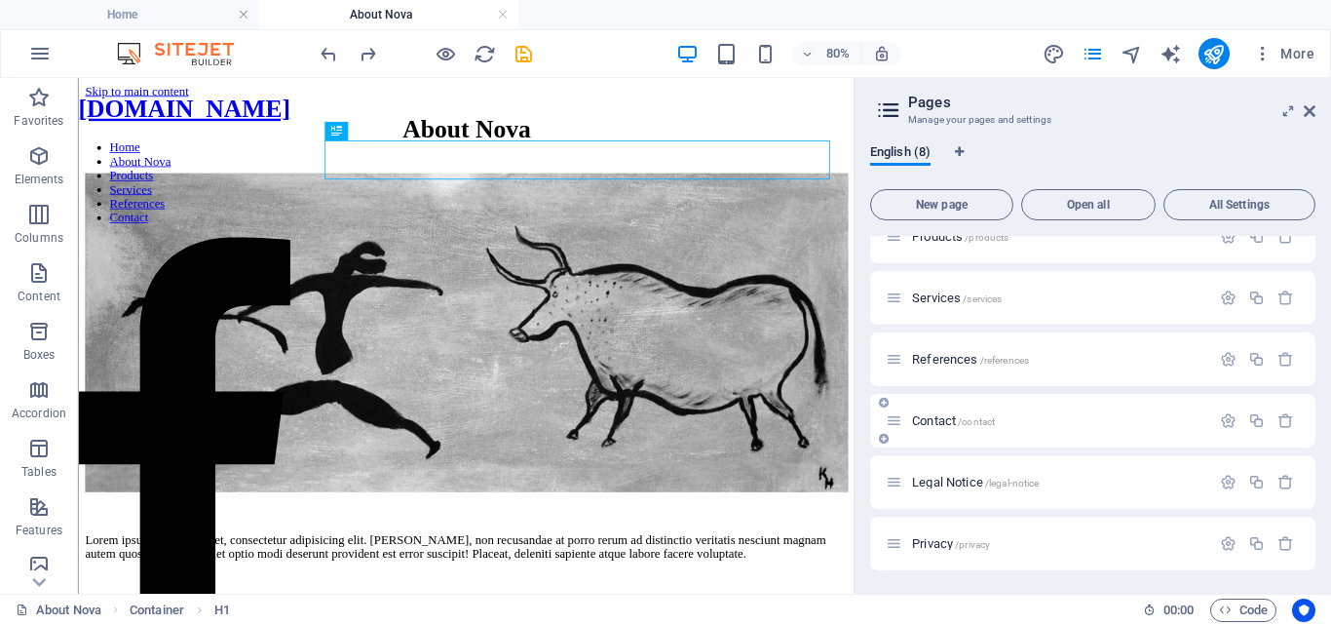
scroll to position [0, 0]
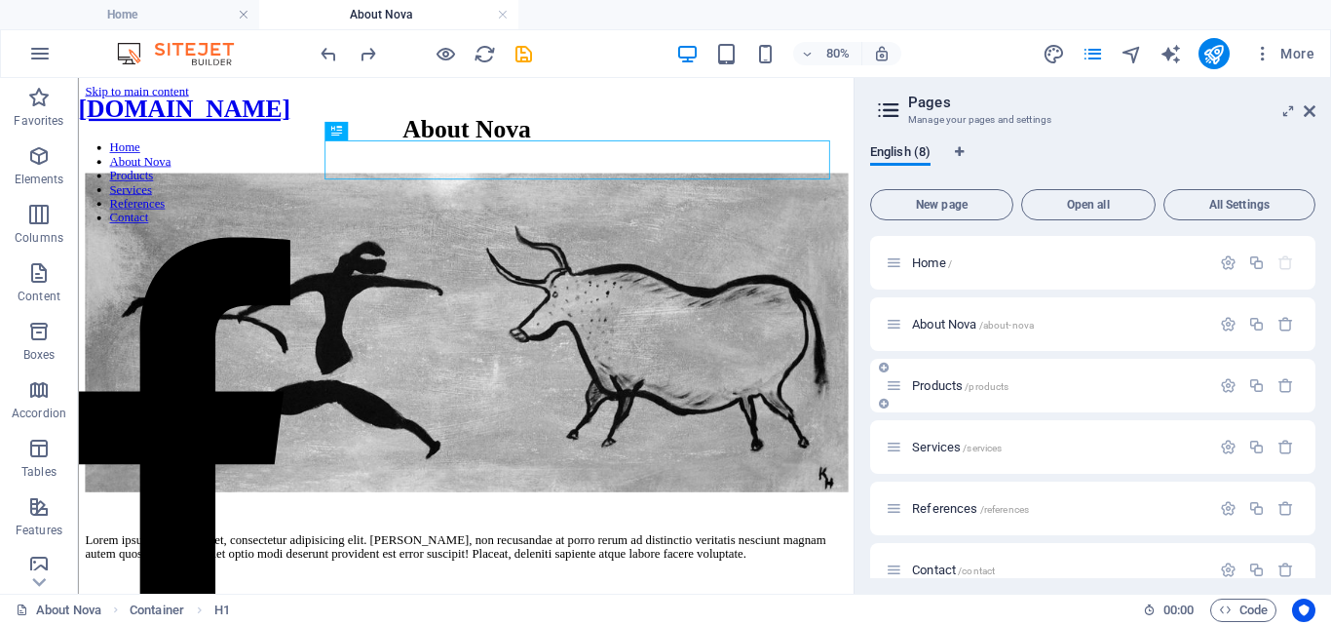
click at [1117, 380] on p "Products /products" at bounding box center [1058, 385] width 292 height 13
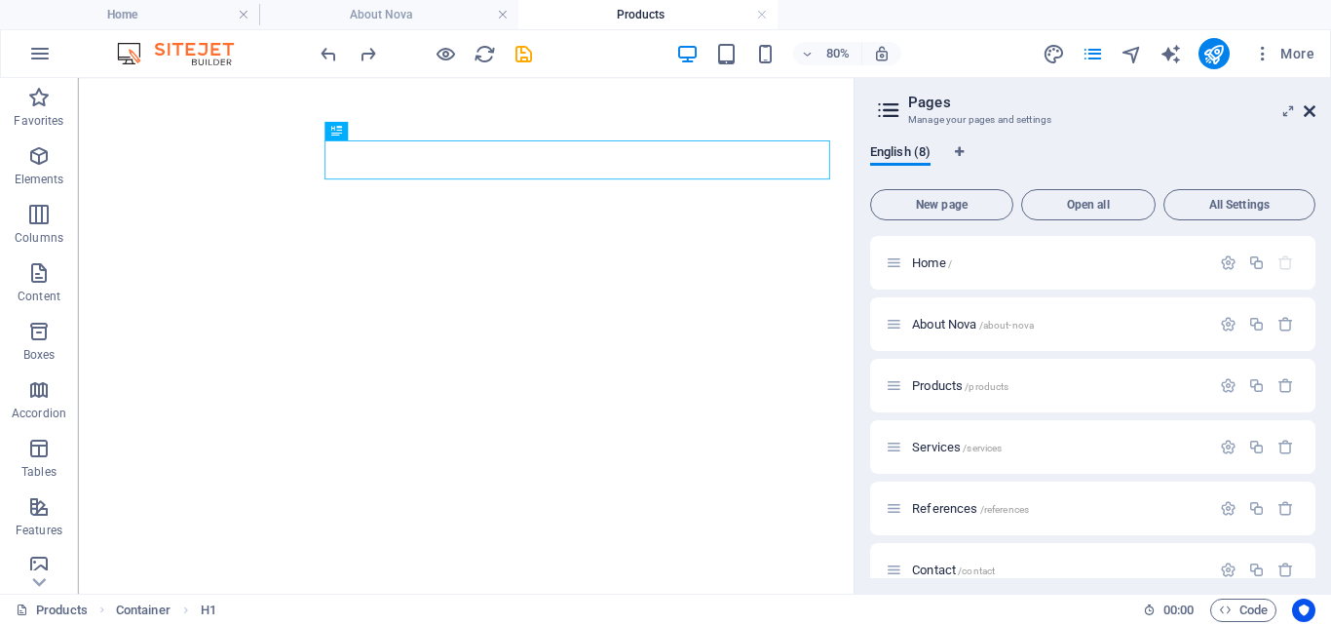
click at [1304, 114] on icon at bounding box center [1310, 111] width 12 height 16
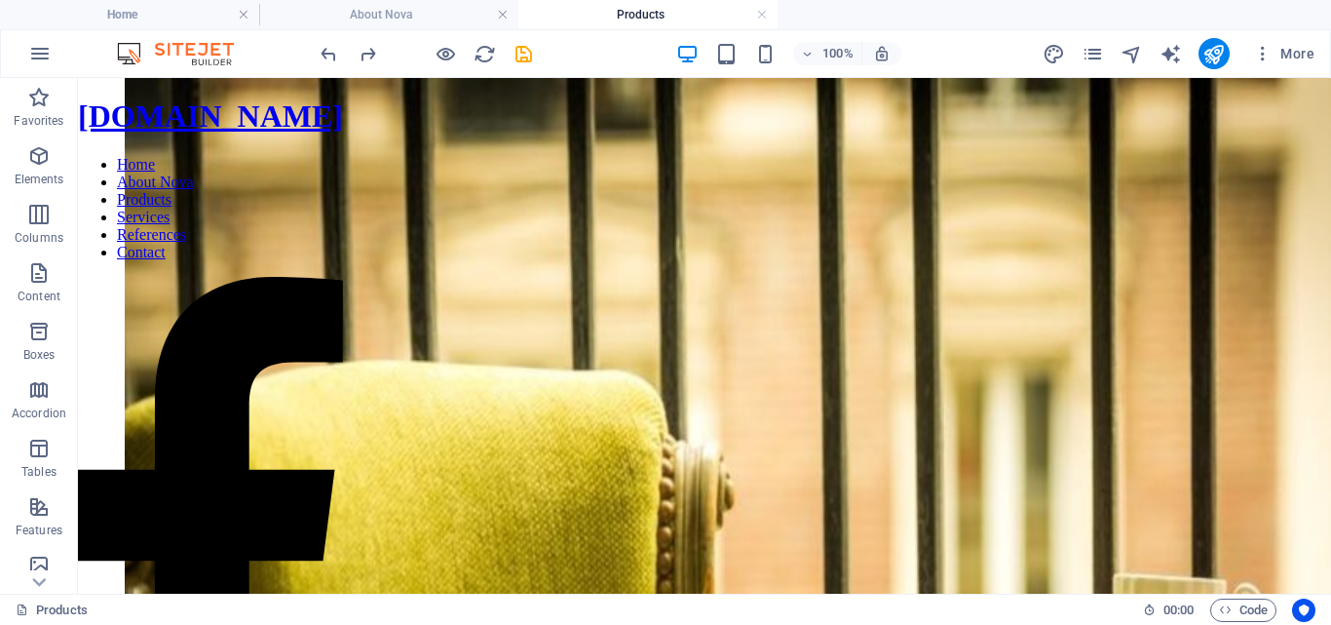
scroll to position [7508, 0]
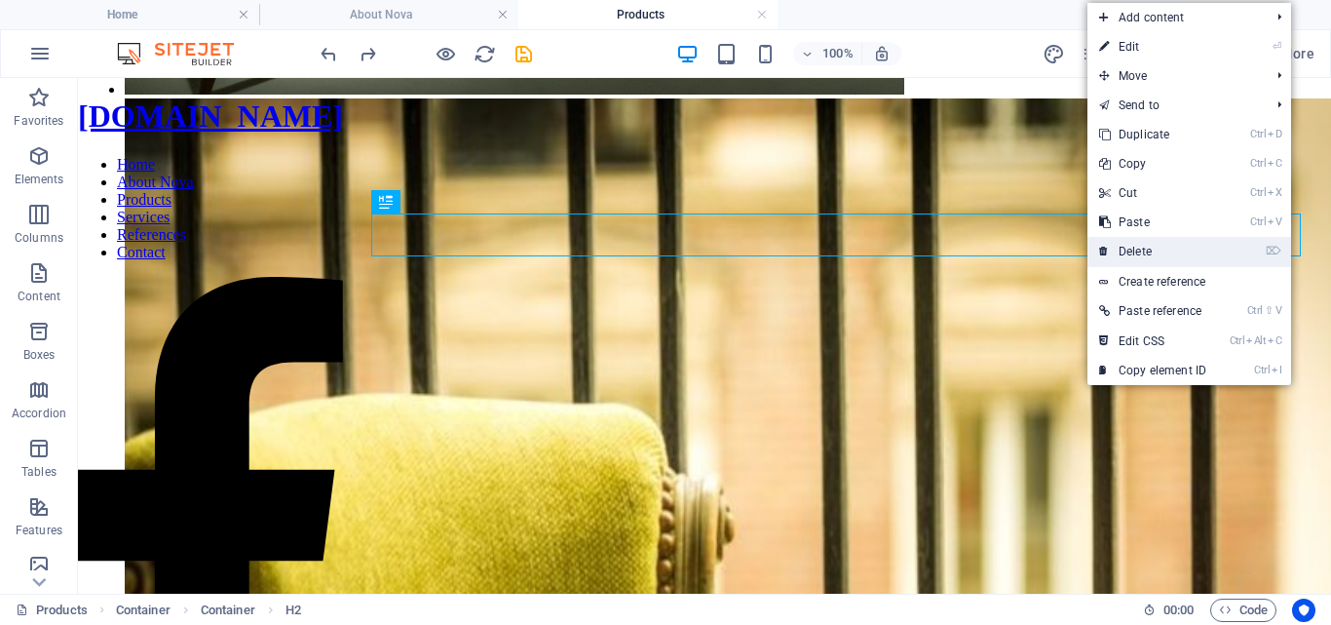
click at [1134, 250] on link "⌦ Delete" at bounding box center [1152, 251] width 131 height 29
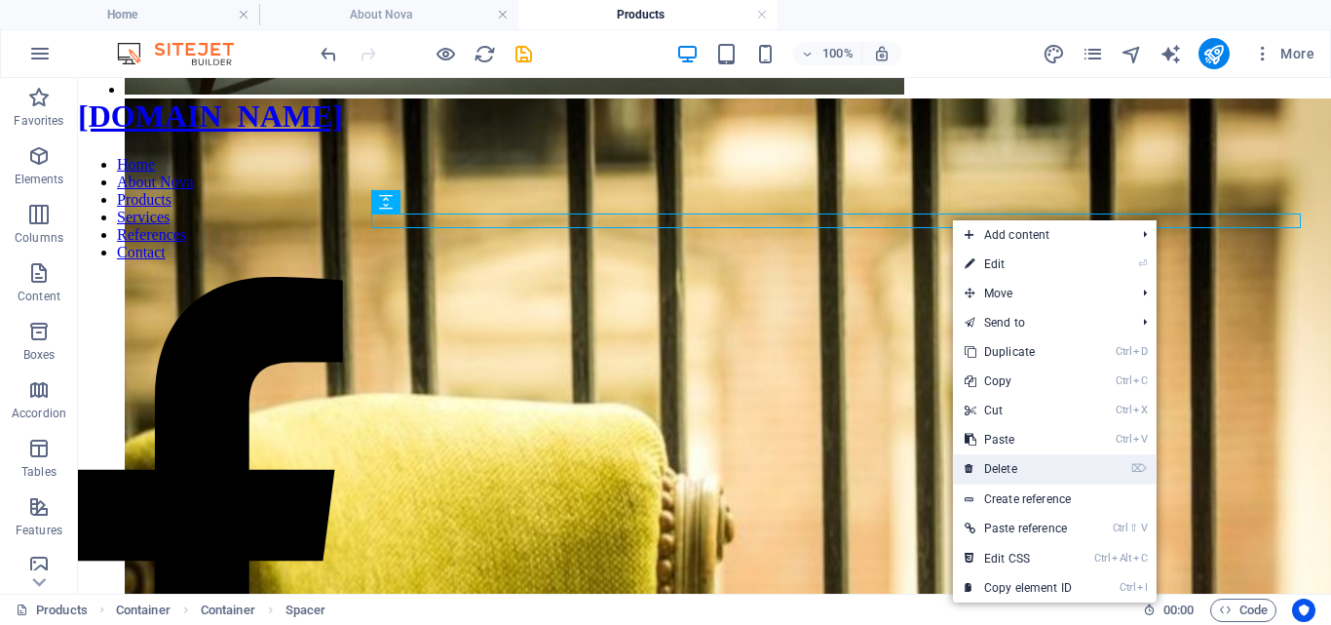
click at [1035, 467] on link "⌦ Delete" at bounding box center [1018, 468] width 131 height 29
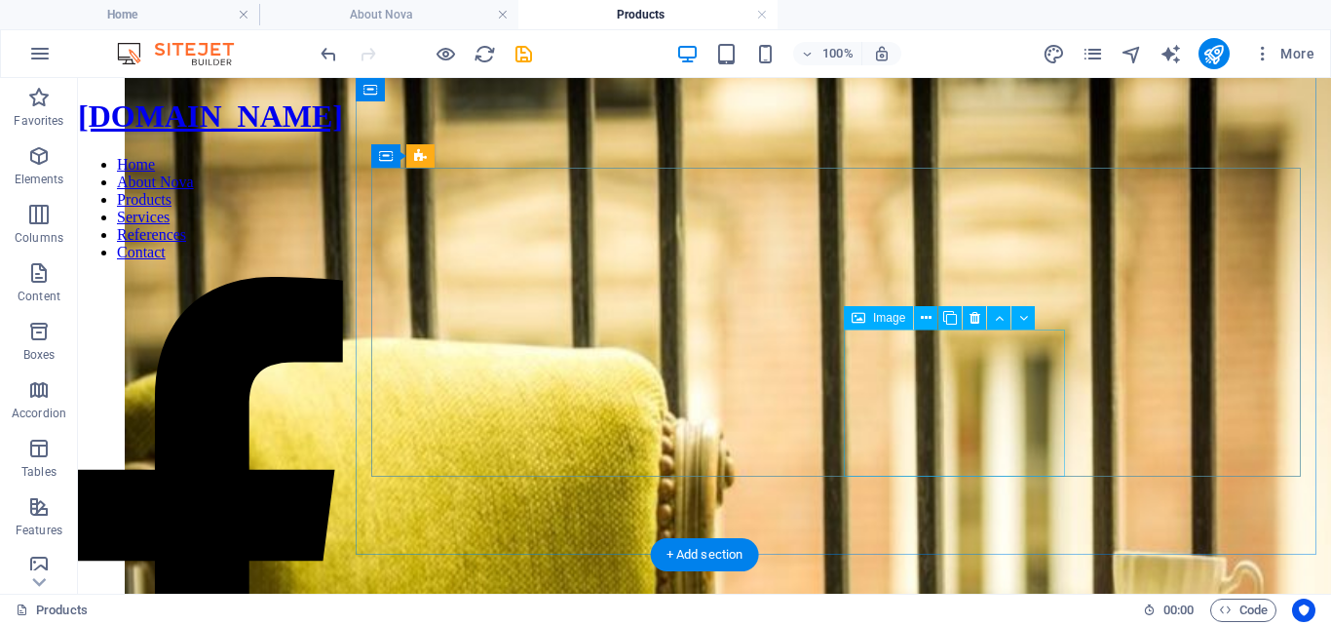
scroll to position [7577, 0]
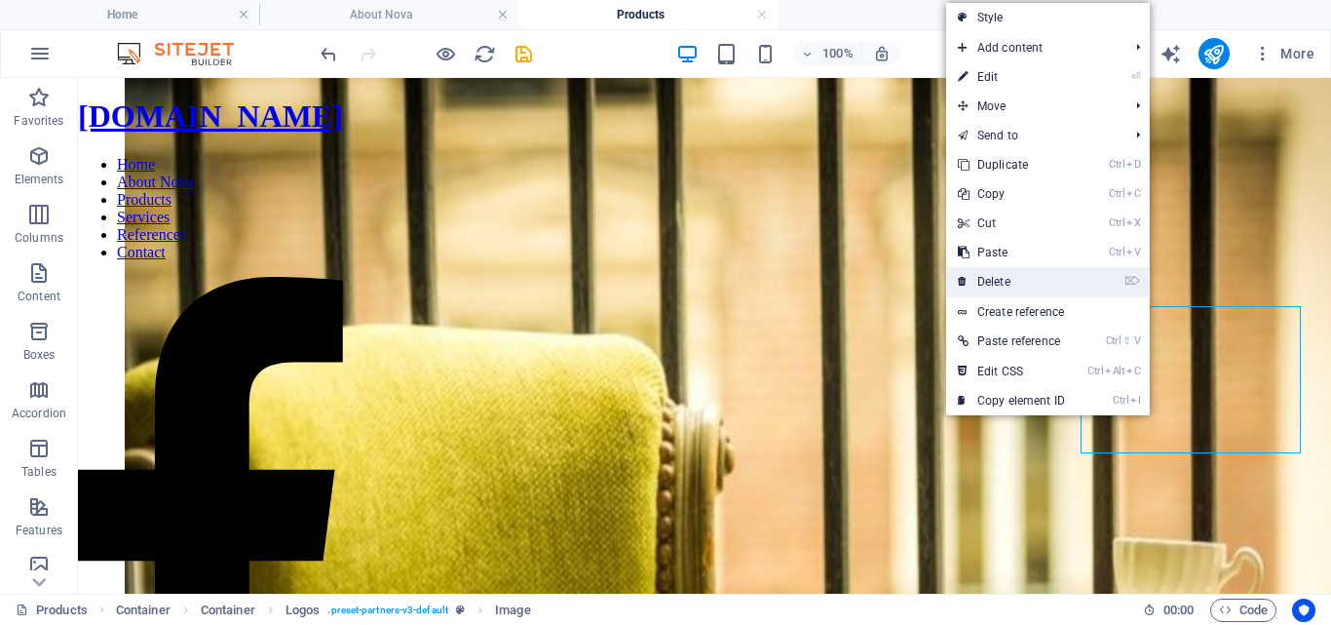
click at [1042, 273] on link "⌦ Delete" at bounding box center [1011, 281] width 131 height 29
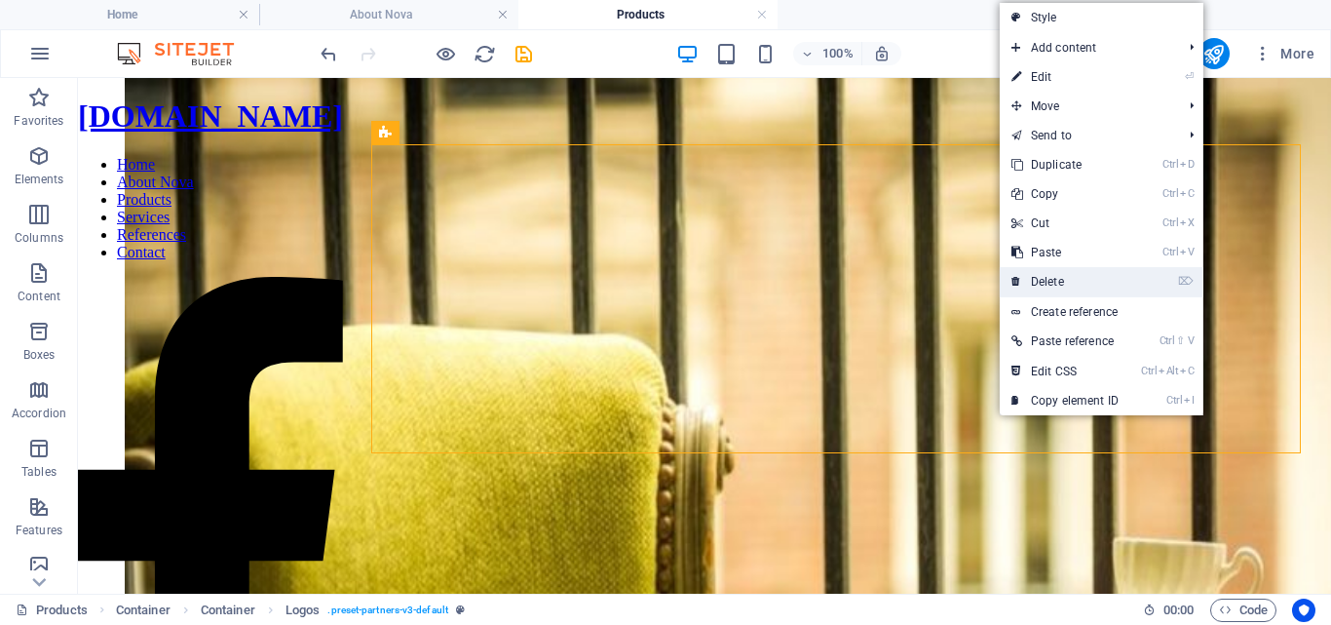
click at [1041, 286] on link "⌦ Delete" at bounding box center [1065, 281] width 131 height 29
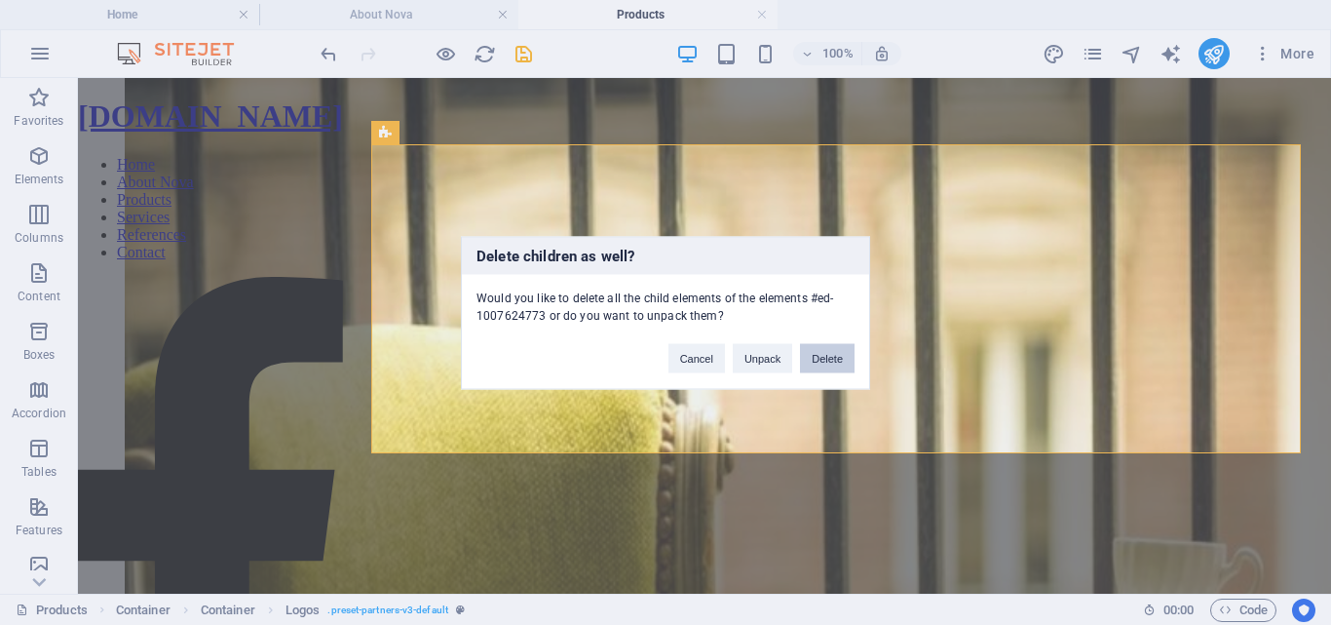
click at [839, 363] on button "Delete" at bounding box center [827, 357] width 55 height 29
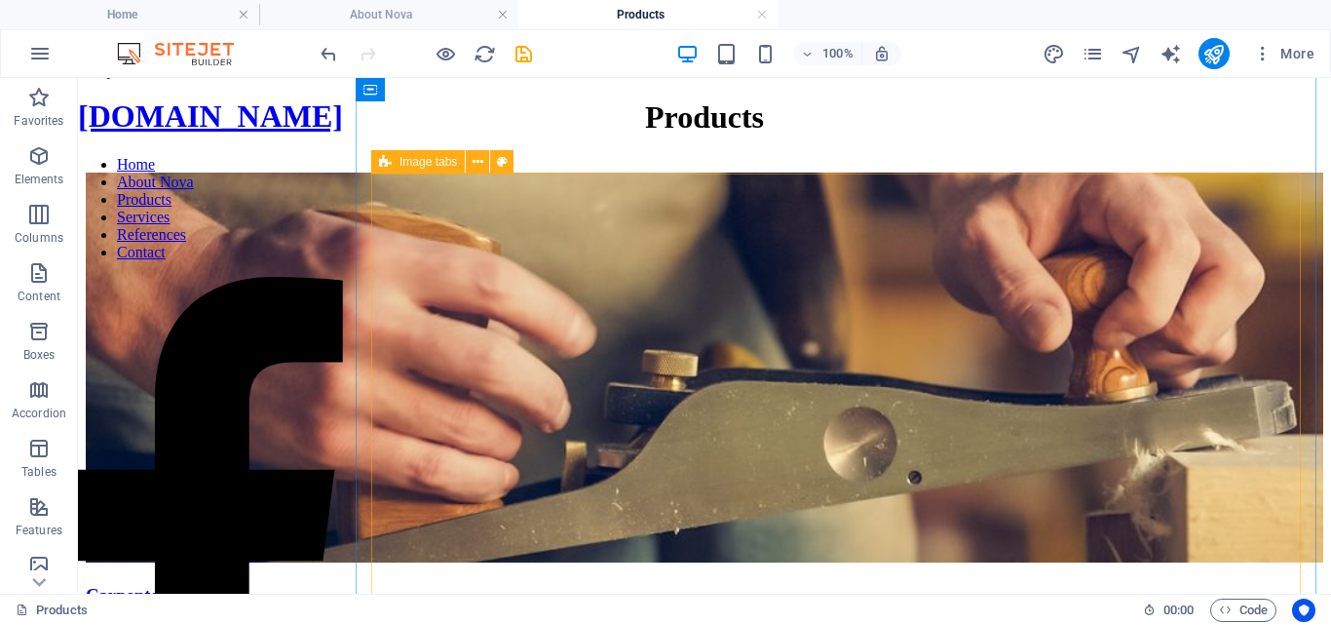
scroll to position [0, 0]
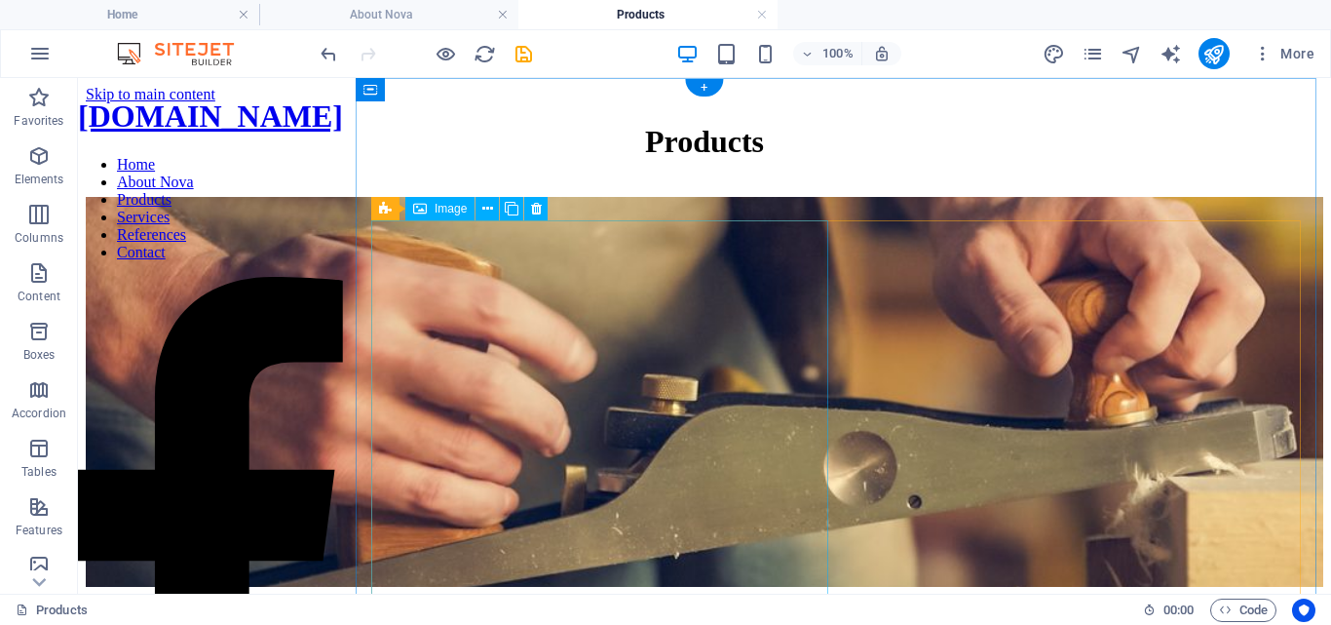
click at [614, 447] on figure "Carpentery" at bounding box center [705, 414] width 1238 height 434
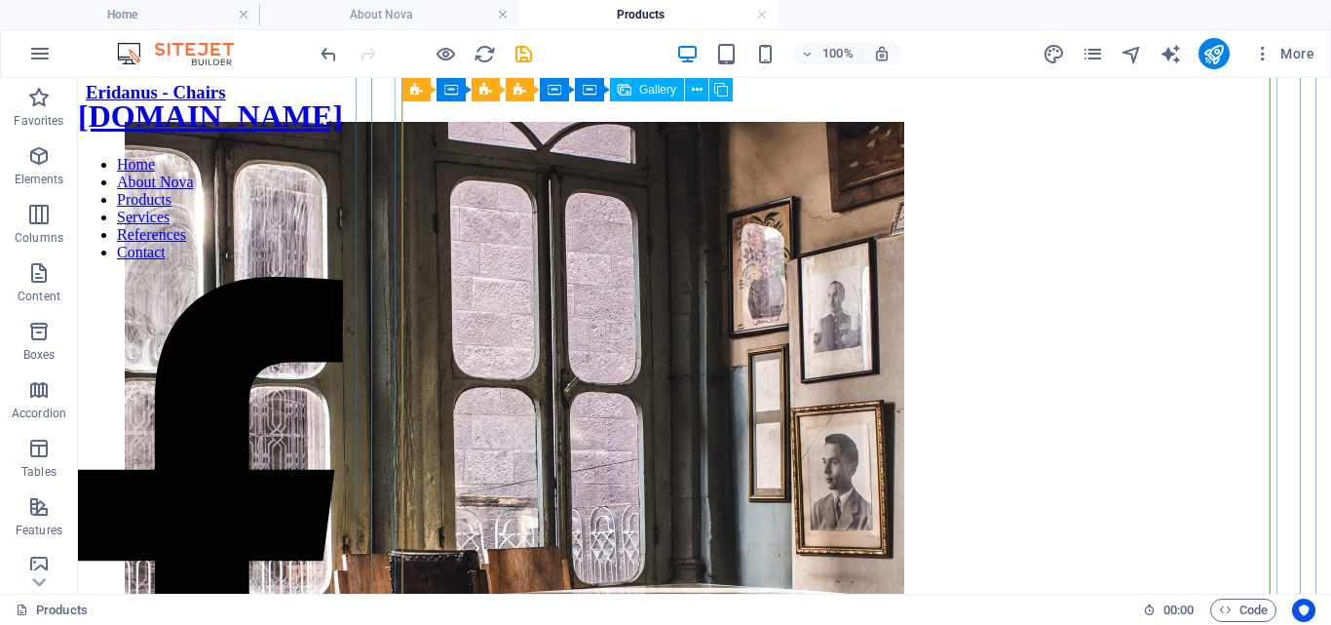
scroll to position [585, 0]
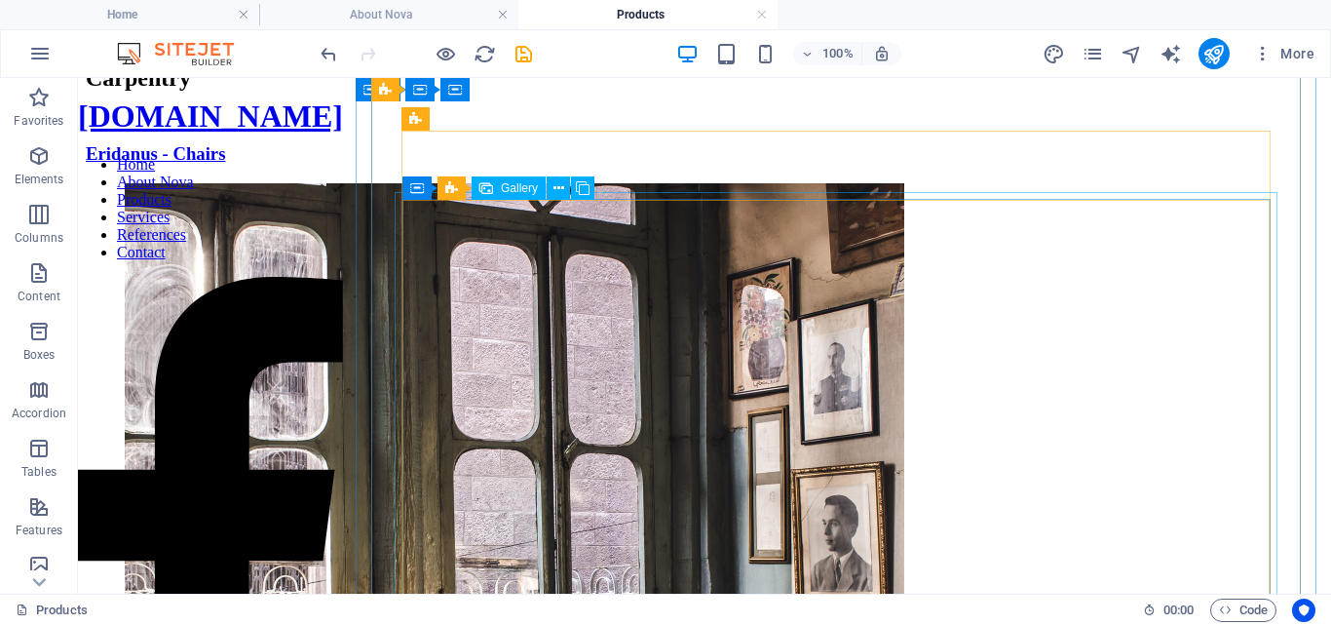
click at [698, 402] on li at bounding box center [515, 574] width 780 height 783
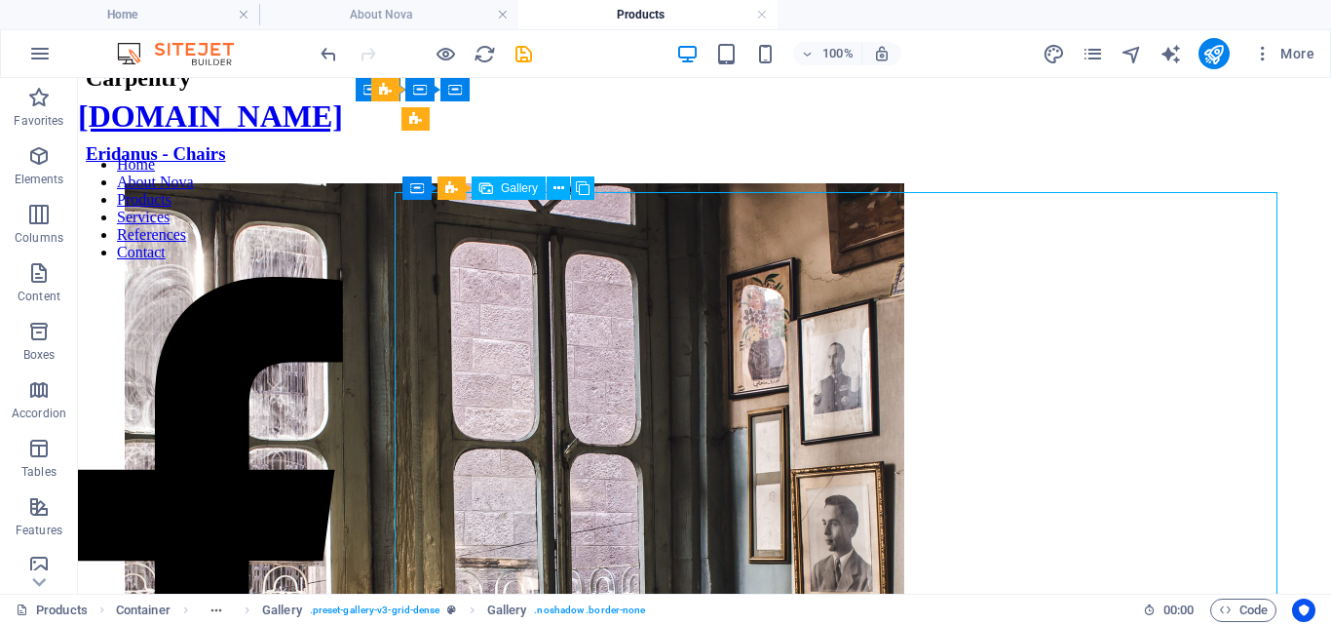
click at [698, 402] on li at bounding box center [515, 574] width 780 height 783
select select "4"
select select "px"
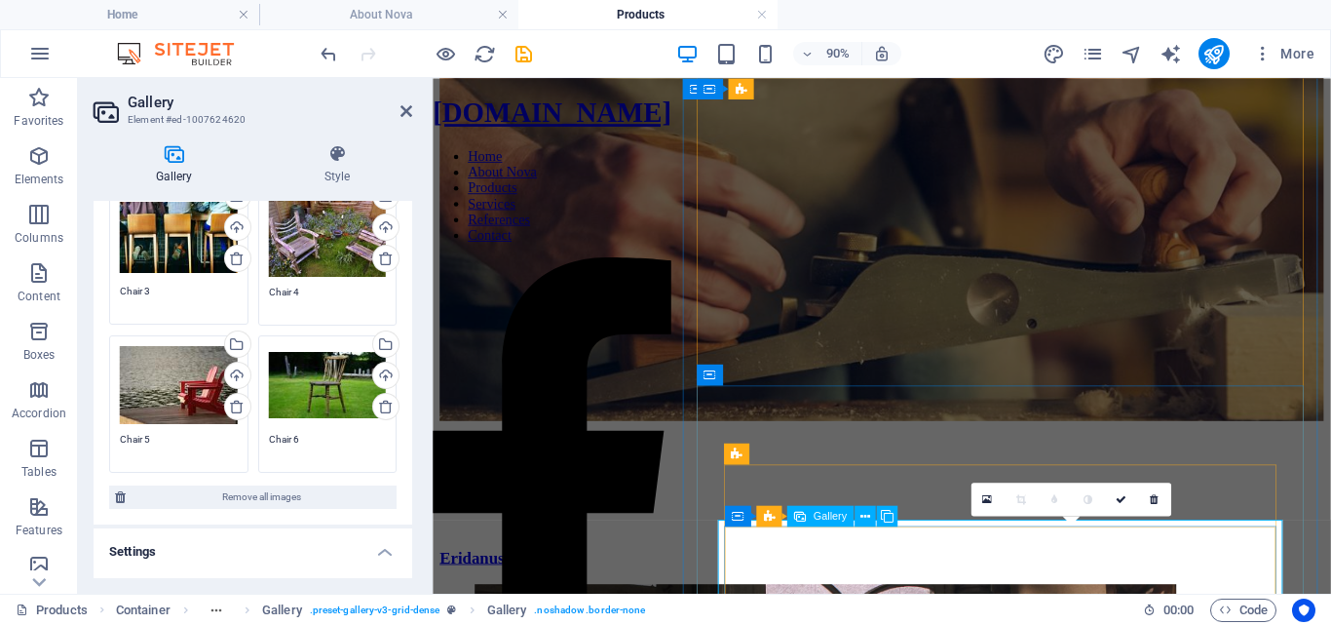
scroll to position [0, 0]
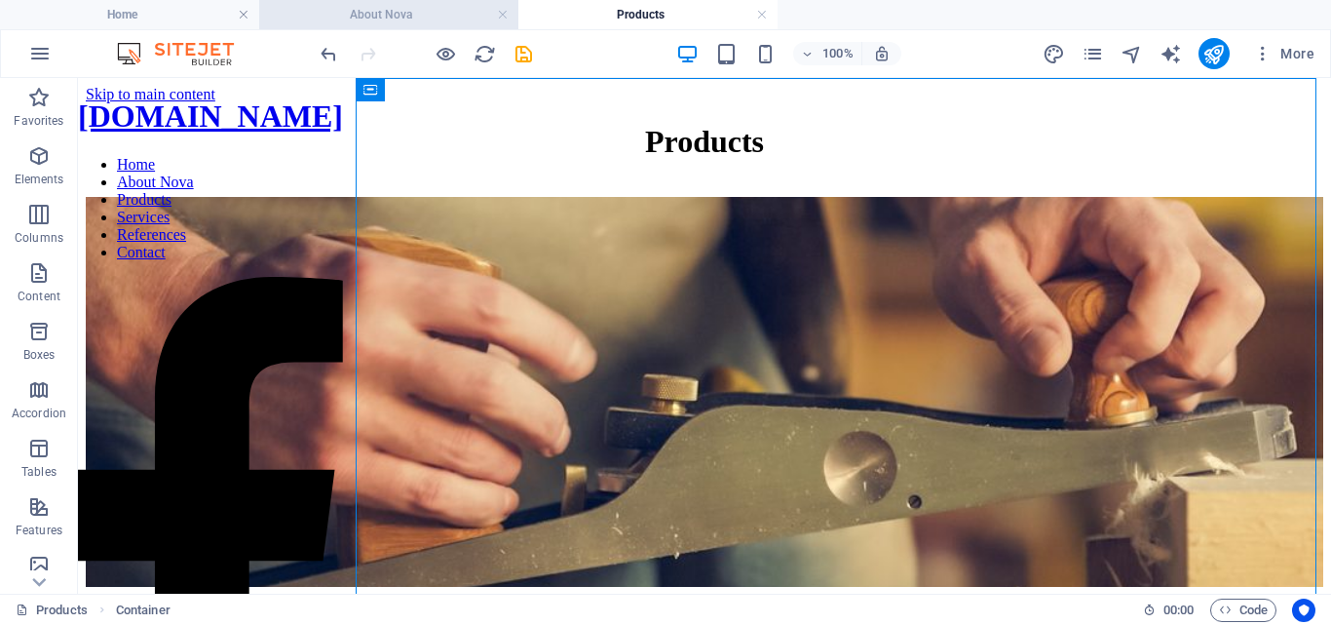
click at [384, 17] on h4 "About Nova" at bounding box center [388, 14] width 259 height 21
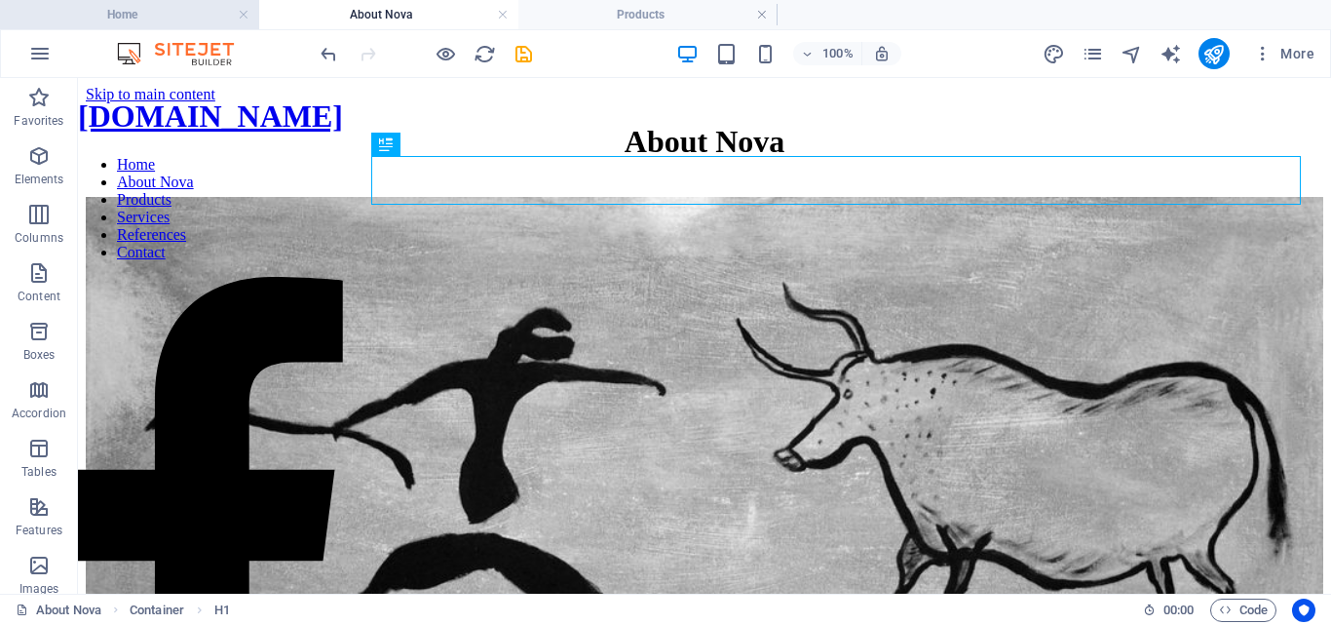
click at [161, 16] on h4 "Home" at bounding box center [129, 14] width 259 height 21
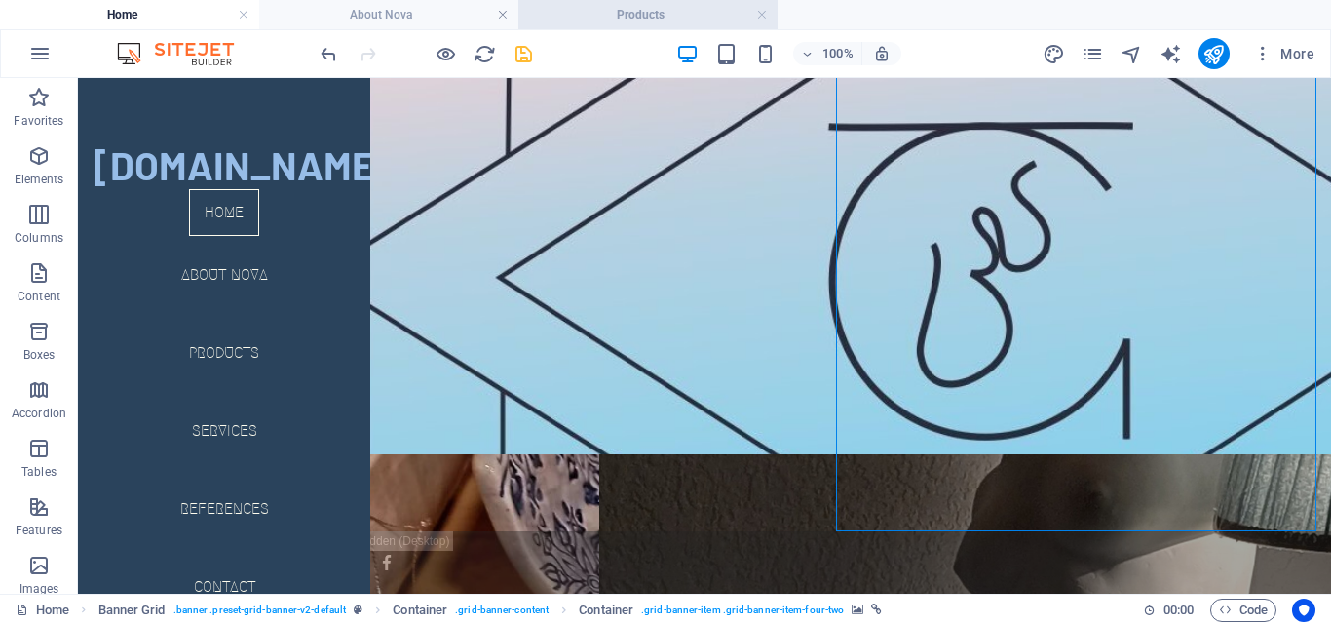
click at [691, 15] on h4 "Products" at bounding box center [647, 14] width 259 height 21
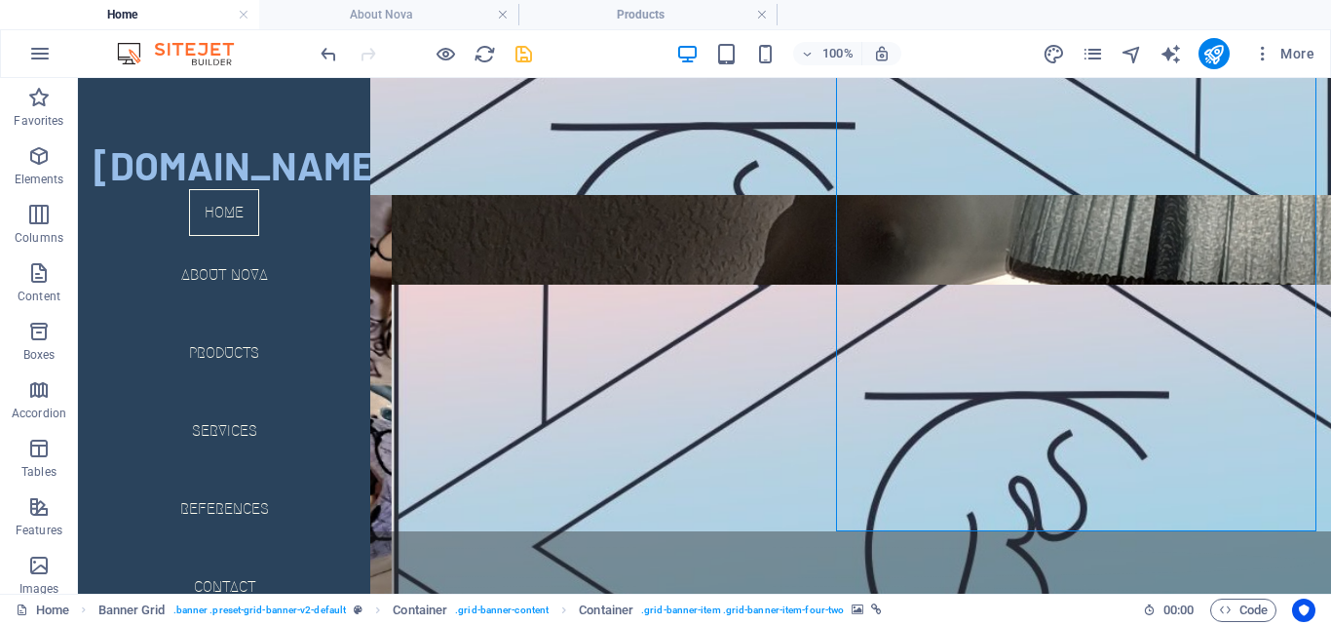
scroll to position [0, 0]
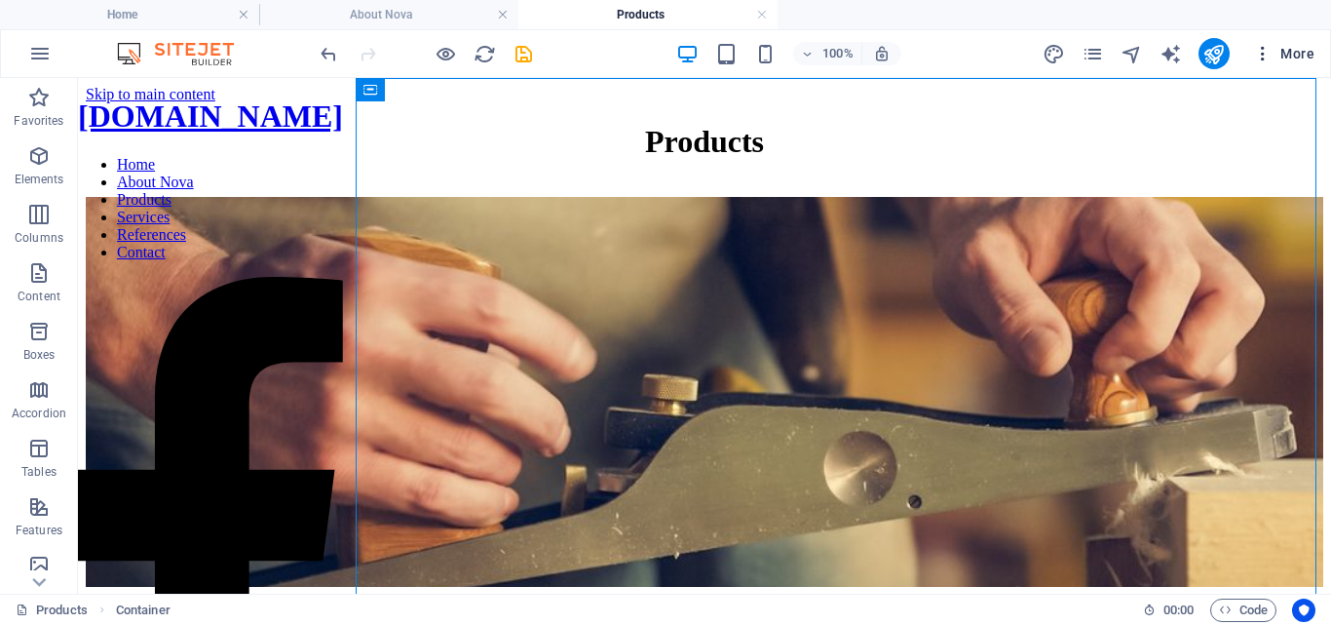
click at [1301, 54] on span "More" at bounding box center [1283, 53] width 61 height 19
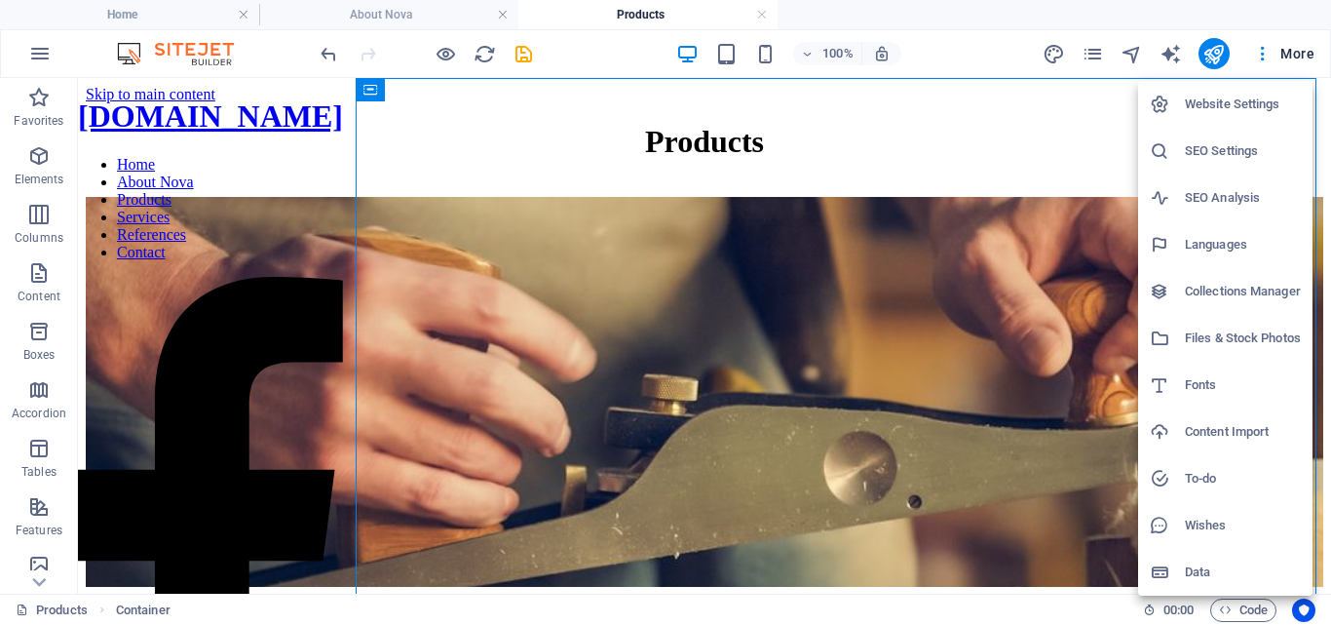
click at [1088, 46] on div at bounding box center [665, 312] width 1331 height 625
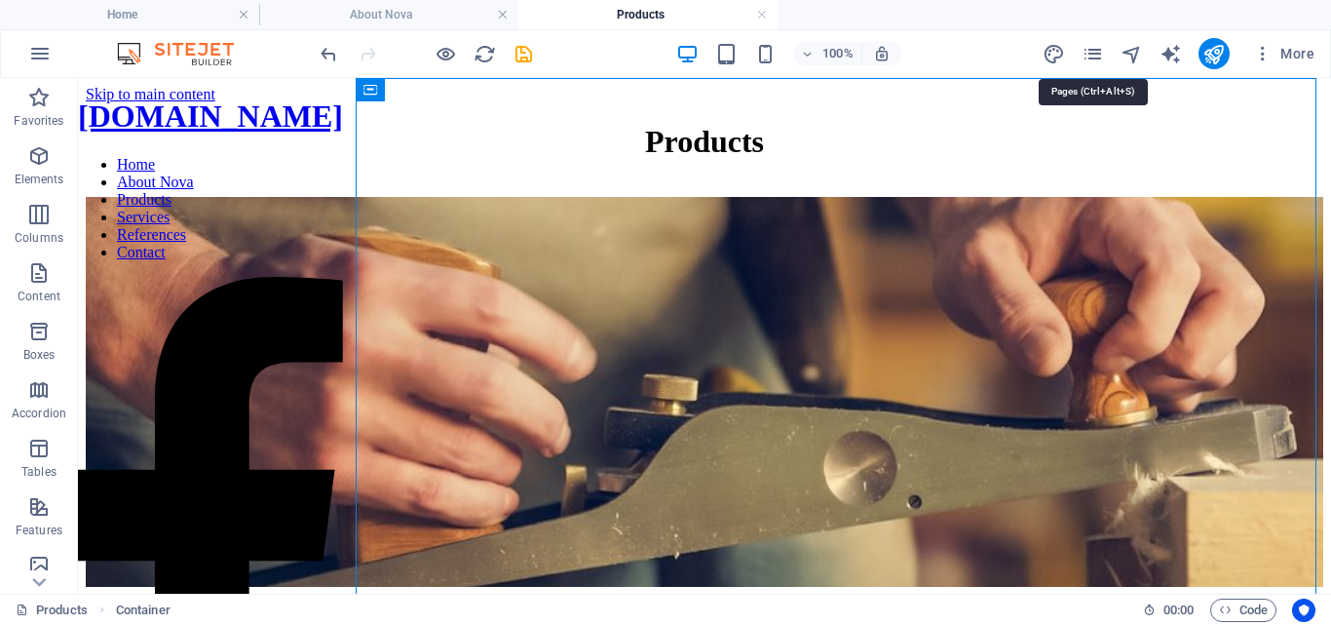
click at [1094, 60] on icon "pages" at bounding box center [1093, 54] width 22 height 22
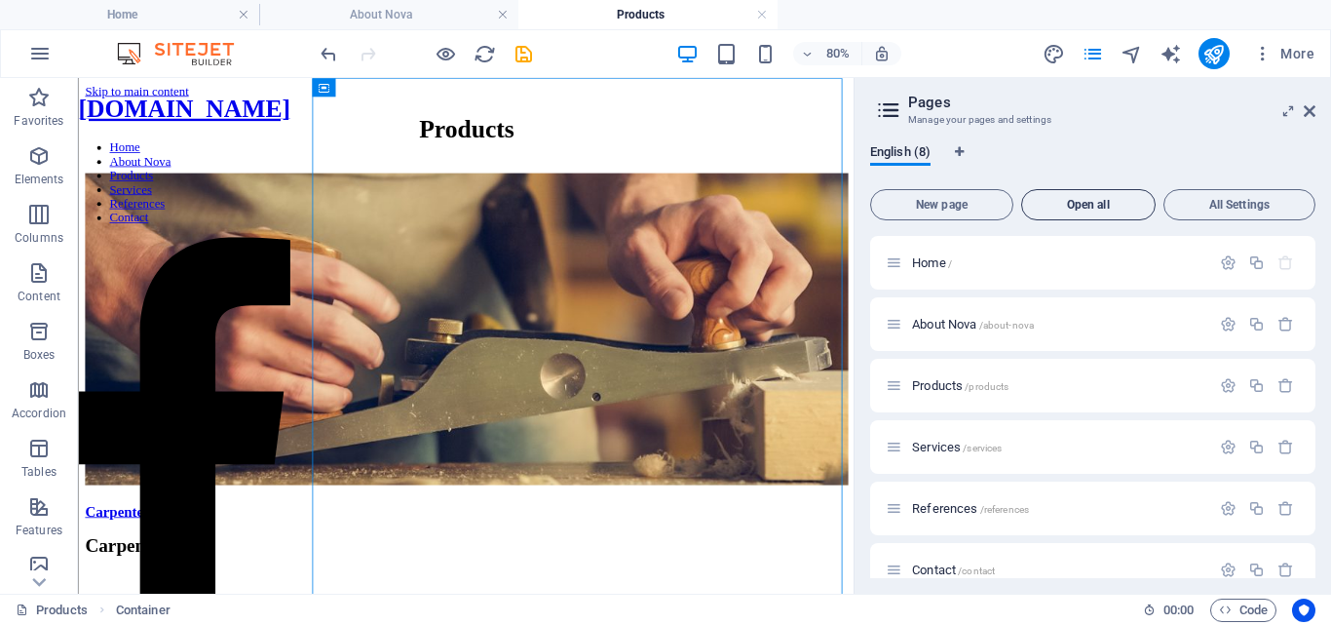
click at [1099, 205] on span "Open all" at bounding box center [1088, 205] width 117 height 12
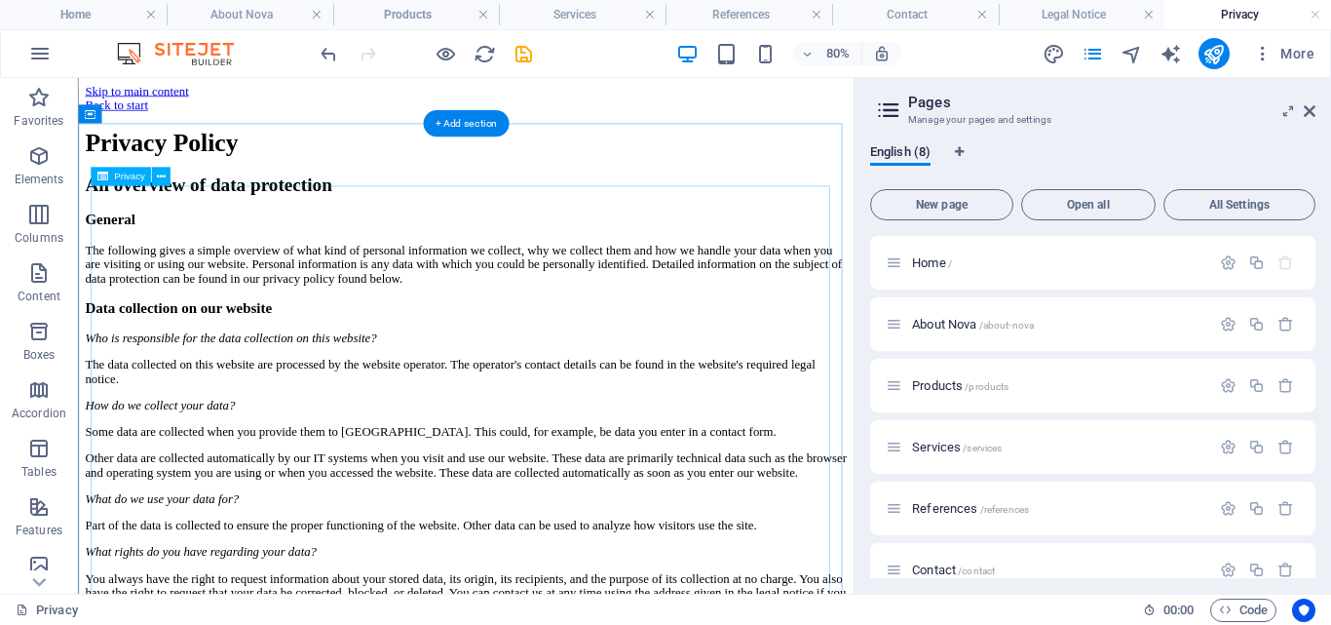
click at [1304, 114] on icon at bounding box center [1310, 111] width 12 height 16
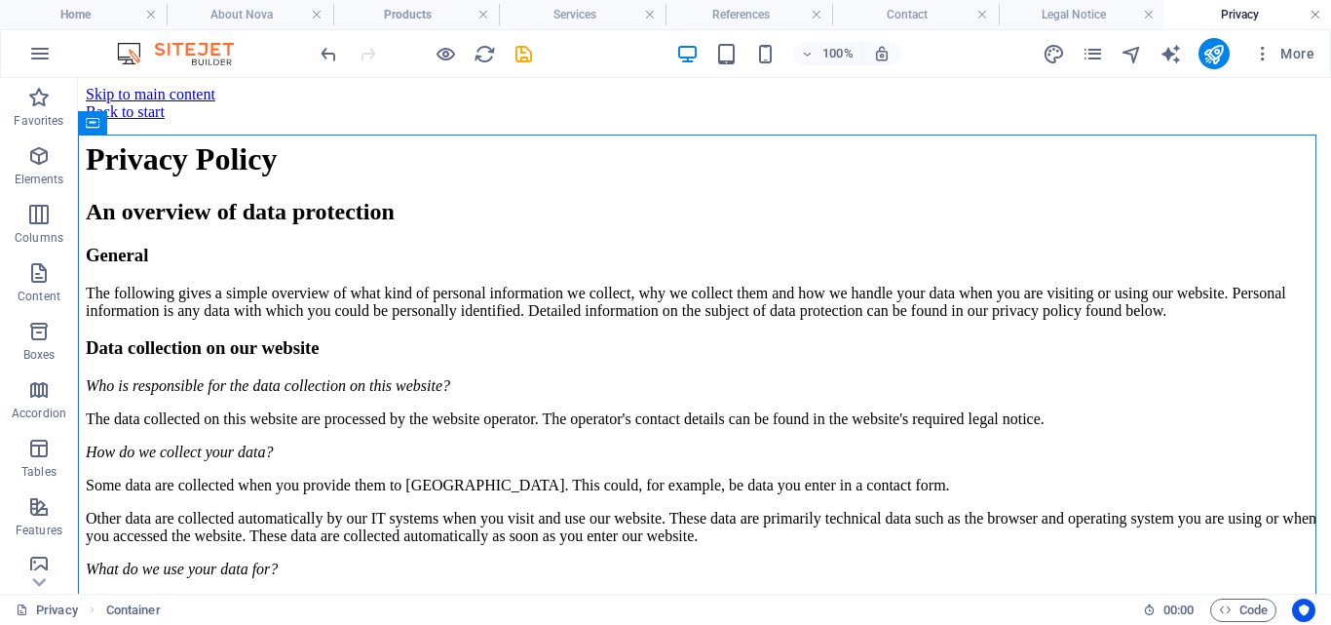
click at [1312, 19] on link at bounding box center [1316, 15] width 12 height 19
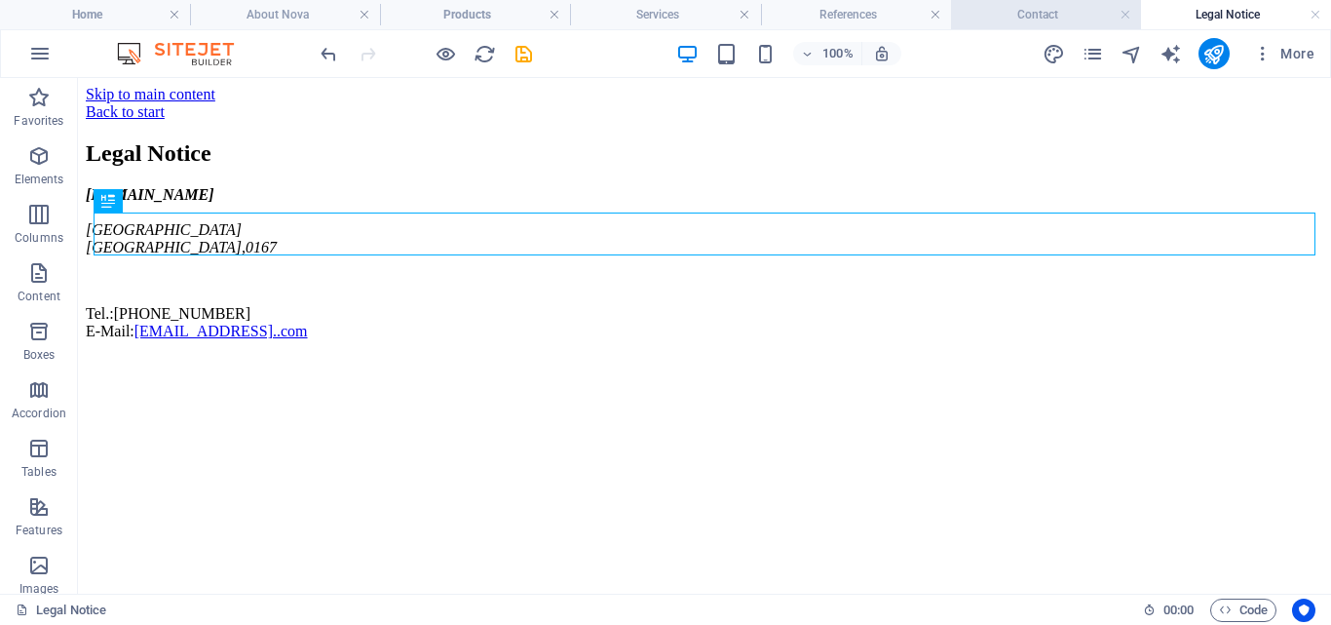
click at [1067, 19] on h4 "Contact" at bounding box center [1046, 14] width 190 height 21
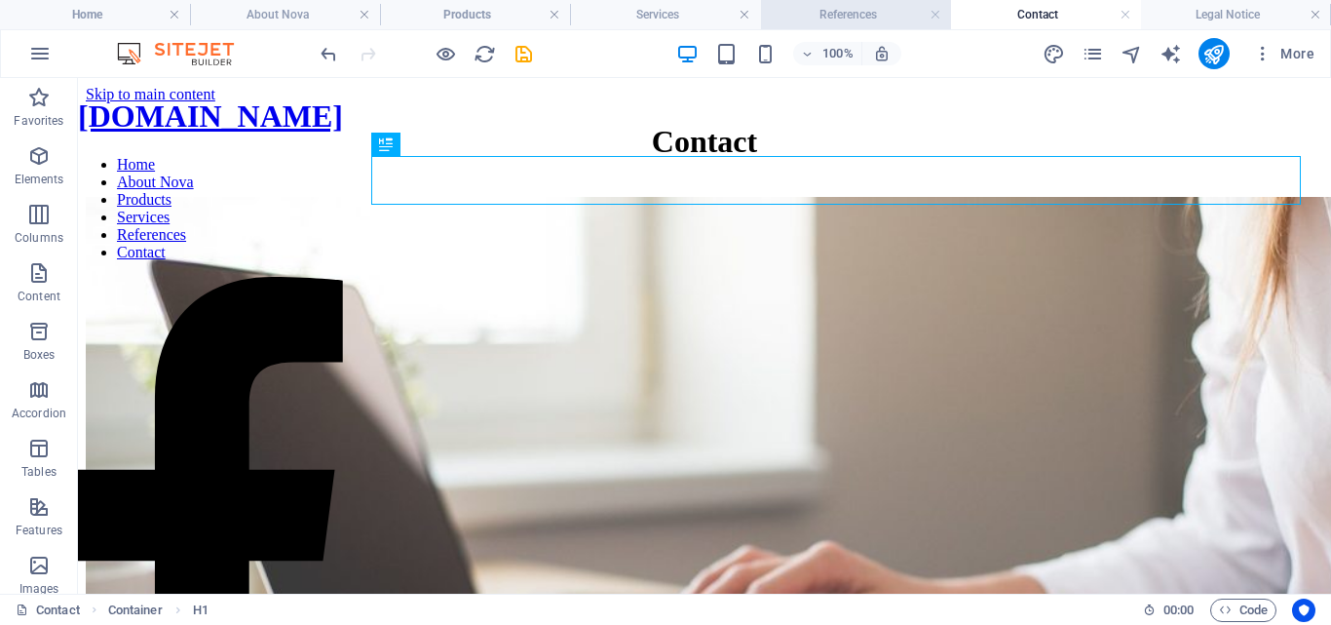
click at [906, 19] on h4 "References" at bounding box center [856, 14] width 190 height 21
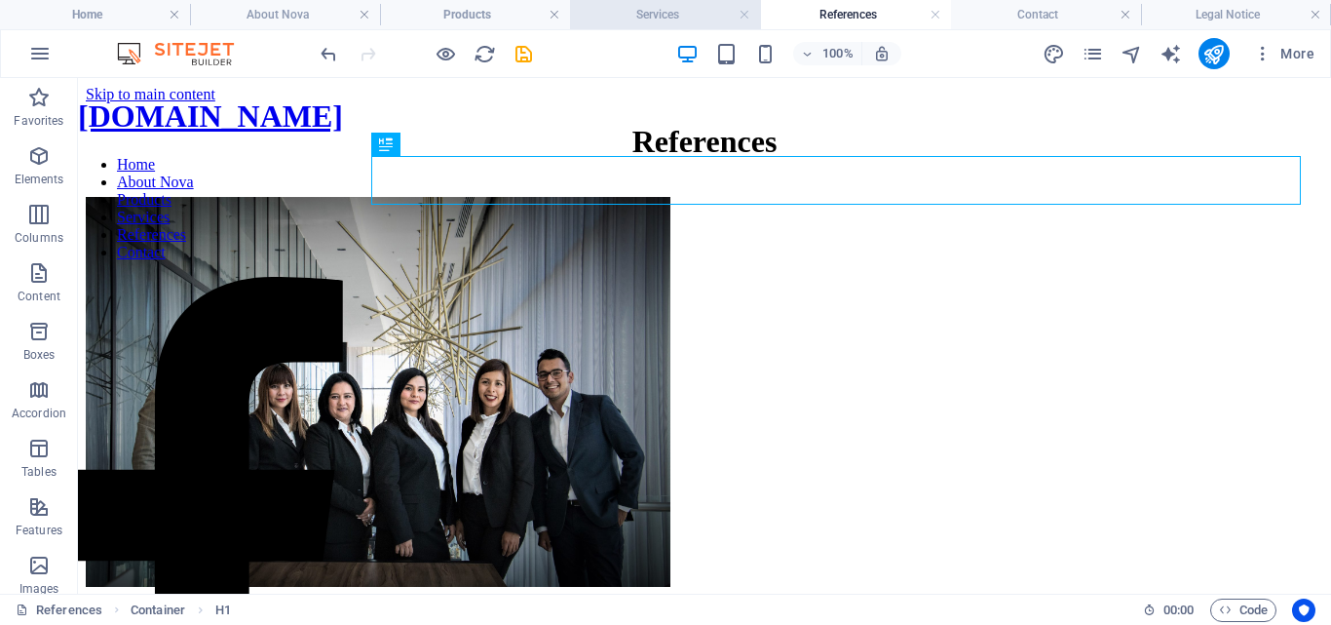
click at [665, 18] on h4 "Services" at bounding box center [665, 14] width 190 height 21
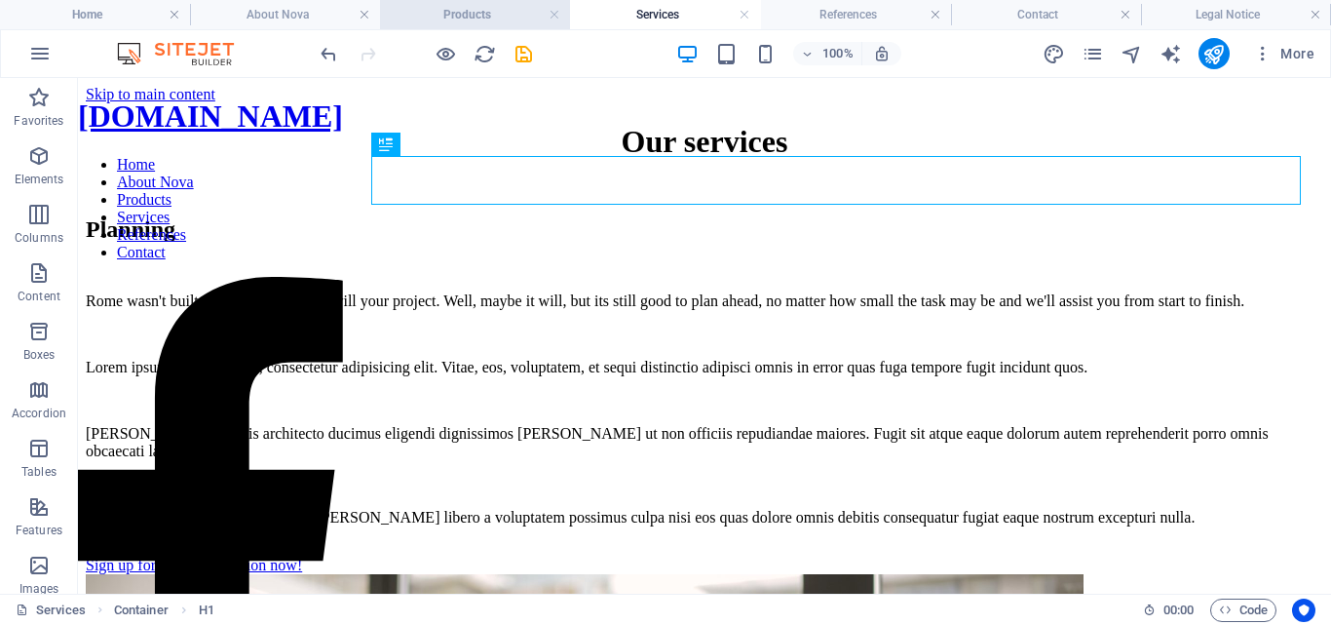
click at [493, 18] on h4 "Products" at bounding box center [475, 14] width 190 height 21
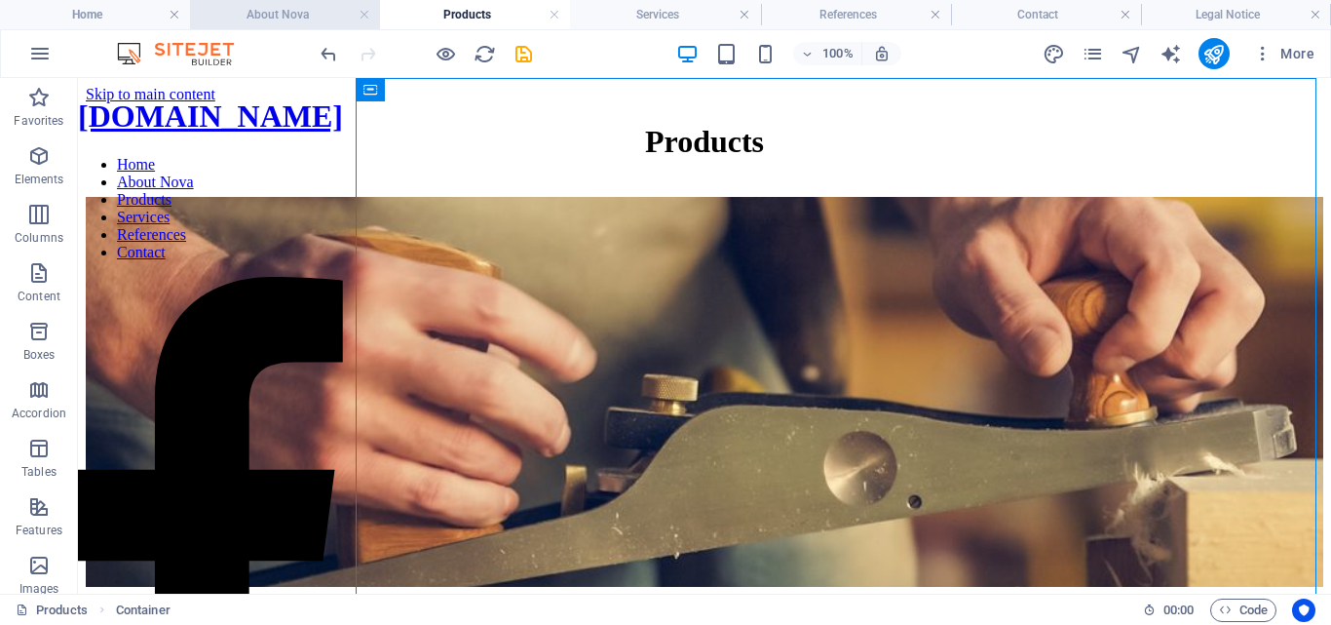
click at [293, 23] on h4 "About Nova" at bounding box center [285, 14] width 190 height 21
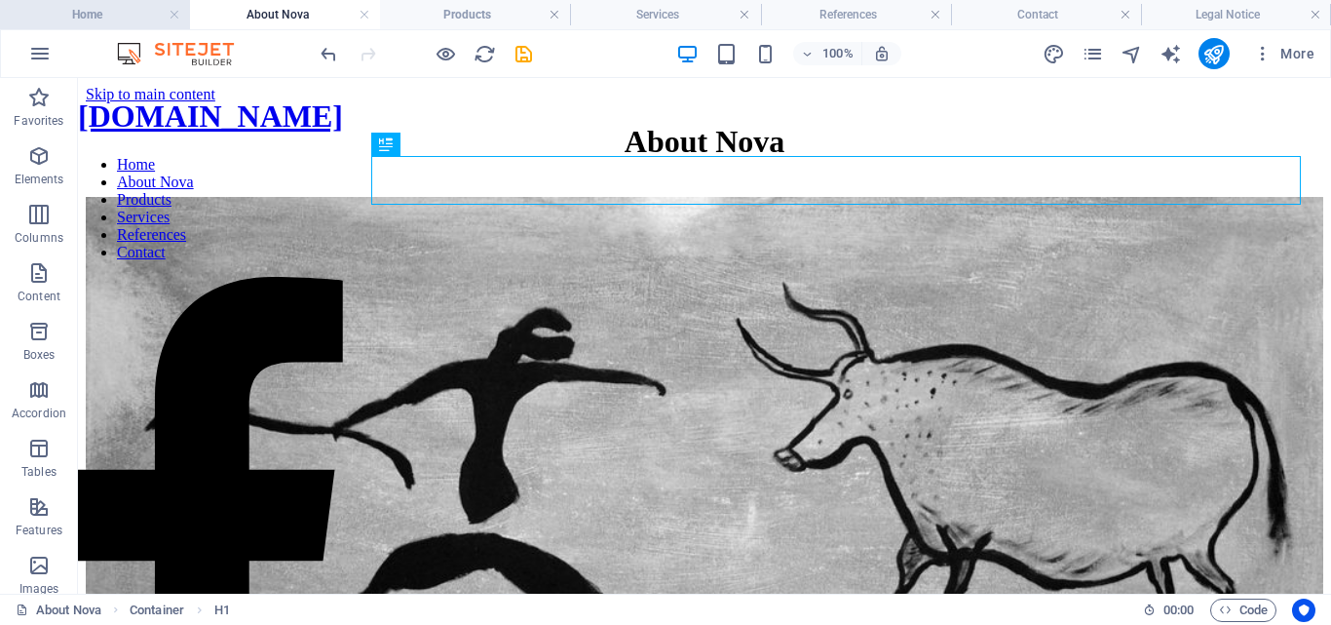
click at [147, 8] on h4 "Home" at bounding box center [95, 14] width 190 height 21
